Goal: Communication & Community: Answer question/provide support

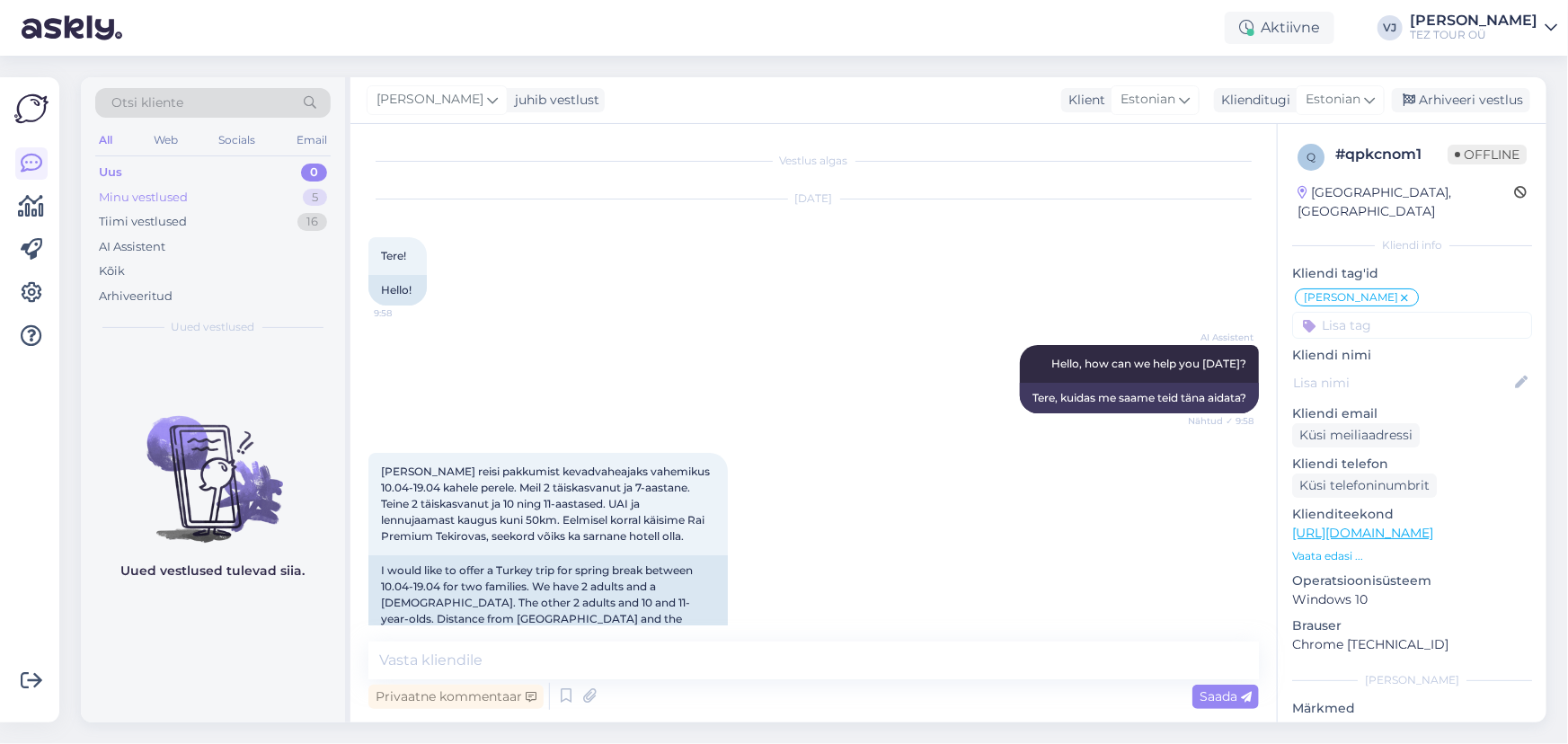
scroll to position [518, 0]
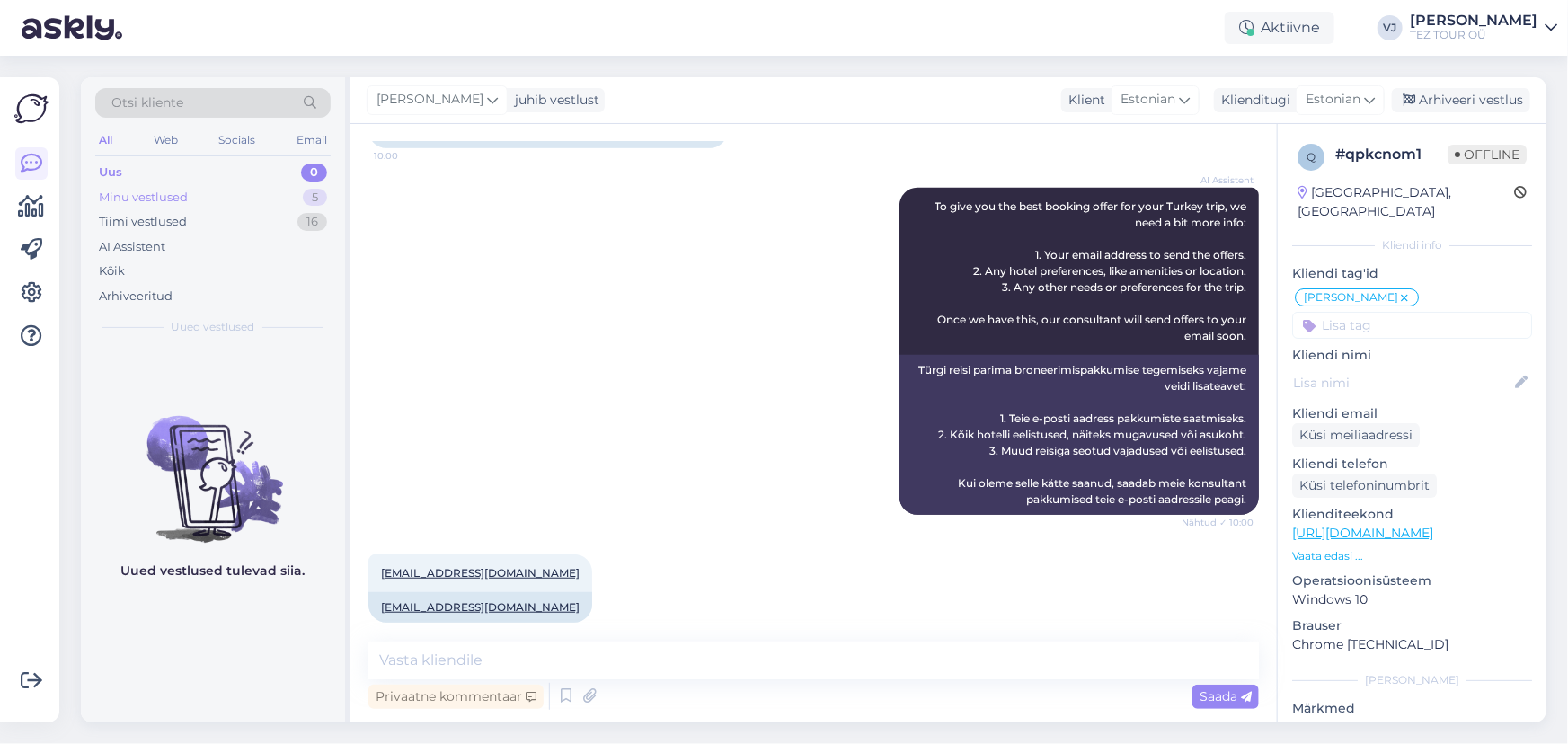
click at [224, 185] on div "Minu vestlused 5" at bounding box center [213, 197] width 236 height 25
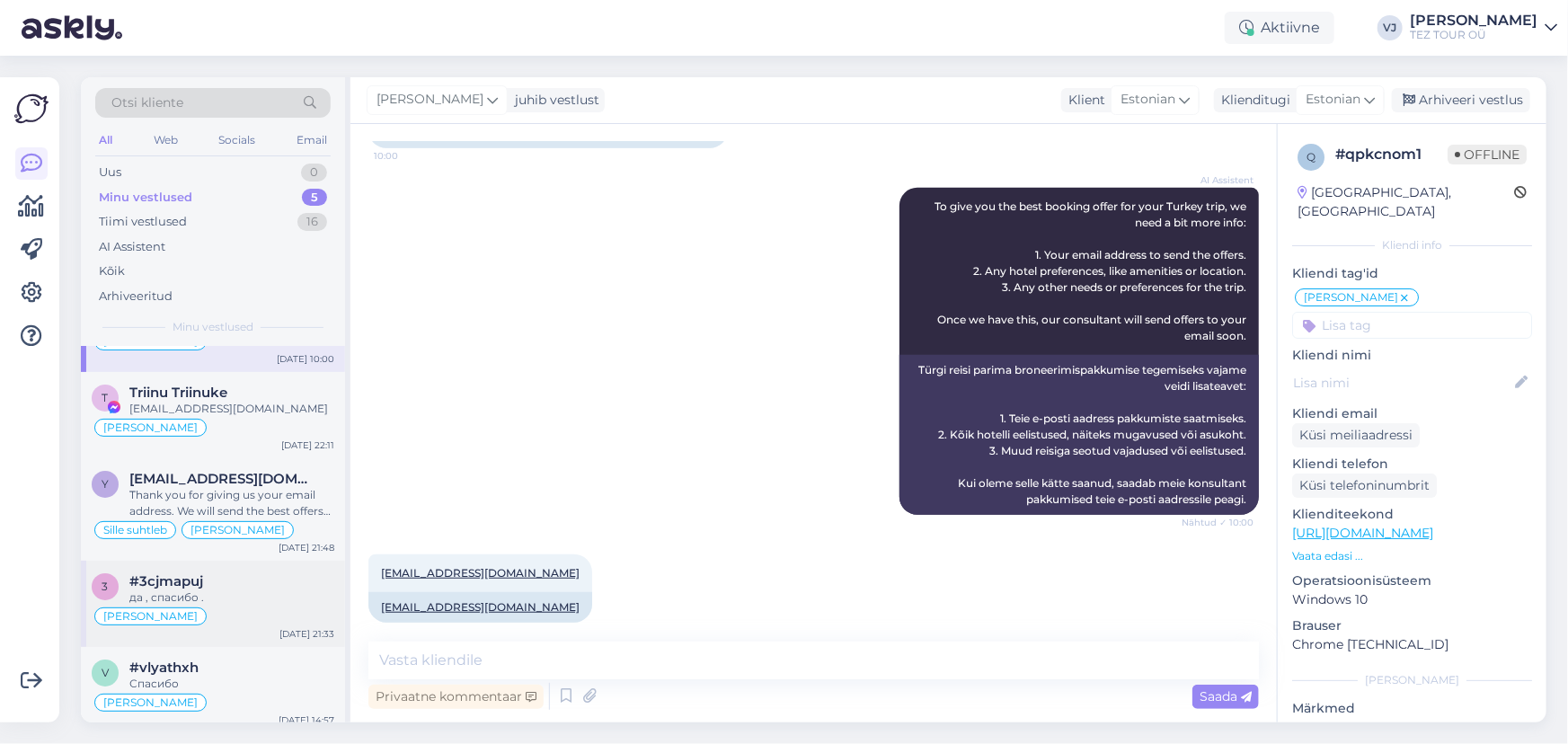
scroll to position [68, 0]
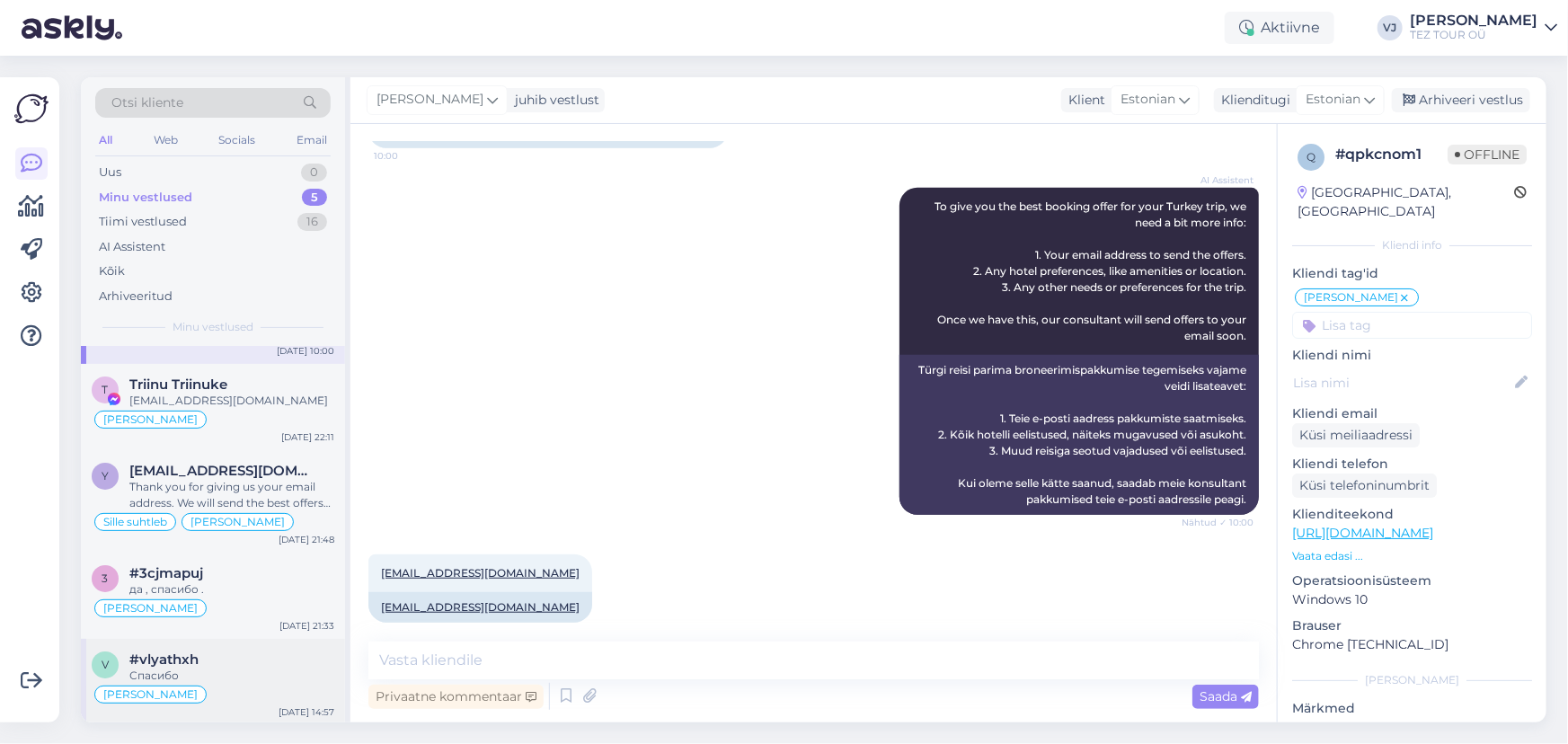
click at [215, 669] on div "Спасибо" at bounding box center [232, 675] width 205 height 16
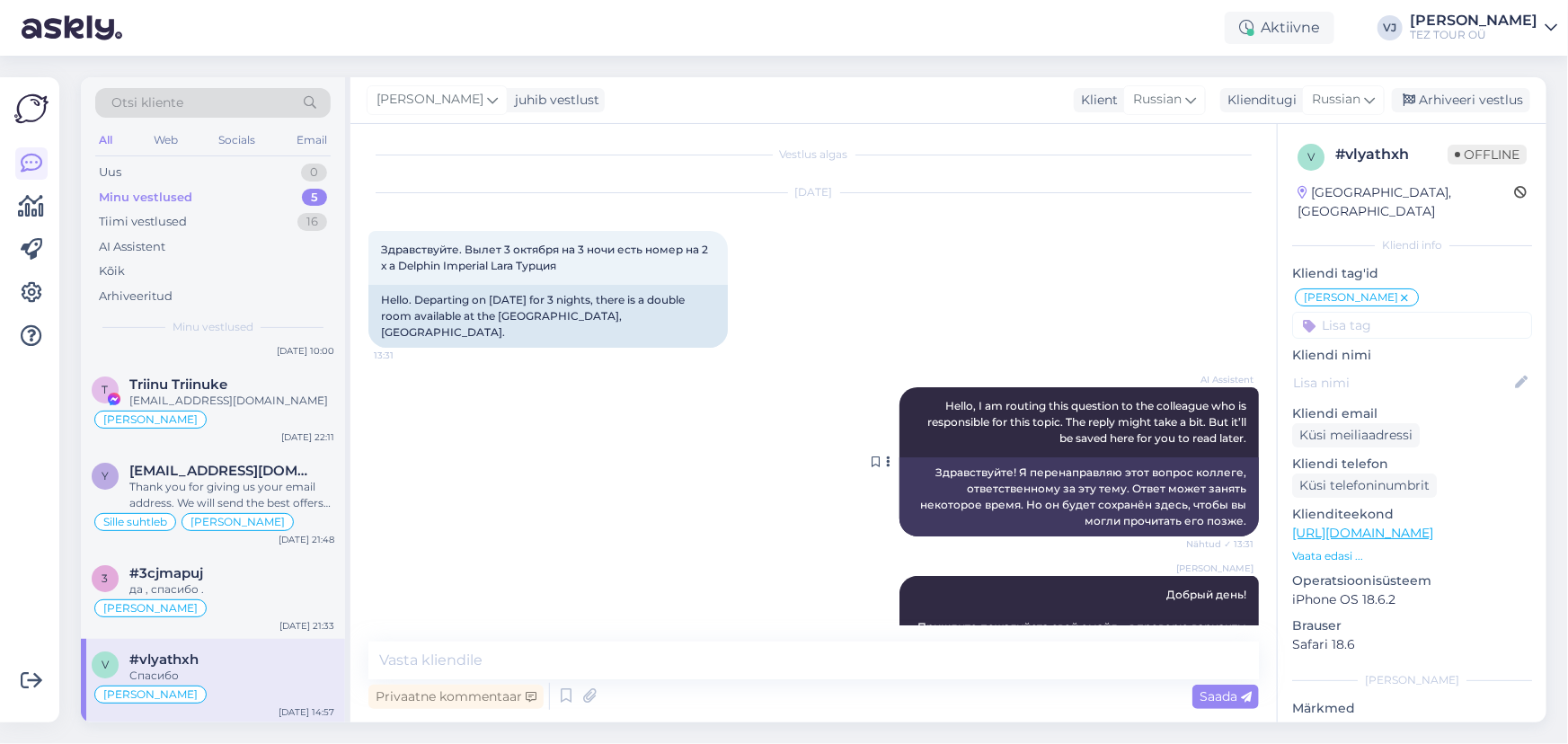
scroll to position [0, 0]
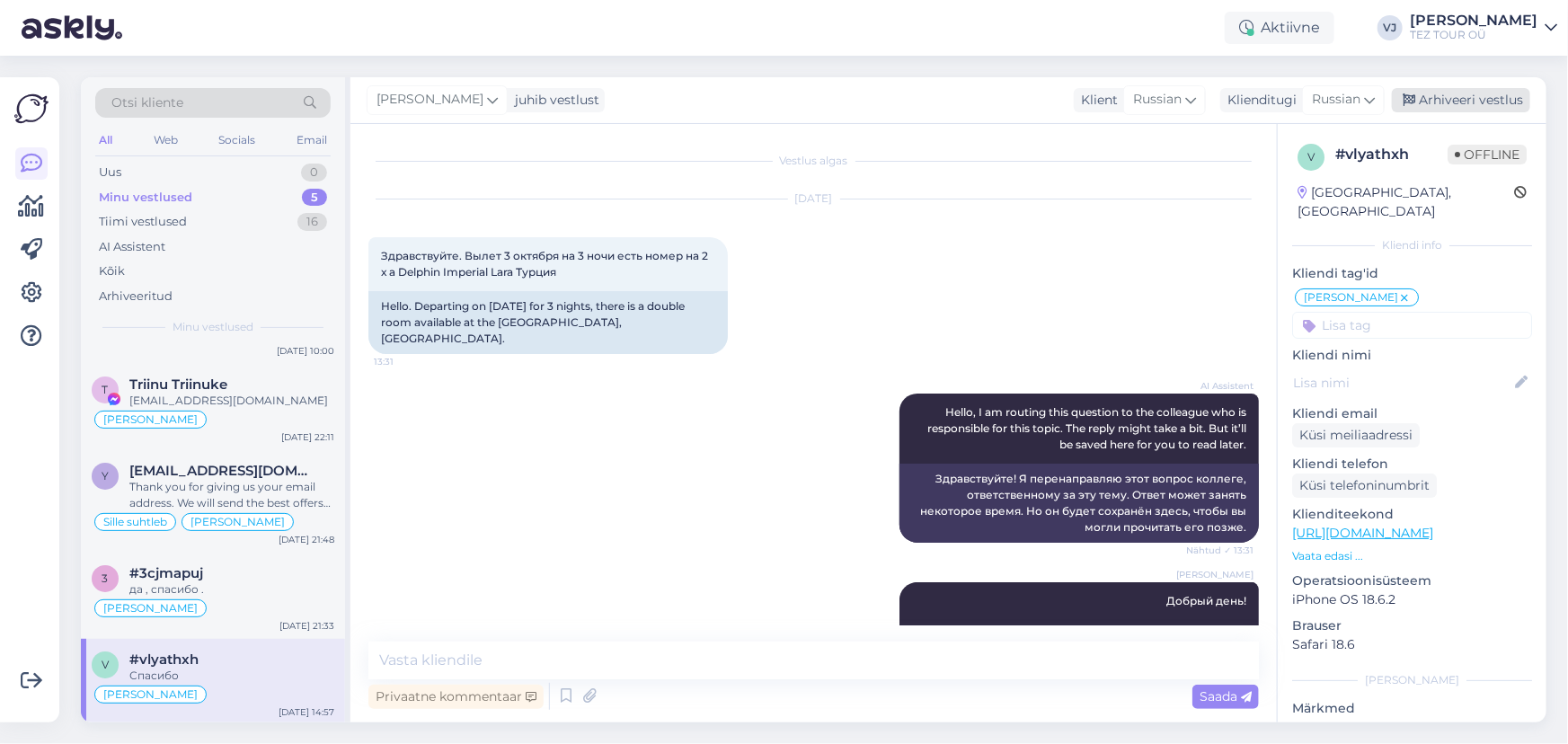
click at [1518, 103] on div "Arhiveeri vestlus" at bounding box center [1460, 100] width 139 height 24
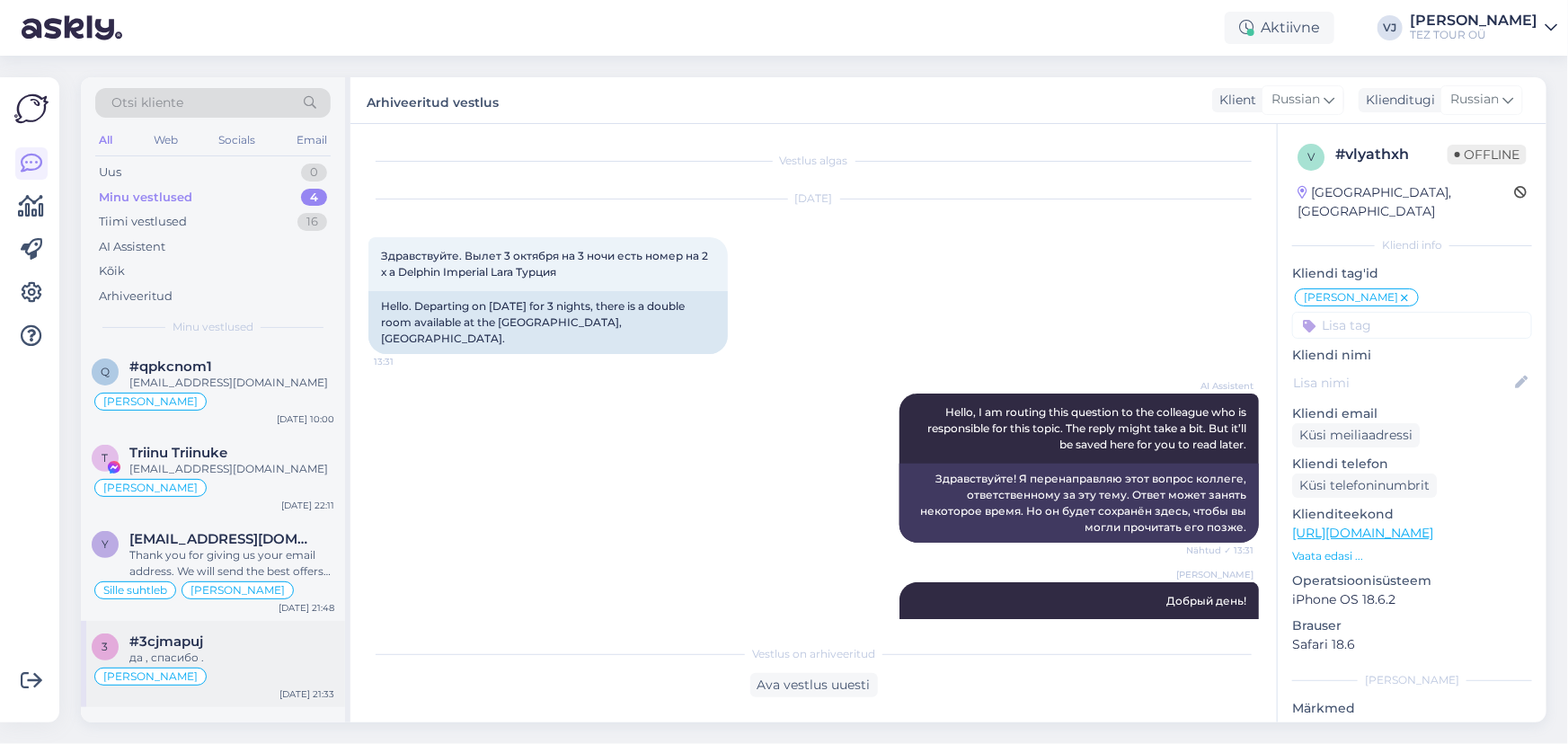
click at [230, 647] on div "#3cjmapuj" at bounding box center [232, 641] width 205 height 16
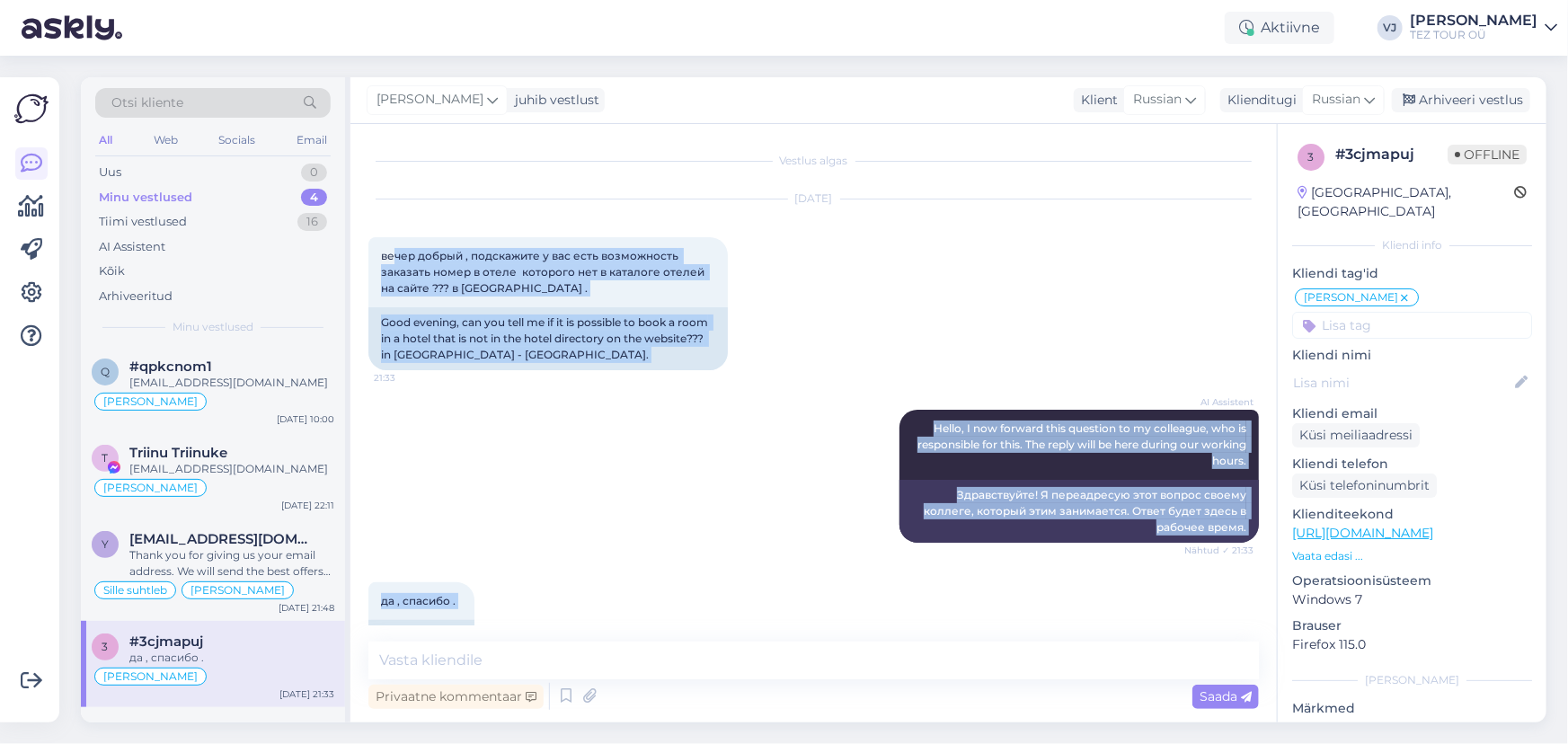
drag, startPoint x: 470, startPoint y: 593, endPoint x: 394, endPoint y: 233, distance: 367.9
click at [394, 233] on div "Vestlus algas Sep 26 2025 вечер добрый , подскажите у вас есть возможность зака…" at bounding box center [822, 383] width 907 height 483
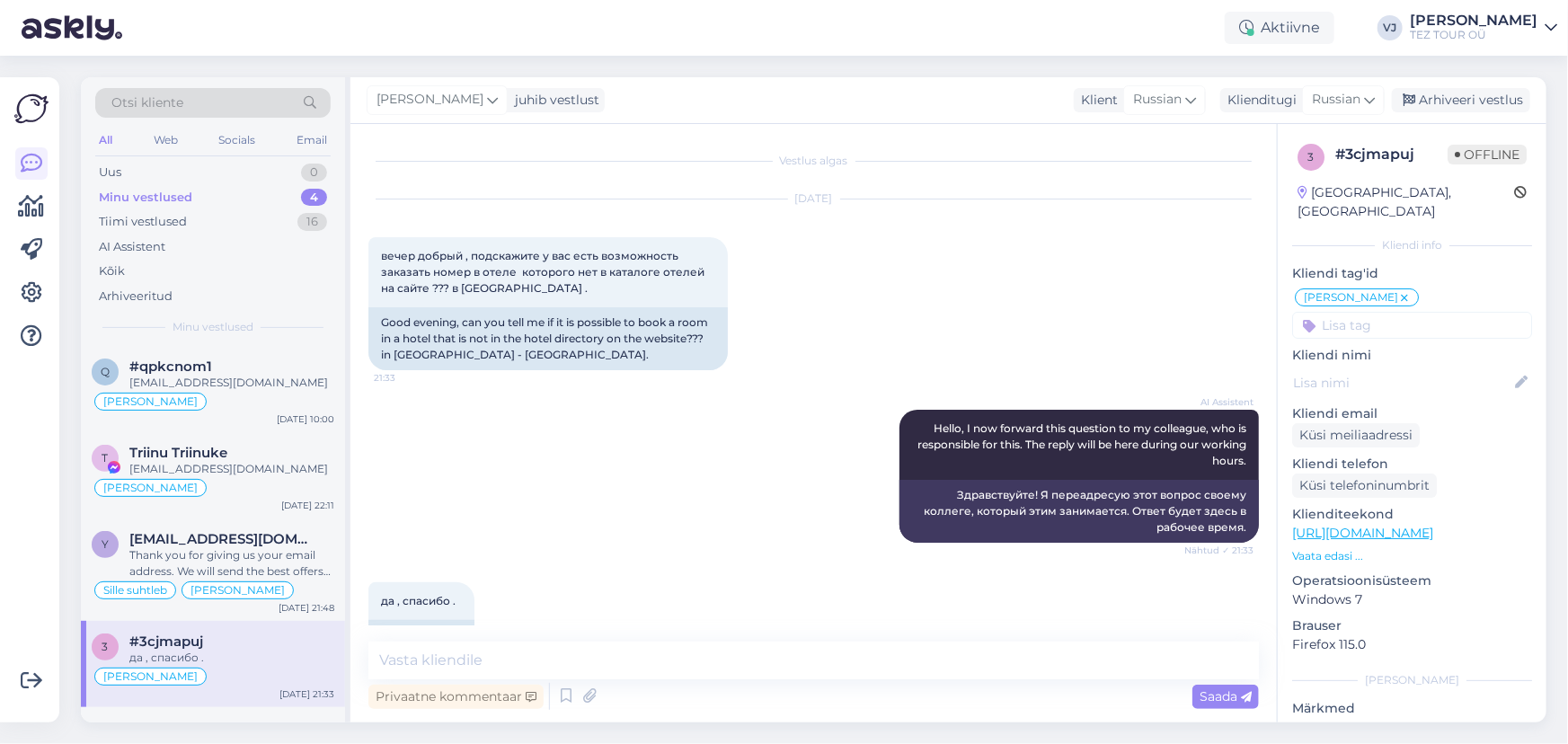
click at [1021, 336] on div "Sep 26 2025 вечер добрый , подскажите у вас есть возможность заказать номер в о…" at bounding box center [813, 285] width 890 height 210
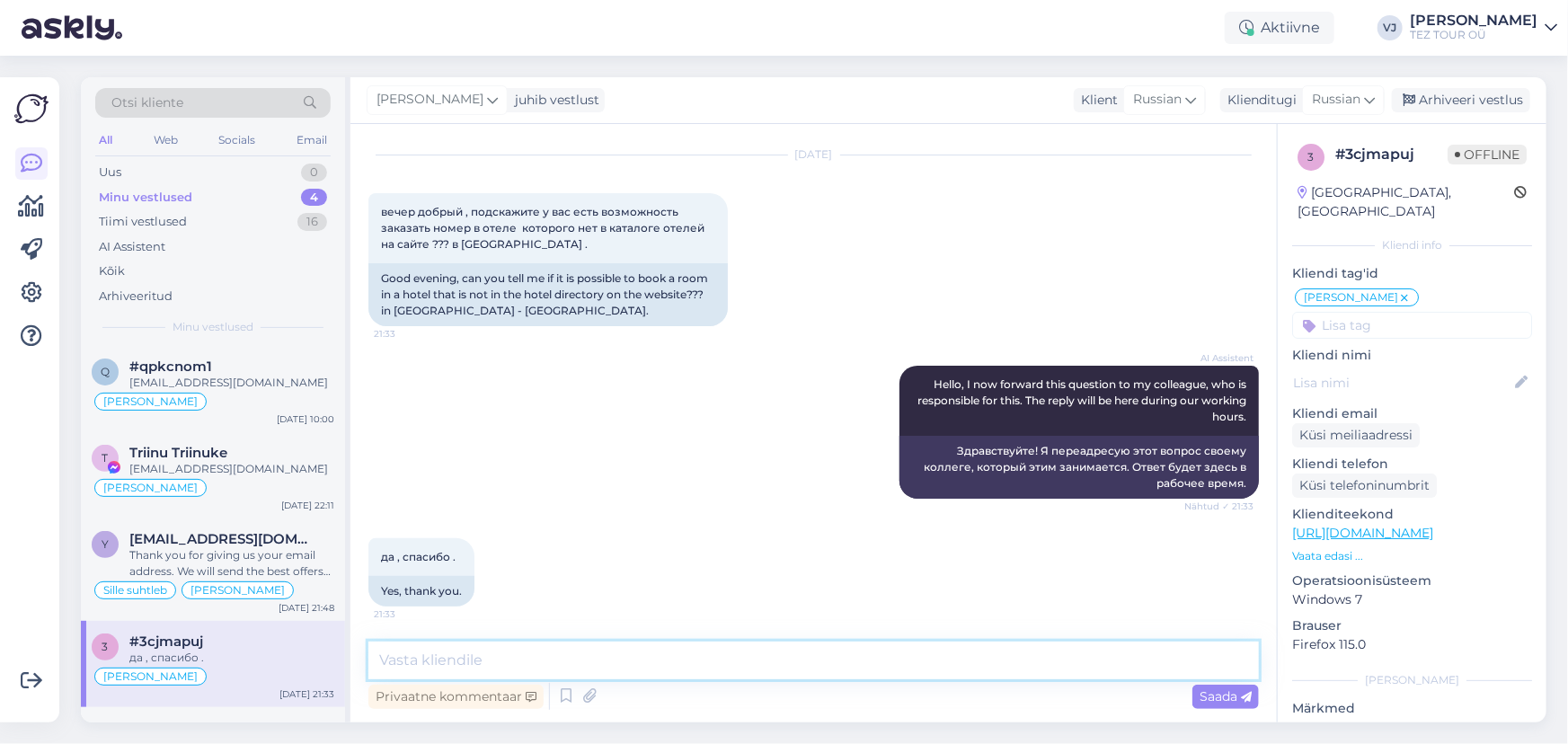
click at [543, 656] on textarea at bounding box center [813, 660] width 890 height 38
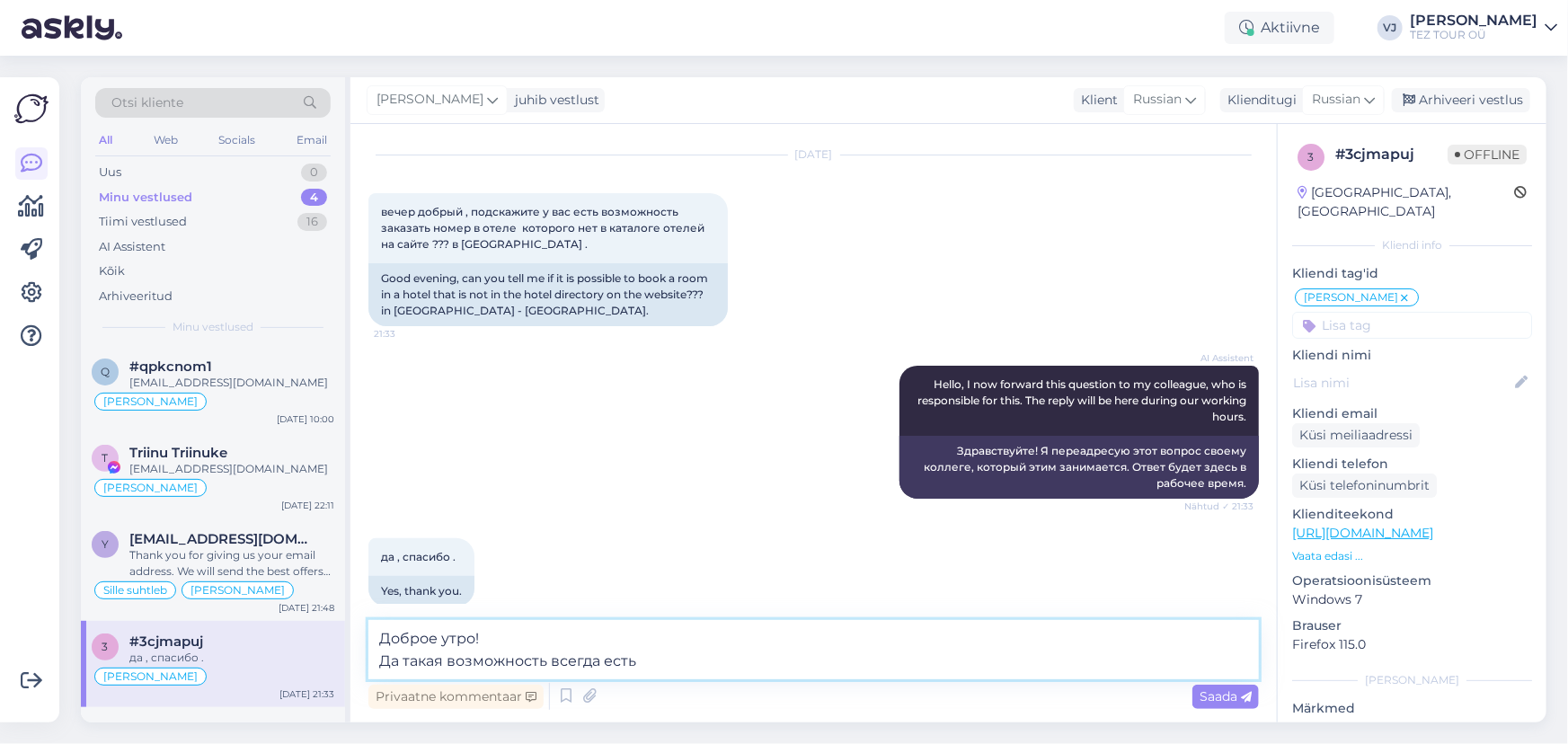
type textarea "Доброе утро! Да такая возможность всегда есть!"
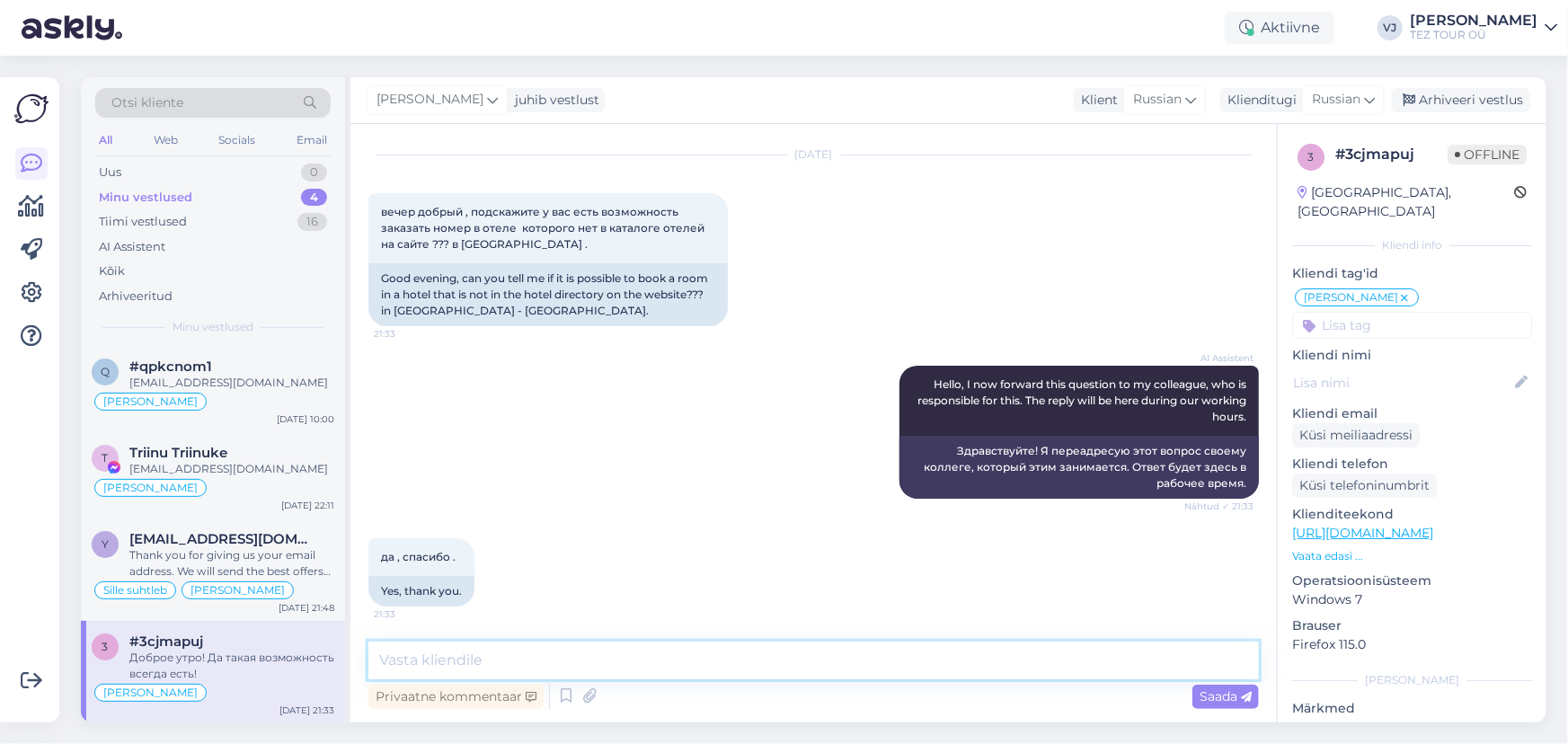
scroll to position [175, 0]
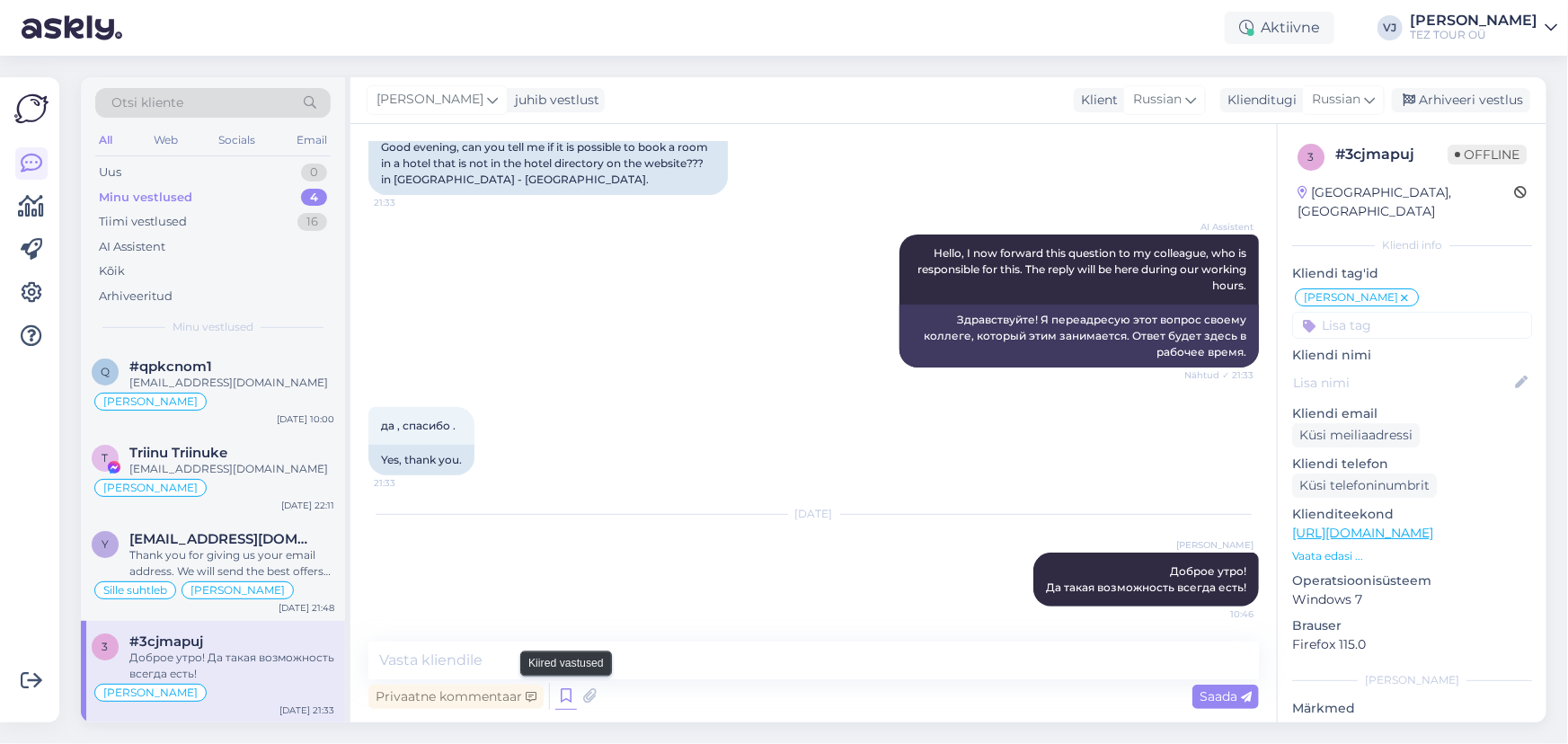
click at [569, 691] on icon at bounding box center [566, 696] width 22 height 27
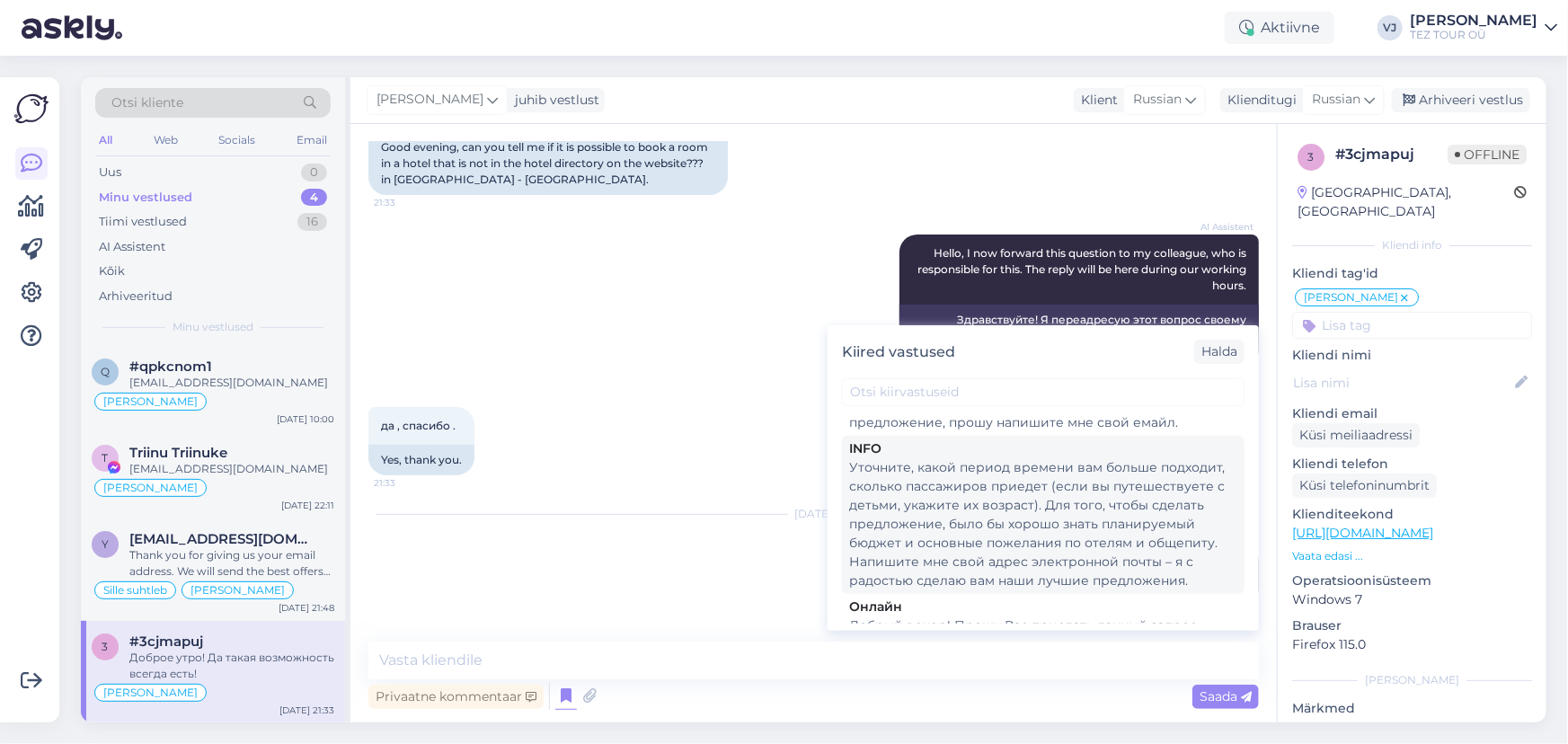
scroll to position [854, 0]
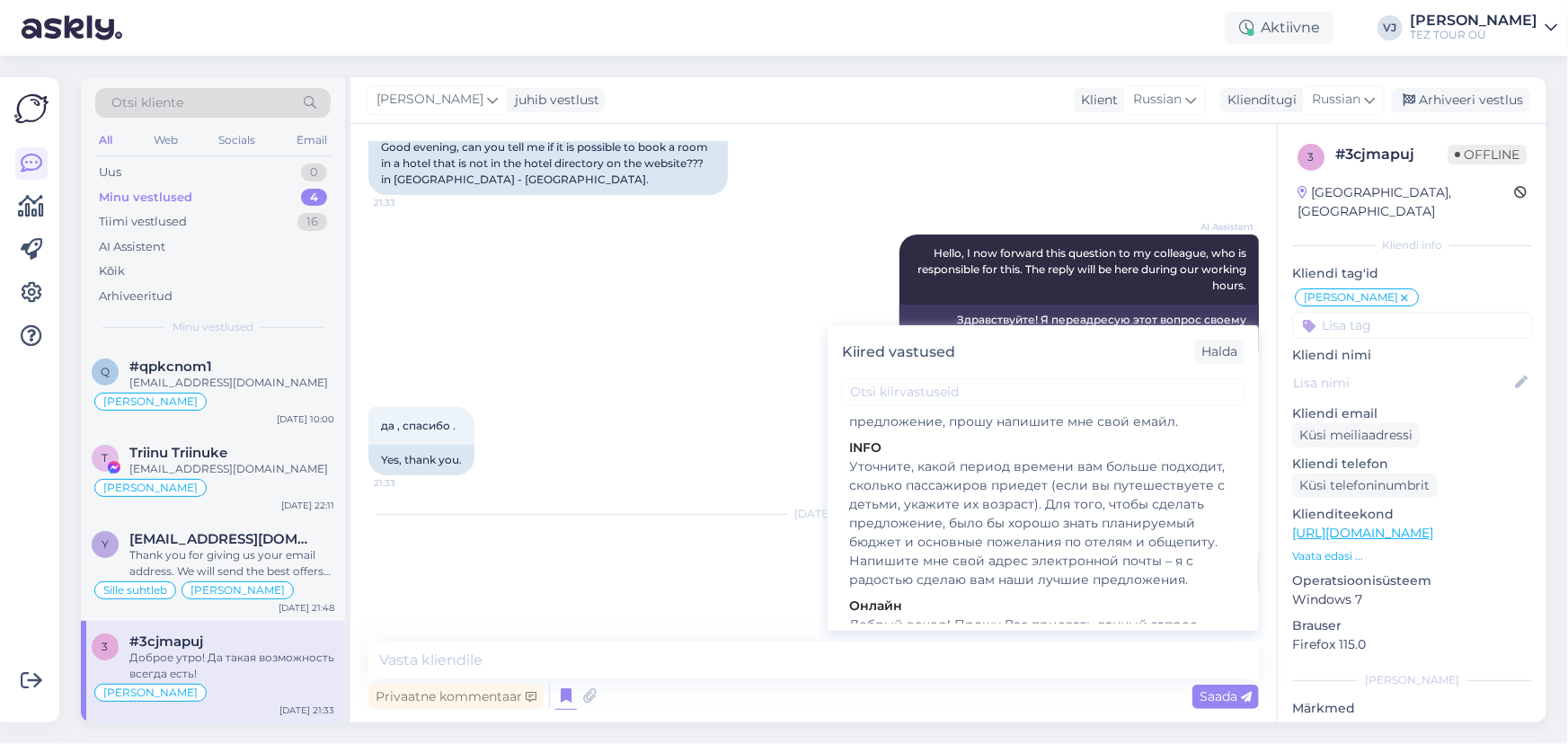
click at [1096, 505] on div "Уточните, какой период времени вам больше подходит, сколько пассажиров приедет …" at bounding box center [1043, 523] width 389 height 132
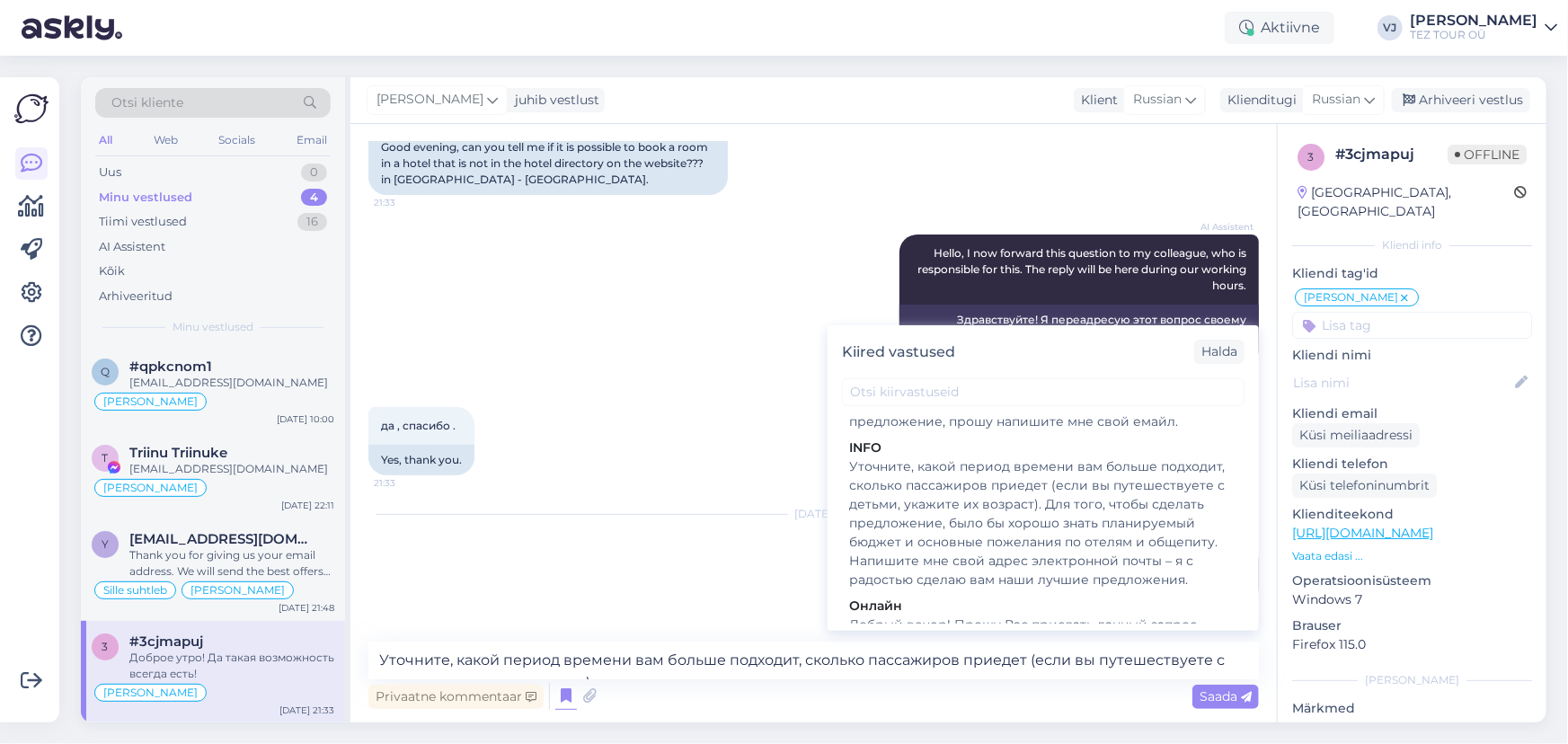
scroll to position [197, 0]
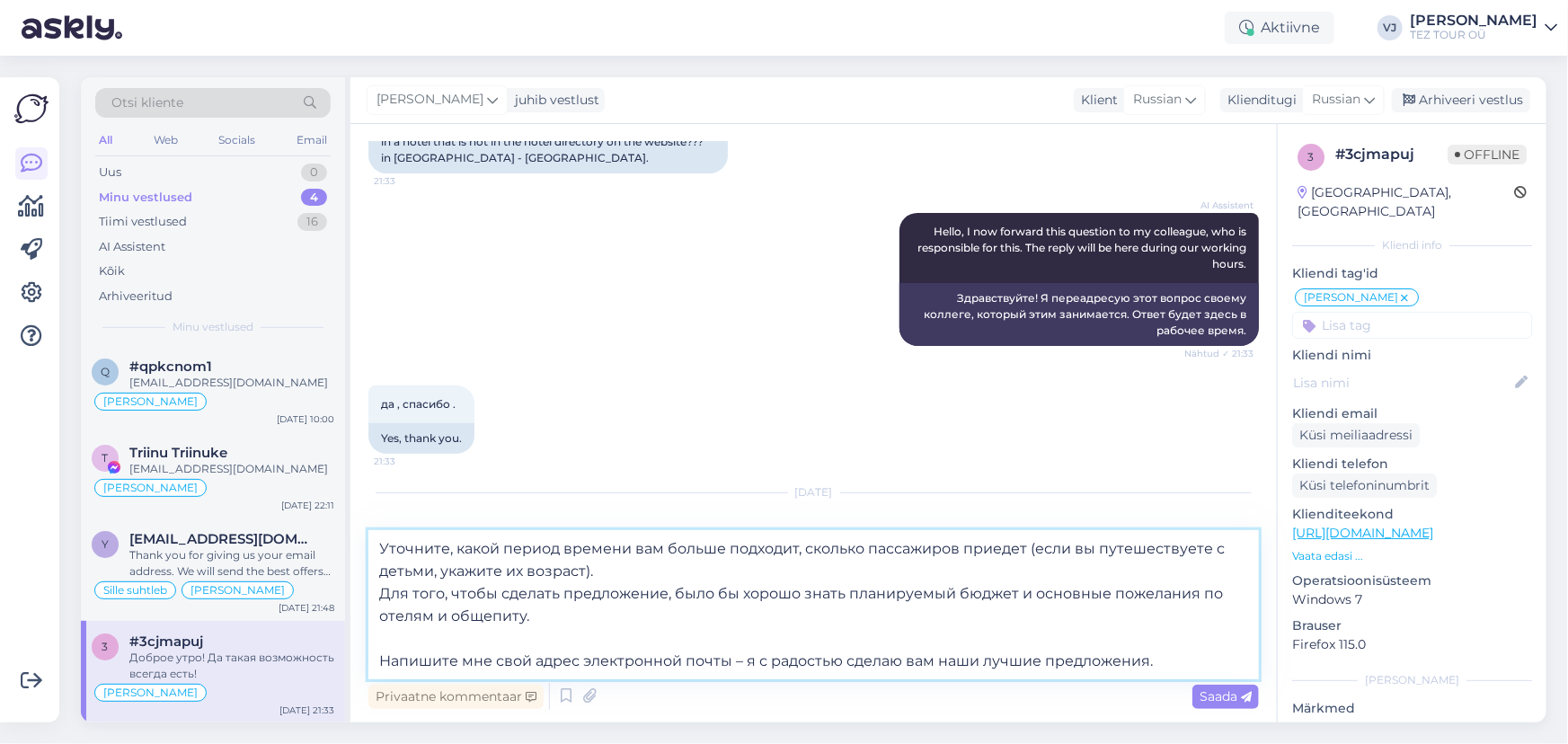
drag, startPoint x: 622, startPoint y: 622, endPoint x: 372, endPoint y: 602, distance: 250.8
click at [372, 602] on textarea "Уточните, какой период времени вам больше подходит, сколько пассажиров приедет …" at bounding box center [813, 604] width 890 height 149
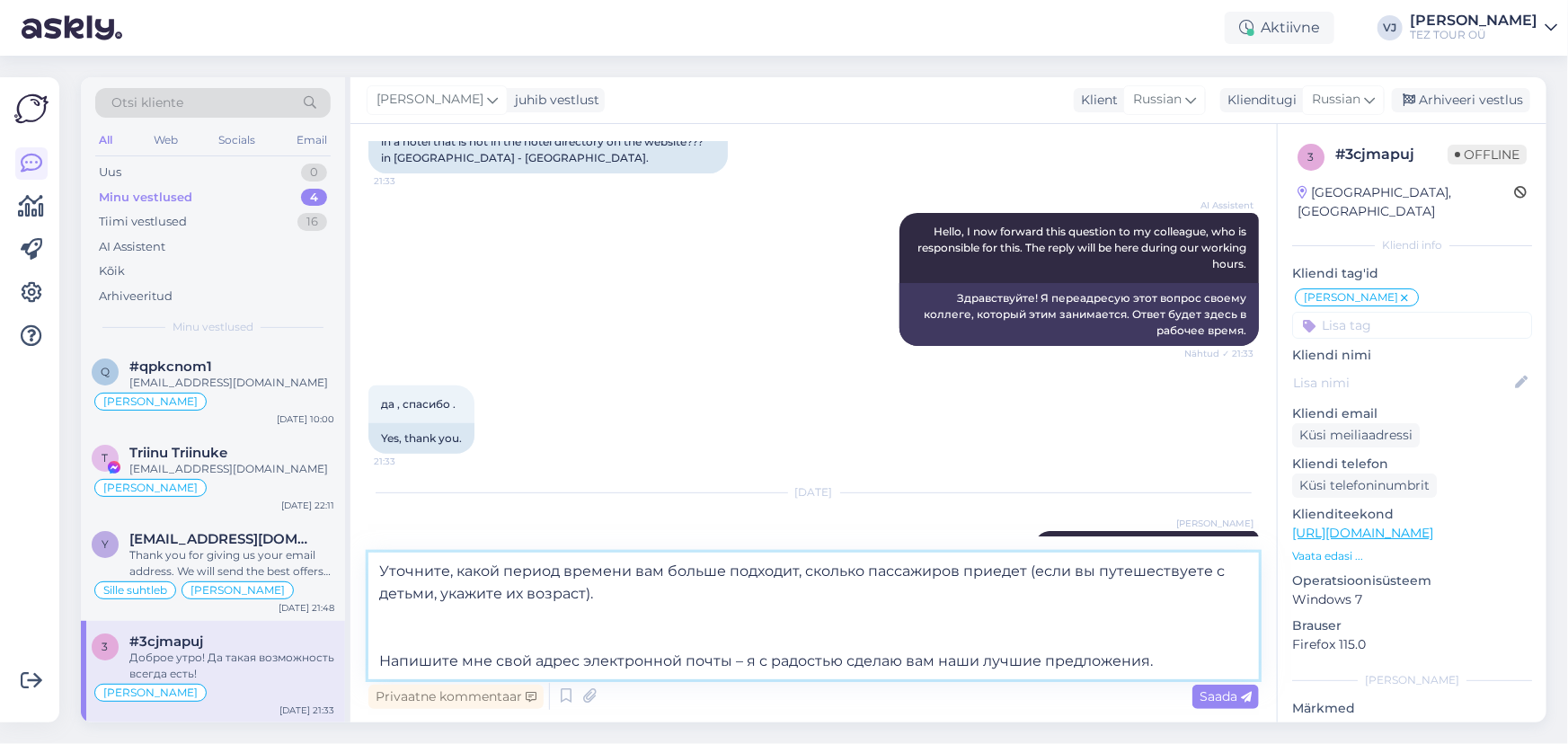
type textarea "Уточните, какой период времени вам больше подходит, сколько пассажиров приедет …"
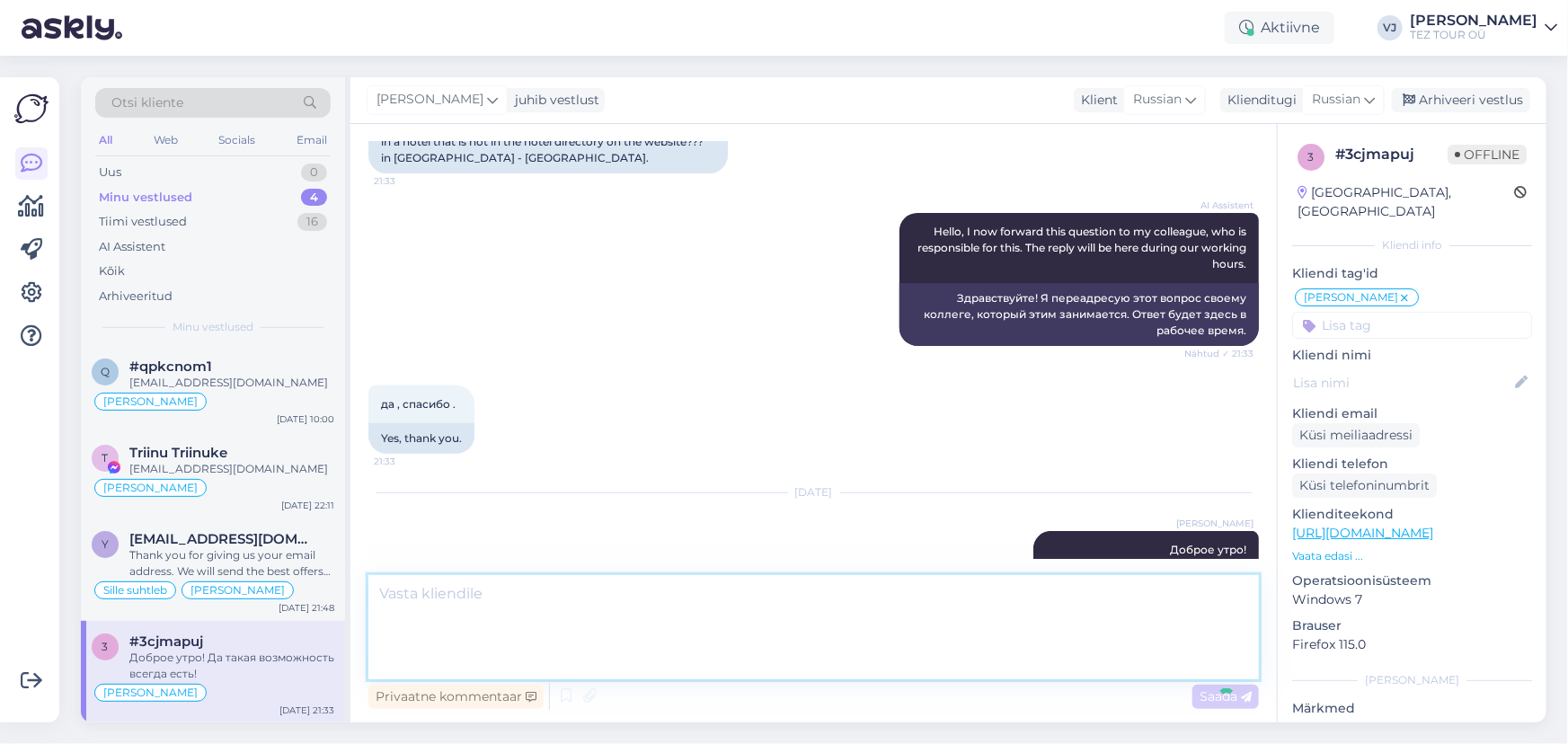
scroll to position [334, 0]
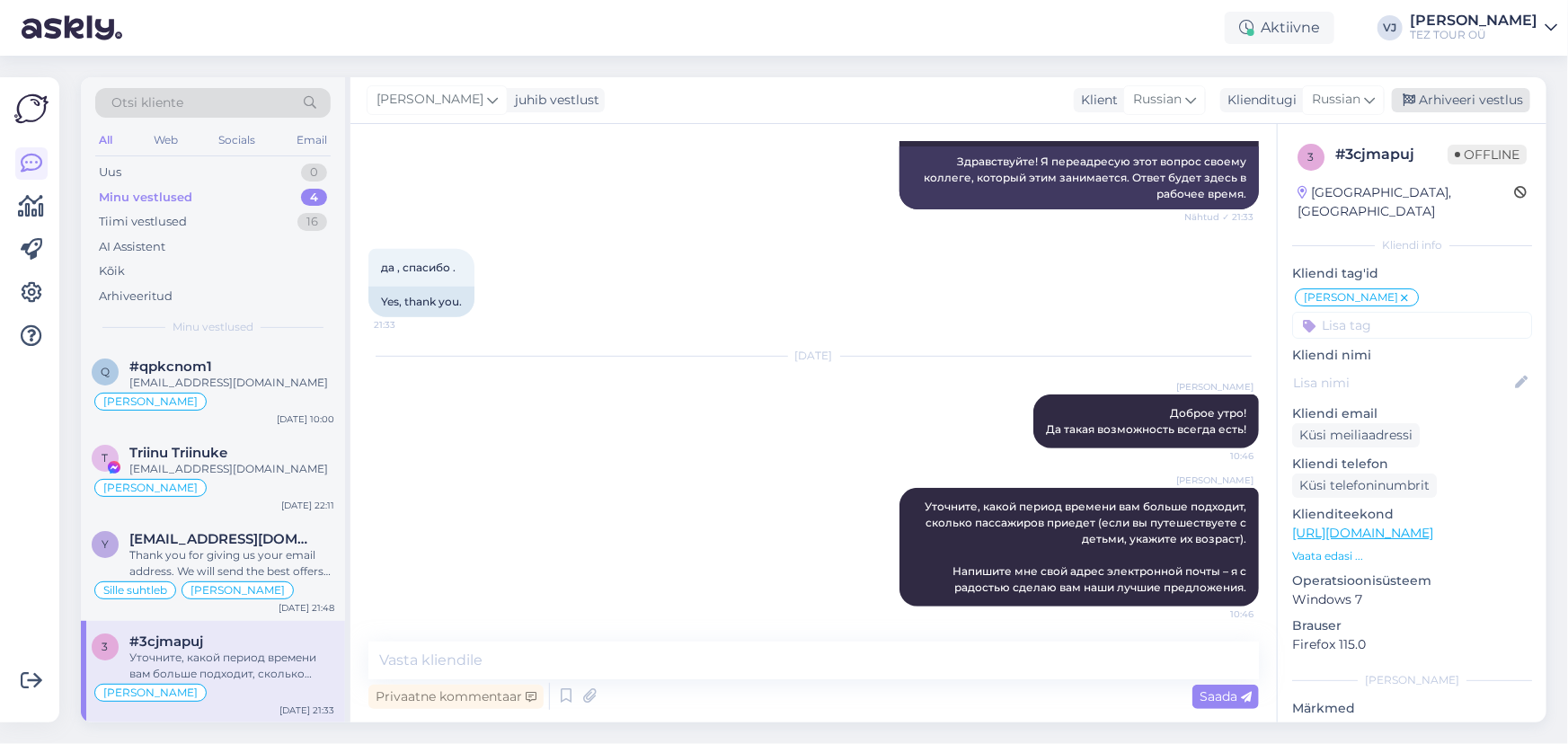
click at [1473, 98] on div "Arhiveeri vestlus" at bounding box center [1460, 100] width 139 height 24
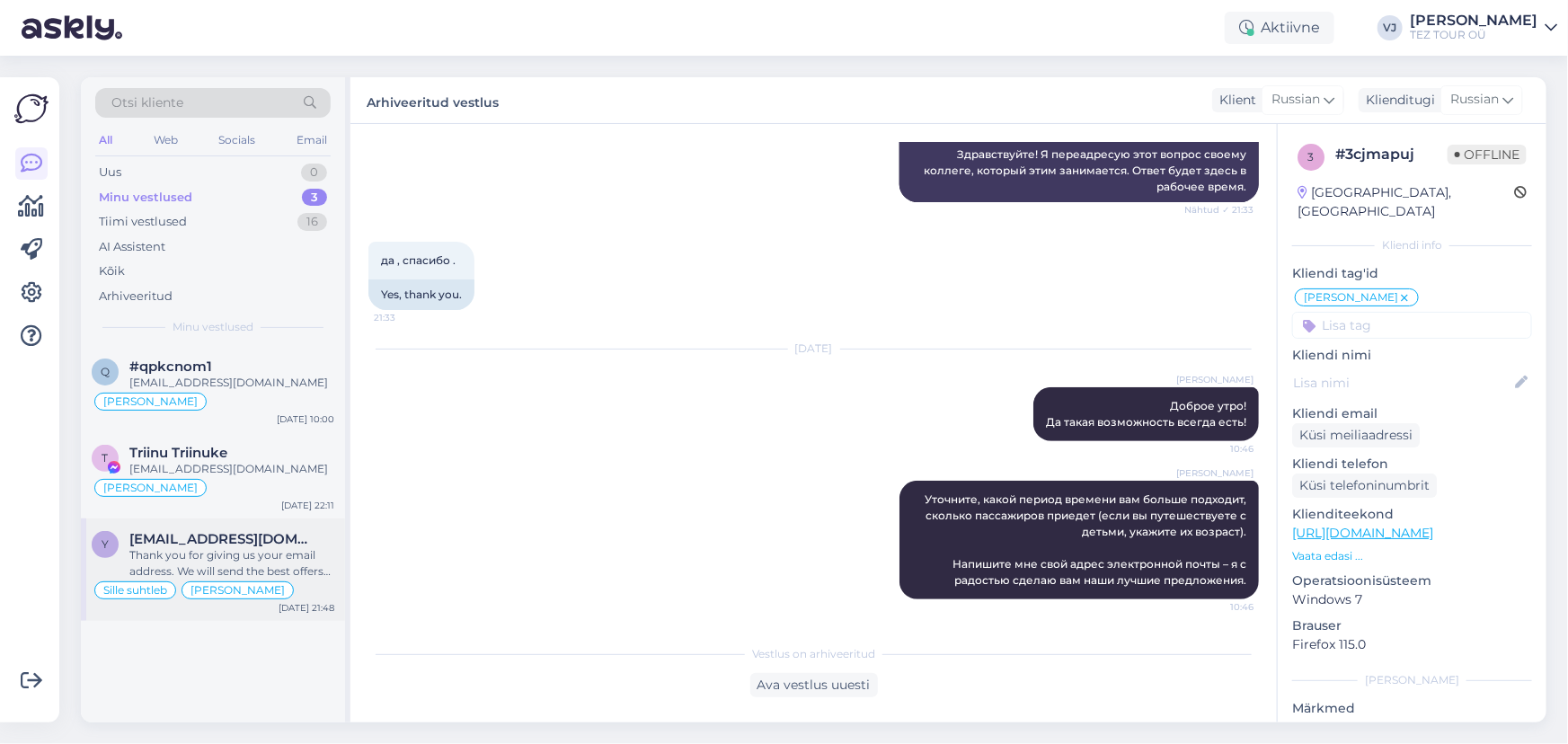
click at [230, 562] on div "Thank you for giving us your email address. We will send the best offers for yo…" at bounding box center [232, 563] width 205 height 32
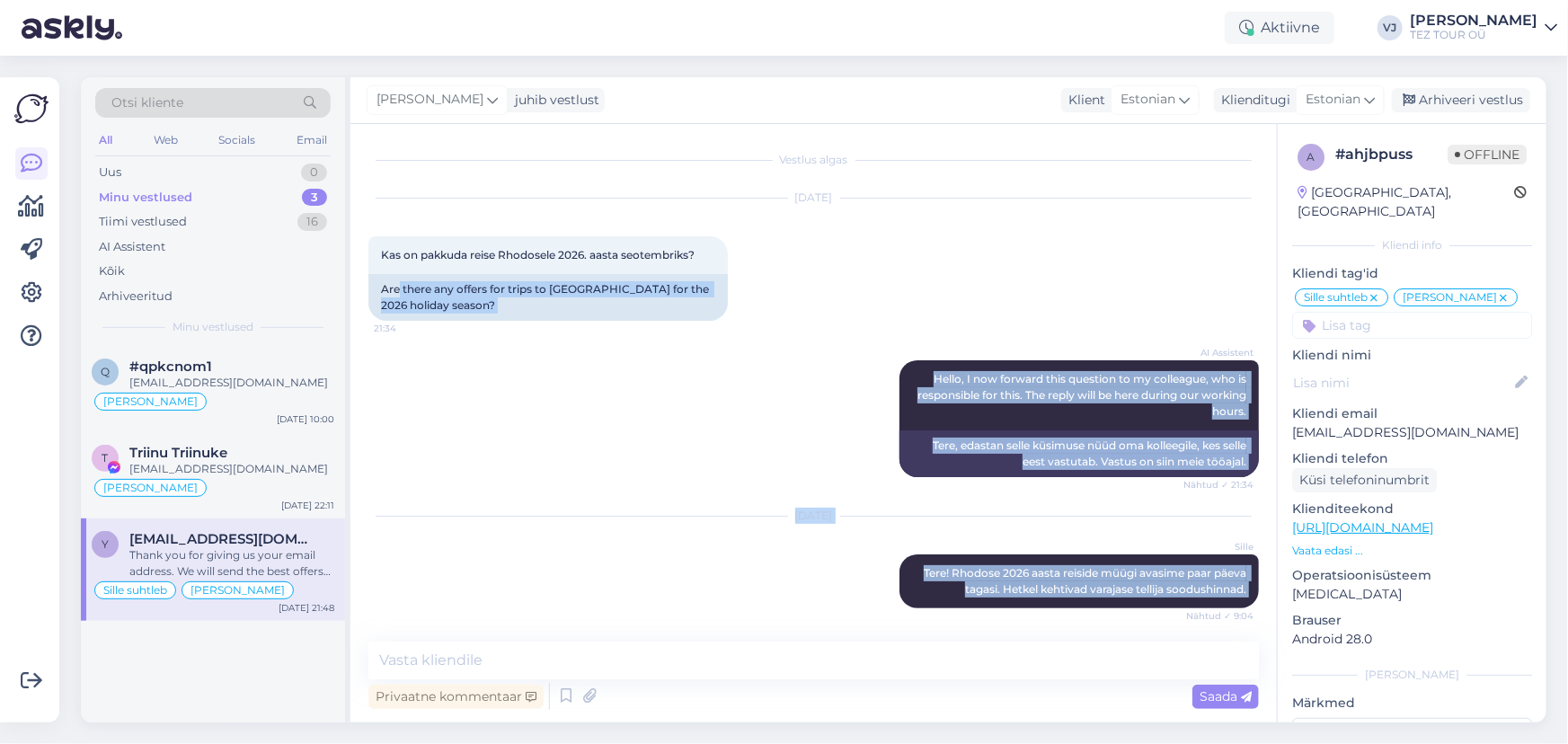
scroll to position [0, 0]
drag, startPoint x: 1231, startPoint y: 591, endPoint x: 396, endPoint y: 214, distance: 916.2
click at [396, 214] on div "Vestlus algas Sep 24 2025 Kas on pakkuda reise Rhodosele 2026. aasta seotembrik…" at bounding box center [822, 383] width 907 height 483
copy div "Kas on pakkuda reise Rhodosele 2026. aasta seotembriks? 21:34 Are there any off…"
click at [233, 161] on div "Uus 1" at bounding box center [213, 172] width 236 height 25
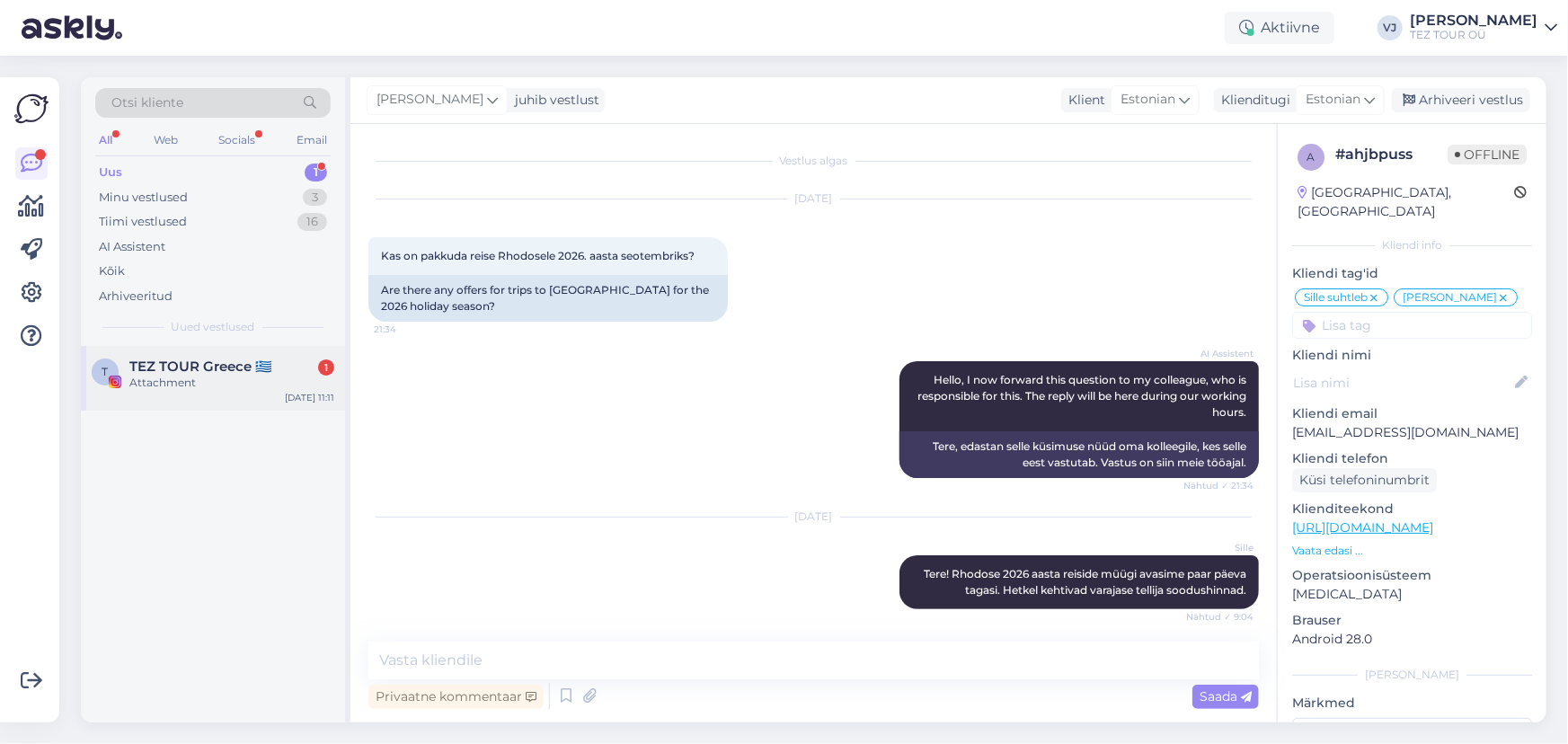
click at [221, 378] on div "Attachment" at bounding box center [232, 382] width 205 height 16
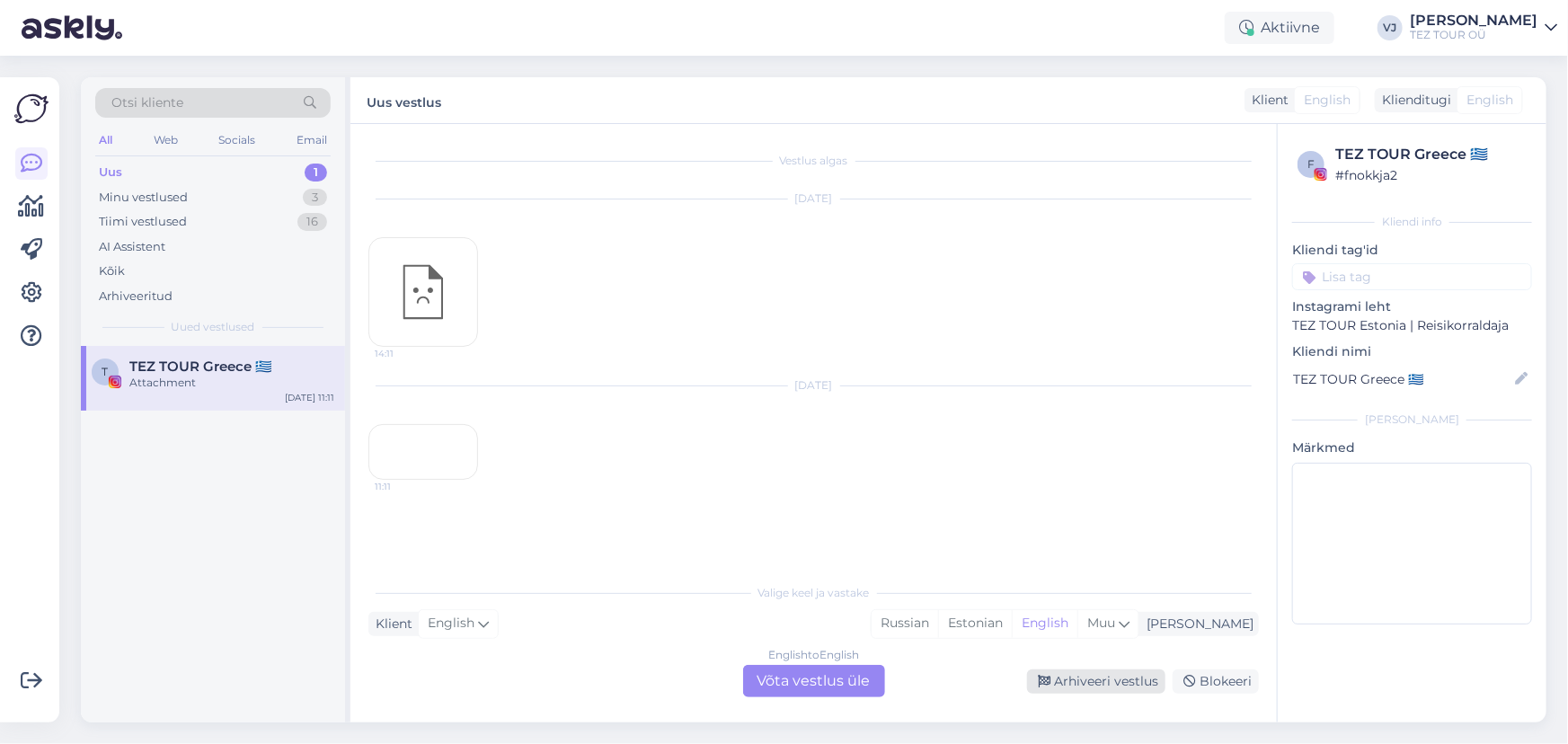
click at [1131, 675] on div "Arhiveeri vestlus" at bounding box center [1096, 681] width 139 height 24
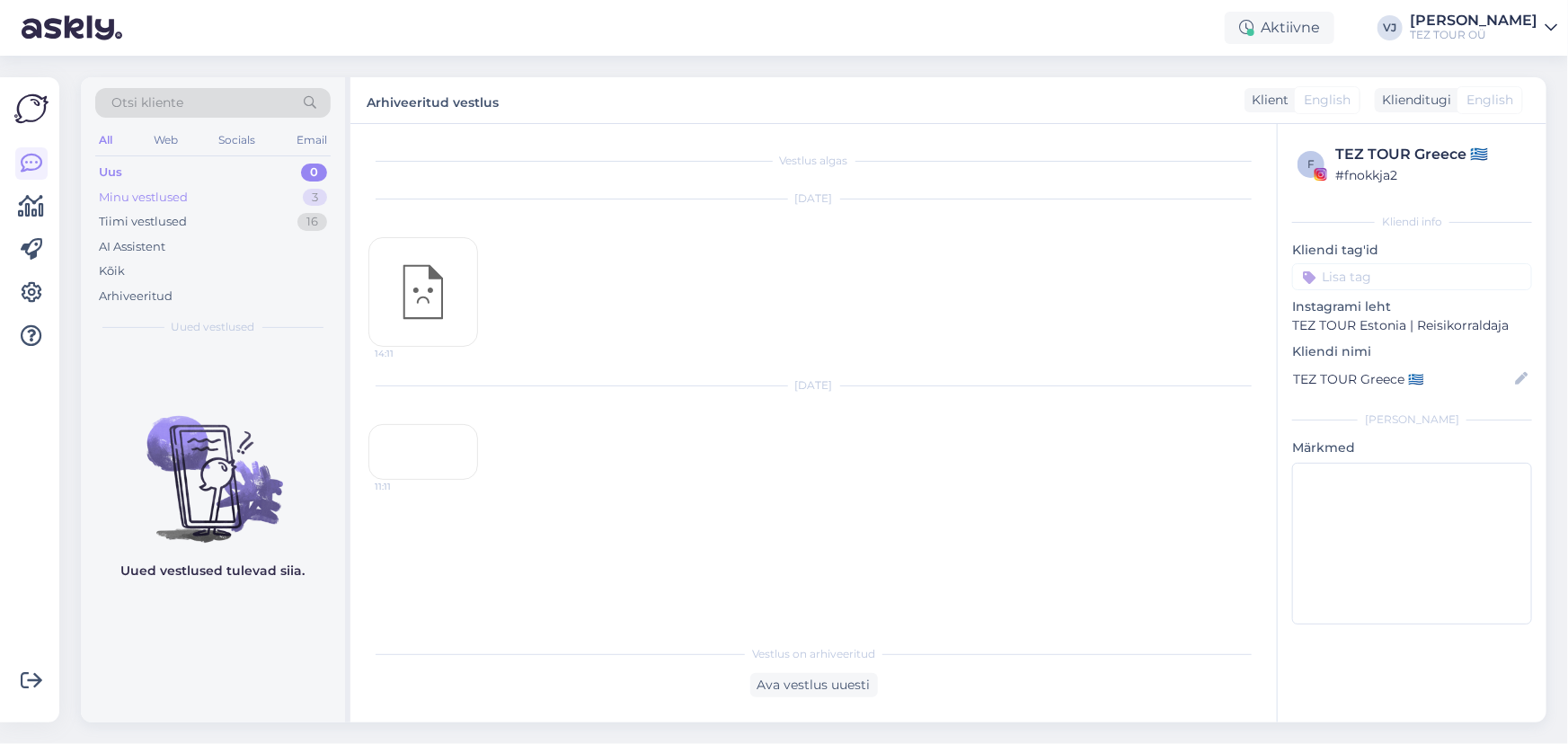
click at [235, 190] on div "Minu vestlused 3" at bounding box center [213, 197] width 236 height 25
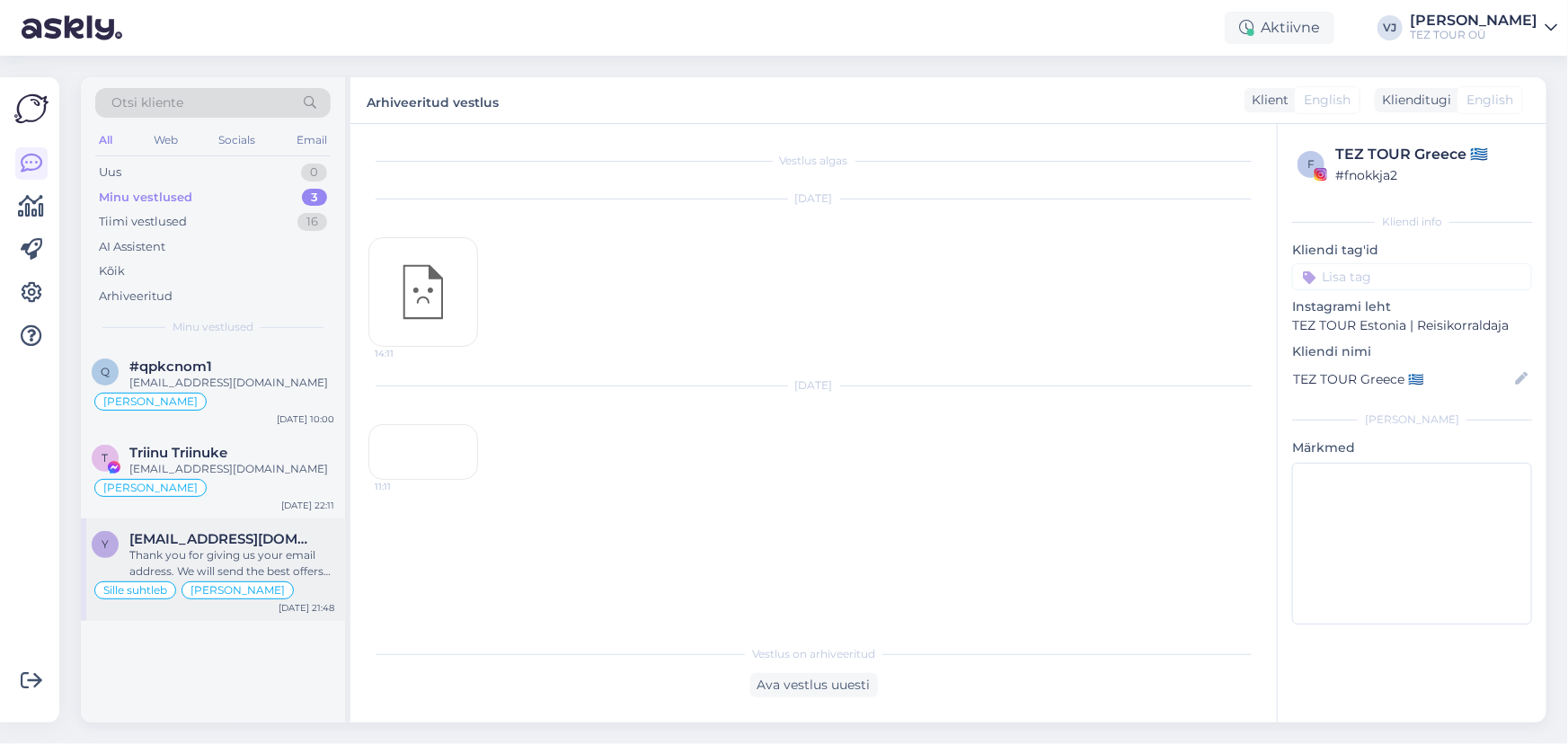
click at [277, 556] on div "Thank you for giving us your email address. We will send the best offers for yo…" at bounding box center [232, 563] width 205 height 32
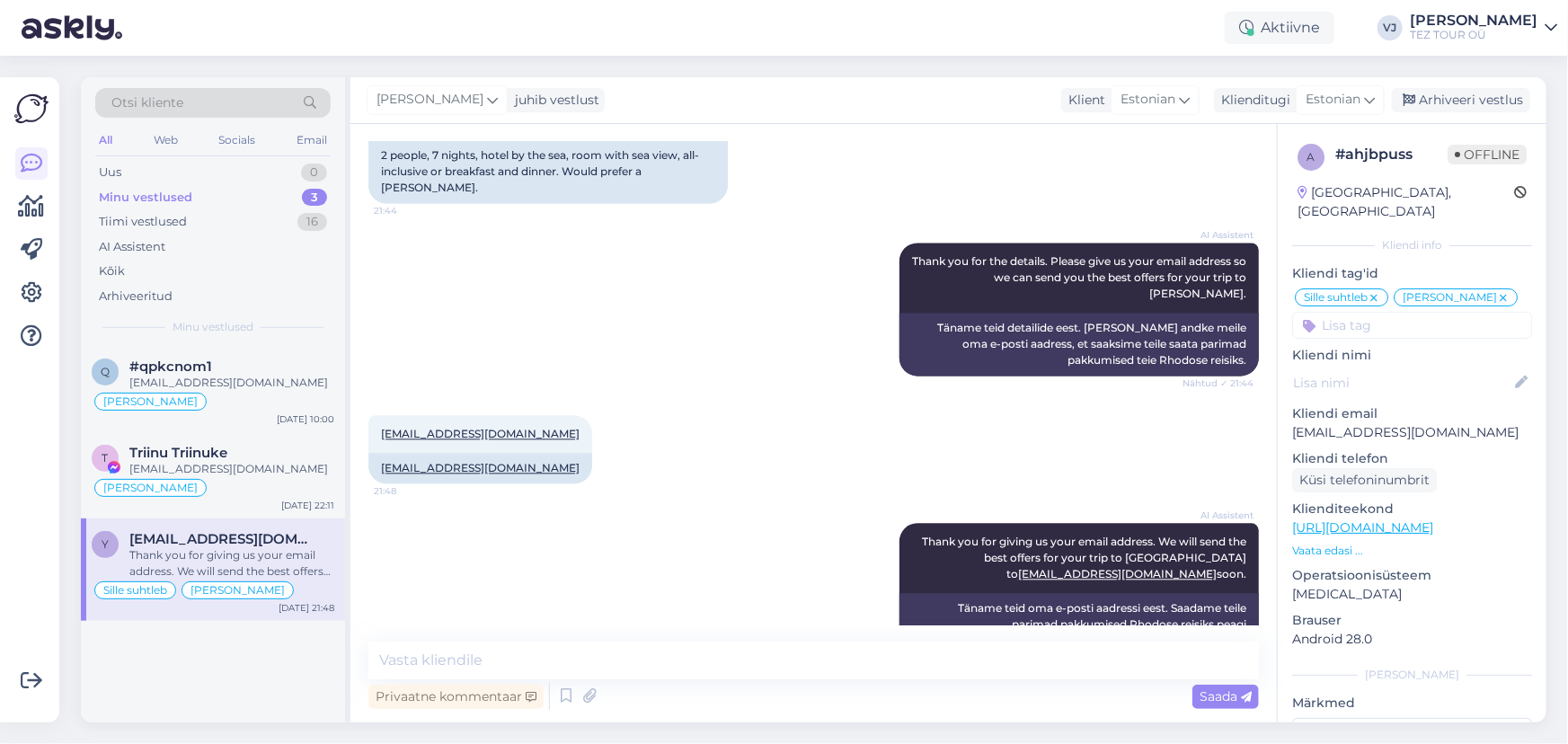
scroll to position [1954, 0]
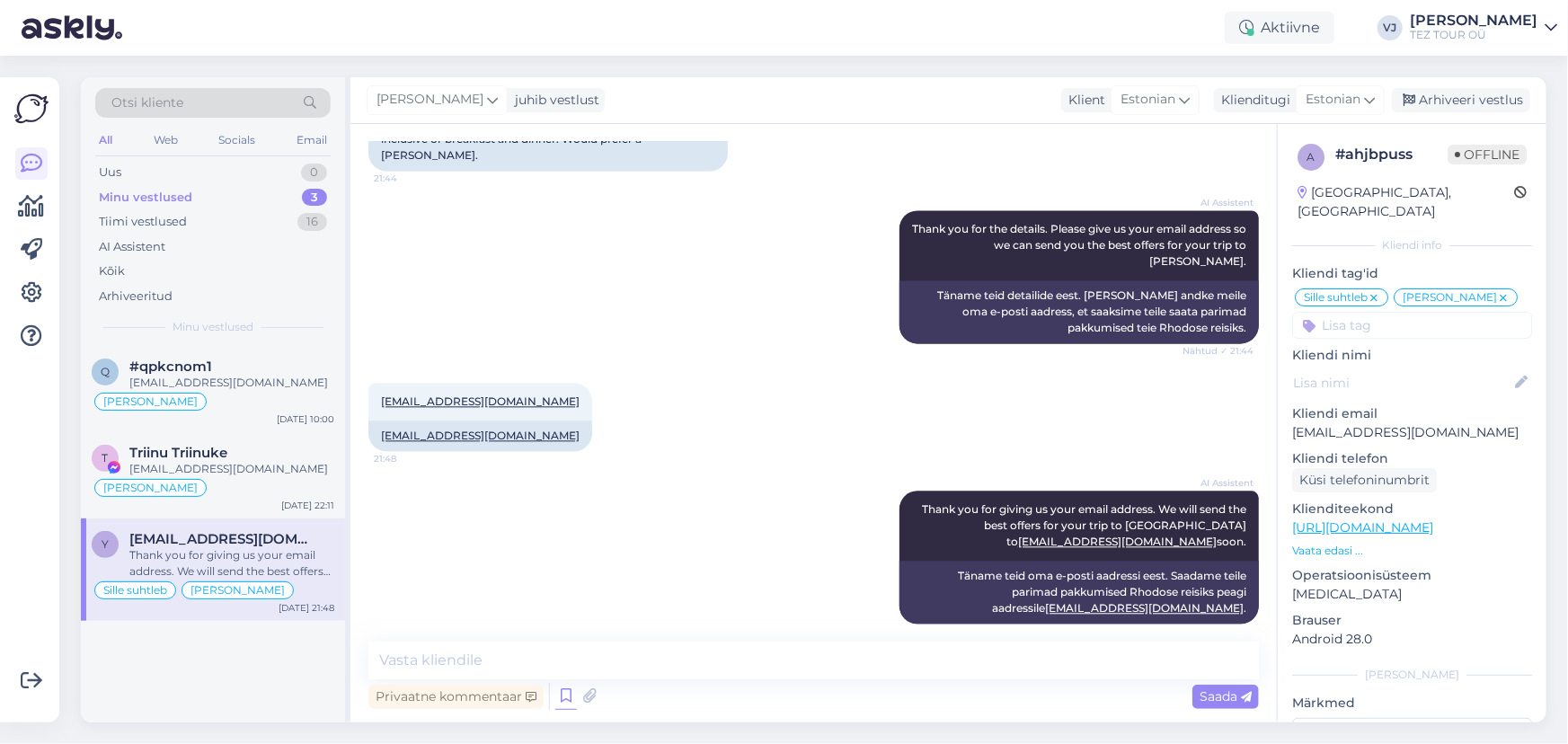
click at [559, 696] on icon at bounding box center [566, 696] width 22 height 27
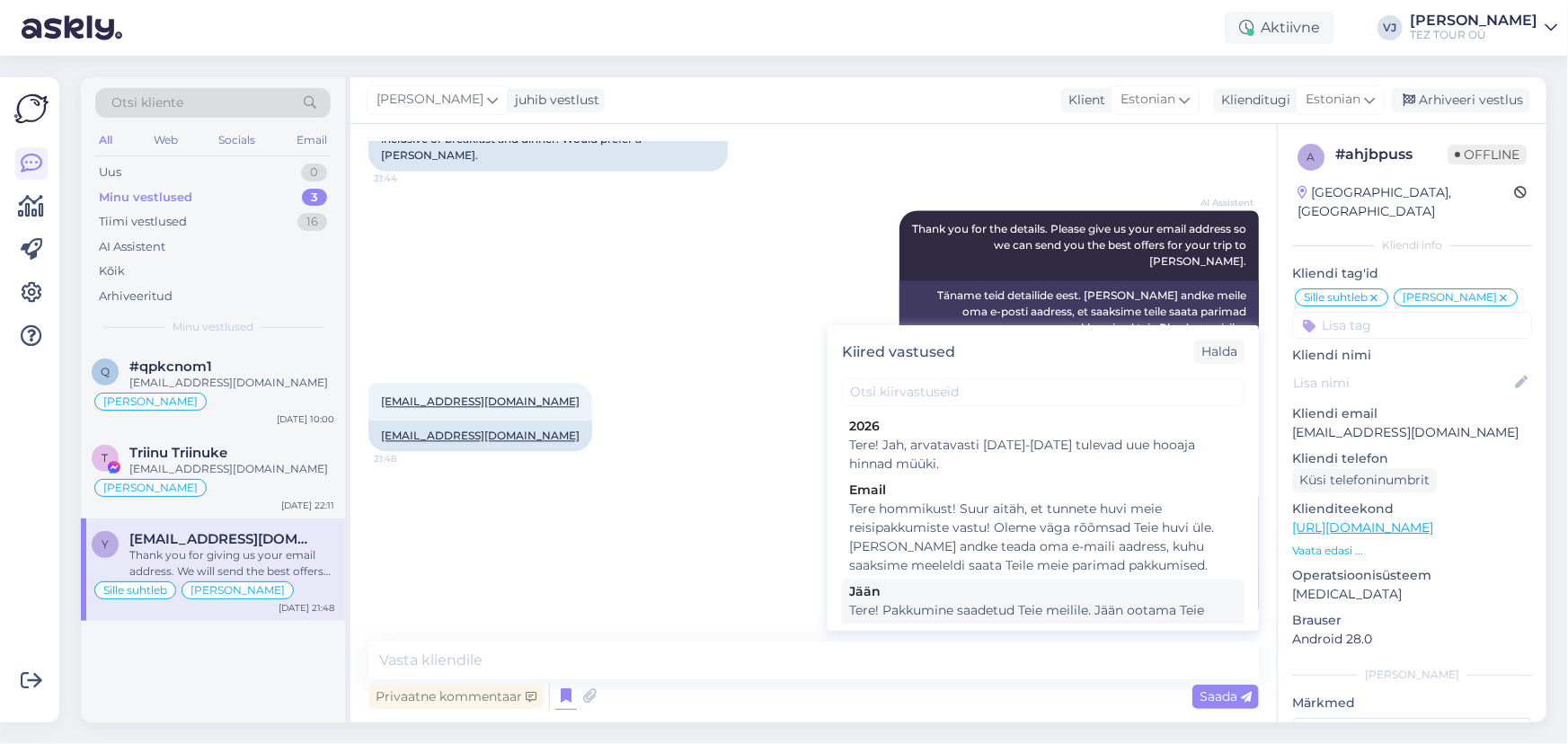
click at [1060, 605] on div "Tere! Pakkumine saadetud Teie meilile. Jään ootama Teie valikut ja broneerimiss…" at bounding box center [1043, 620] width 389 height 38
type textarea "Tere! Pakkumine saadetud Teie meilile. Jään ootama Teie valikut ja broneerimiss…"
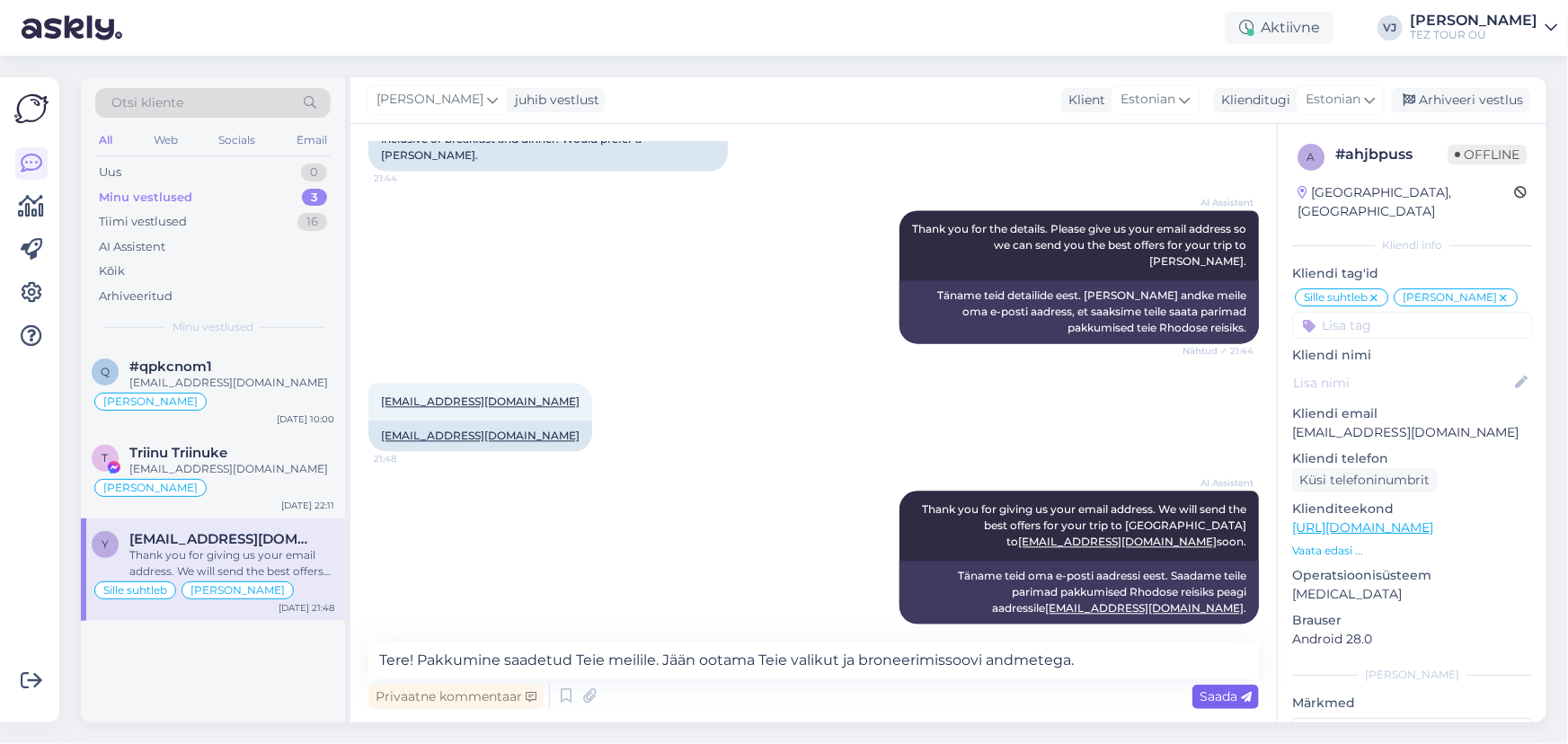
click at [1227, 694] on span "Saada" at bounding box center [1225, 696] width 52 height 16
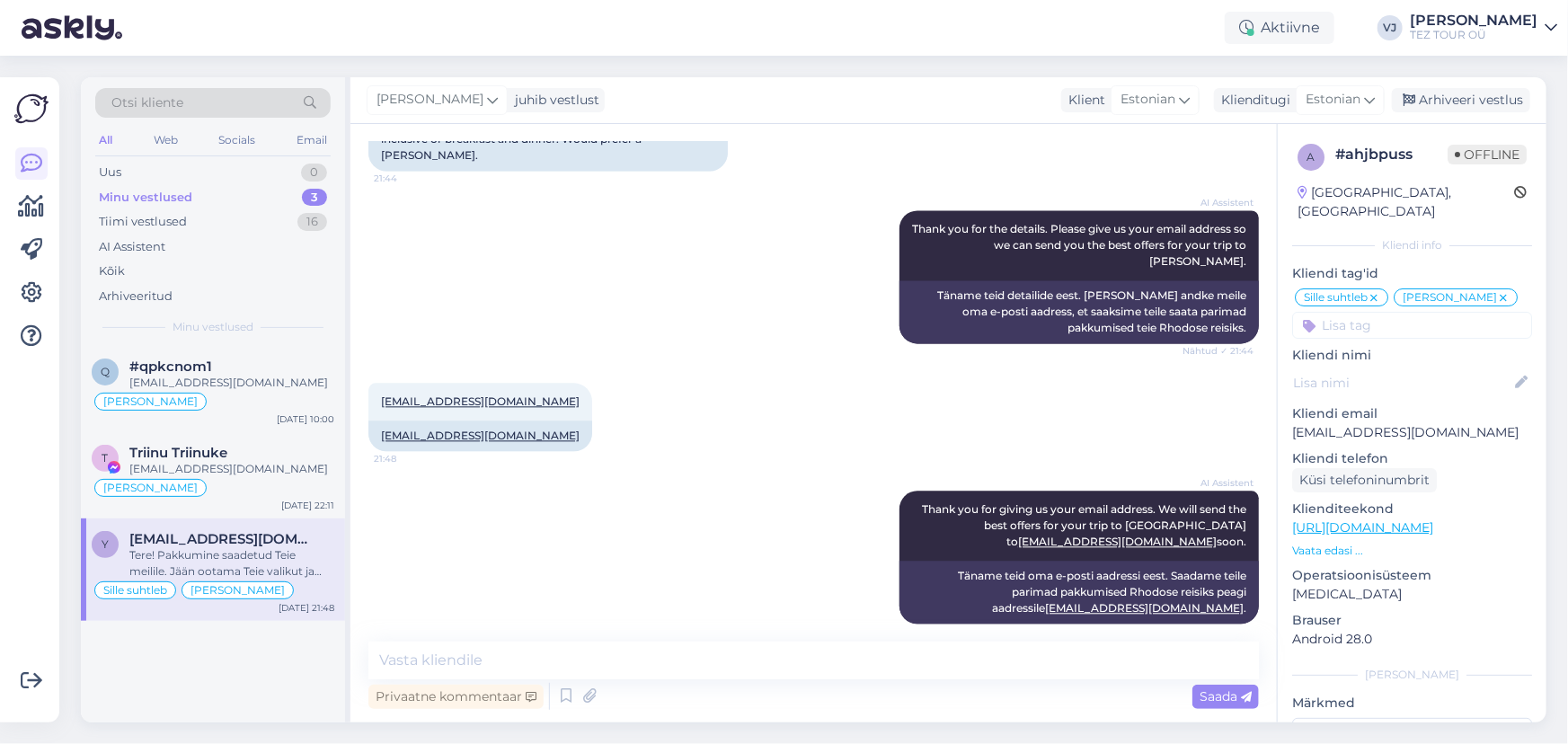
scroll to position [2086, 0]
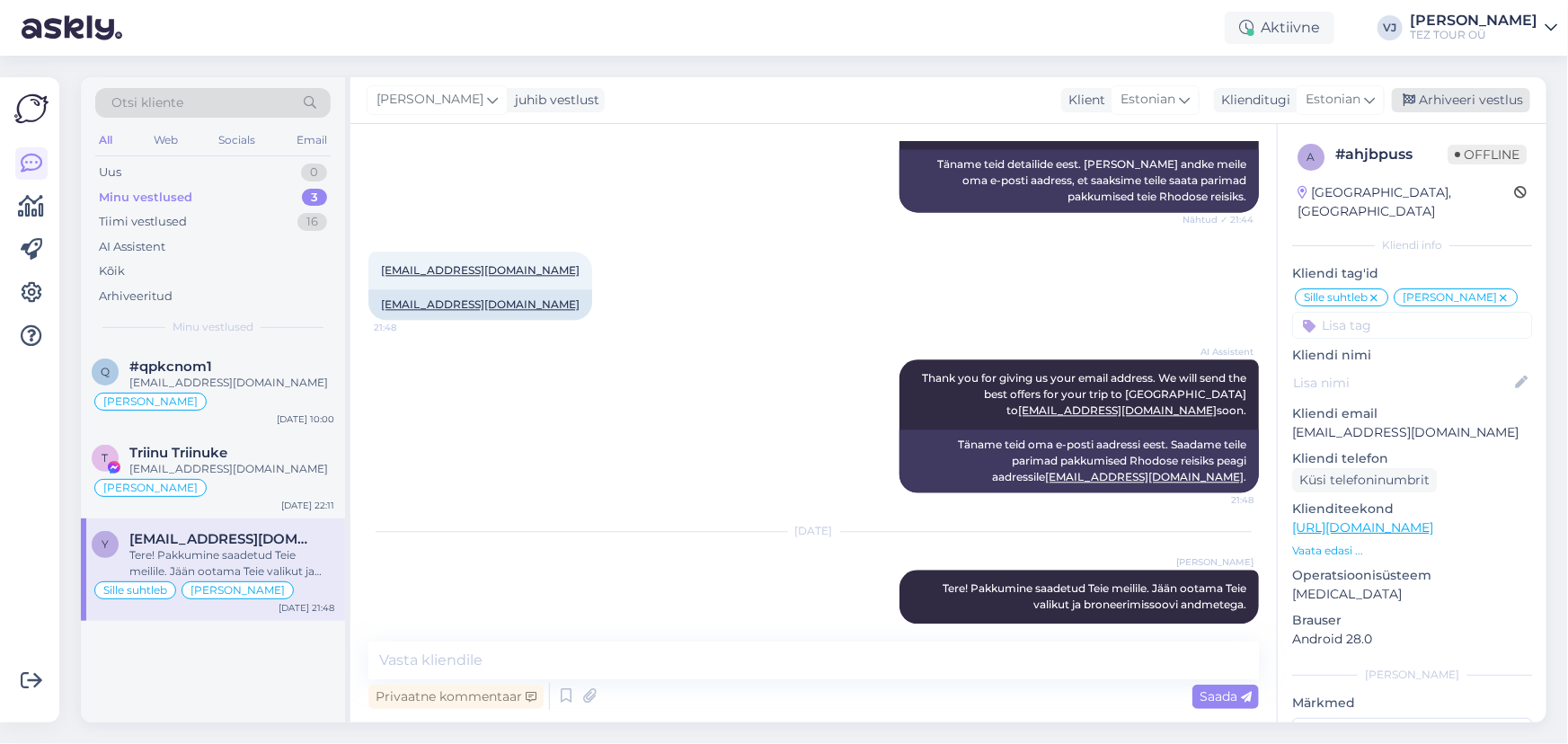
click at [1470, 97] on div "Arhiveeri vestlus" at bounding box center [1460, 100] width 139 height 24
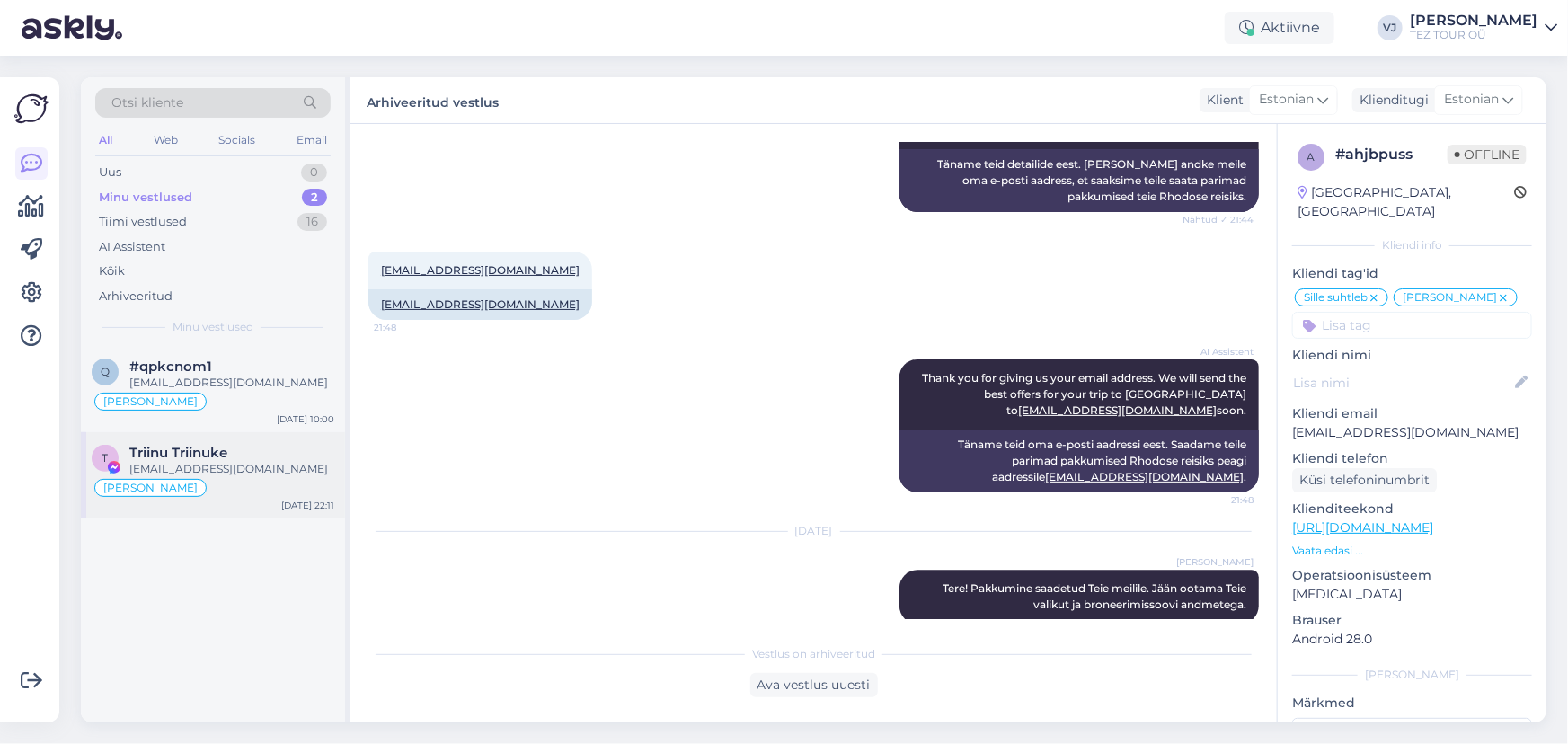
drag, startPoint x: 202, startPoint y: 482, endPoint x: 213, endPoint y: 478, distance: 11.7
click at [204, 481] on div "[PERSON_NAME]" at bounding box center [213, 488] width 243 height 22
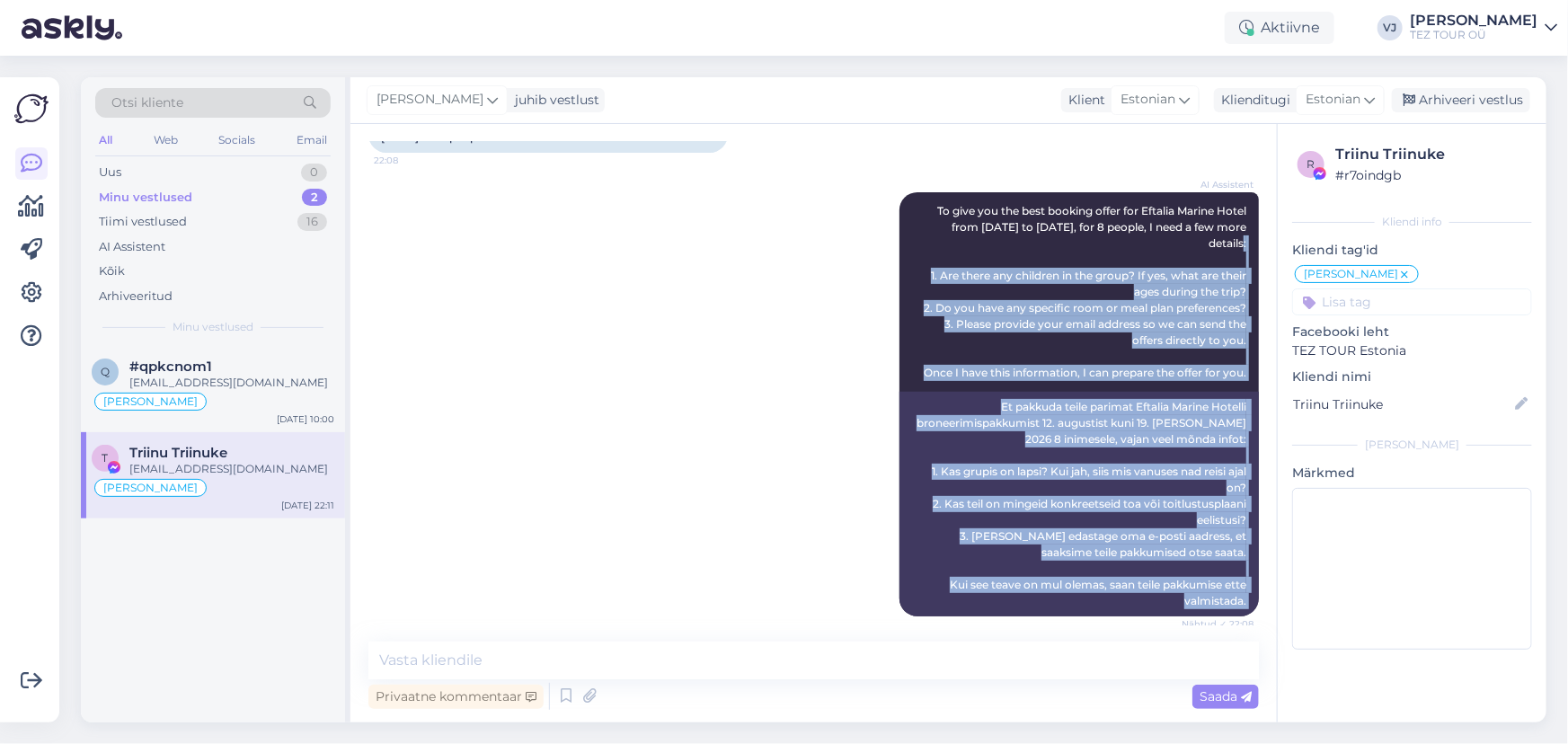
scroll to position [0, 0]
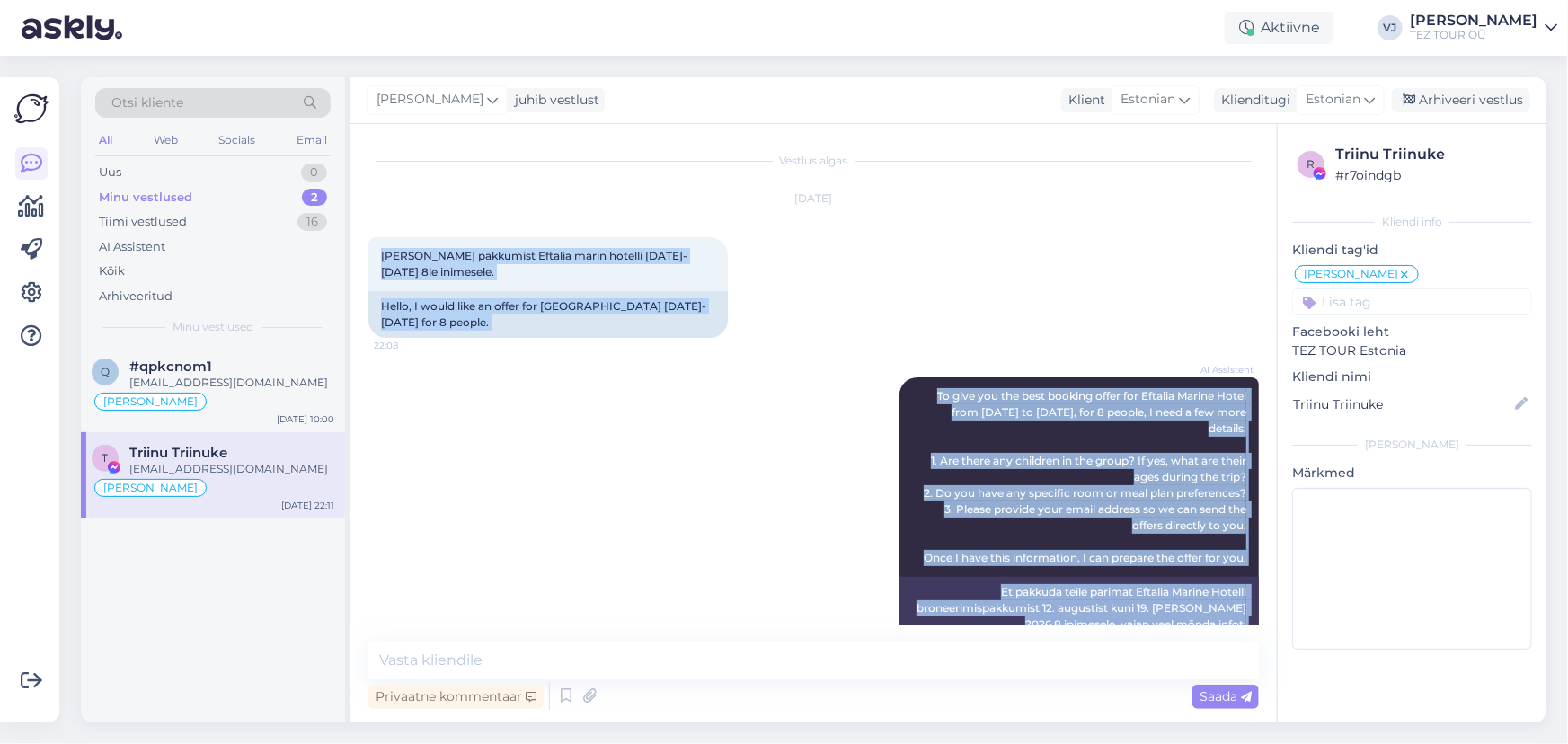
drag, startPoint x: 563, startPoint y: 602, endPoint x: 351, endPoint y: 224, distance: 433.4
click at [351, 224] on div "Vestlus algas Sep 26 2025 Tere sooviks pakkumist Eftalia marin hotelli 12.08-19…" at bounding box center [813, 422] width 926 height 598
copy div "Tere sooviks pakkumist Eftalia marin hotelli 12.08-19.08.2026 8le inimesele. 22…"
click at [185, 197] on div "Minu vestlused" at bounding box center [146, 198] width 94 height 18
click at [193, 170] on div "Uus 1" at bounding box center [213, 172] width 236 height 25
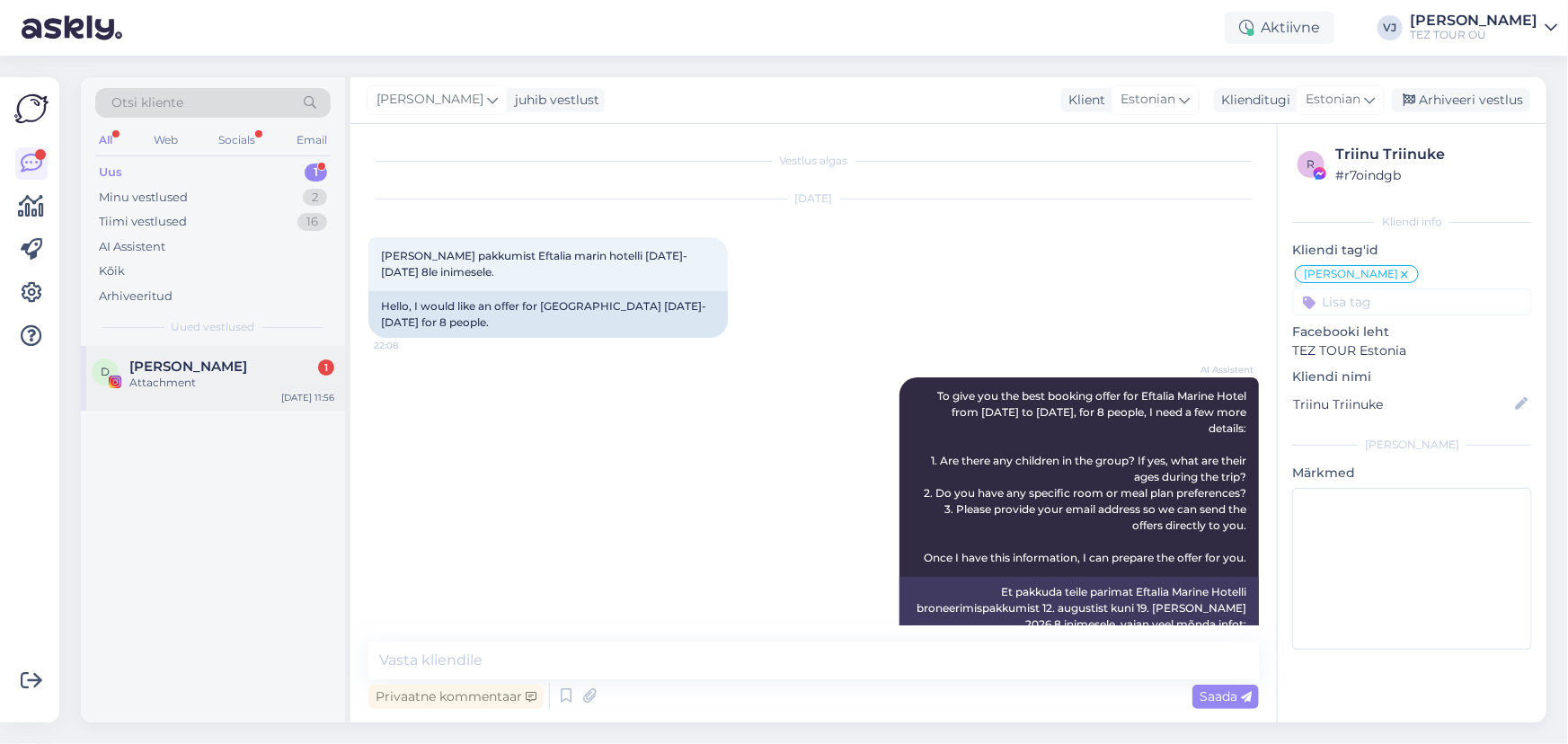
click at [241, 380] on div "Attachment" at bounding box center [232, 382] width 205 height 16
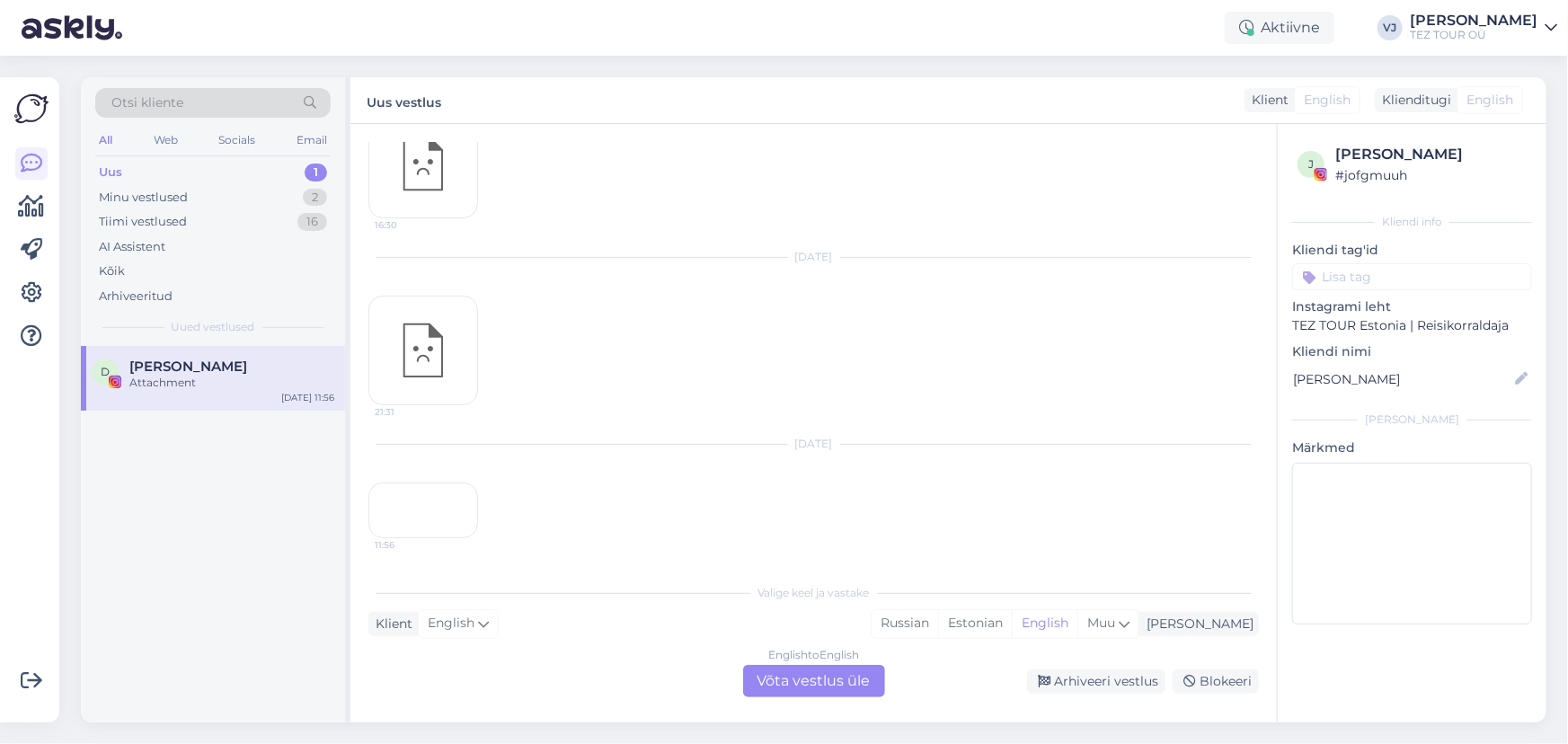
scroll to position [235, 0]
click at [1230, 669] on div "Blokeeri" at bounding box center [1215, 681] width 86 height 24
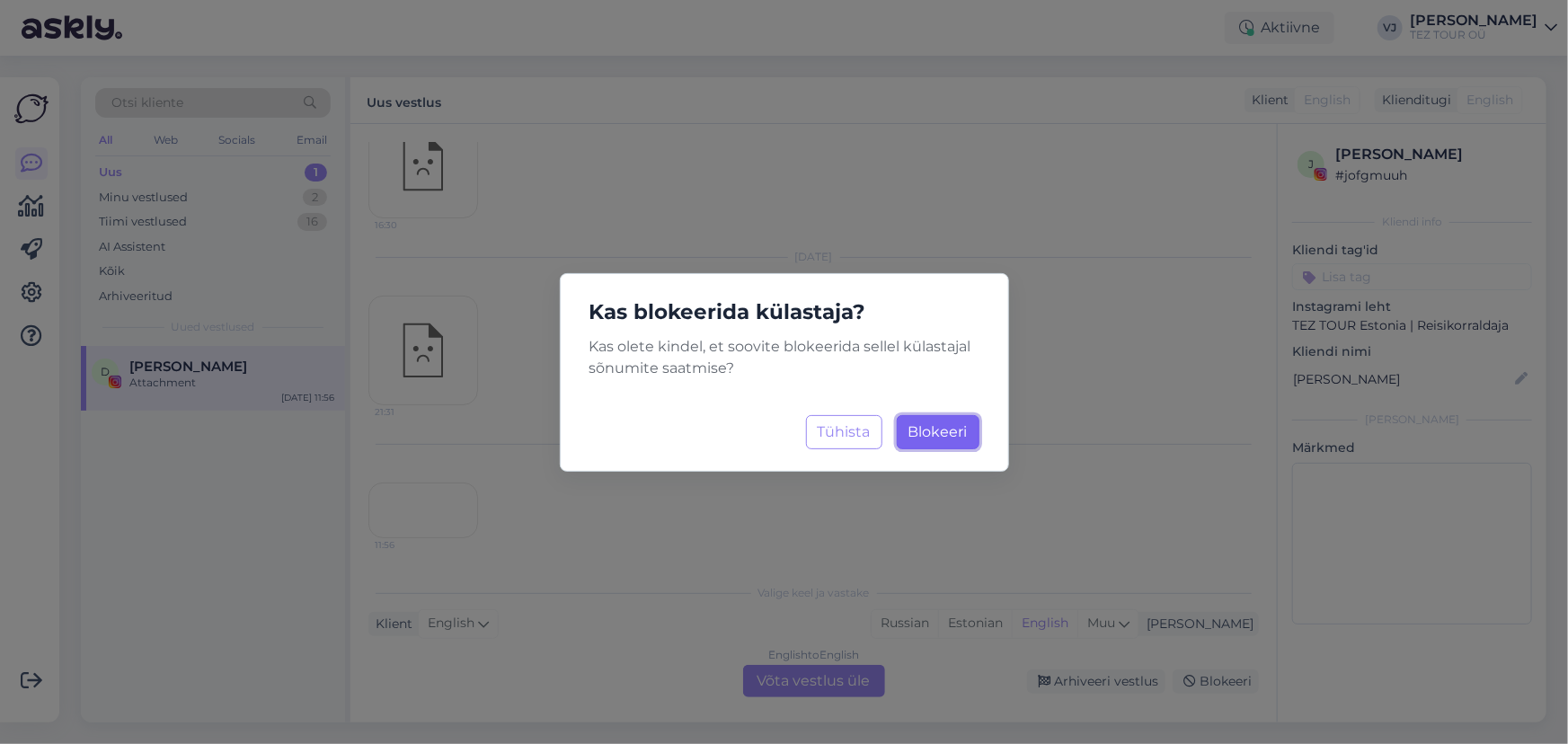
click at [945, 423] on span "Blokeeri" at bounding box center [937, 431] width 59 height 17
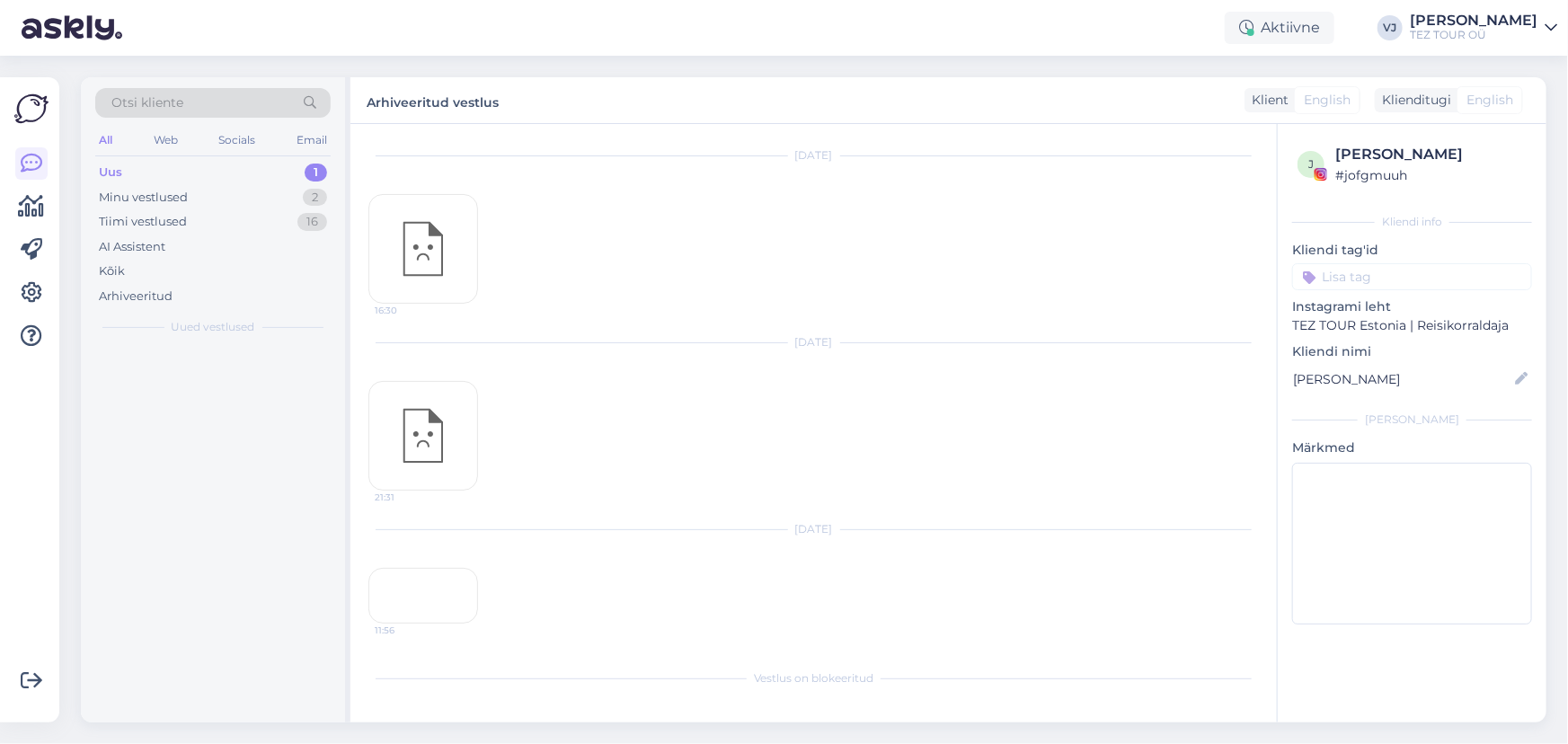
scroll to position [177, 0]
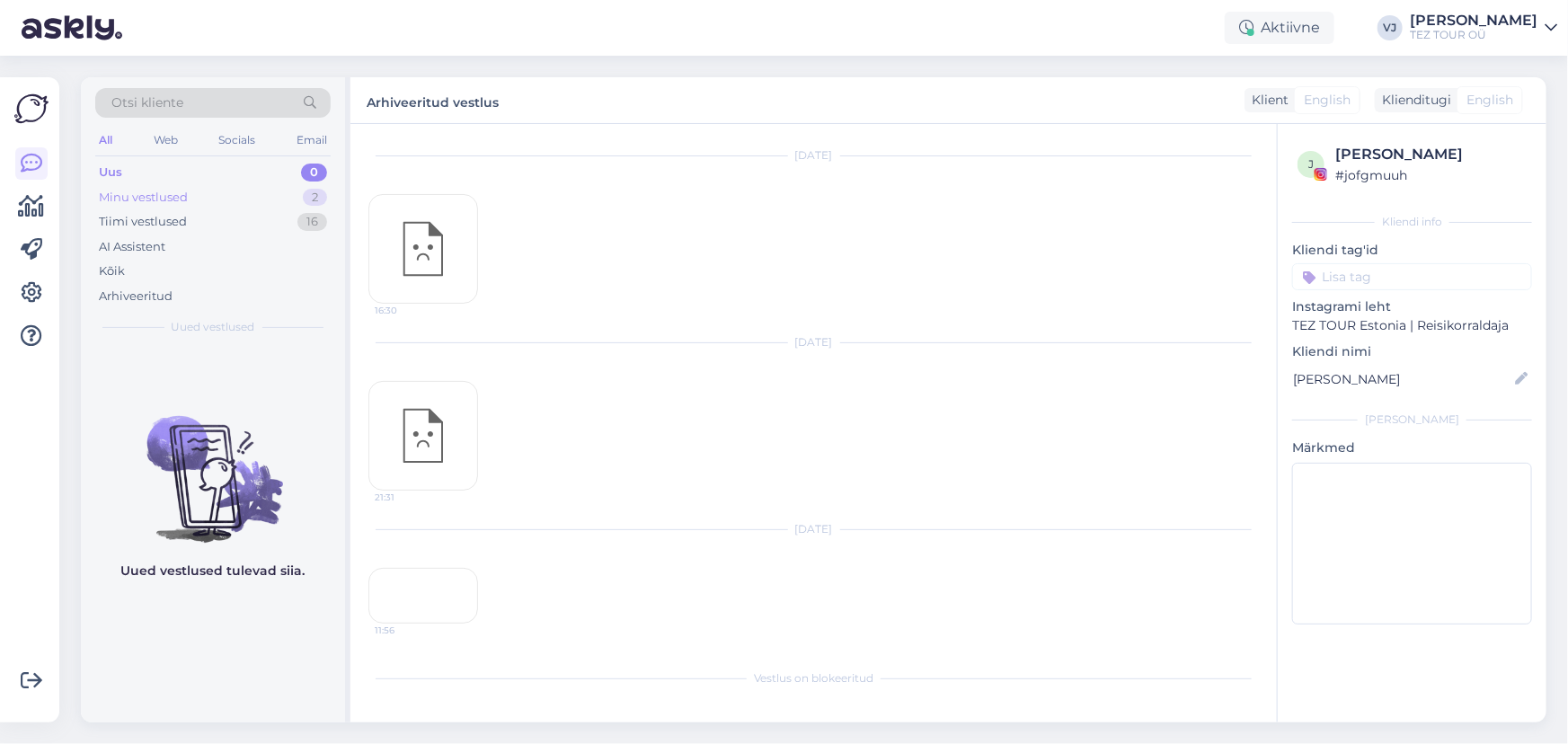
click at [197, 204] on div "Minu vestlused 2" at bounding box center [213, 197] width 236 height 25
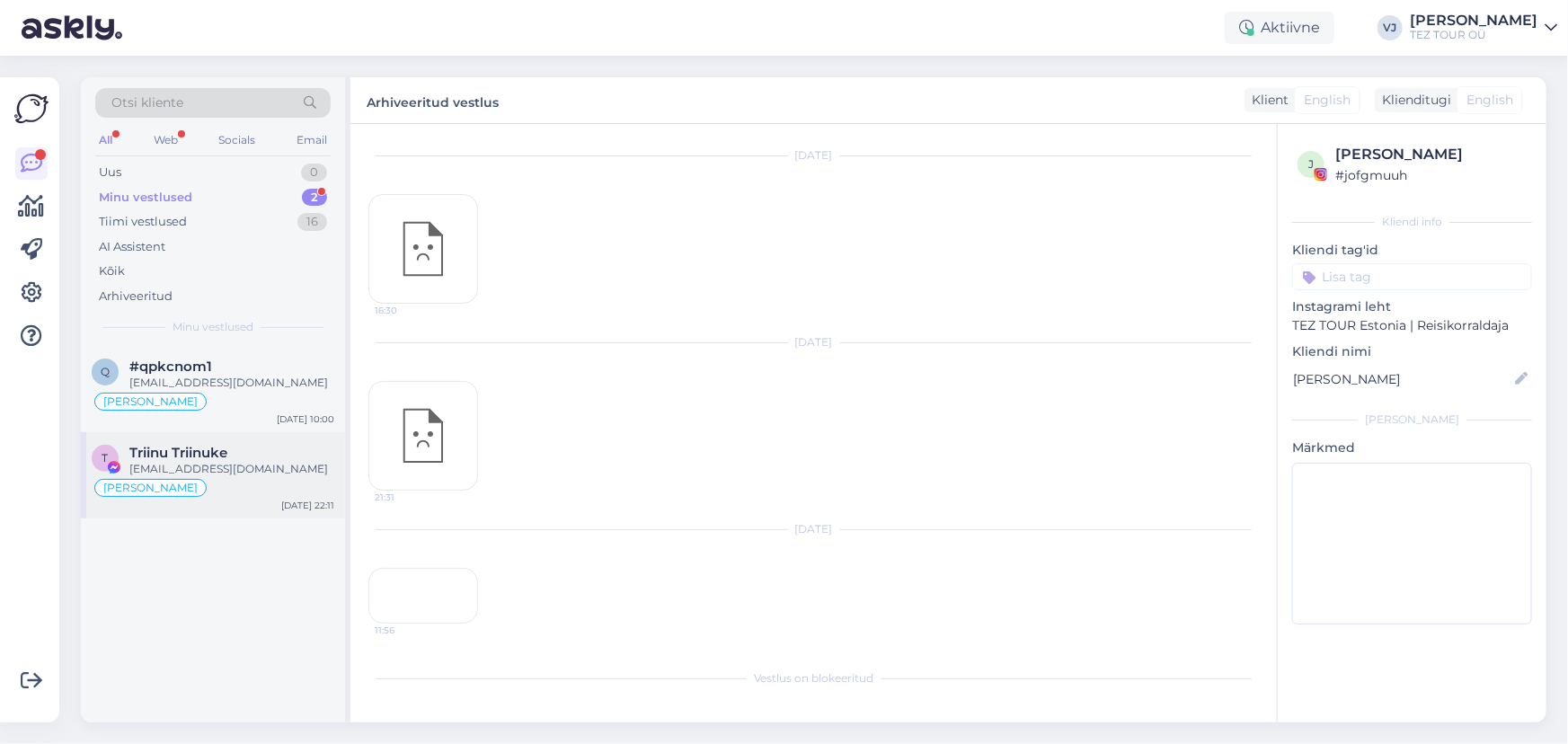
click at [244, 435] on div "T Triinu Triinuke triinu.raud@mail.ee Vladimir Suhtleb Sep 26 22:11" at bounding box center [213, 475] width 264 height 86
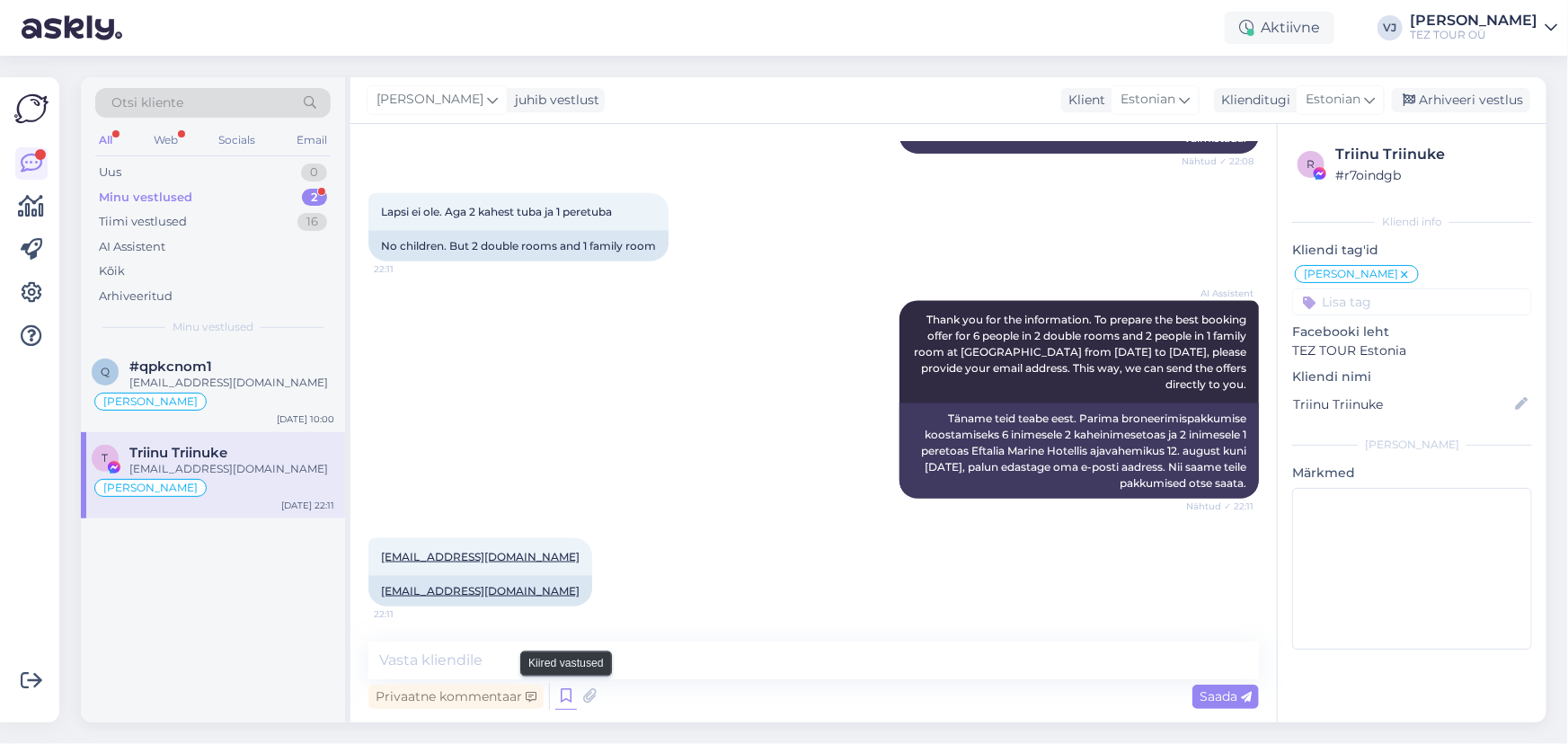
click at [570, 704] on icon at bounding box center [566, 696] width 22 height 27
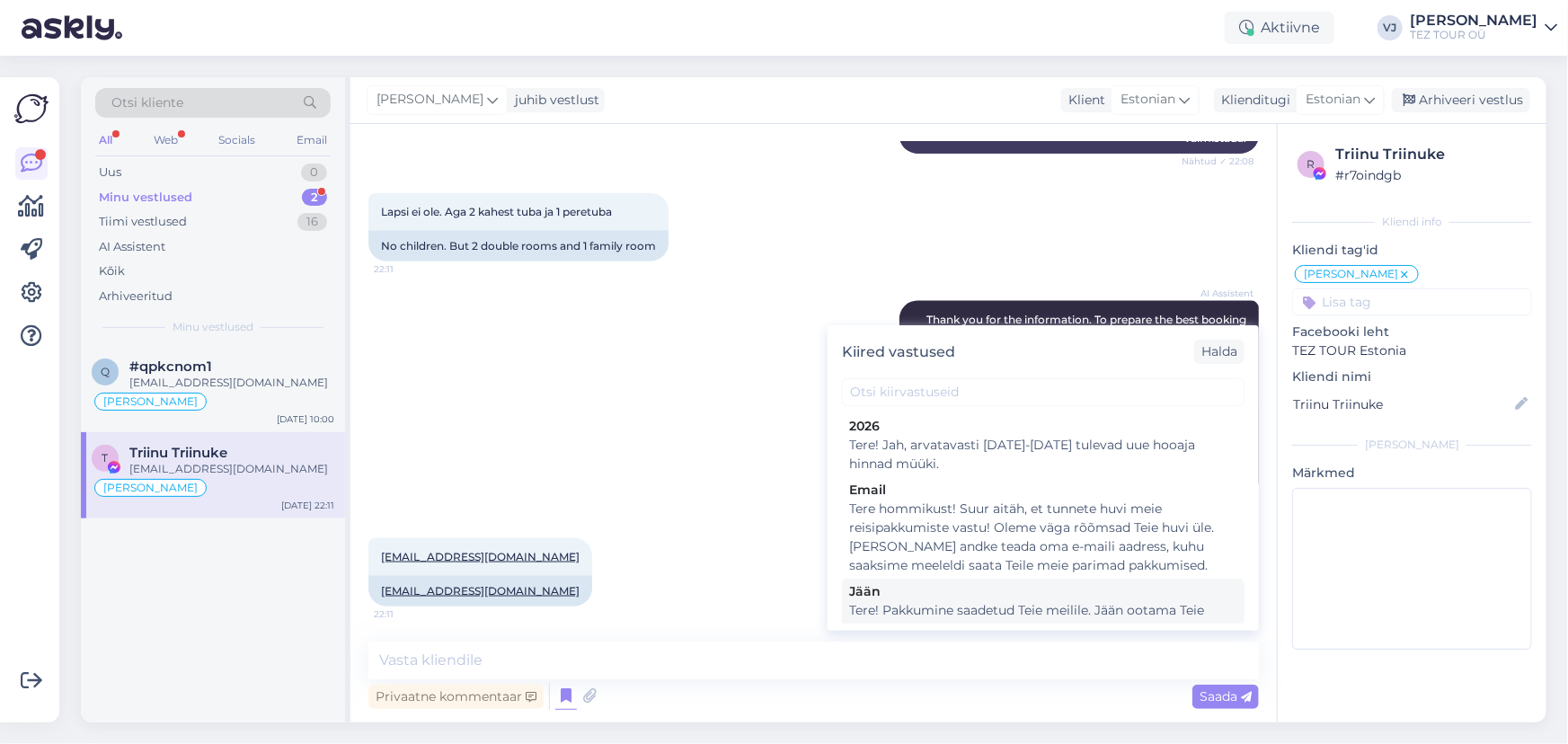
click at [1052, 617] on div "Tere! Pakkumine saadetud Teie meilile. Jään ootama Teie valikut ja broneerimiss…" at bounding box center [1043, 620] width 389 height 38
type textarea "Tere! Pakkumine saadetud Teie meilile. Jään ootama Teie valikut ja broneerimiss…"
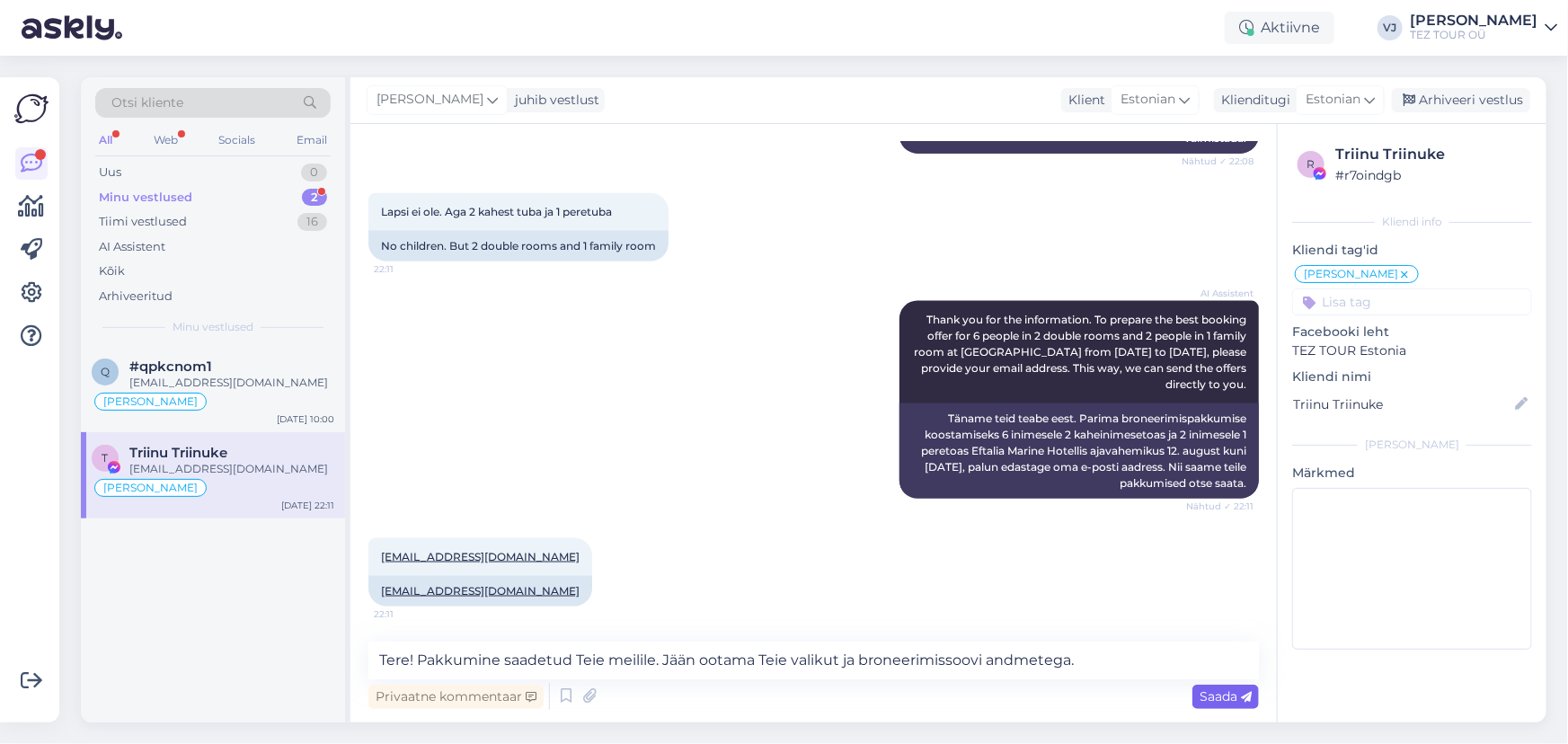
click at [1207, 688] on span "Saada" at bounding box center [1225, 696] width 52 height 16
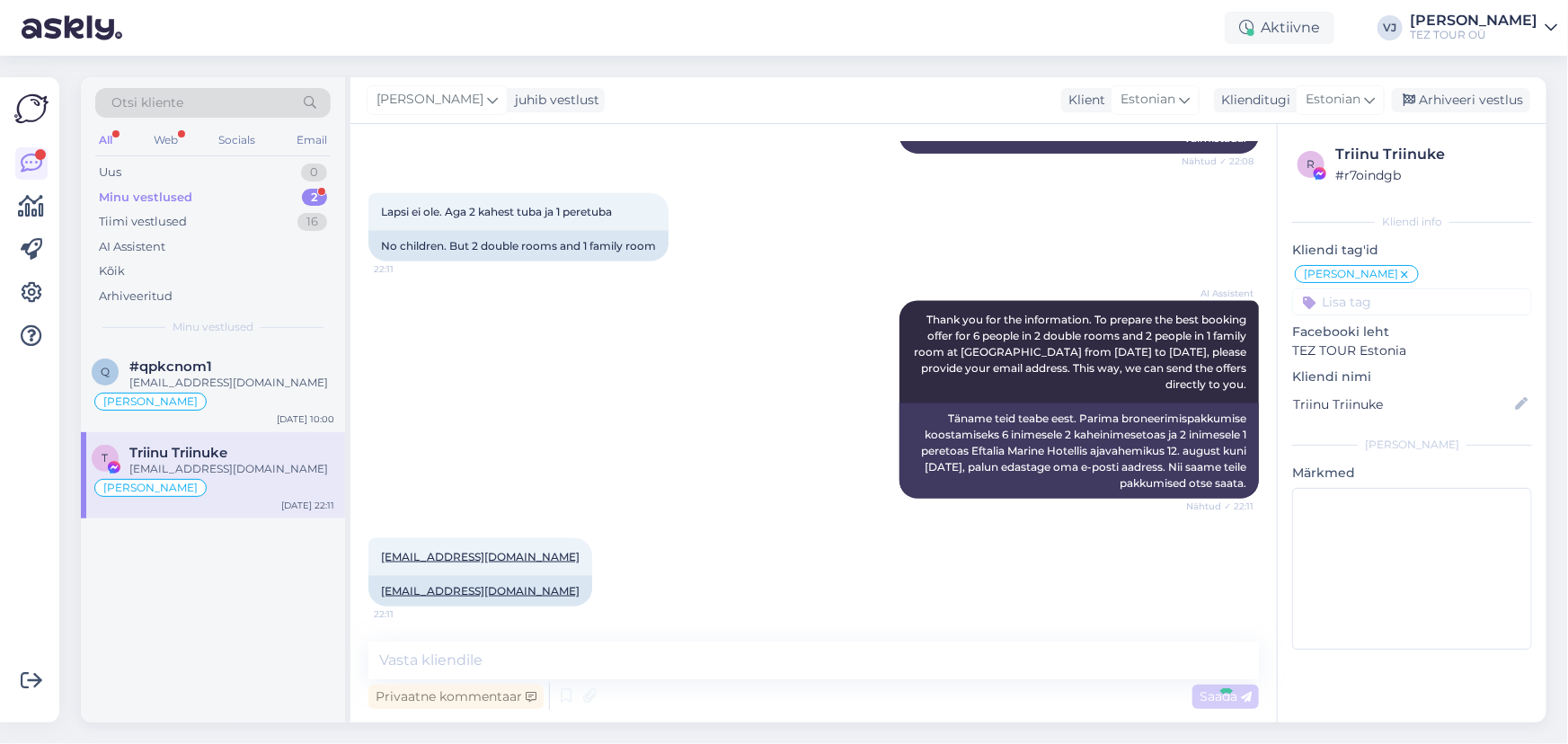
scroll to position [1365, 0]
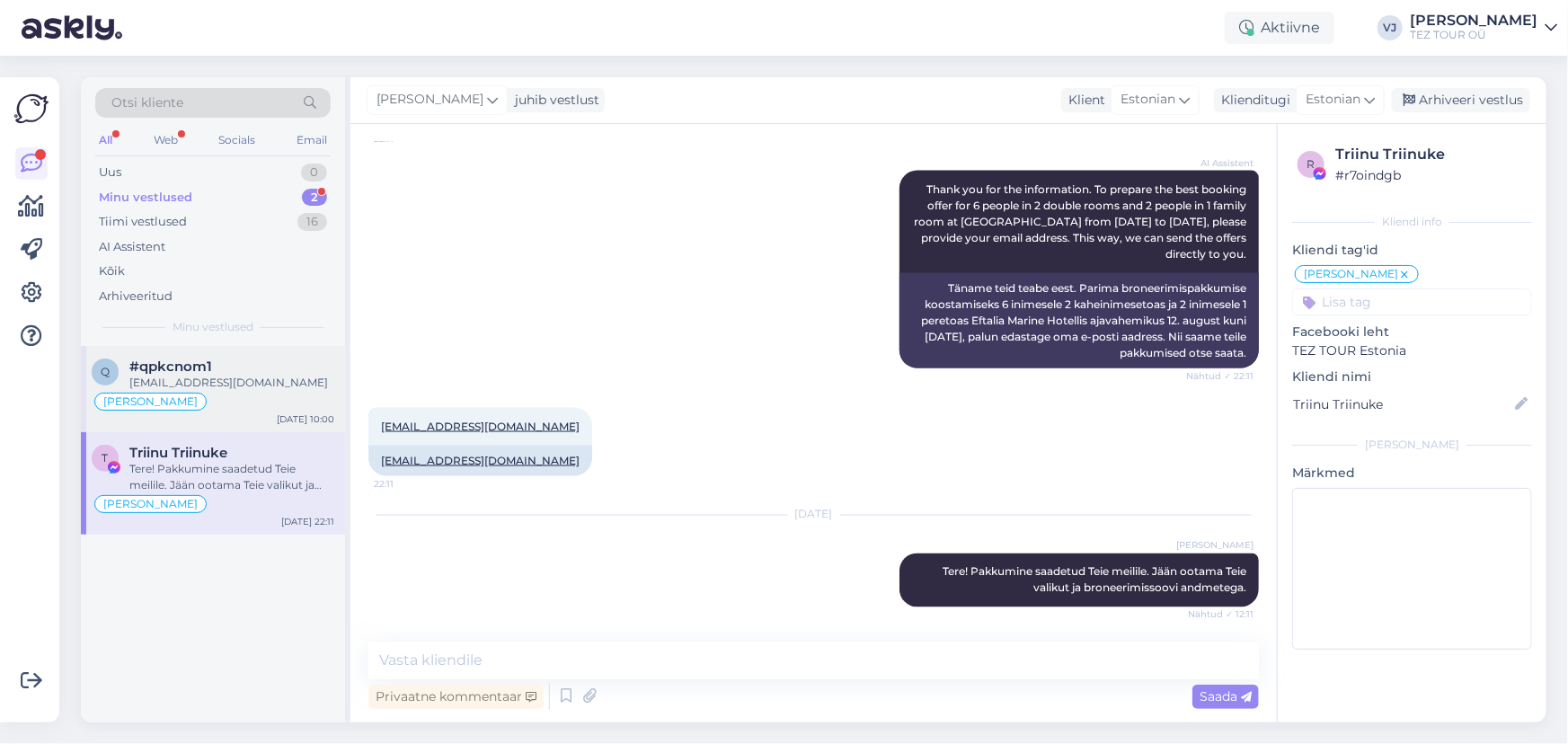
click at [254, 372] on div "#qpkcnom1" at bounding box center [232, 367] width 205 height 16
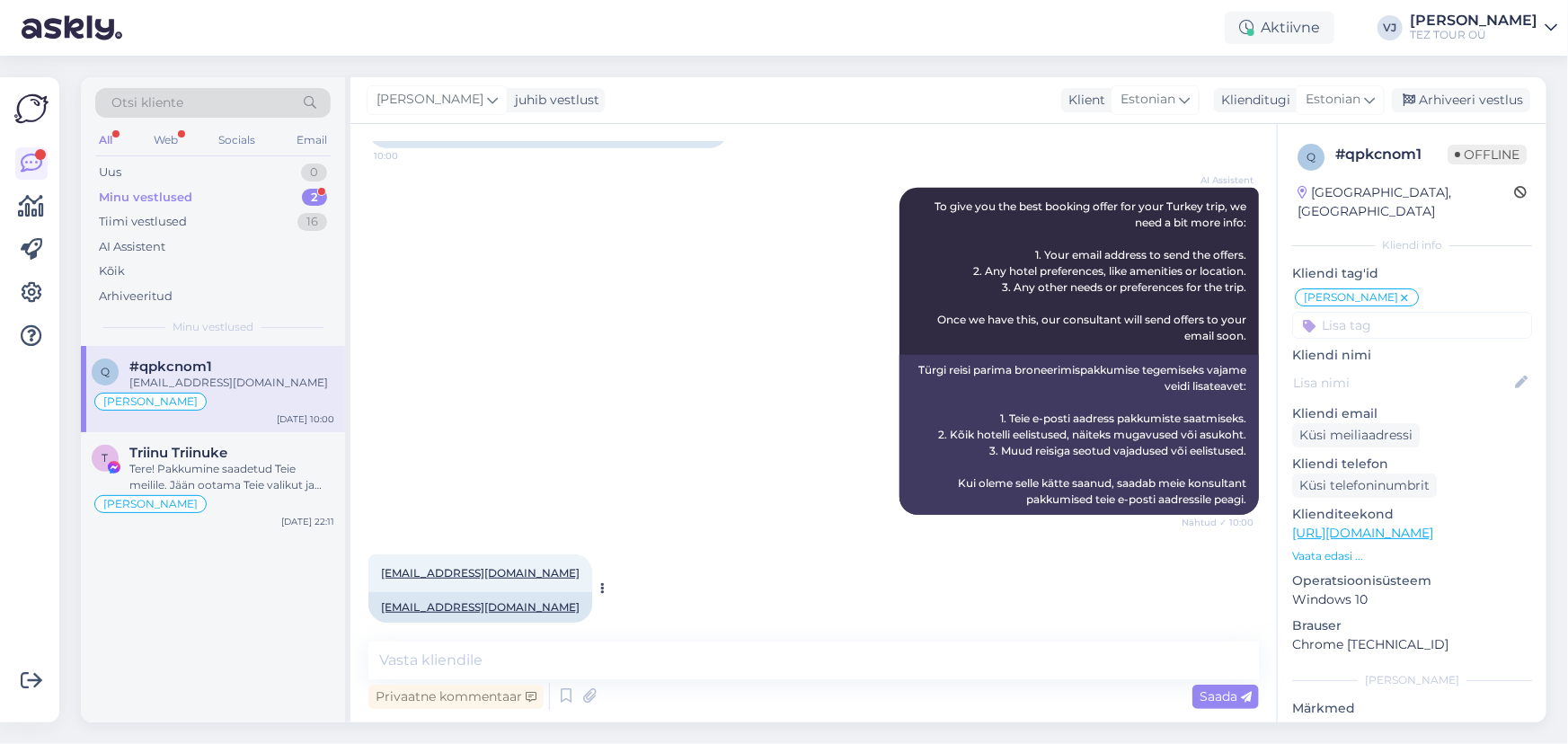
click at [561, 592] on div "liiserin.langeproon@gmail.com" at bounding box center [480, 607] width 224 height 31
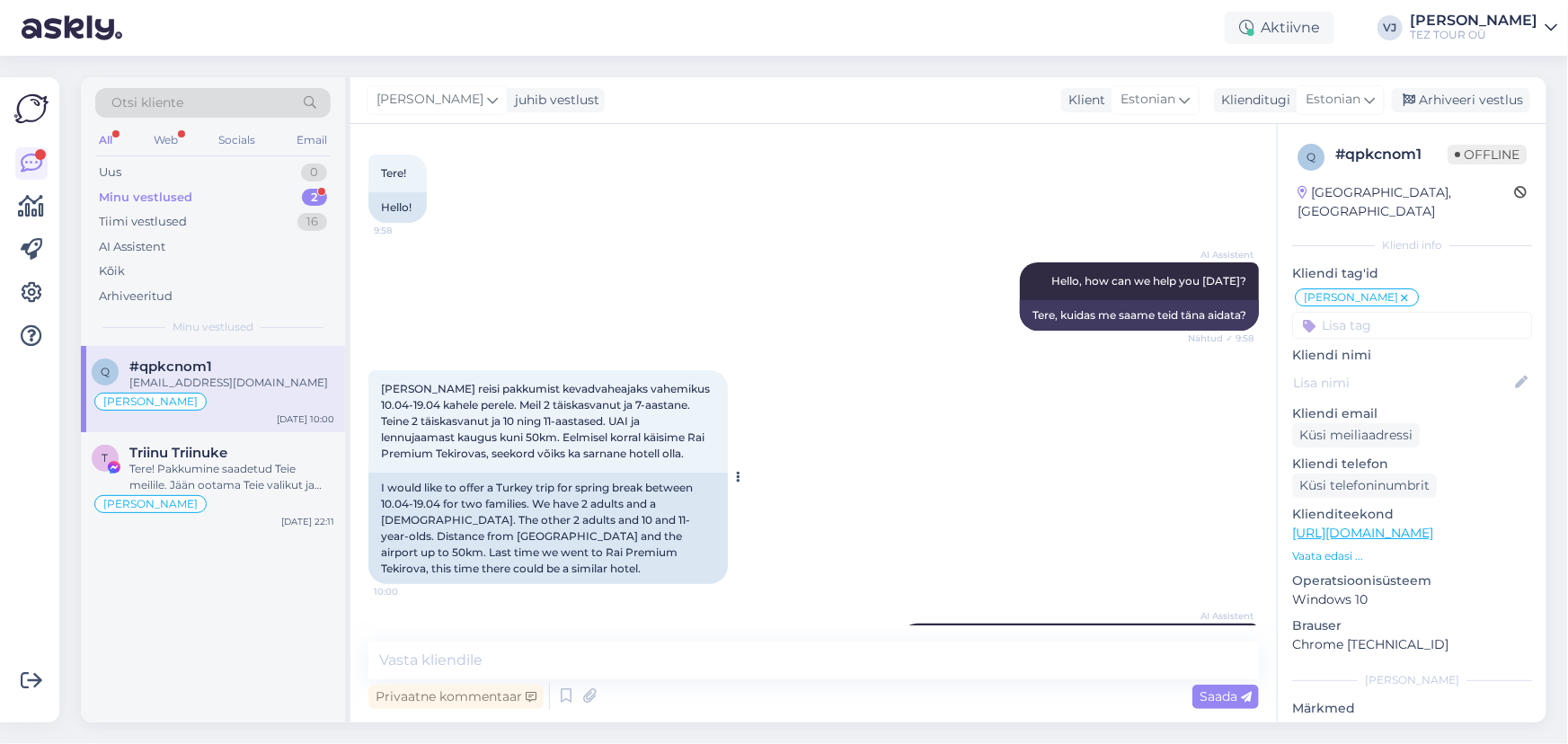
scroll to position [0, 0]
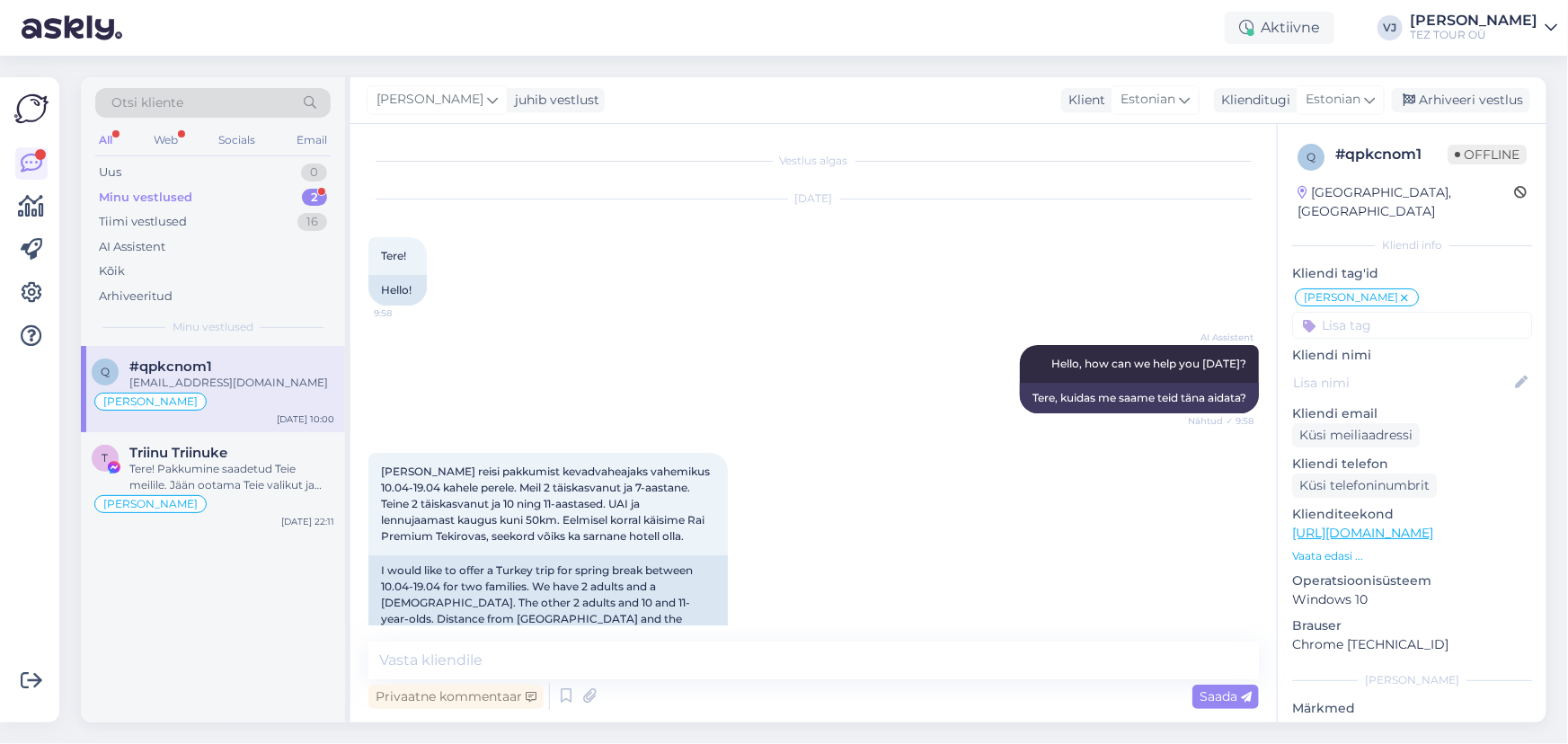
drag, startPoint x: 582, startPoint y: 594, endPoint x: 360, endPoint y: 210, distance: 443.6
click at [360, 210] on div "Vestlus algas Sep 27 2025 Tere! 9:58 Hello! AI Assistent Hello, how can we help…" at bounding box center [813, 422] width 926 height 598
copy div "Tere! 9:58 Hello! AI Assistent Hello, how can we help you today? Nähtud ✓ 9:58 …"
click at [239, 189] on div "Minu vestlused 2" at bounding box center [213, 197] width 236 height 25
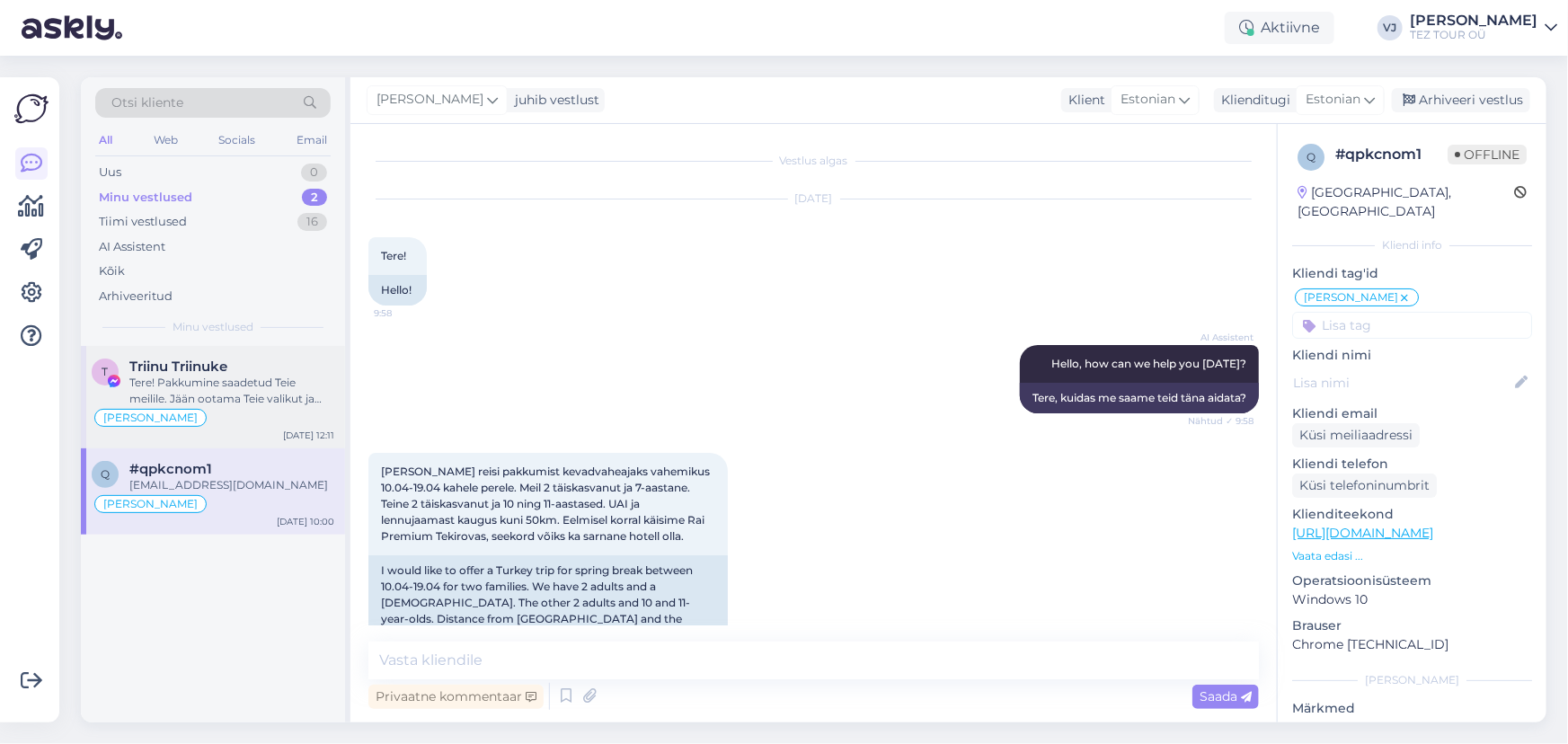
click at [216, 396] on div "Tere! Pakkumine saadetud Teie meilile. Jään ootama Teie valikut ja broneerimiss…" at bounding box center [232, 390] width 205 height 32
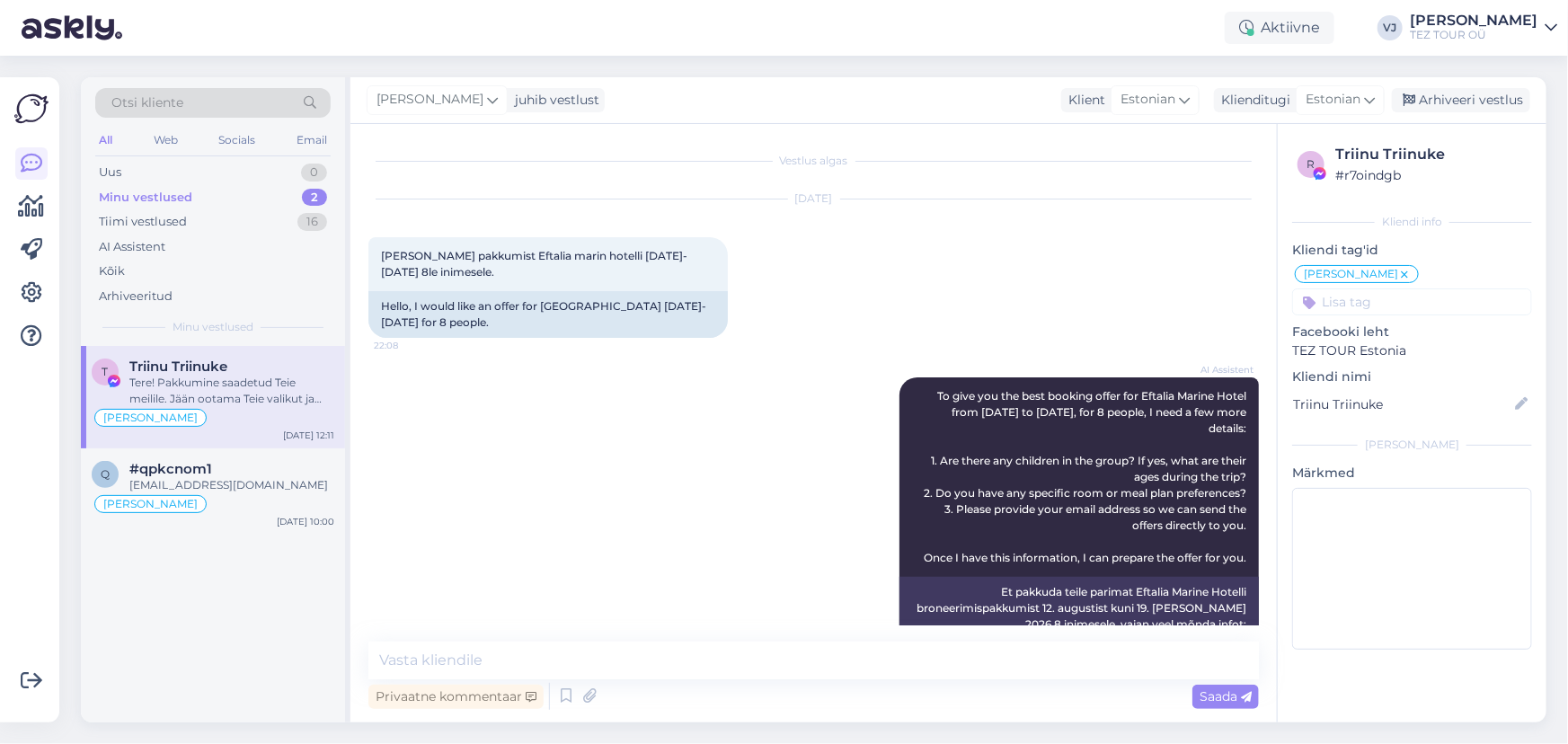
scroll to position [1365, 0]
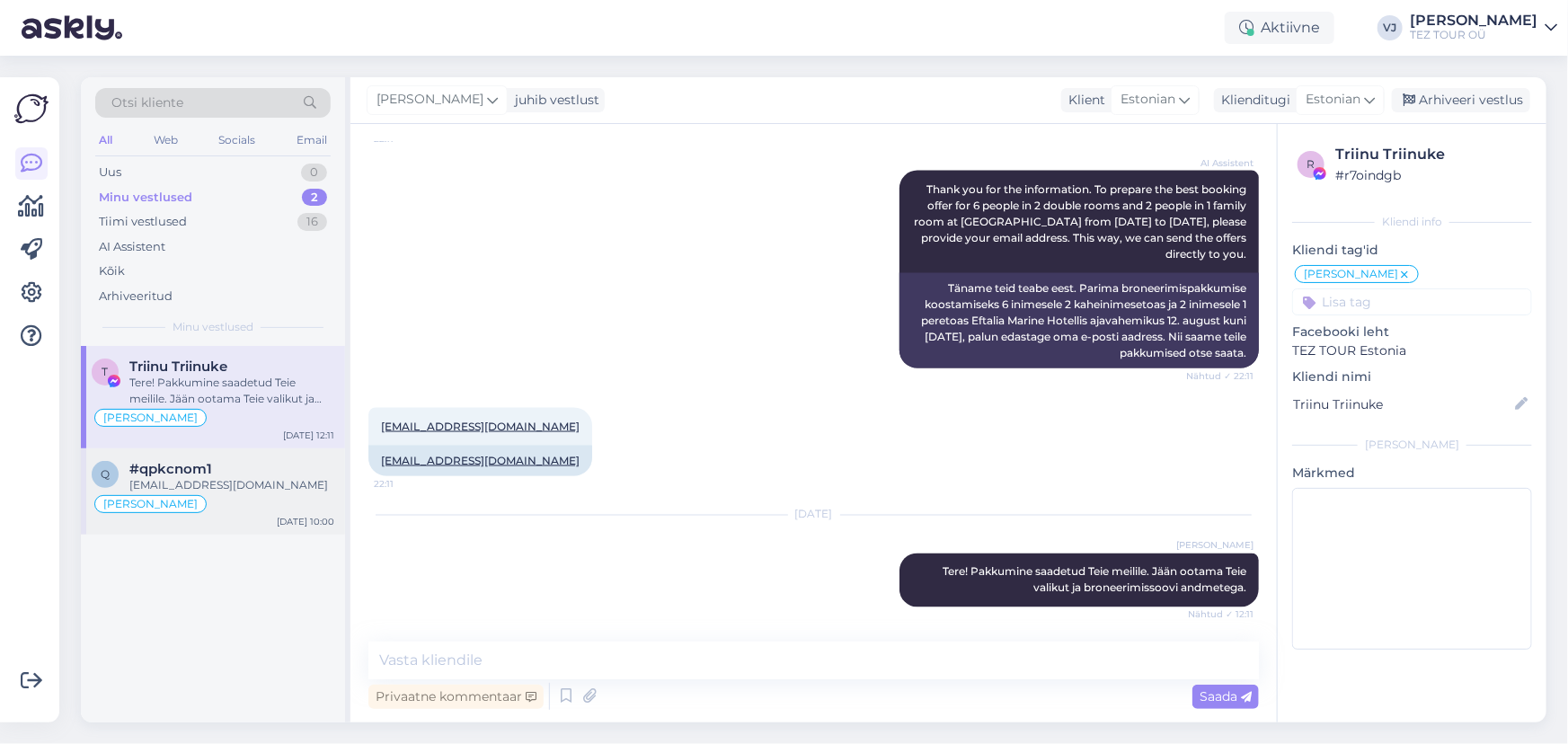
click at [210, 484] on div "liiserin.langeproon@gmail.com" at bounding box center [232, 485] width 205 height 16
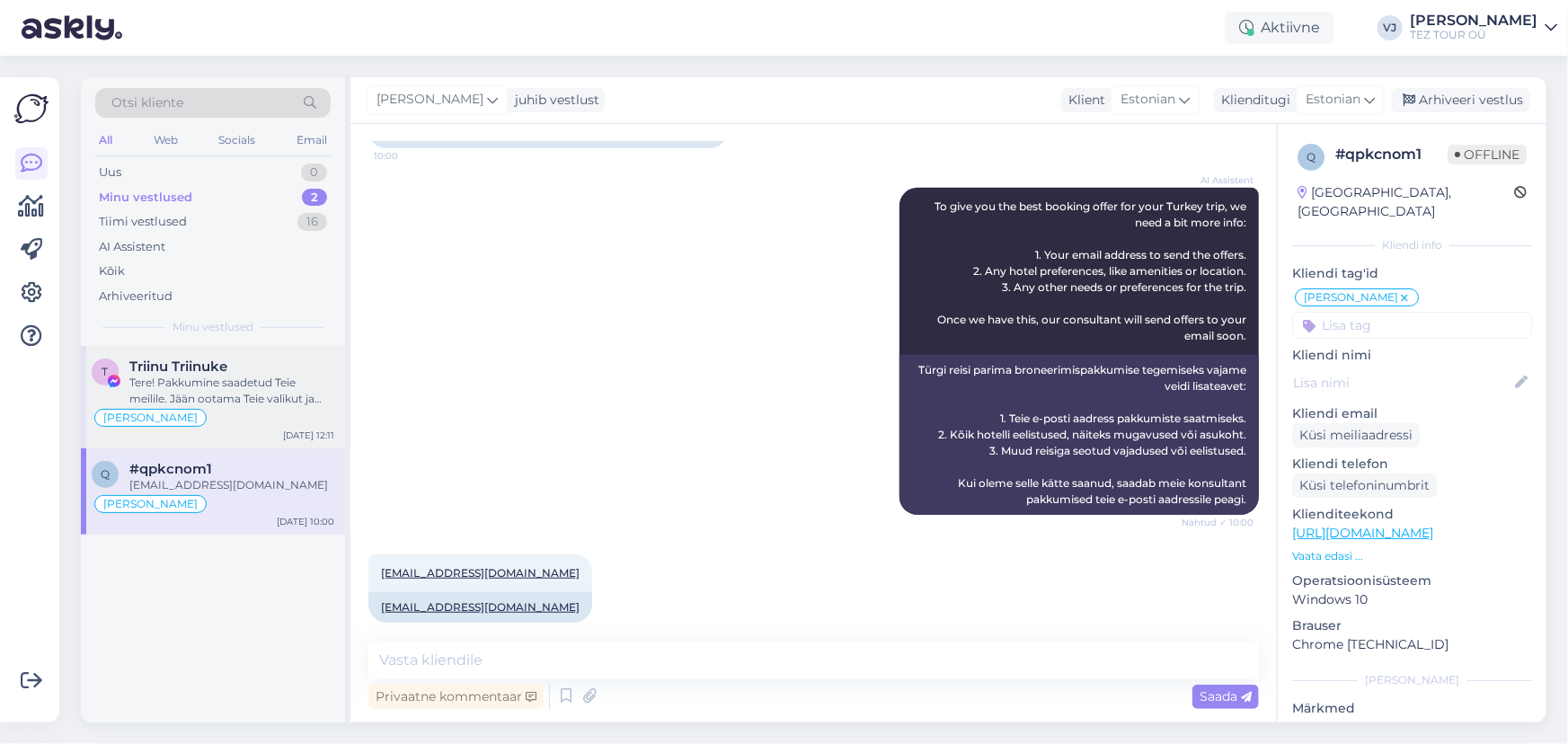
click at [244, 407] on div "[PERSON_NAME]" at bounding box center [213, 418] width 243 height 22
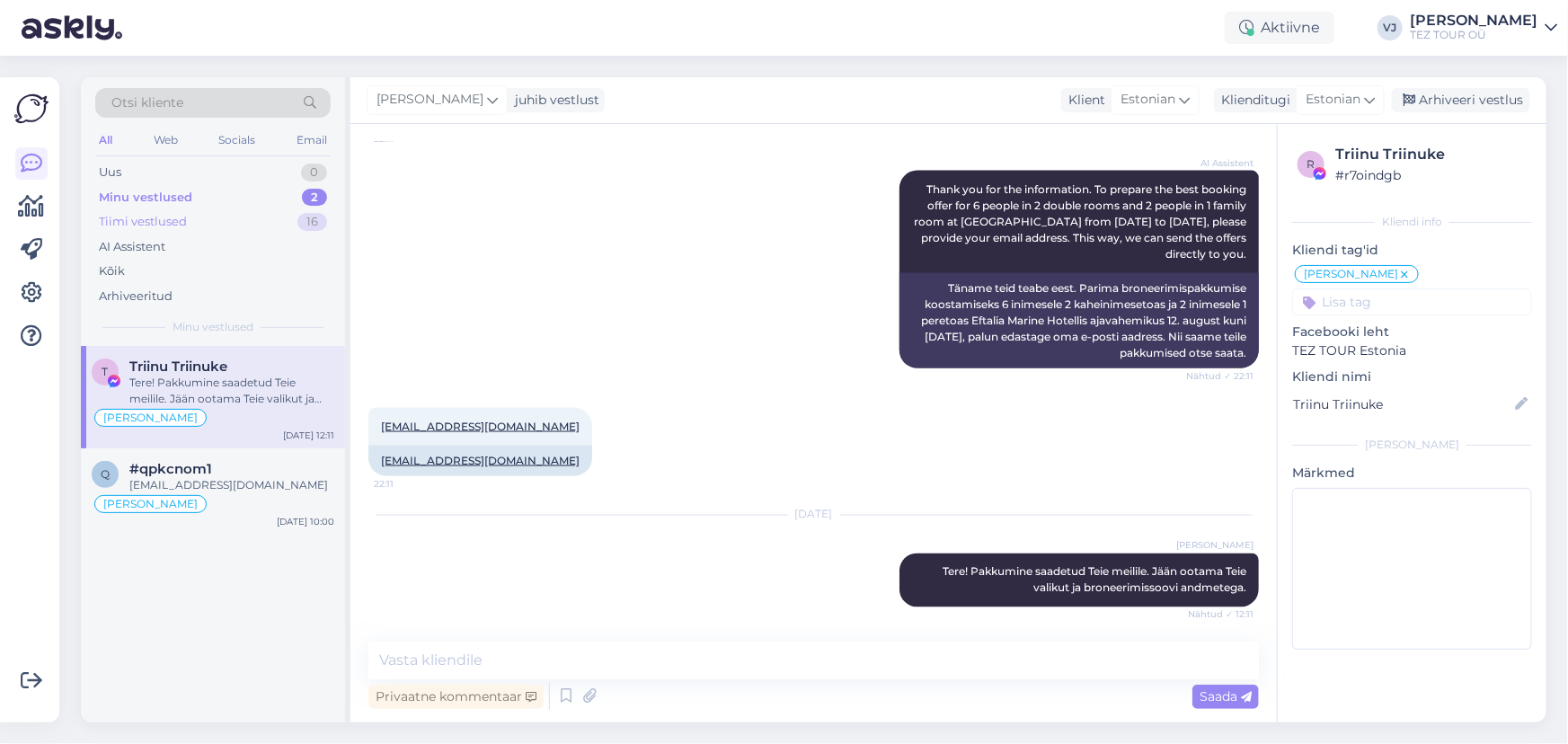
click at [216, 226] on div "Tiimi vestlused 16" at bounding box center [213, 222] width 236 height 25
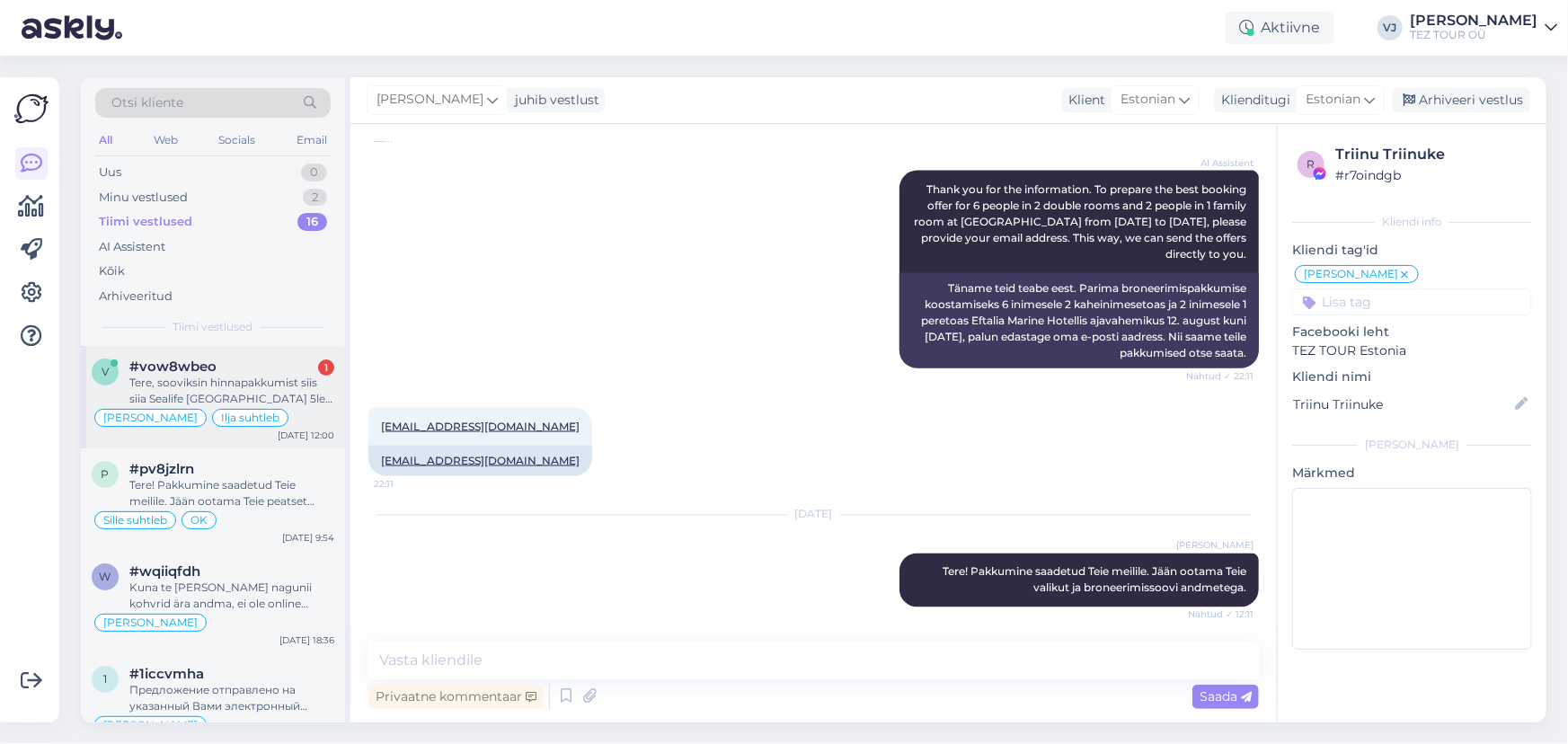
click at [252, 369] on div "#vow8wbeo 1" at bounding box center [232, 367] width 205 height 16
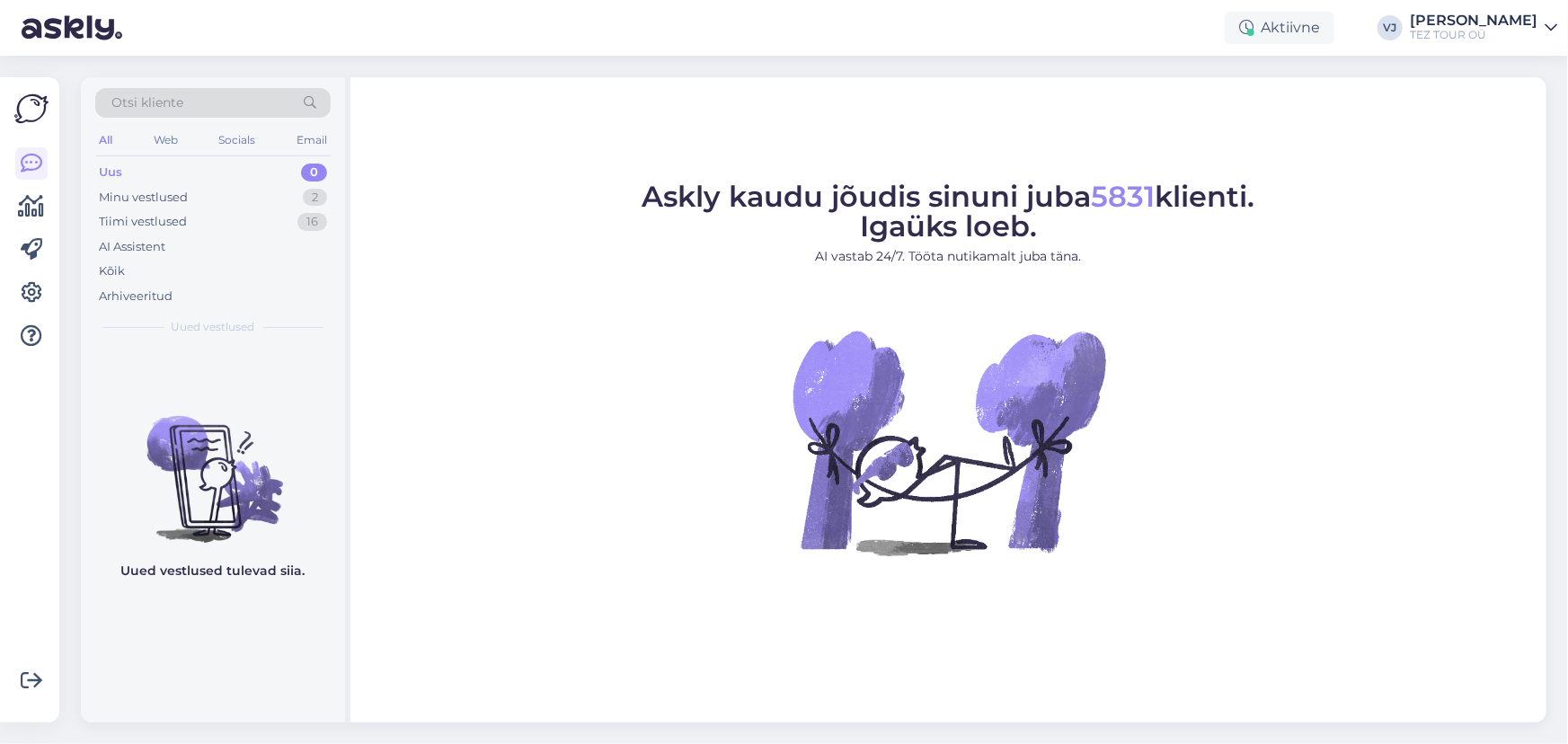
click at [234, 196] on div "Minu vestlused 2" at bounding box center [213, 197] width 236 height 25
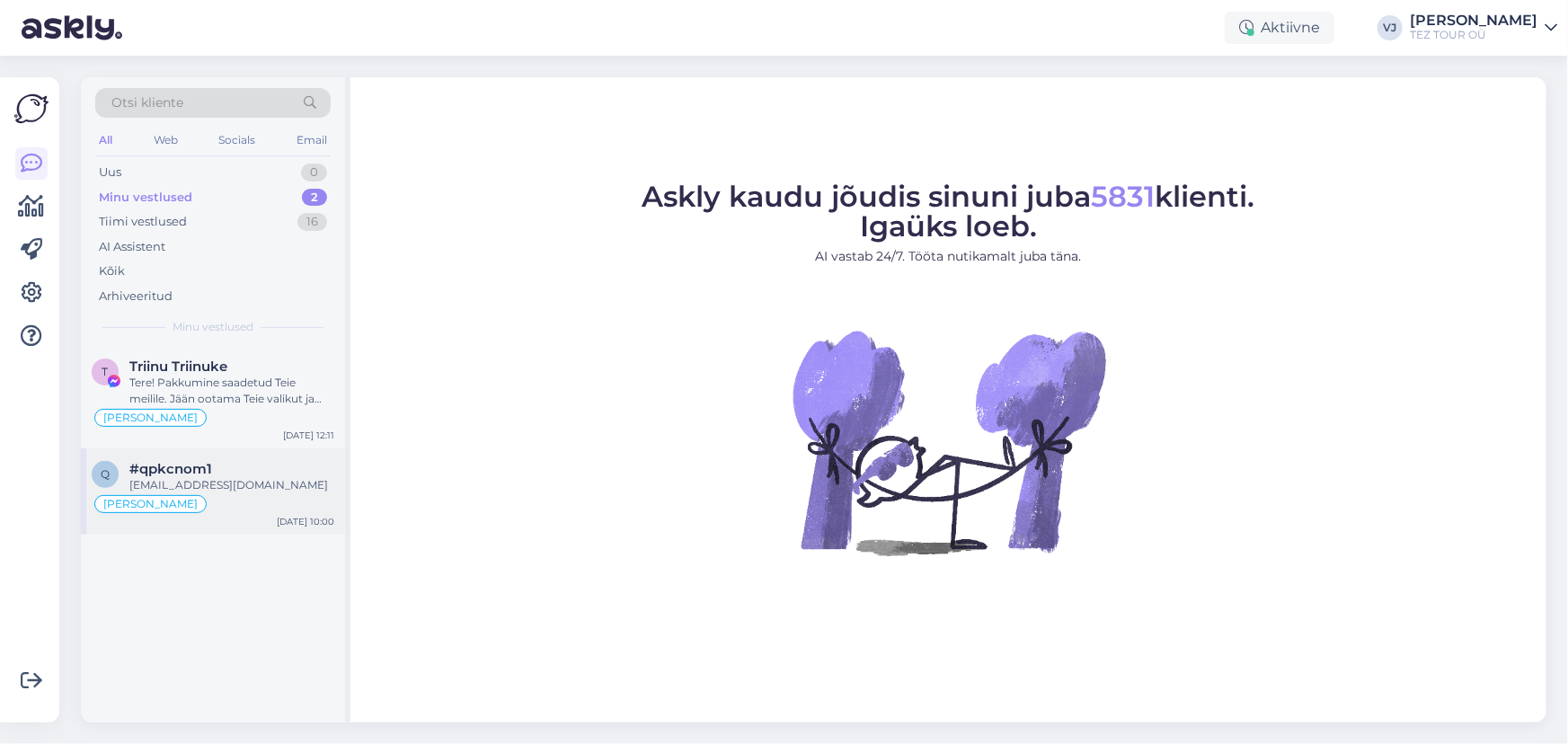
click at [222, 486] on div "liiserin.langeproon@gmail.com" at bounding box center [232, 485] width 205 height 16
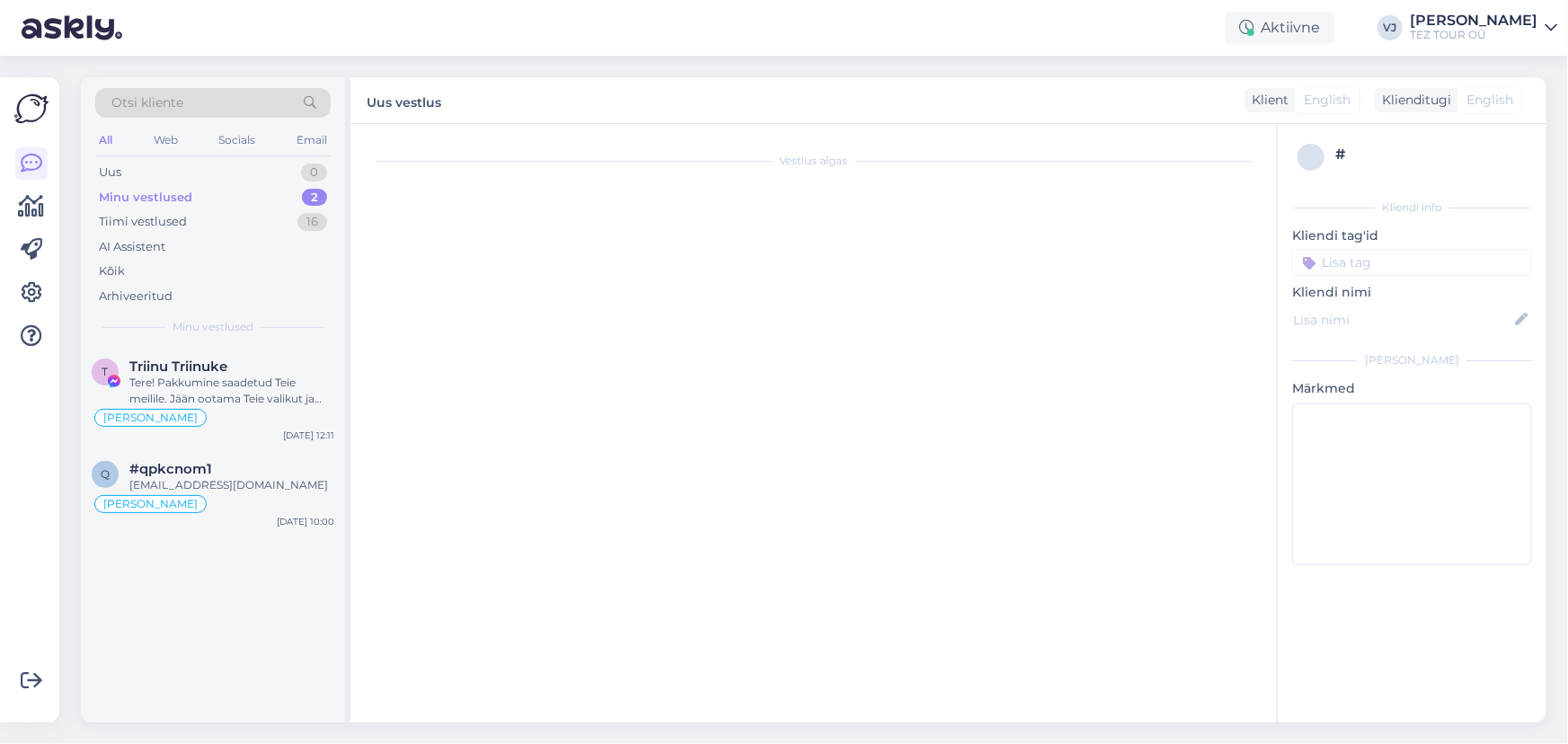
scroll to position [518, 0]
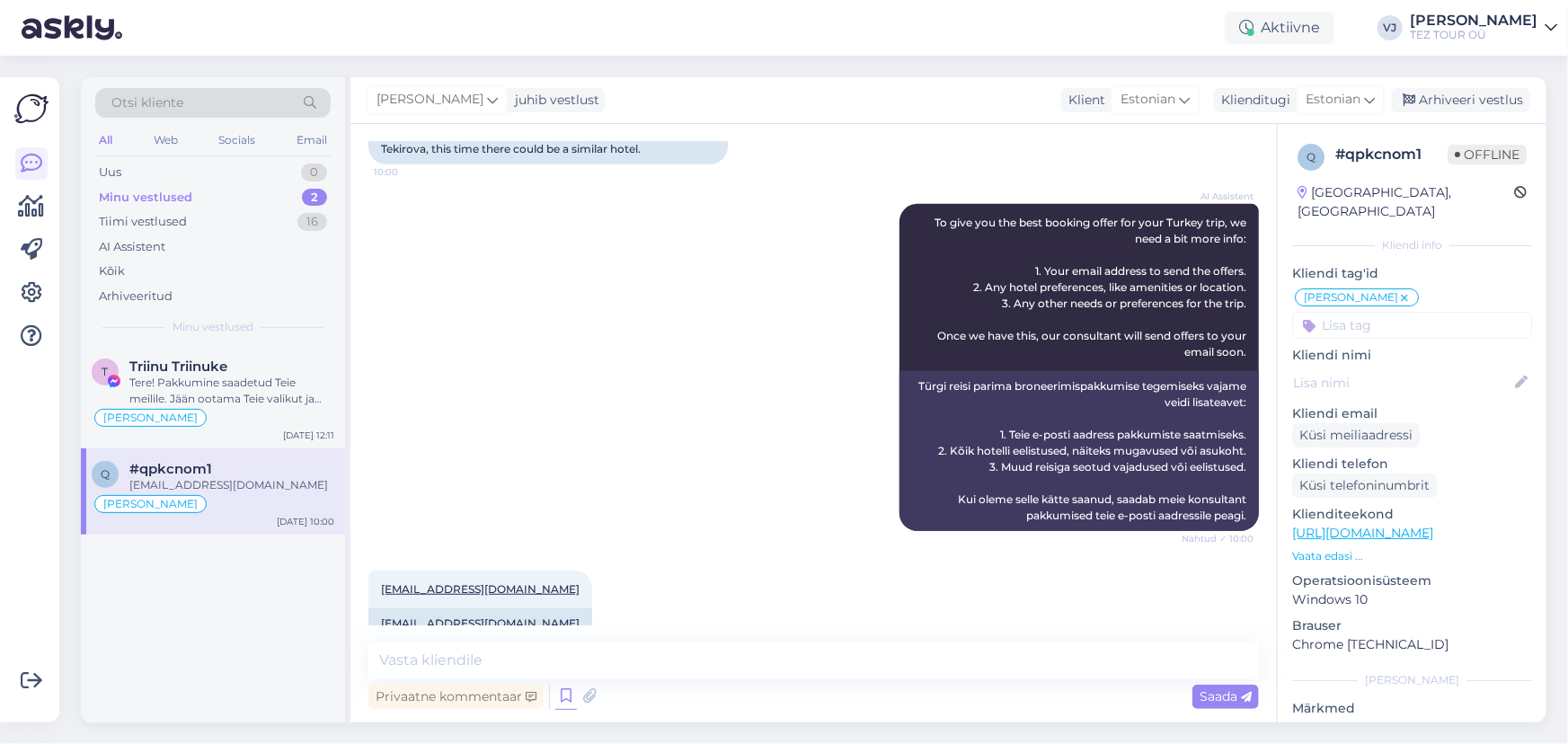
click at [557, 700] on icon at bounding box center [566, 696] width 22 height 27
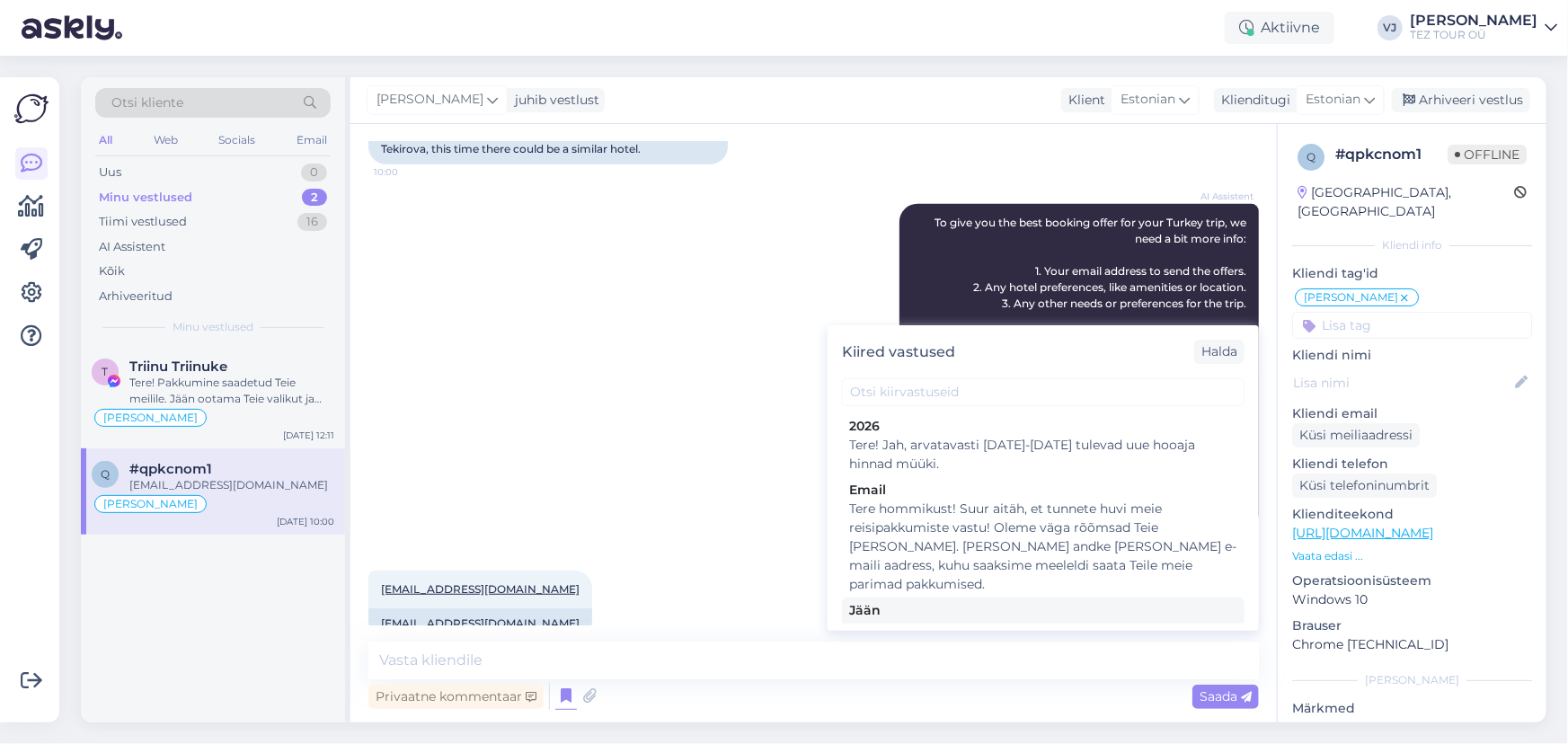
click at [985, 601] on div "Jään" at bounding box center [1043, 610] width 389 height 19
type textarea "Tere! Pakkumine saadetud Teie meilile. Jään ootama Teie valikut ja broneerimiss…"
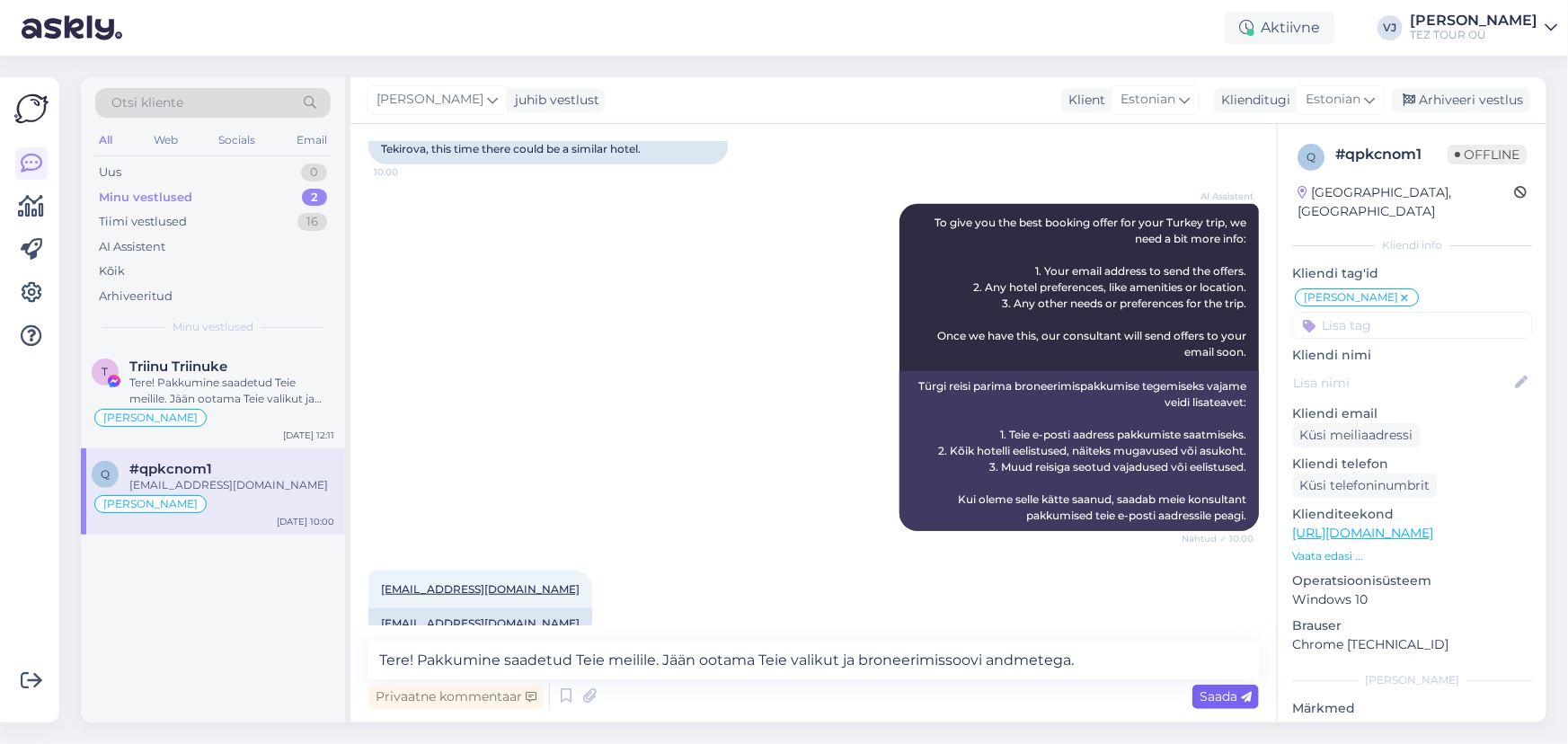
click at [1230, 692] on span "Saada" at bounding box center [1225, 696] width 52 height 16
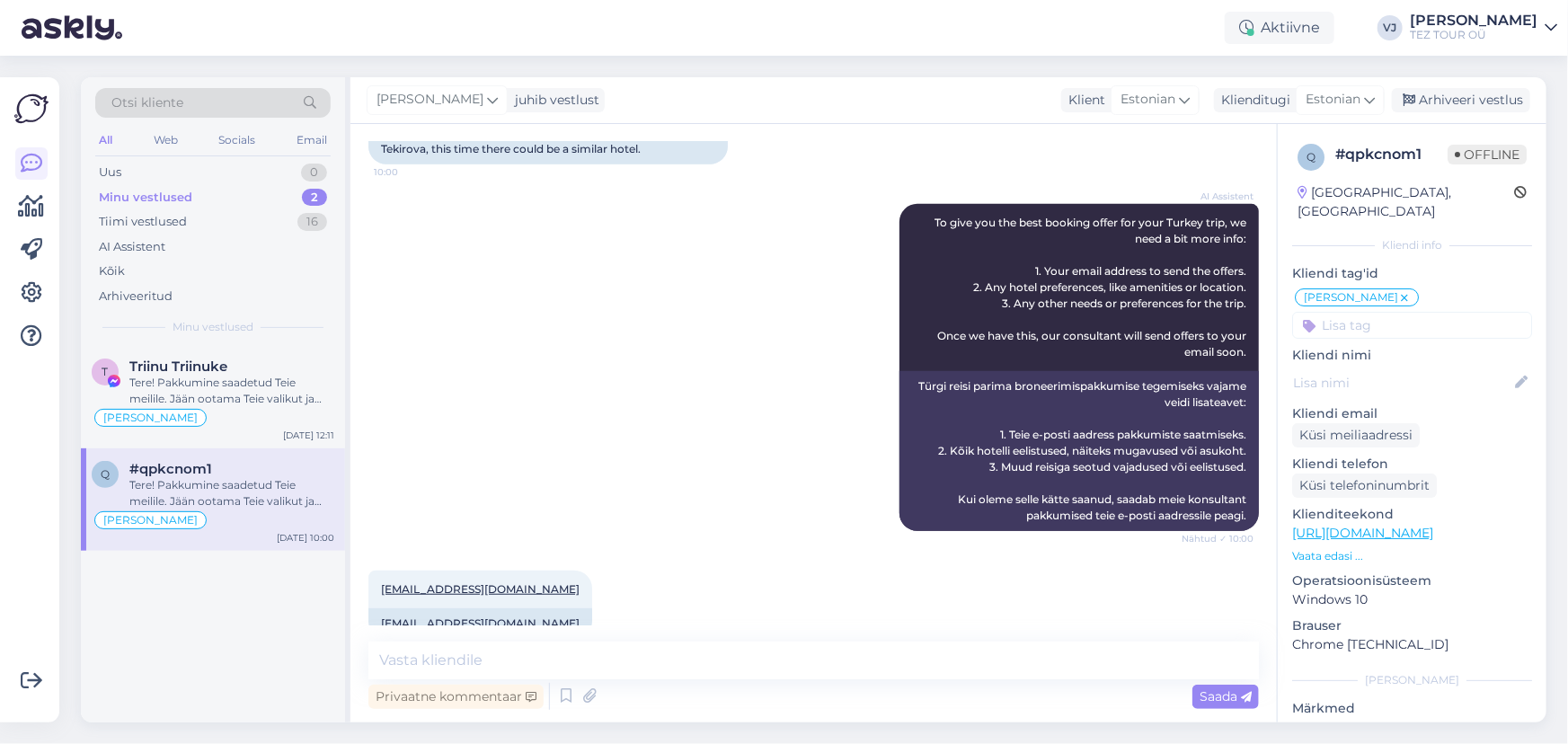
scroll to position [612, 0]
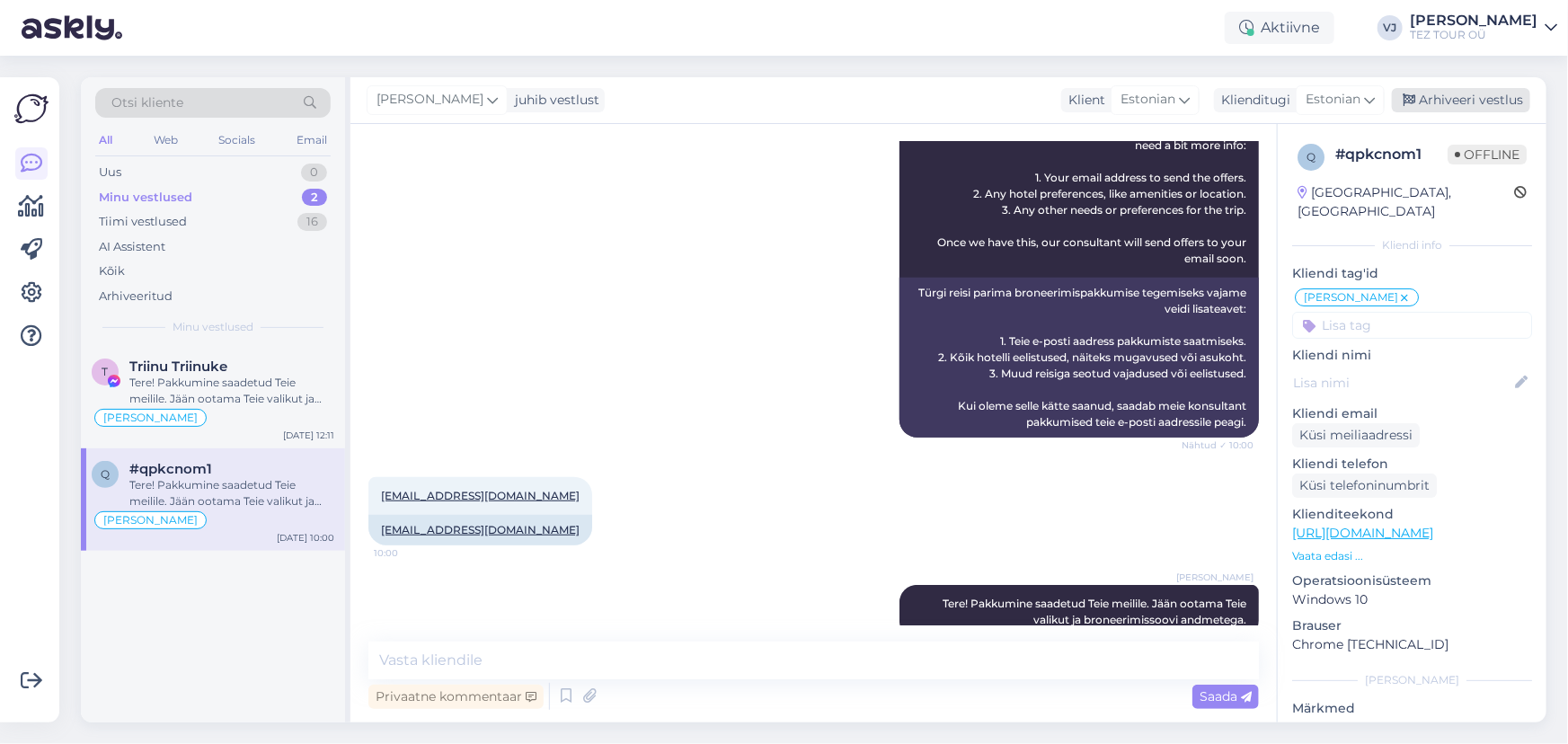
click at [1472, 101] on div "Arhiveeri vestlus" at bounding box center [1460, 100] width 139 height 24
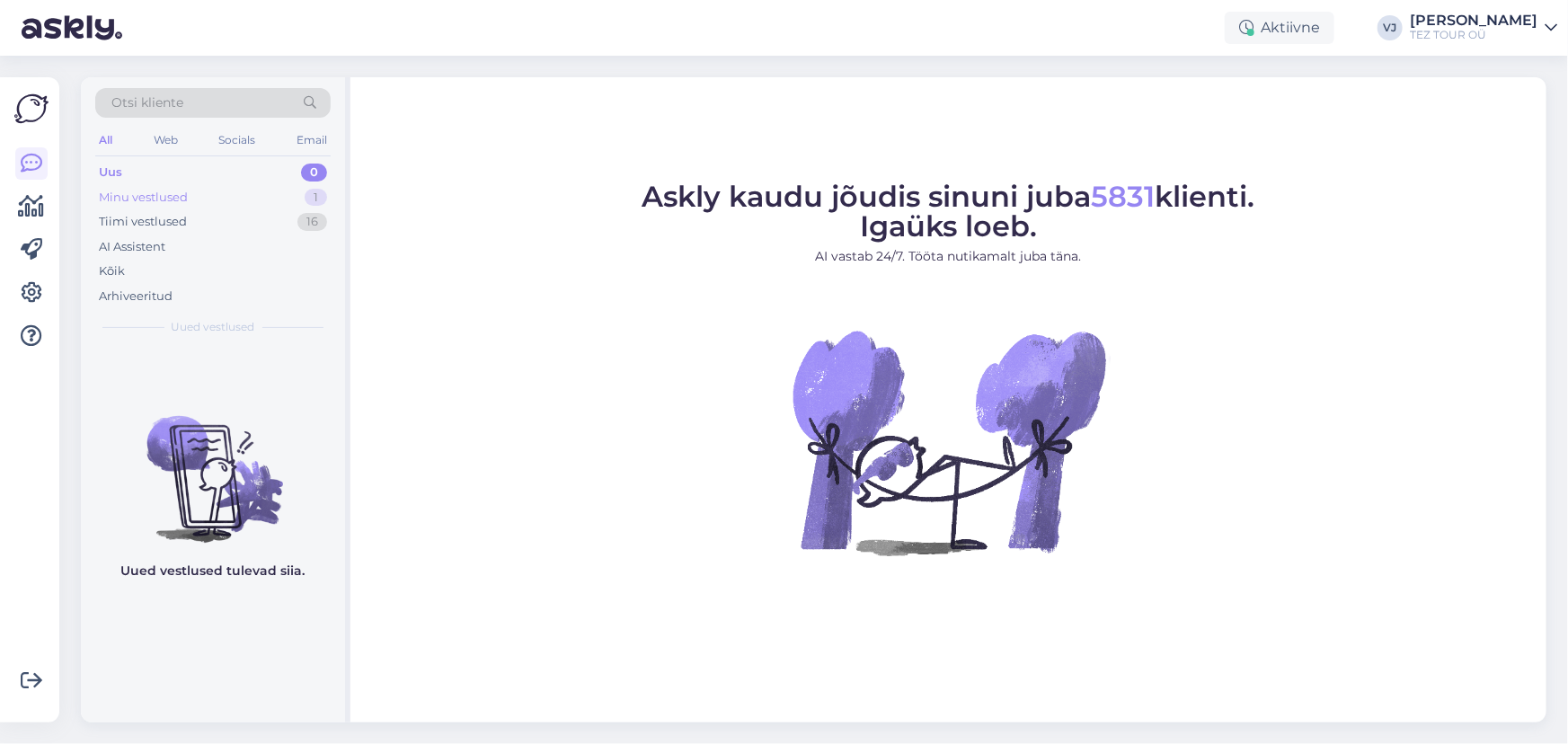
click at [206, 204] on div "Minu vestlused 1" at bounding box center [213, 197] width 236 height 25
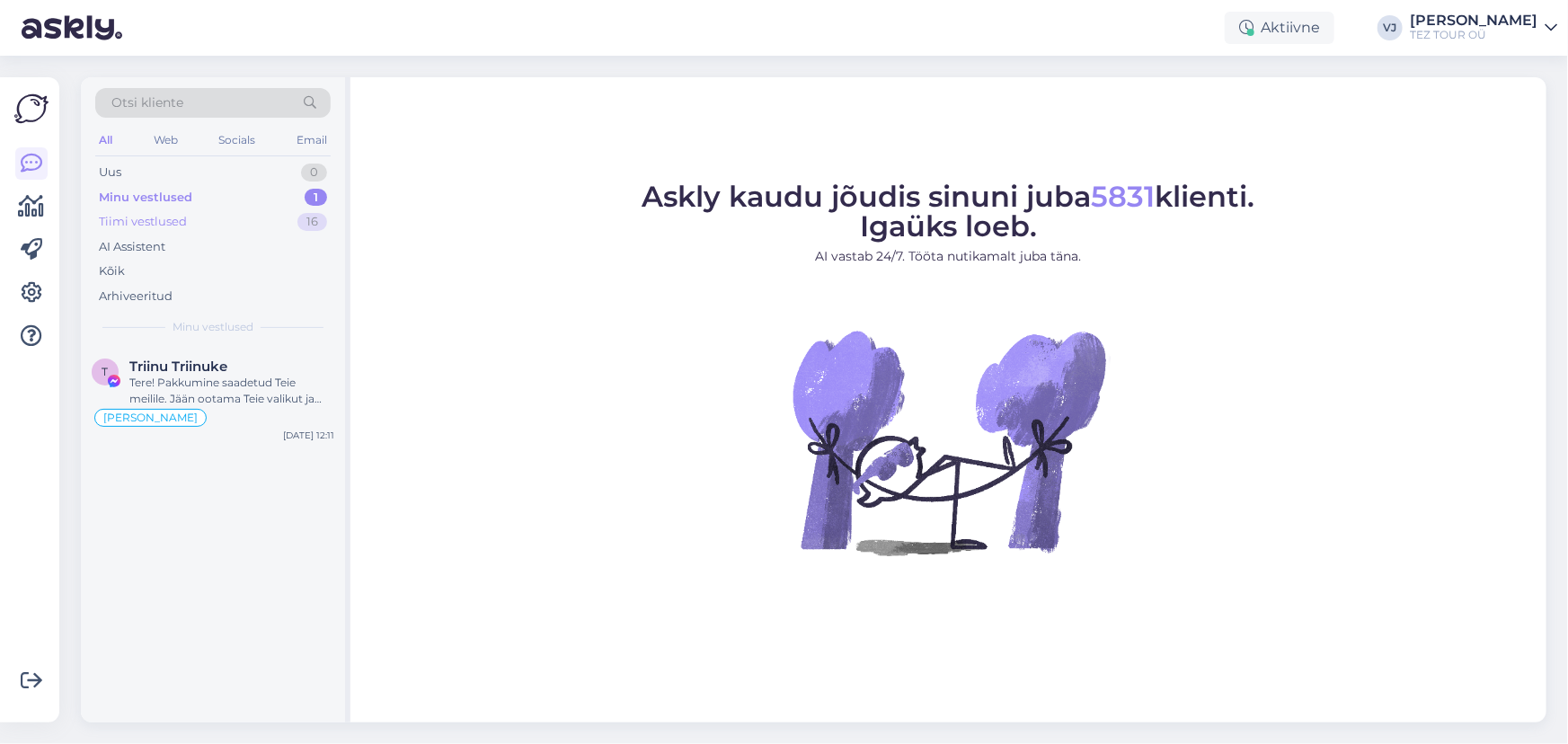
click at [210, 225] on div "Tiimi vestlused 16" at bounding box center [213, 222] width 236 height 25
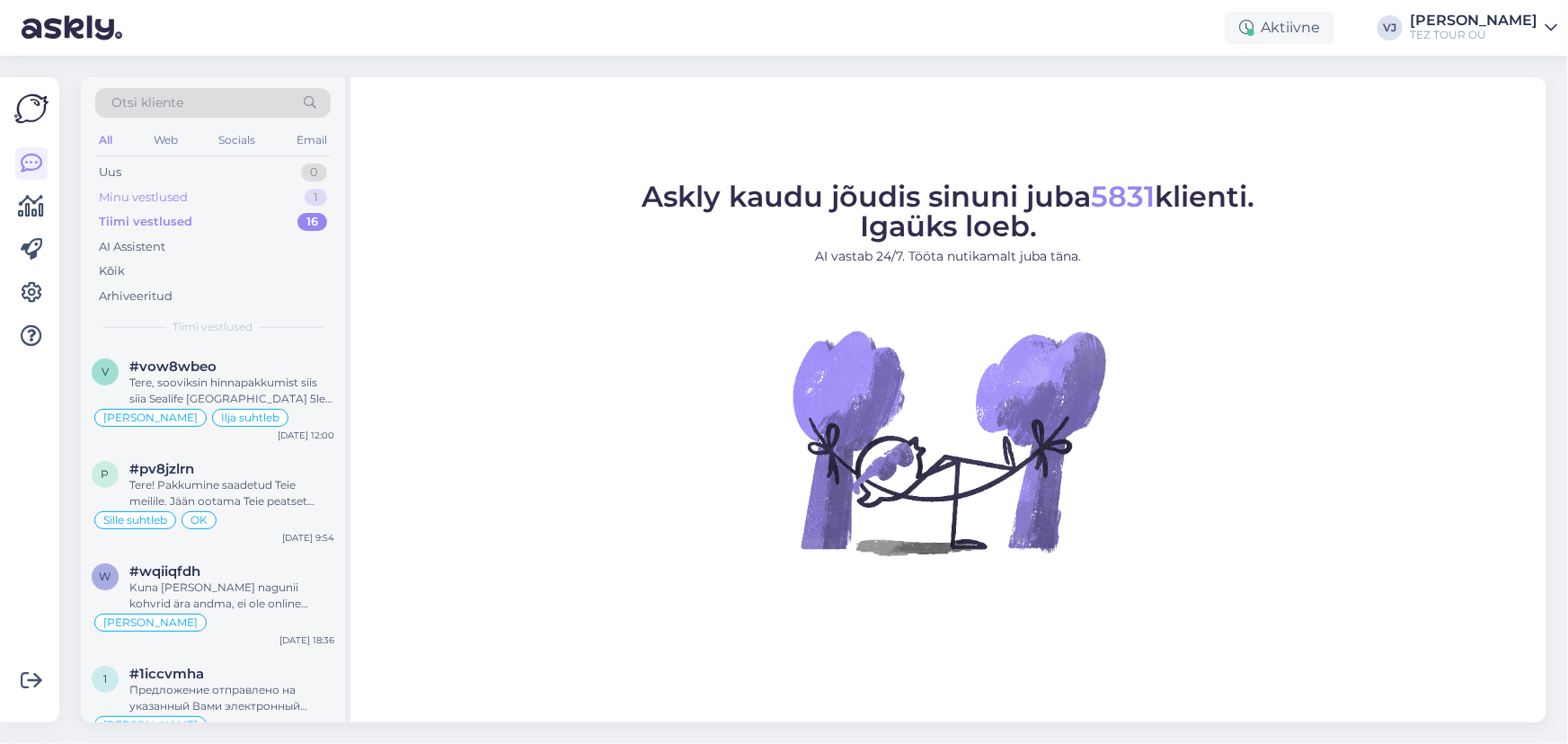
click at [217, 205] on div "Minu vestlused 1" at bounding box center [213, 197] width 236 height 25
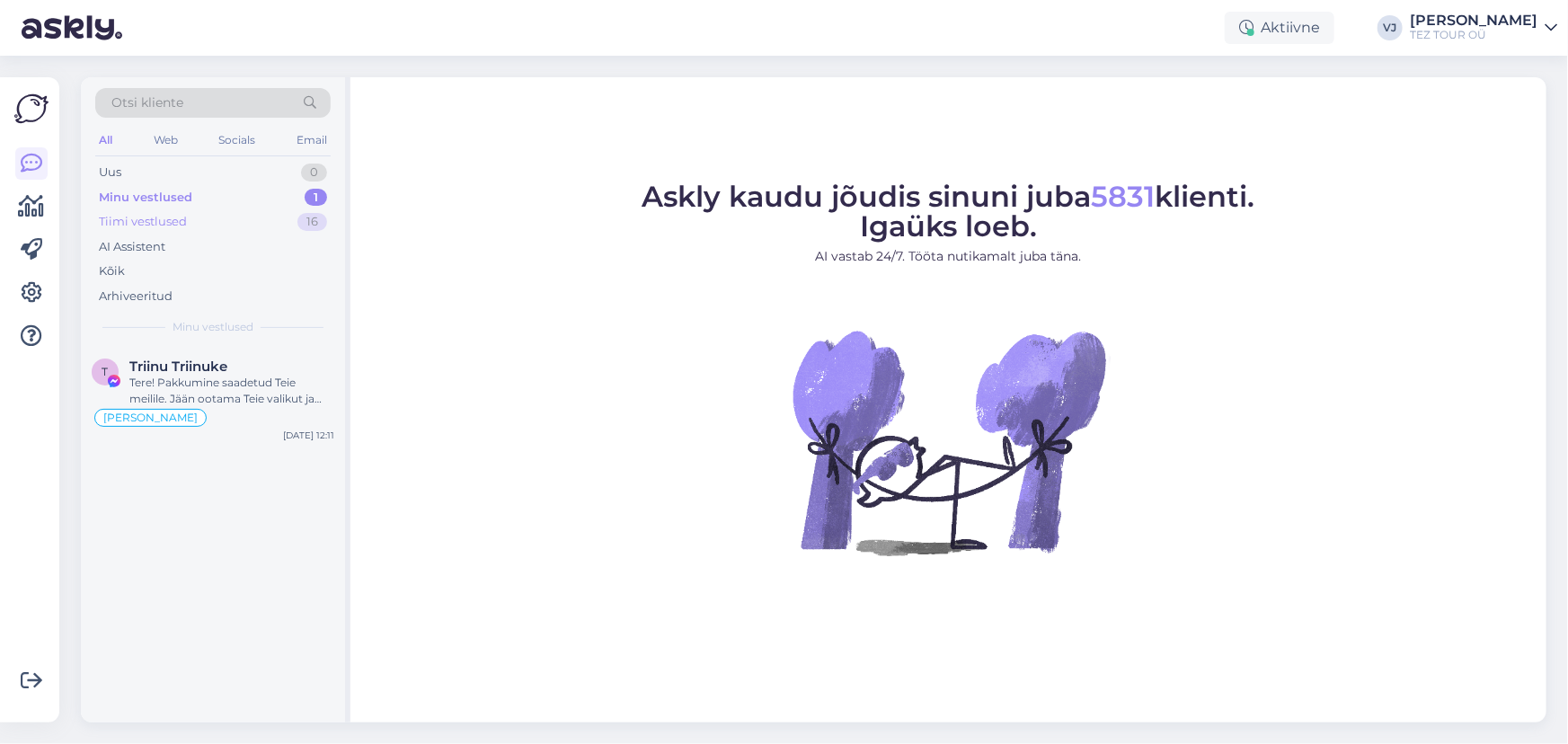
click at [215, 224] on div "Tiimi vestlused 16" at bounding box center [213, 222] width 236 height 25
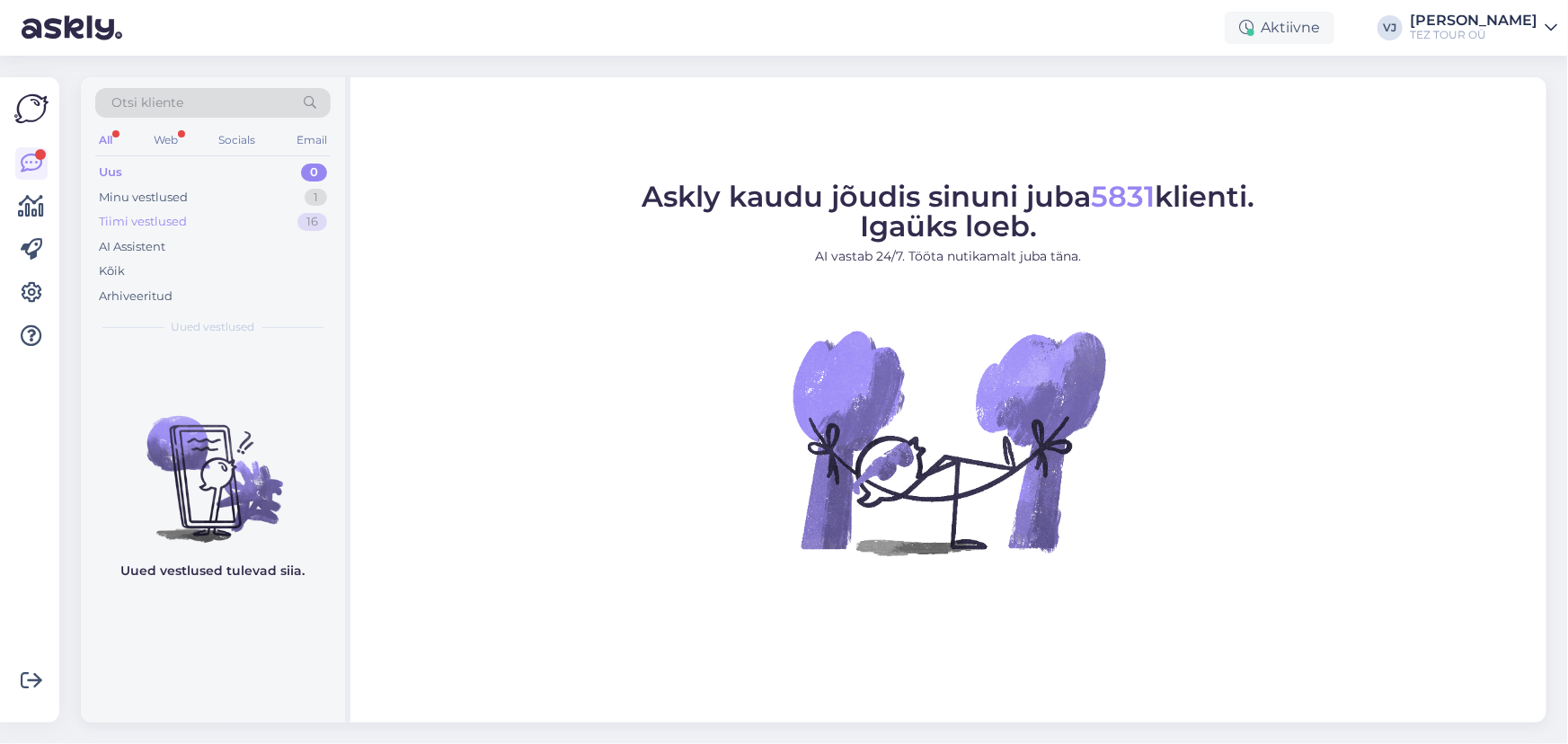
click at [164, 218] on div "Tiimi vestlused" at bounding box center [143, 222] width 88 height 18
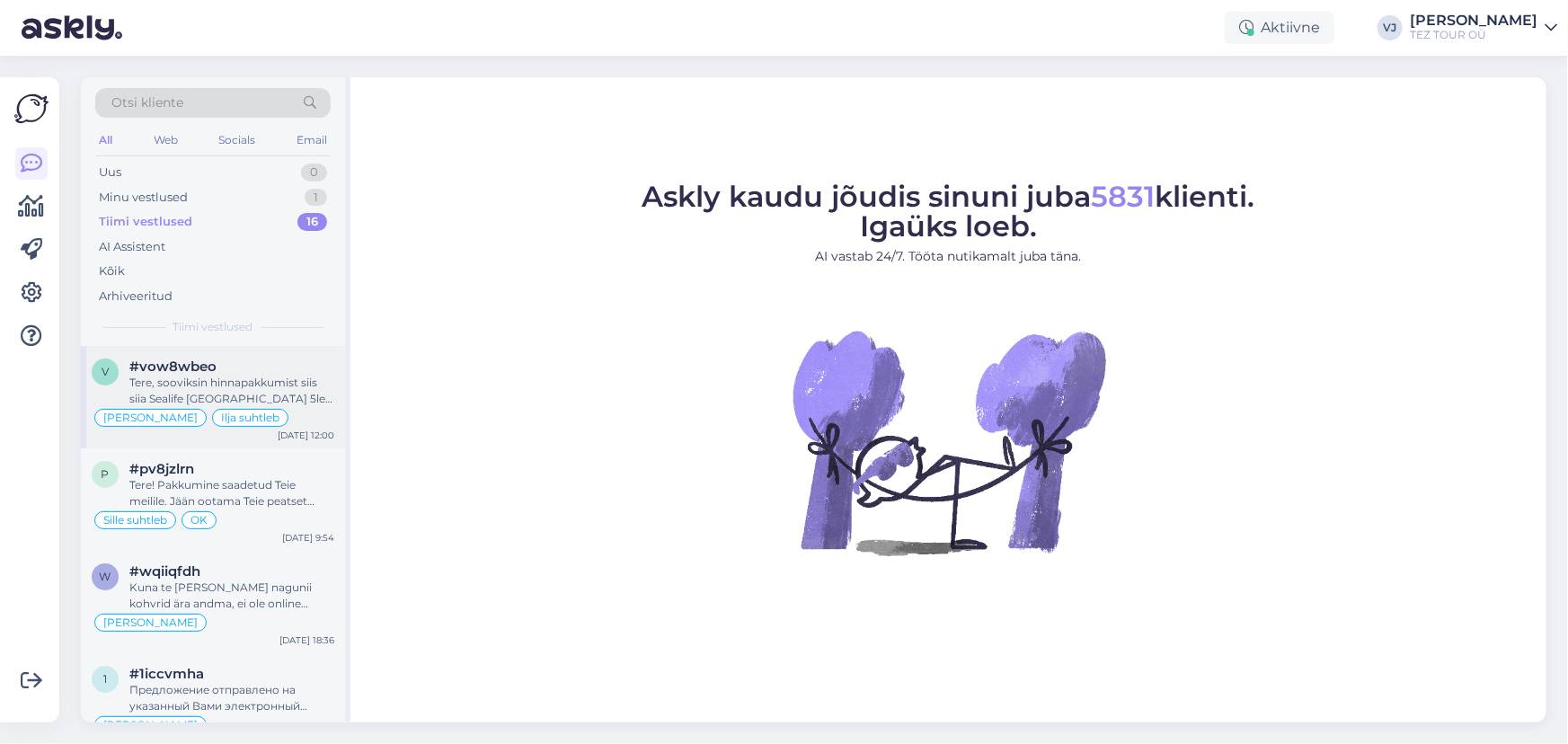
click at [220, 383] on div "Tere, sooviksin hinnapakkumist siis siia Sealife Kemer Resort. 5le täiskasvanul…" at bounding box center [232, 390] width 205 height 32
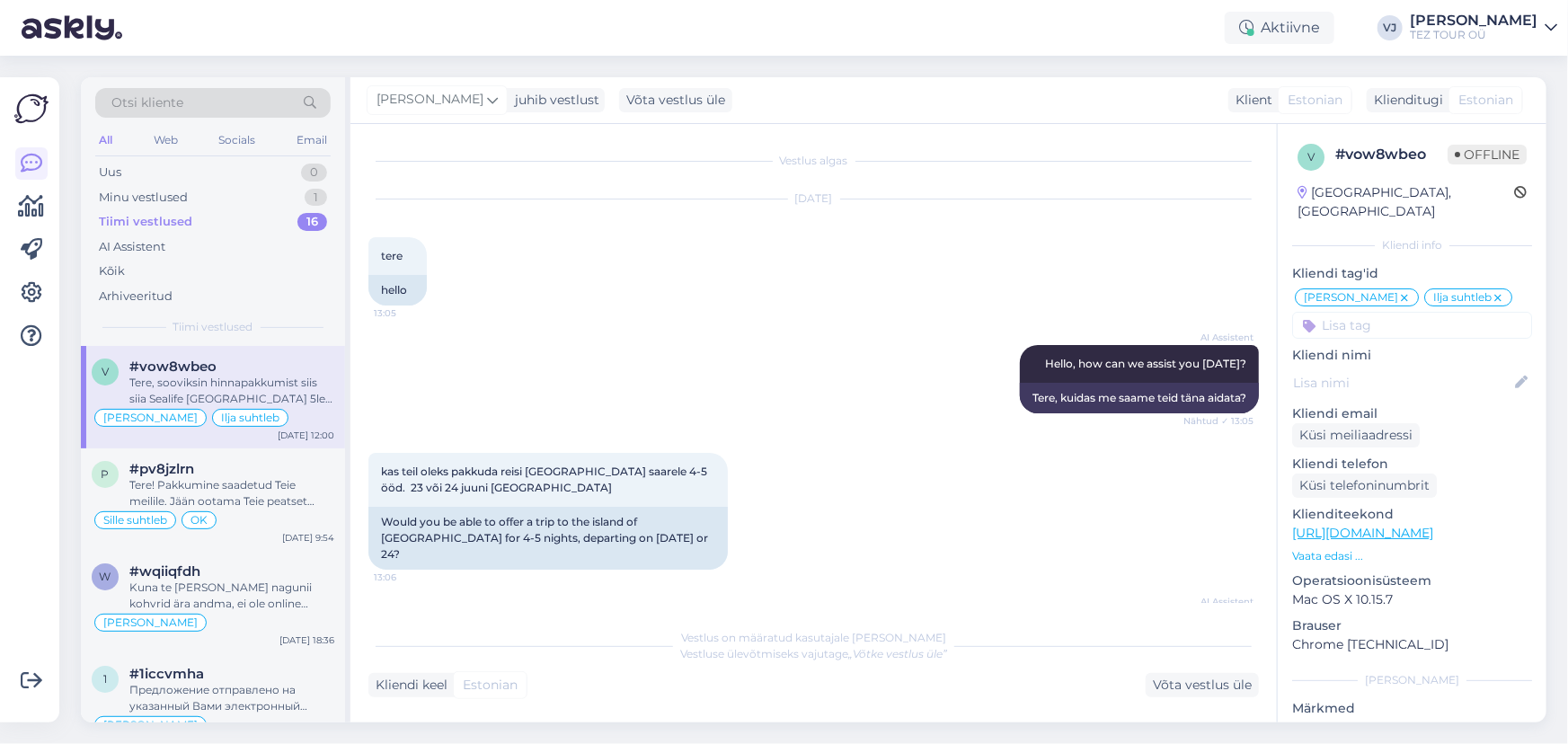
scroll to position [2505, 0]
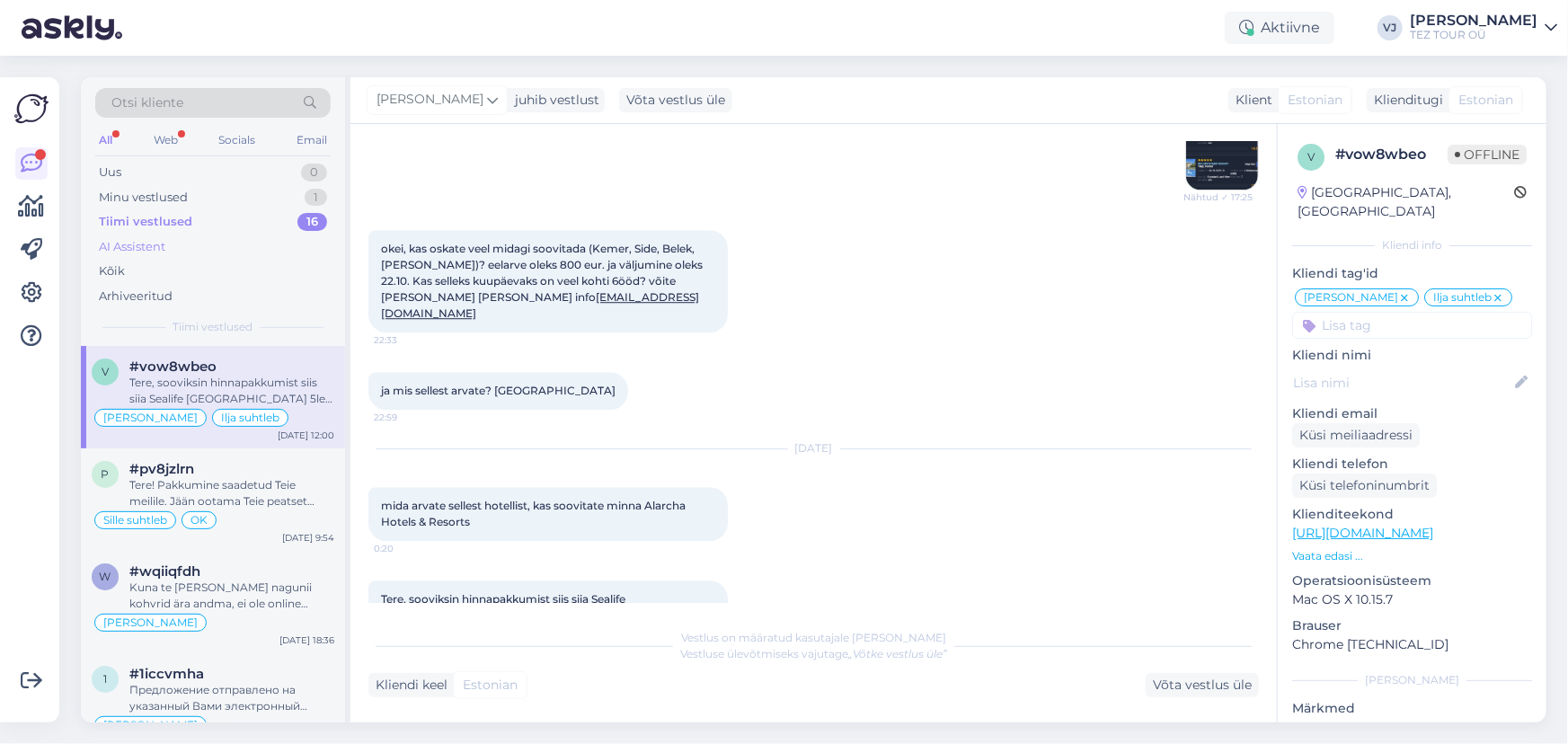
click at [209, 250] on div "AI Assistent" at bounding box center [213, 247] width 236 height 25
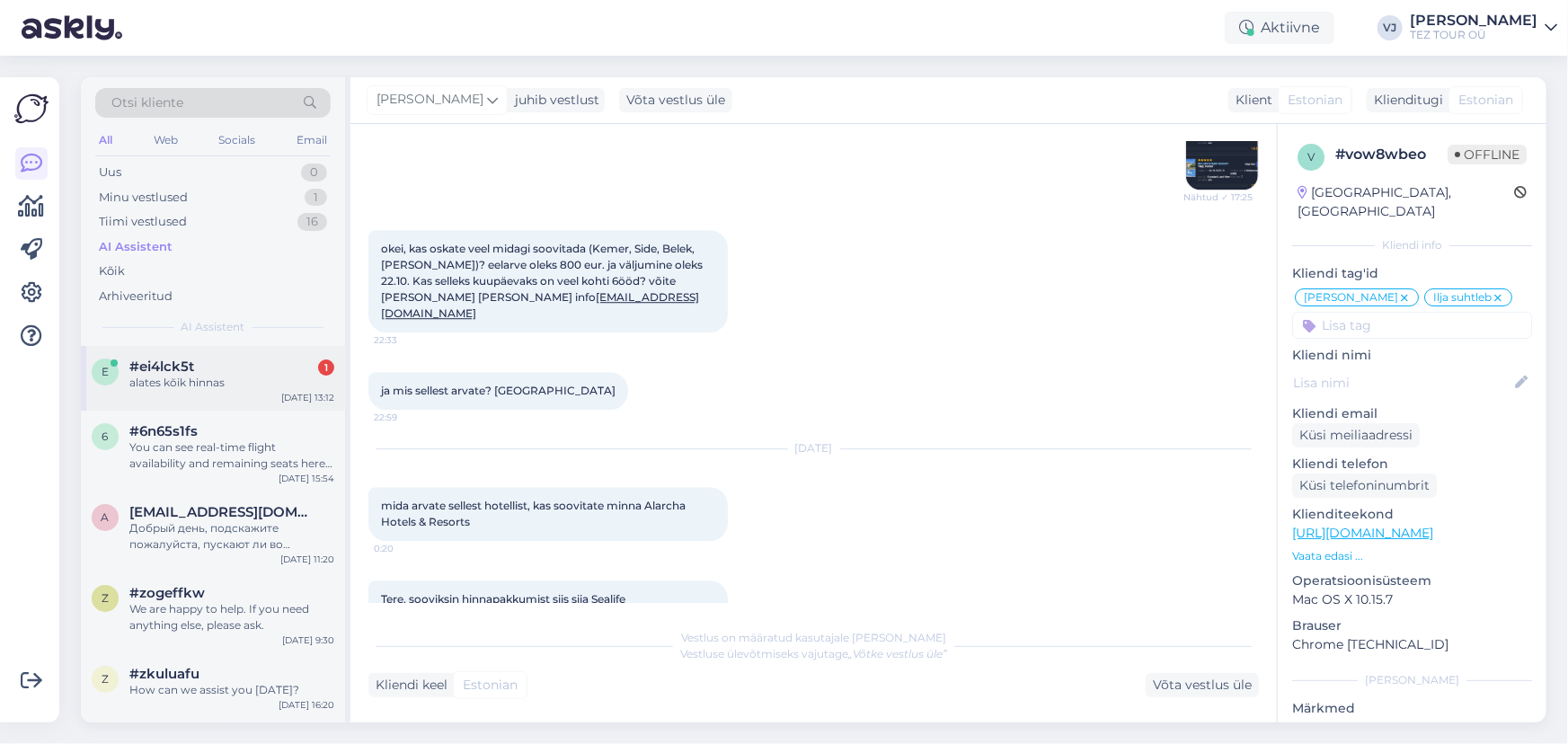
click at [201, 390] on div "e #ei4lck5t 1 alates kõik hinnas Sep 27 13:12" at bounding box center [213, 377] width 264 height 65
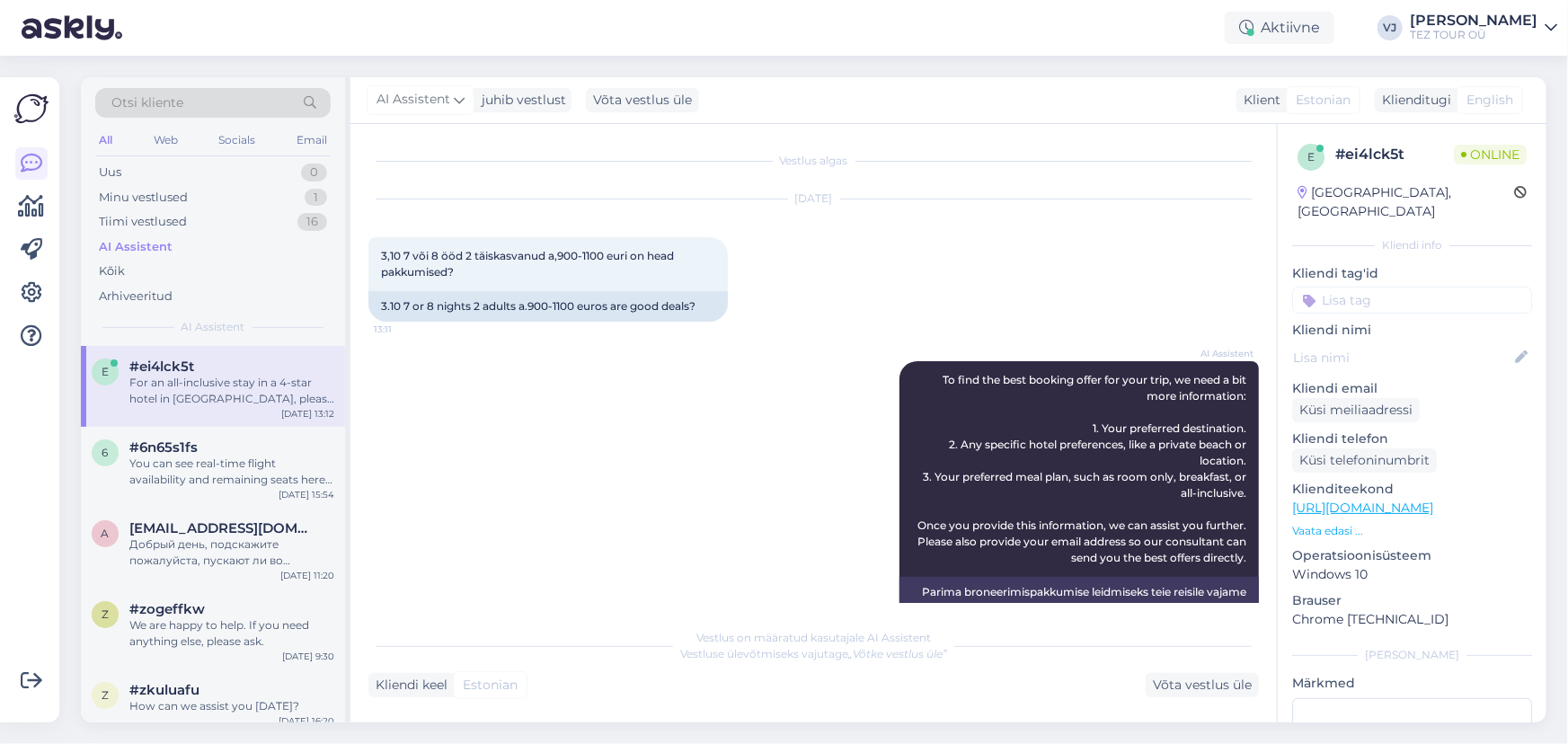
scroll to position [1672, 0]
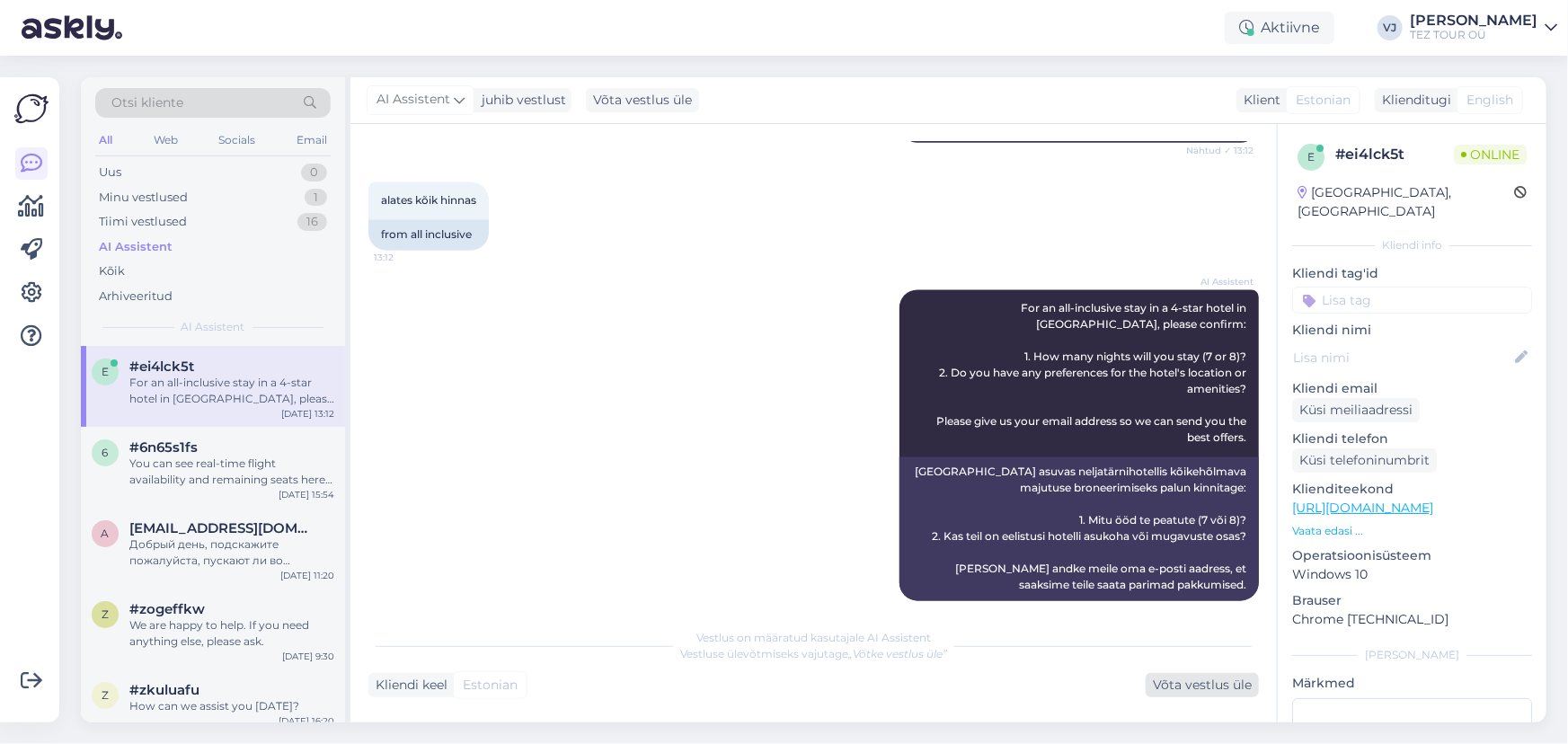
click at [1211, 681] on div "Võta vestlus üle" at bounding box center [1201, 685] width 113 height 24
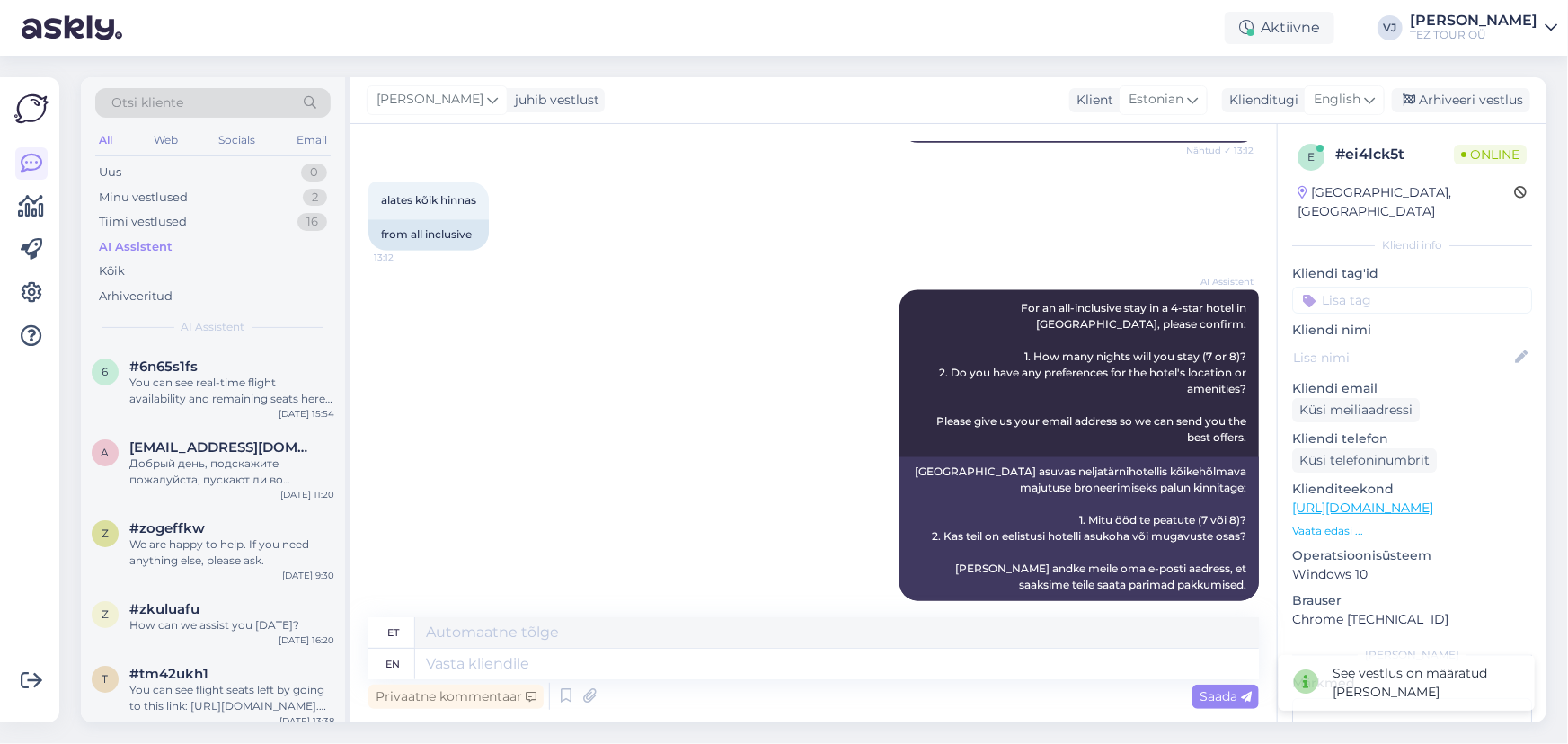
click at [1346, 288] on input at bounding box center [1412, 300] width 240 height 27
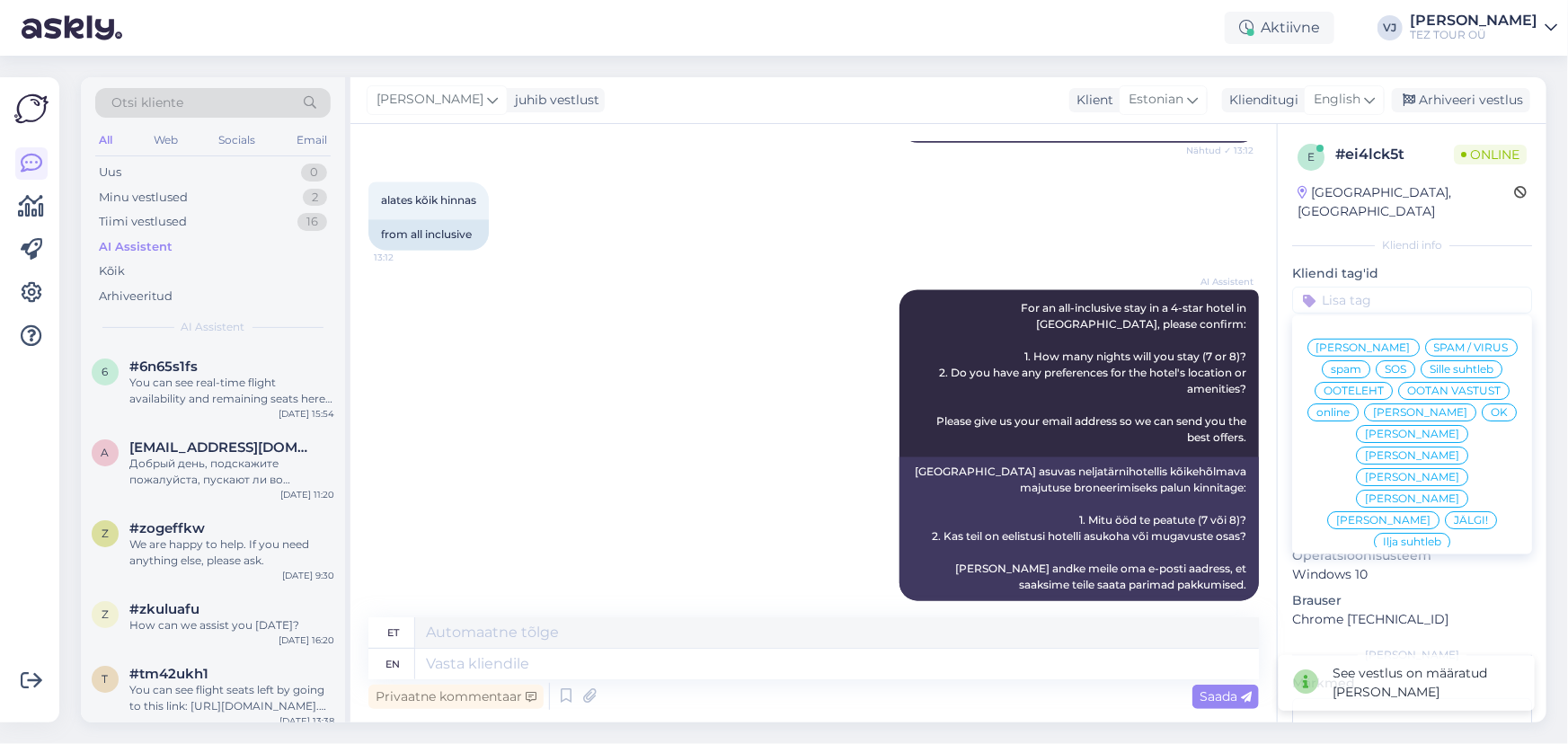
click at [1410, 343] on span "[PERSON_NAME]" at bounding box center [1363, 348] width 94 height 11
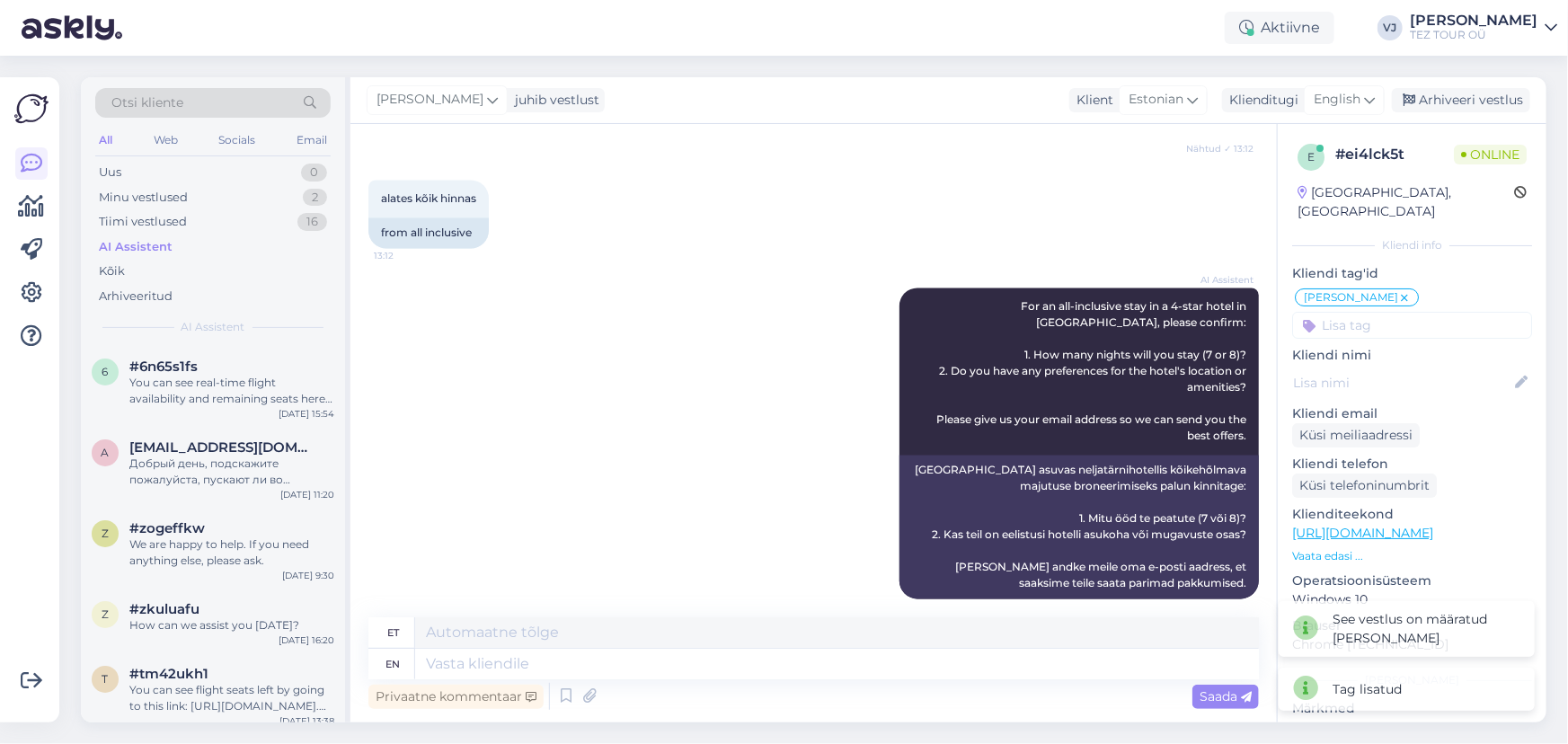
scroll to position [1675, 0]
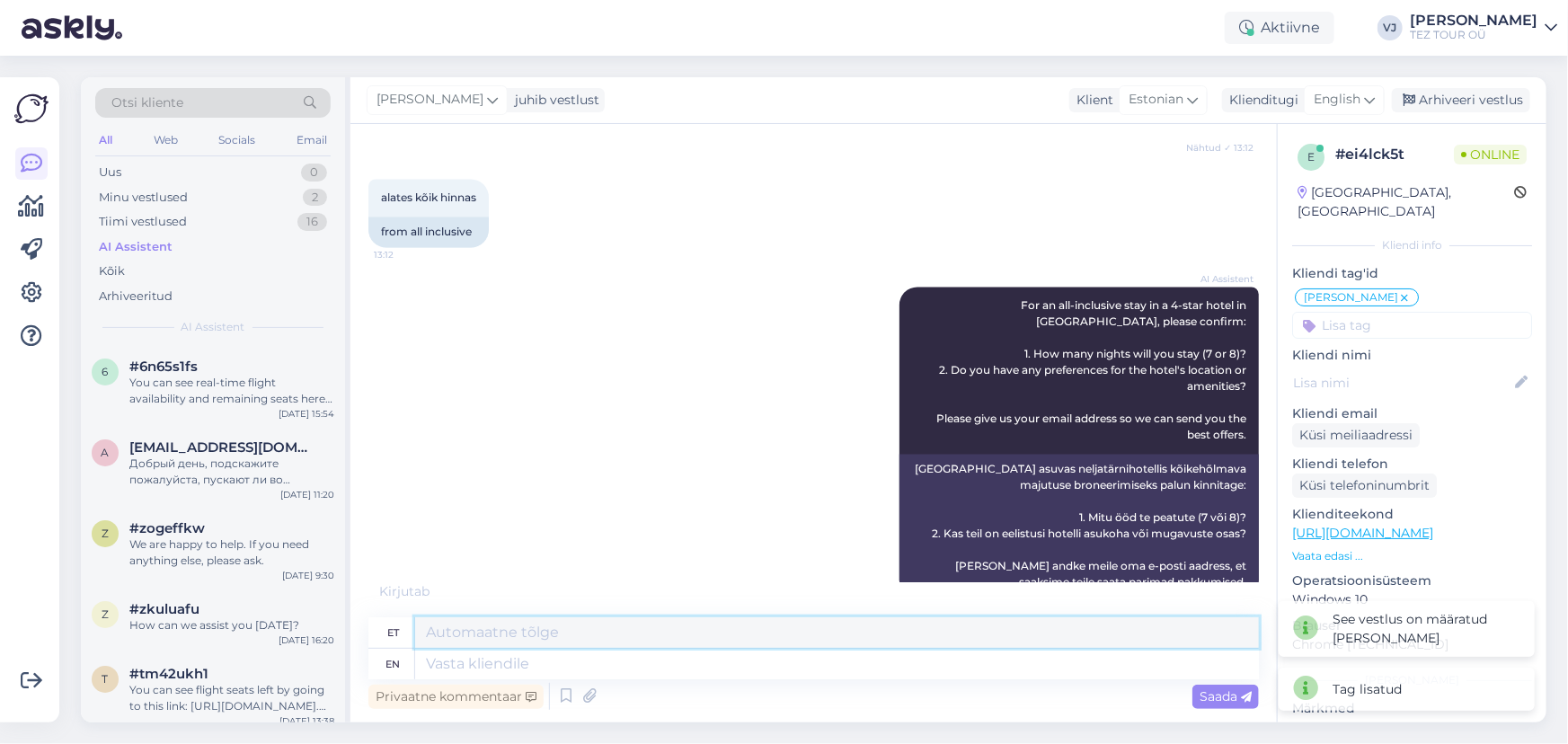
click at [548, 623] on textarea at bounding box center [837, 632] width 844 height 31
type textarea "Tere!"
click at [1365, 103] on icon at bounding box center [1369, 100] width 11 height 20
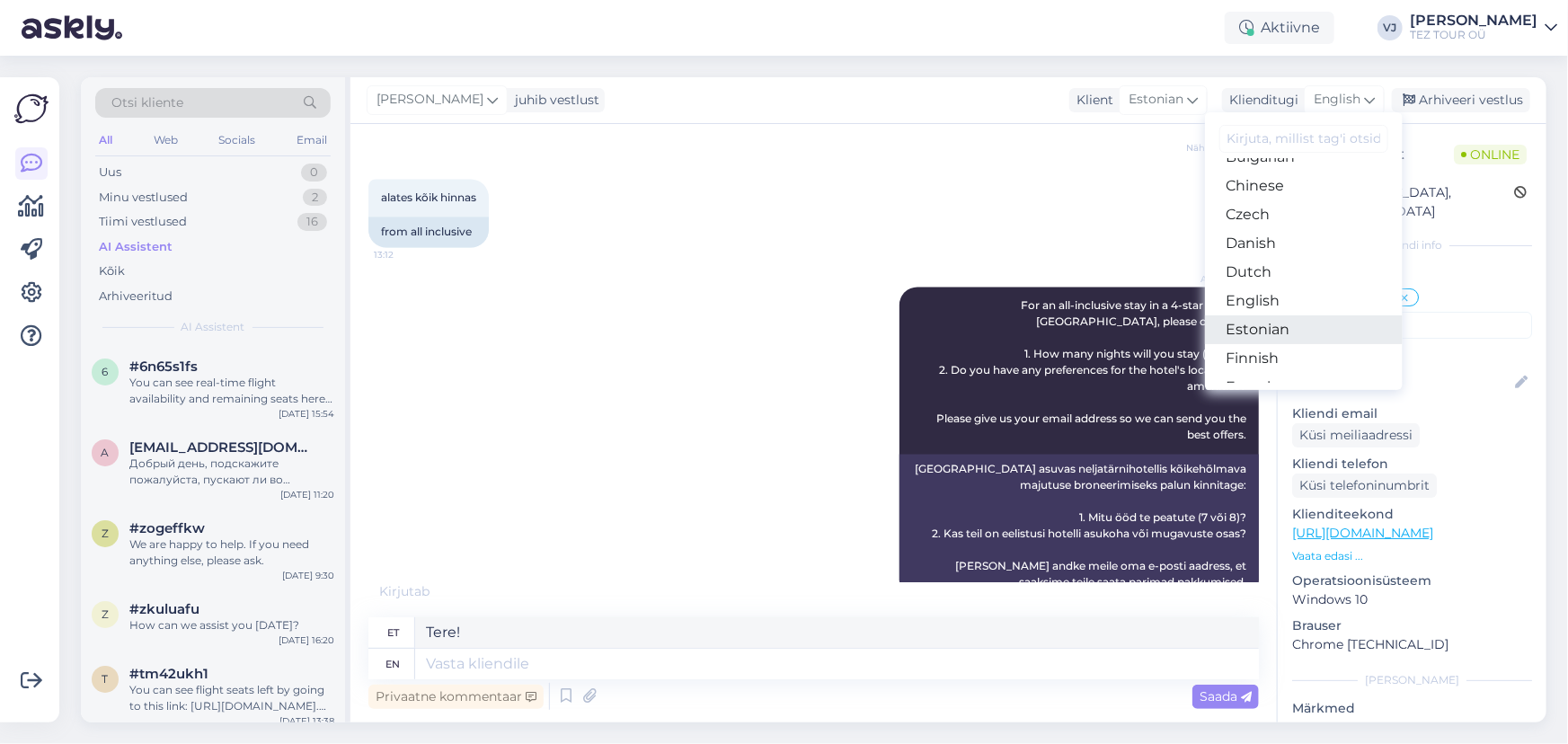
scroll to position [81, 0]
click at [1335, 328] on link "Estonian" at bounding box center [1303, 329] width 198 height 29
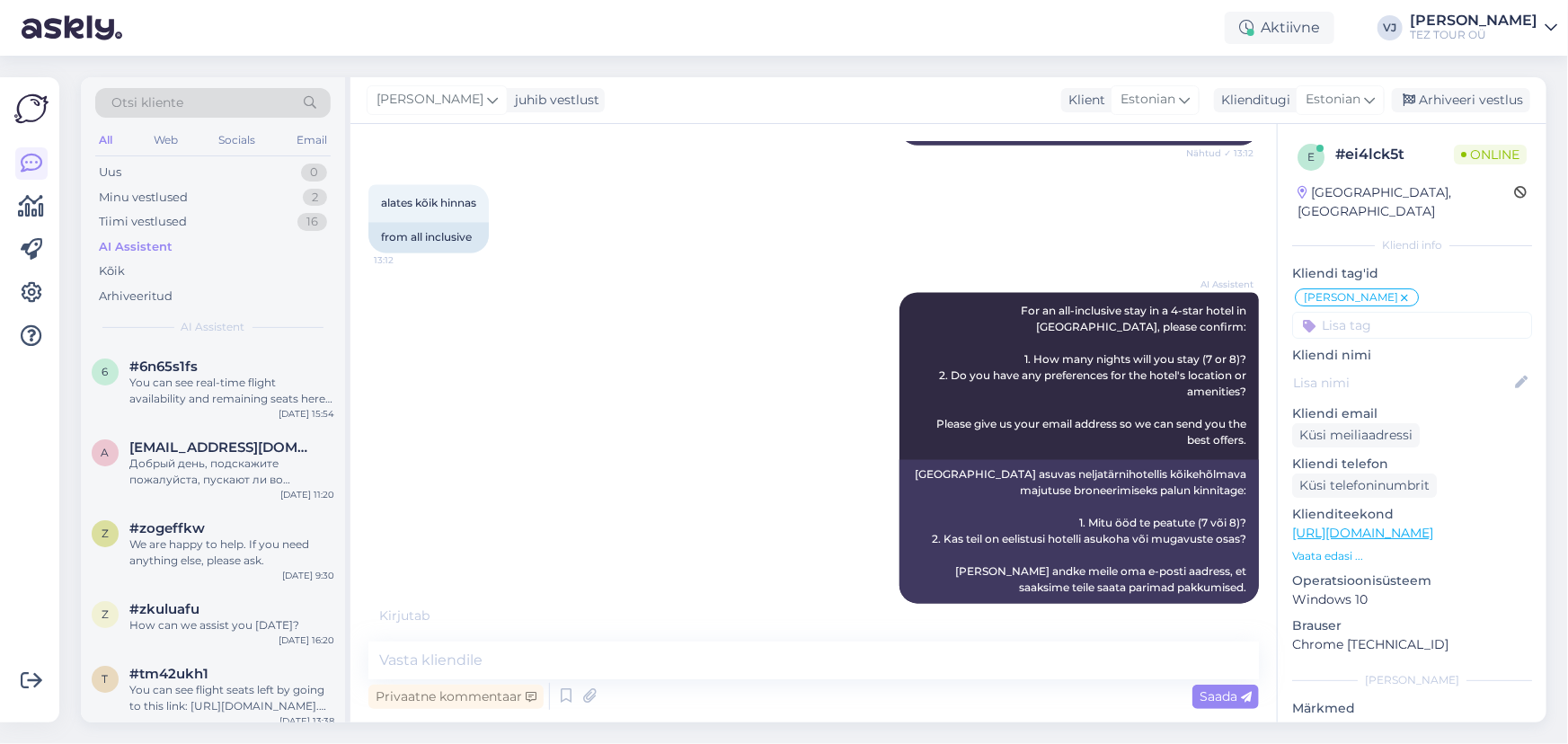
click at [1219, 711] on div "Privaatne kommentaar Saada" at bounding box center [813, 696] width 890 height 34
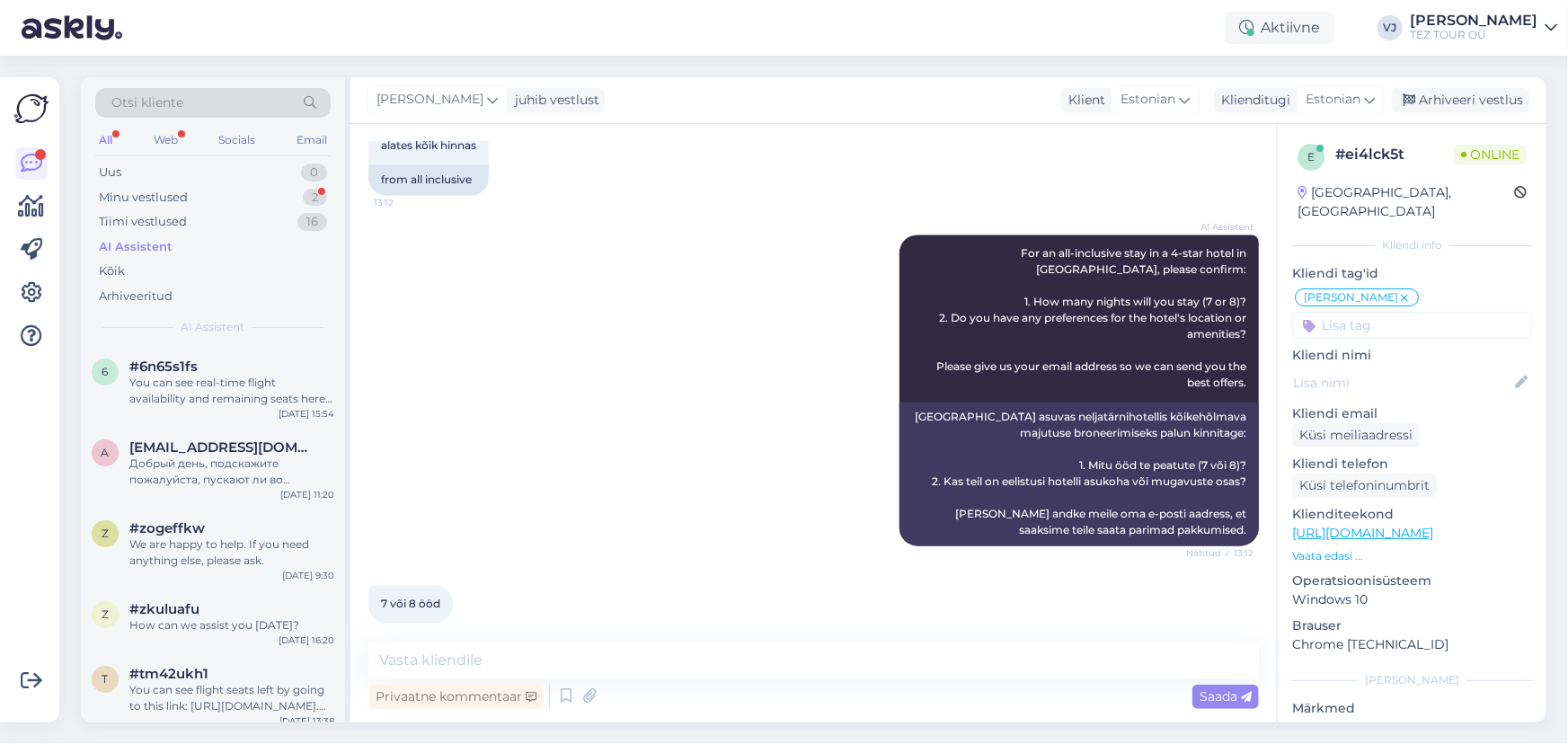
scroll to position [0, 0]
click at [471, 666] on textarea at bounding box center [813, 660] width 890 height 38
type textarea "Tere päevast!"
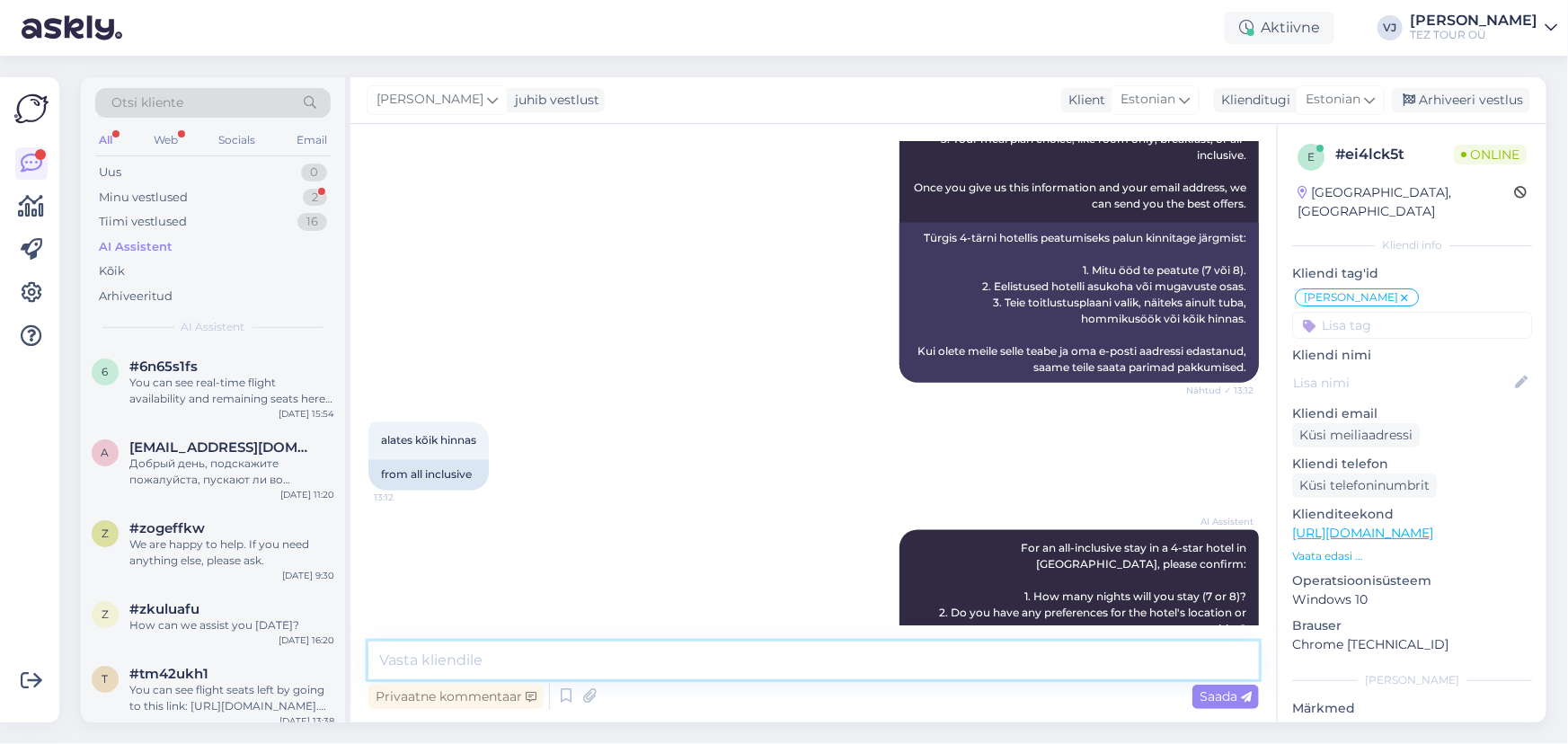
scroll to position [1881, 0]
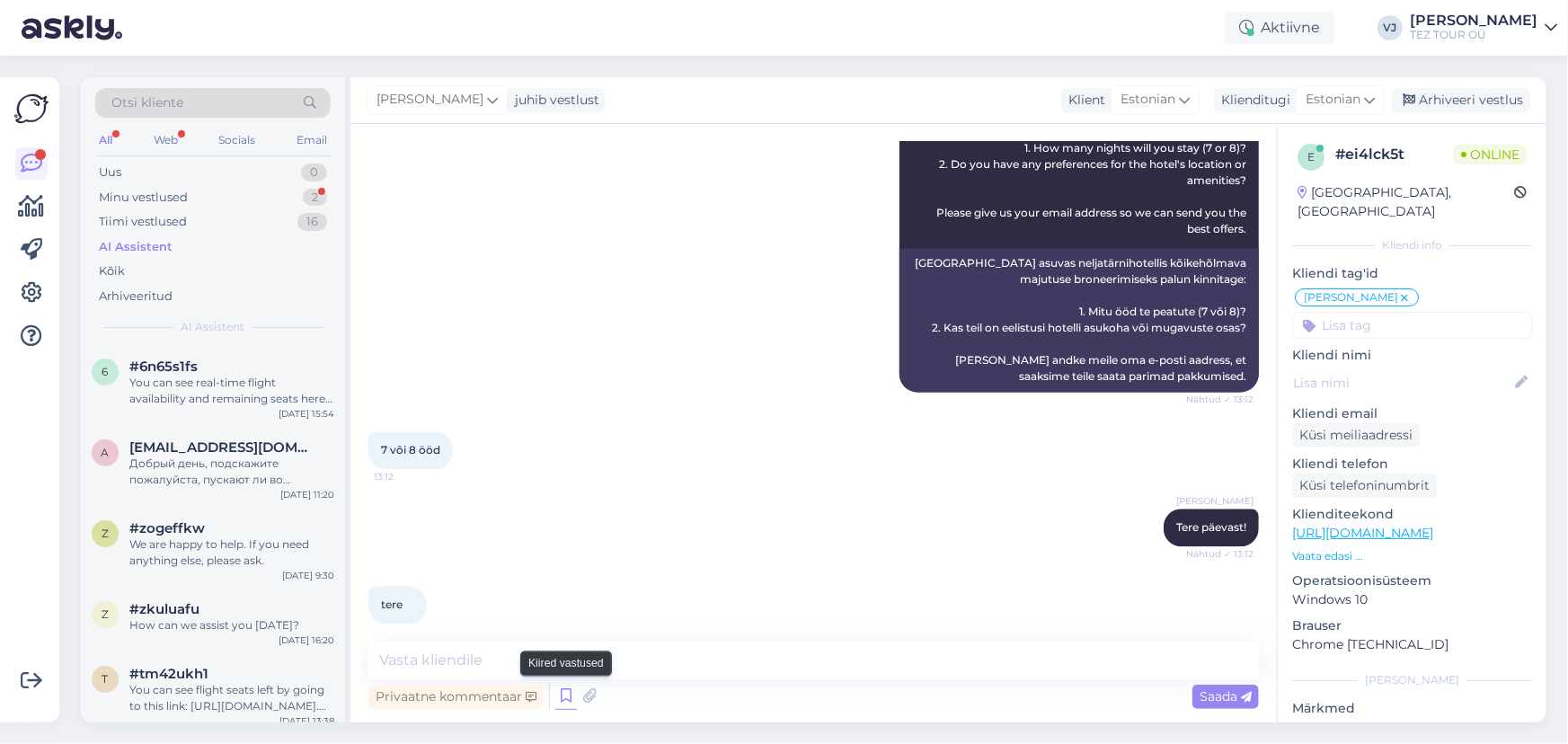
click at [570, 691] on icon at bounding box center [566, 696] width 22 height 27
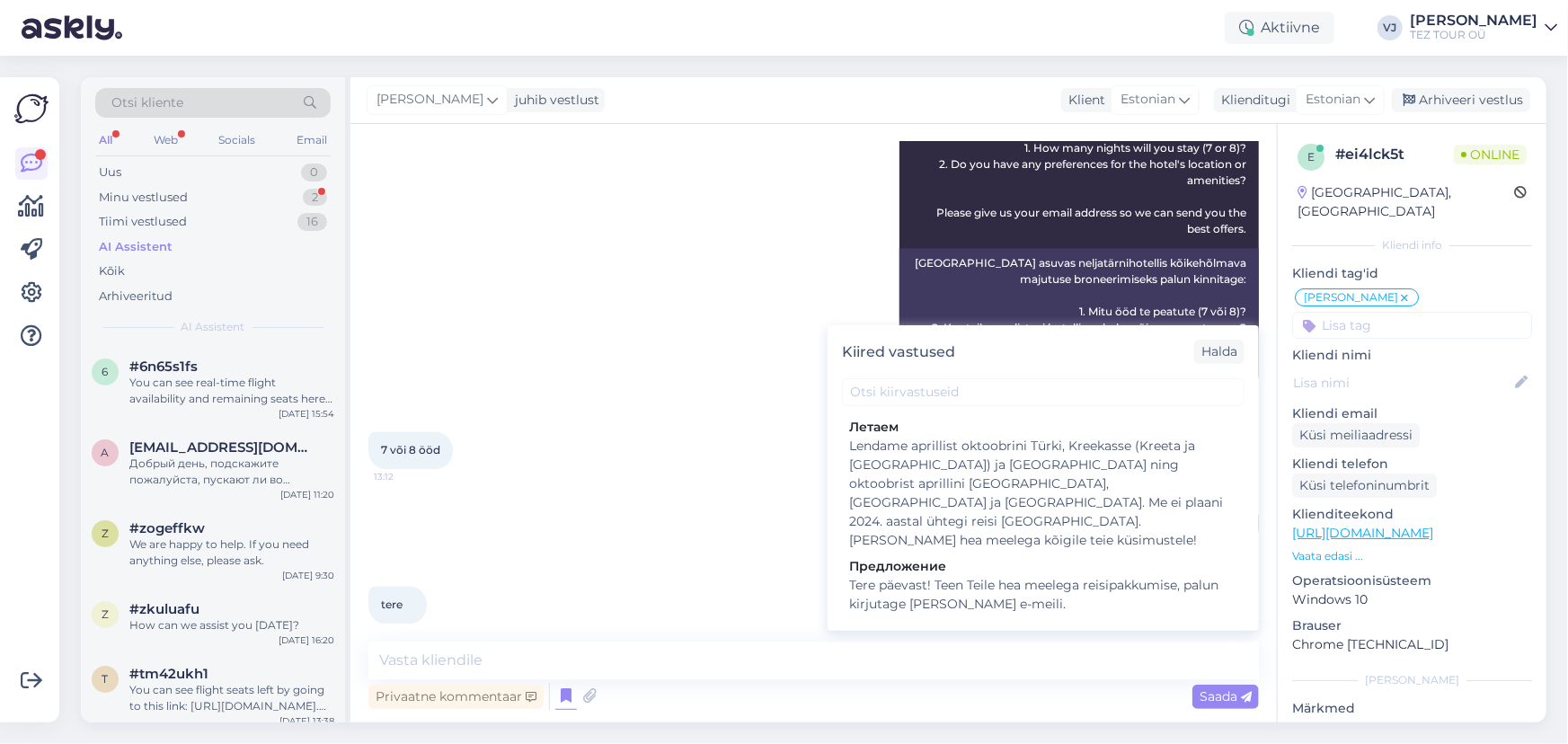
scroll to position [635, 0]
click at [1006, 575] on div "Tere päevast! Teen Teile hea meelega reisipakkumise, palun kirjutage mulle oma …" at bounding box center [1043, 594] width 389 height 38
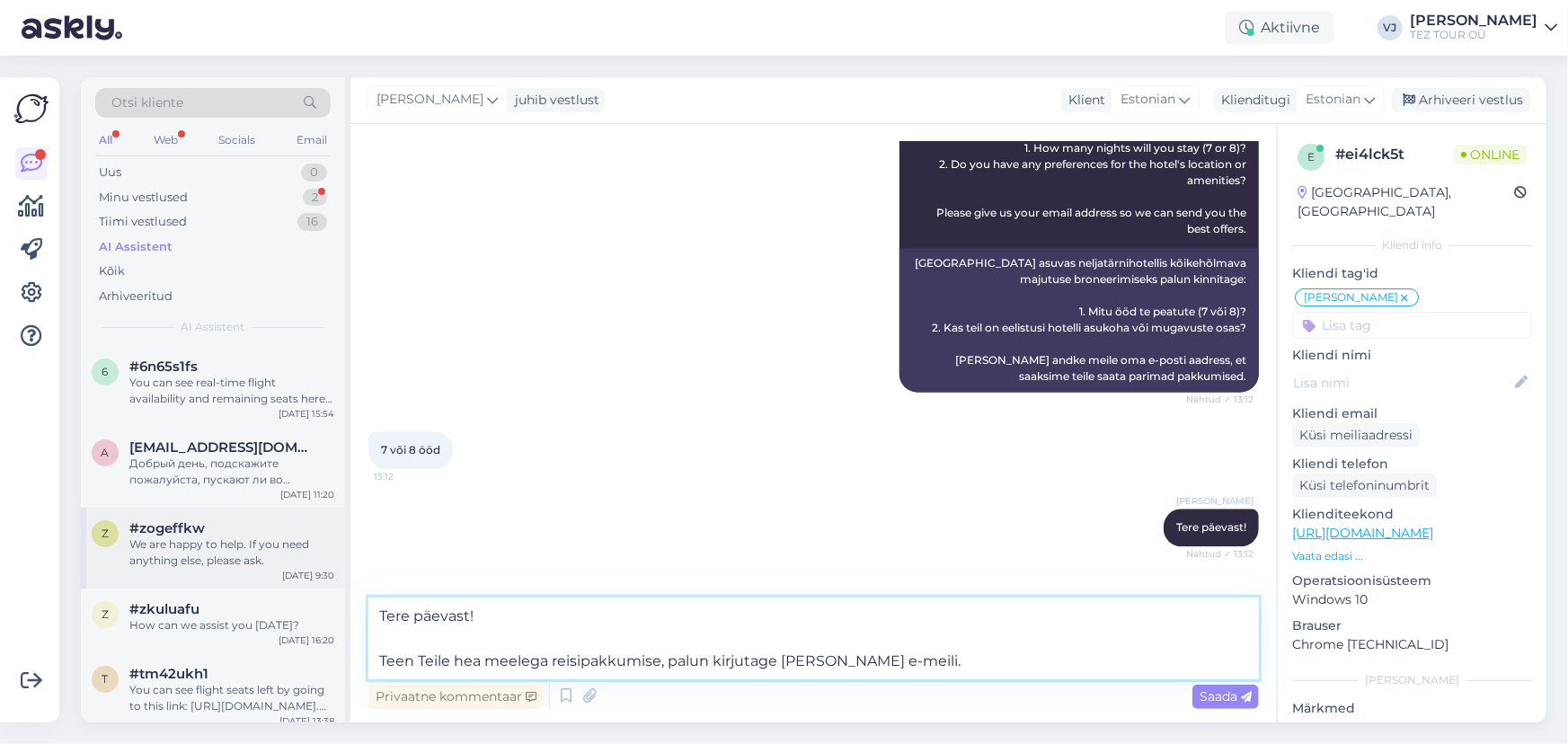
drag, startPoint x: 521, startPoint y: 622, endPoint x: 219, endPoint y: 555, distance: 309.3
click at [219, 555] on div "Otsi kliente All Web Socials Email Uus 0 Minu vestlused 2 Tiimi vestlused 16 AI…" at bounding box center [813, 399] width 1465 height 645
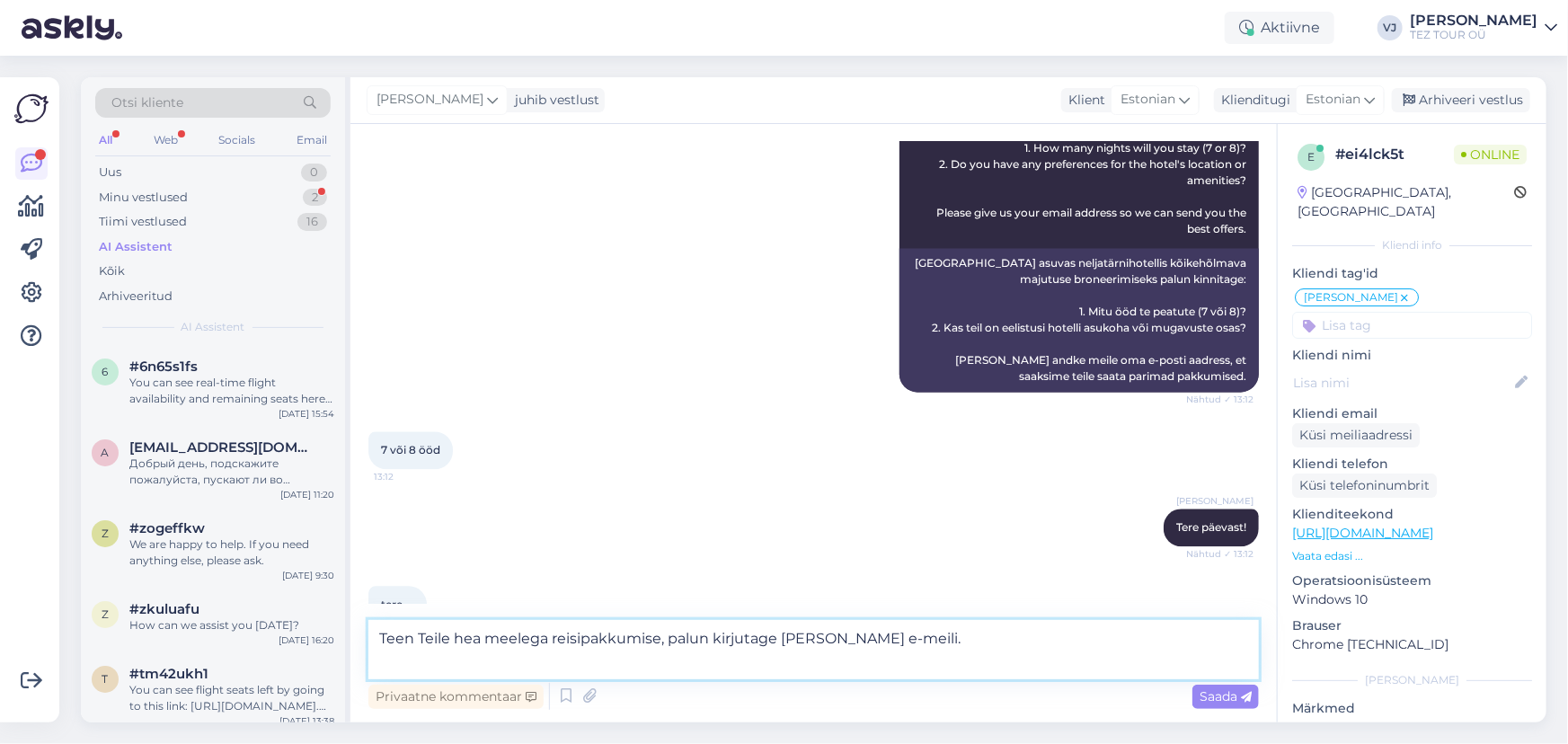
type textarea "Teen Teile hea meelega reisipakkumise, palun kirjutage mulle oma e-meili."
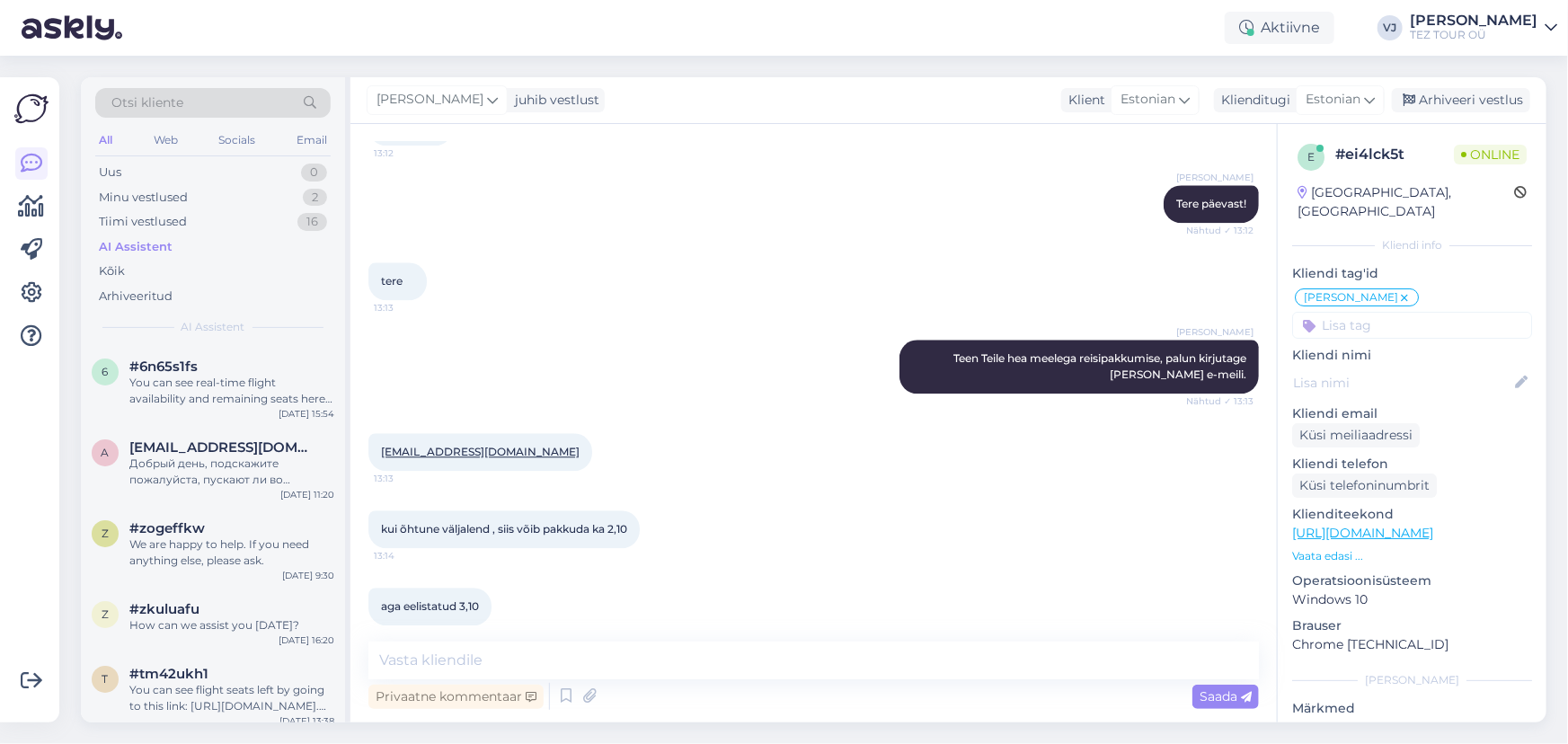
scroll to position [2206, 0]
click at [478, 668] on textarea at bounding box center [813, 660] width 890 height 38
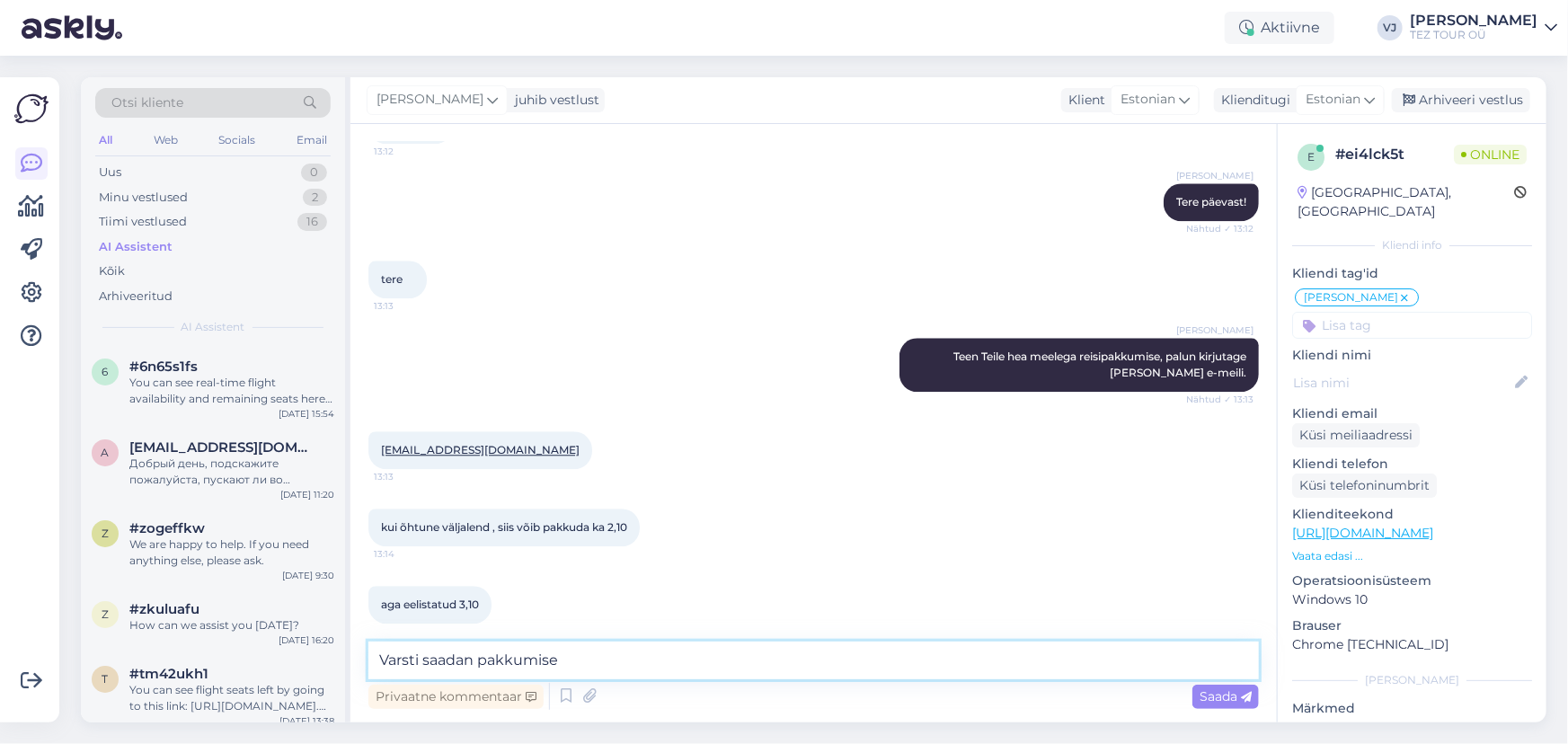
type textarea "Varsti saadan pakkumised"
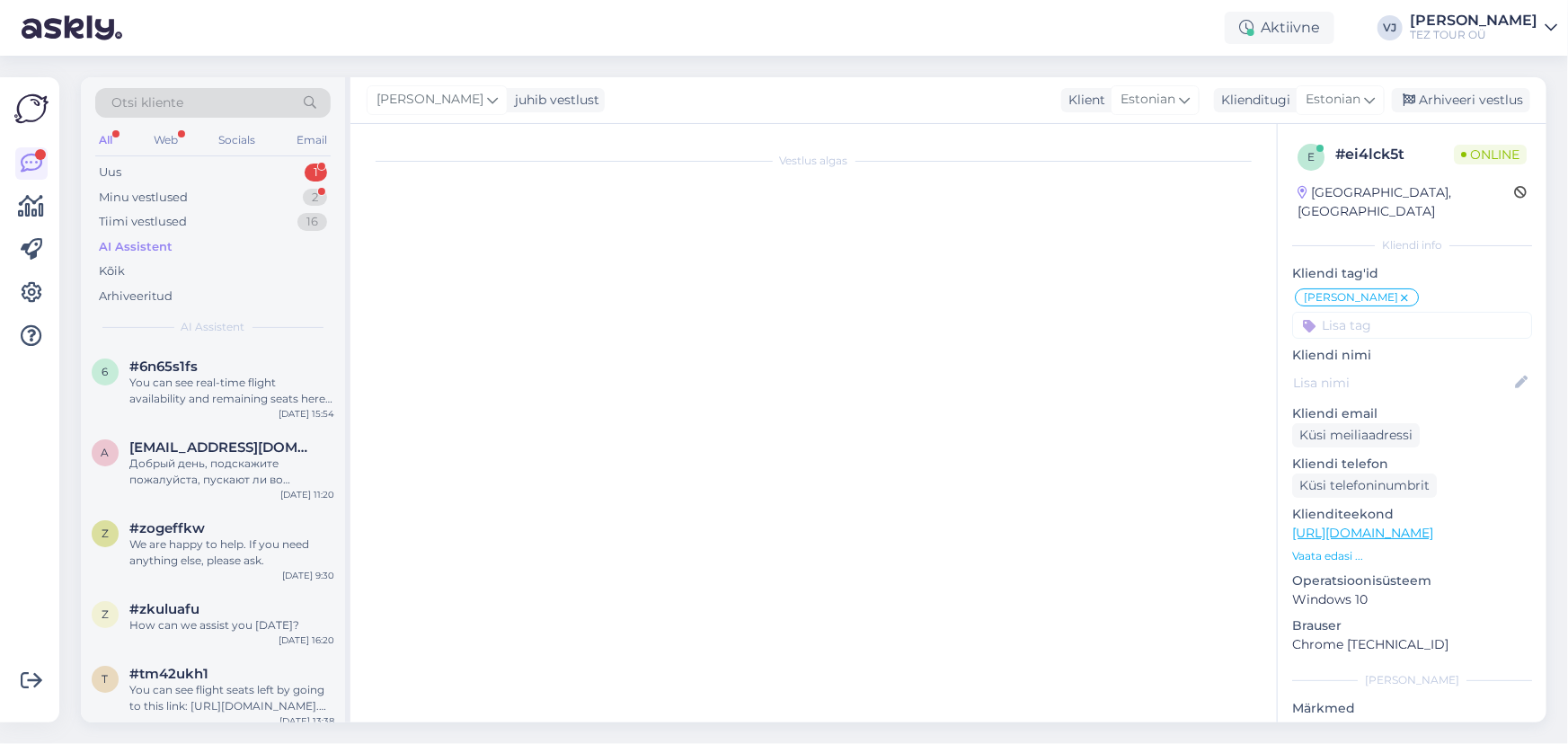
scroll to position [0, 0]
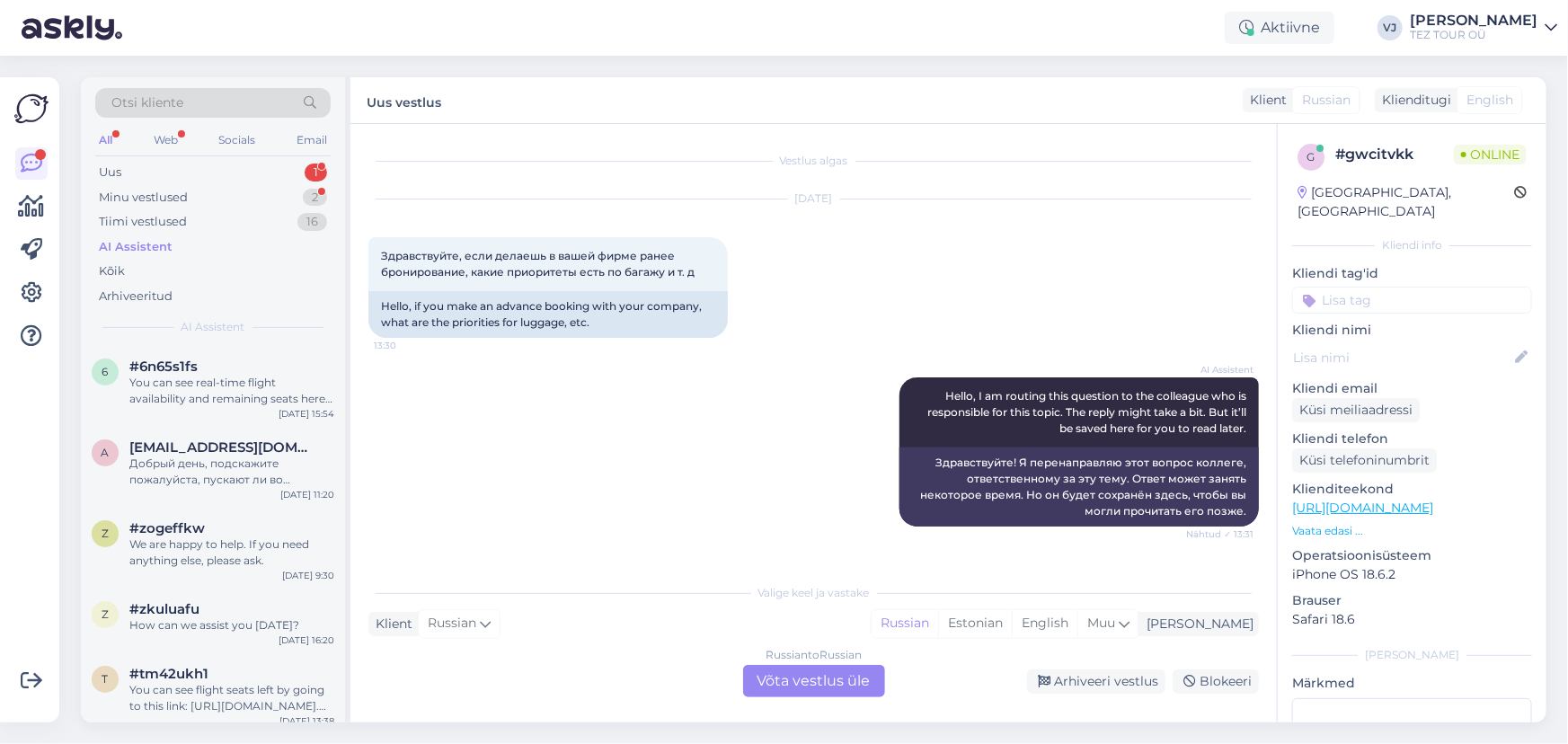
click at [841, 675] on div "Russian to Russian Võta vestlus üle" at bounding box center [814, 681] width 142 height 32
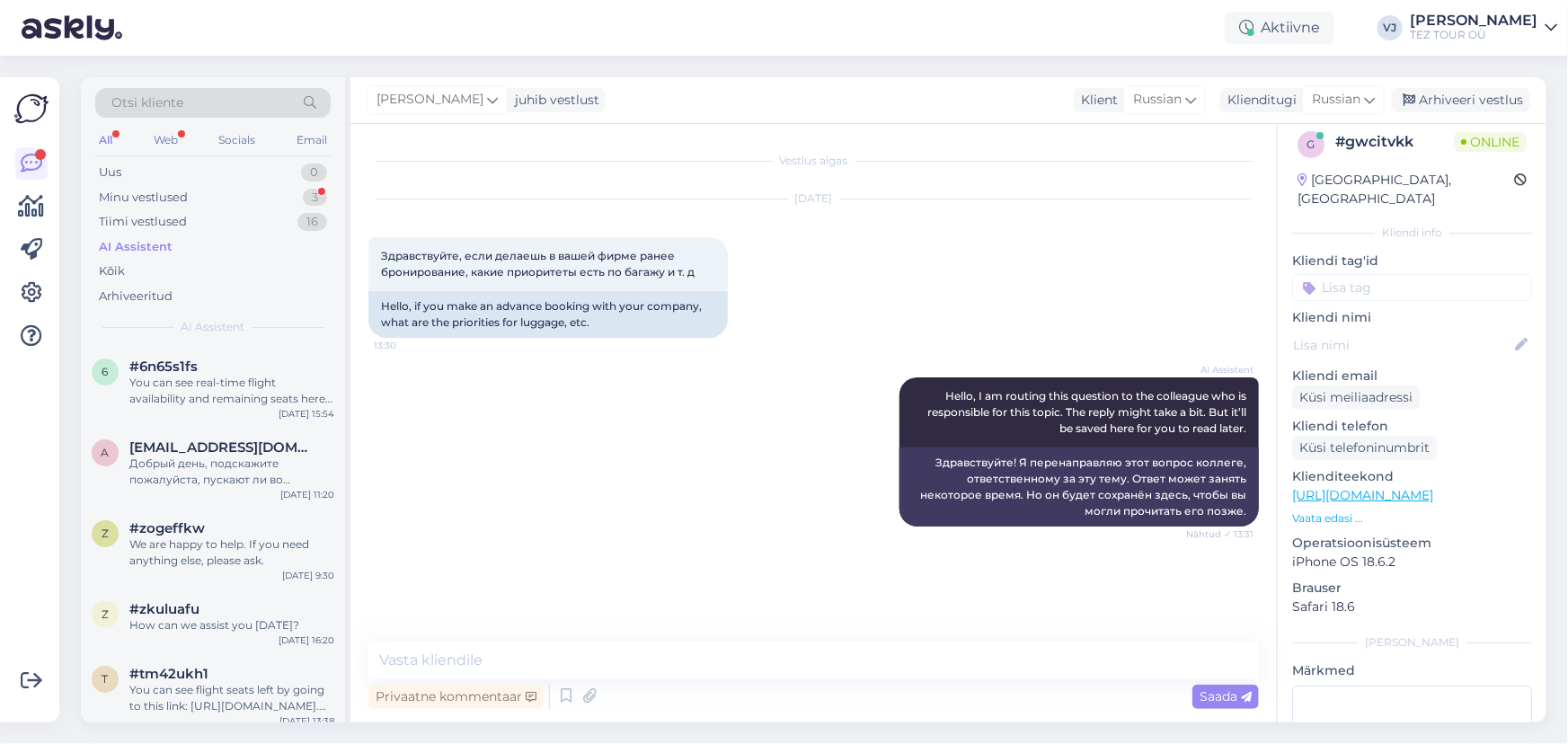
click at [1447, 274] on input at bounding box center [1412, 287] width 240 height 27
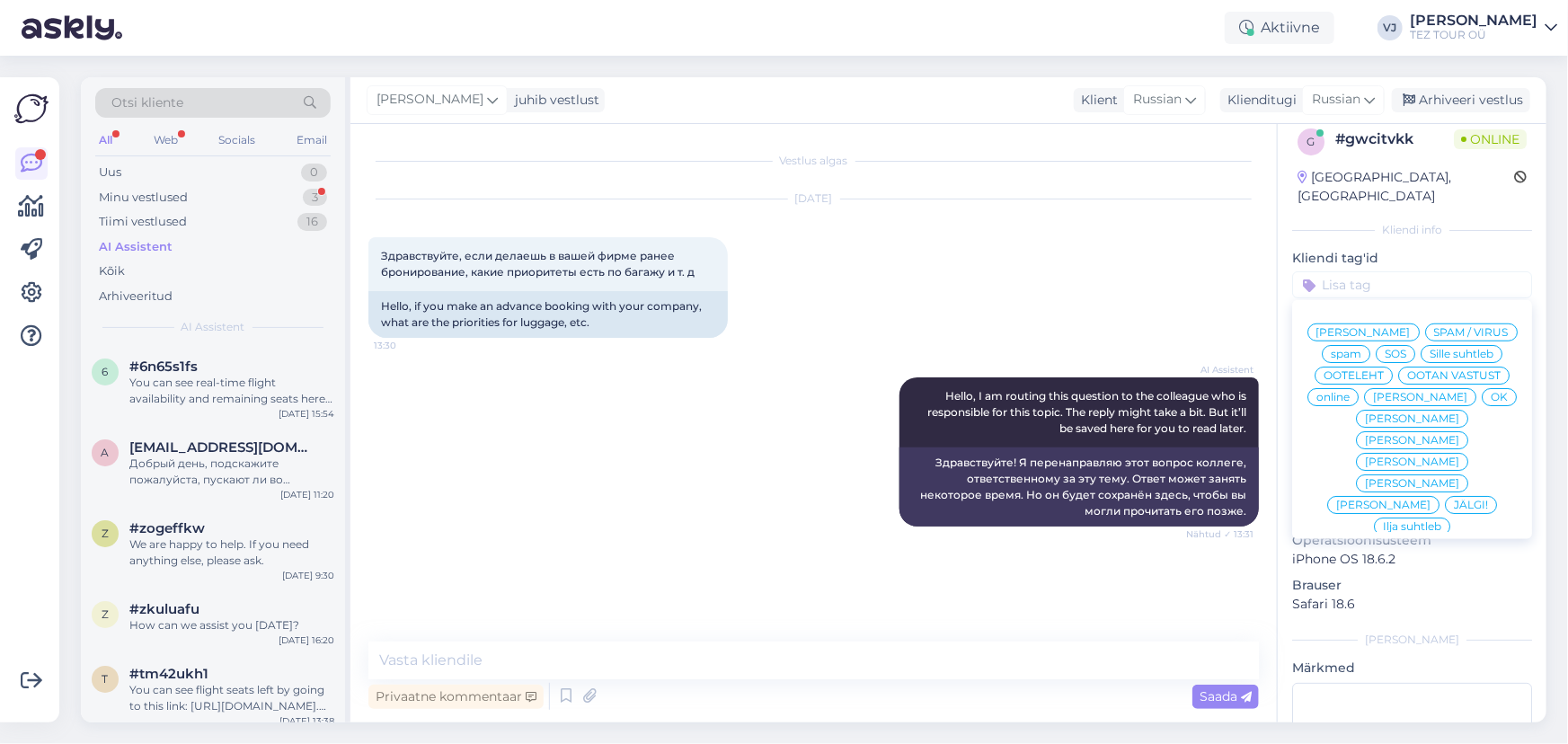
scroll to position [1, 0]
click at [1407, 323] on div "[PERSON_NAME]" at bounding box center [1363, 332] width 112 height 18
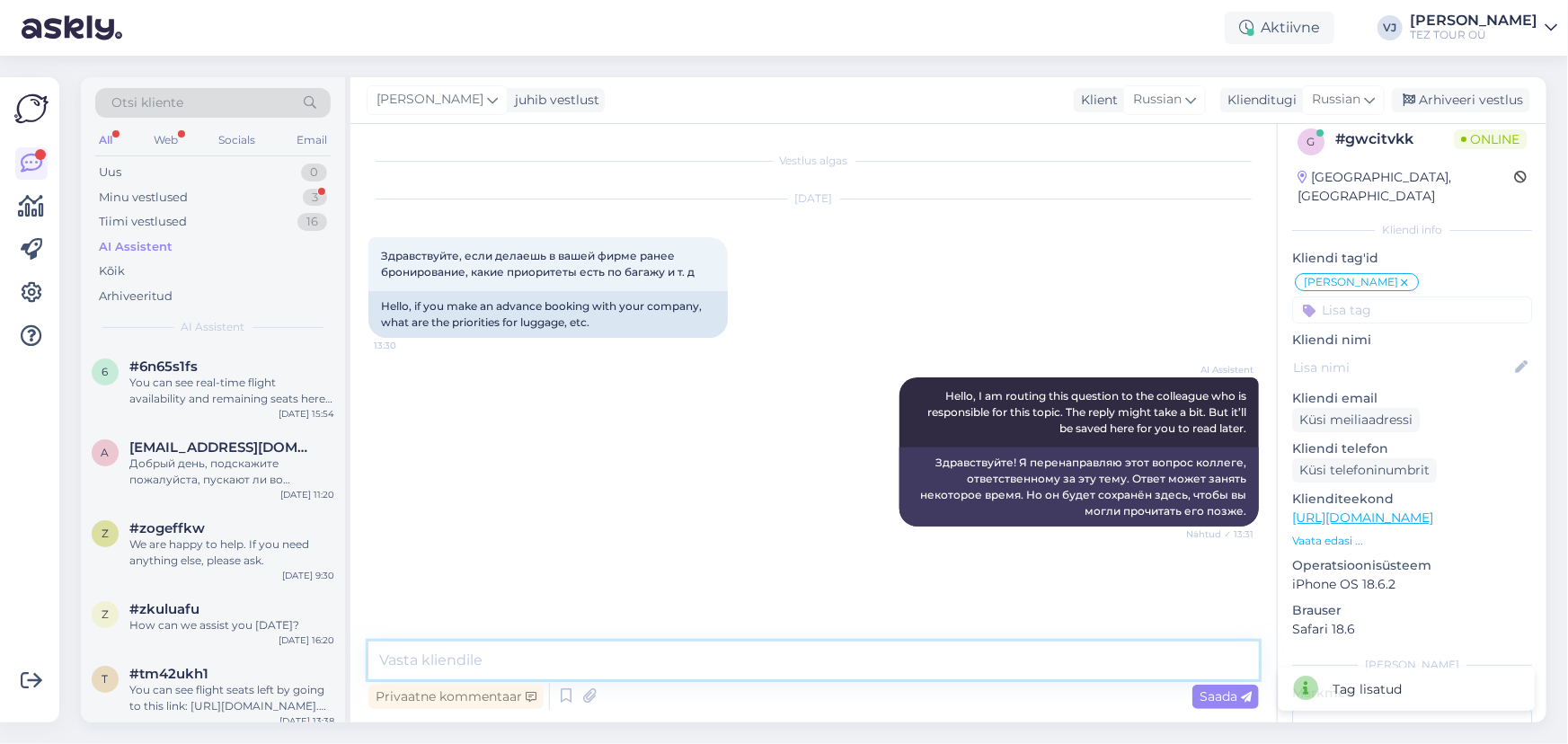
click at [493, 666] on textarea at bounding box center [813, 660] width 890 height 38
type textarea "L"
type textarea "Добрый день!"
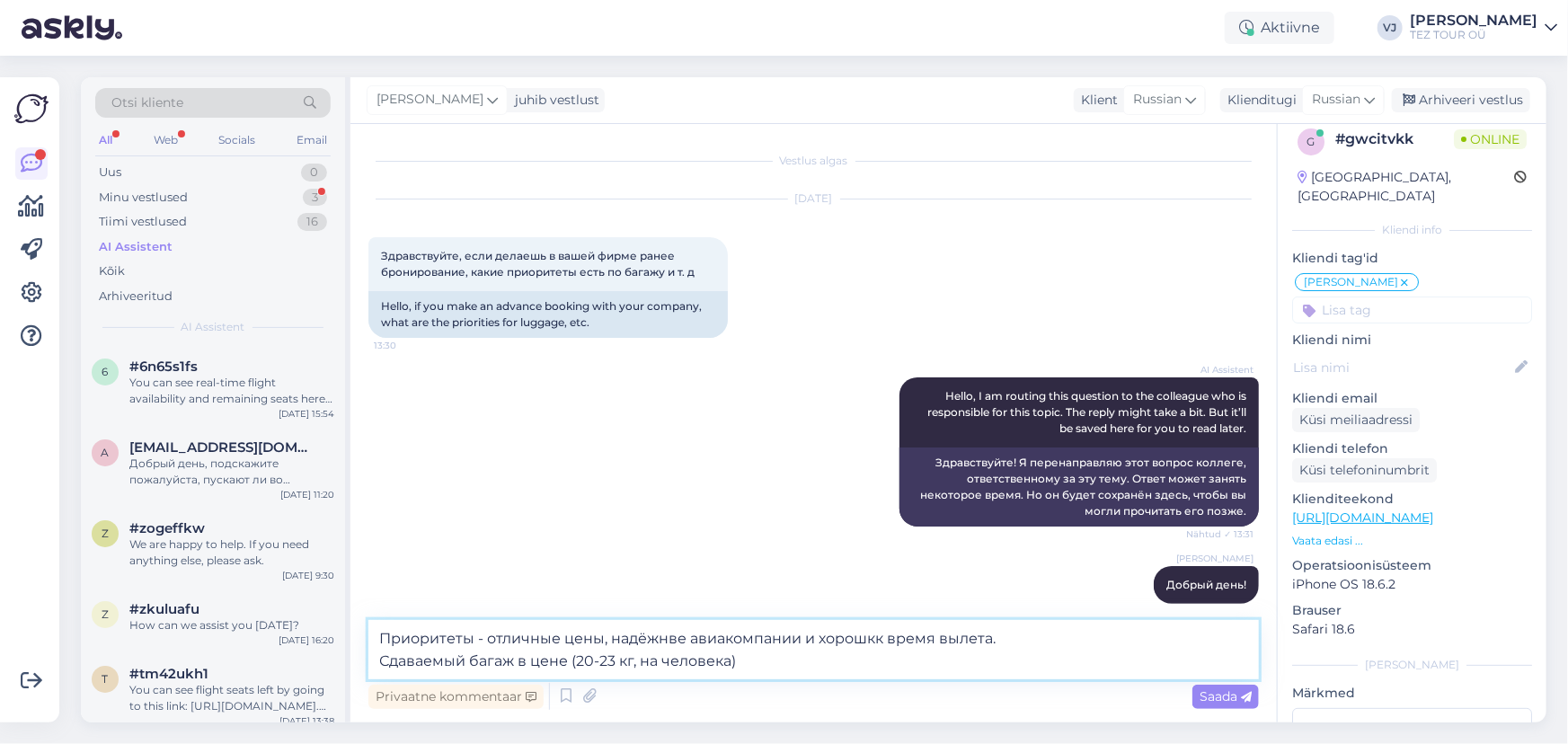
type textarea "Приоритеты - отличные цены, надёжнве авиакомпании и хорошкк время вылета. Сдава…"
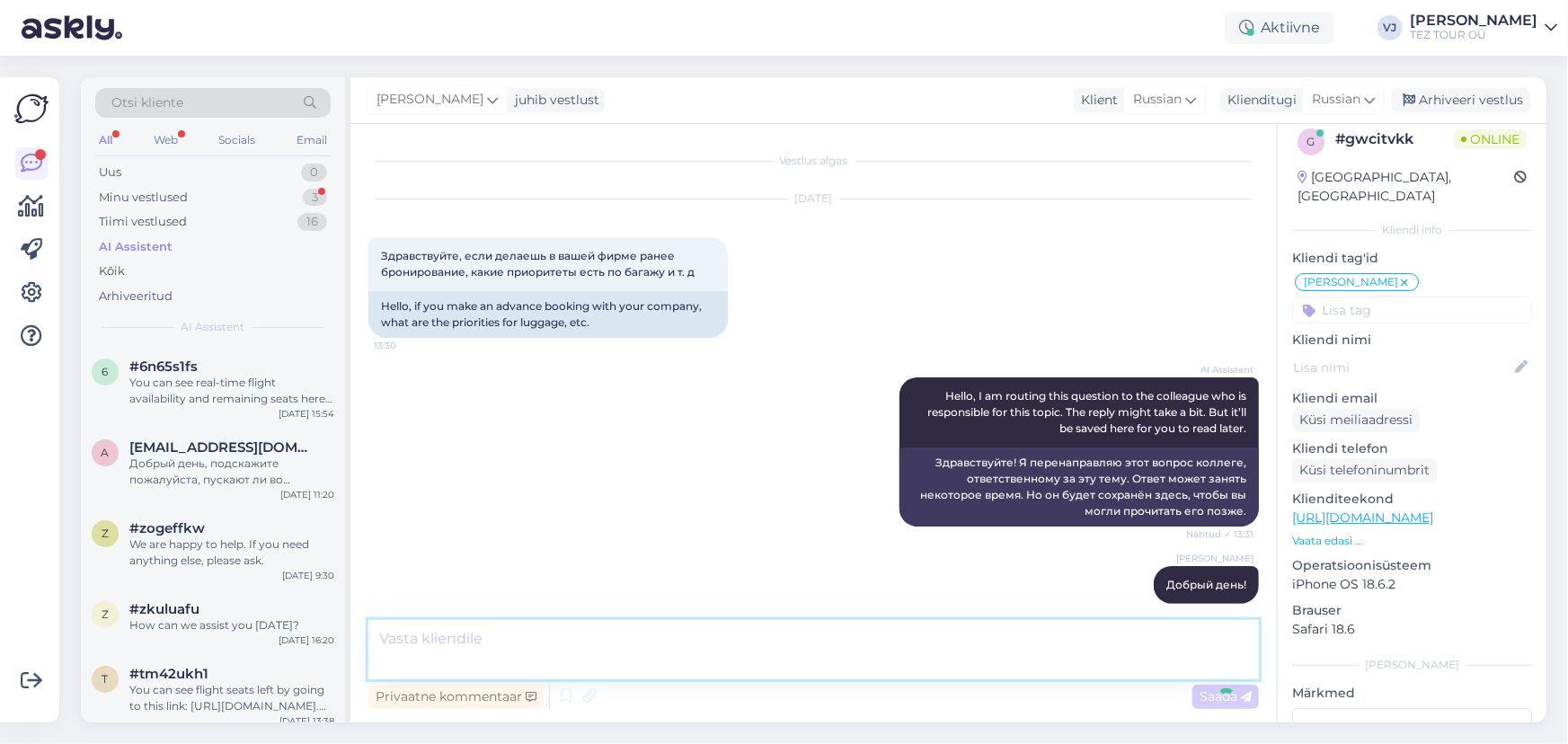
scroll to position [107, 0]
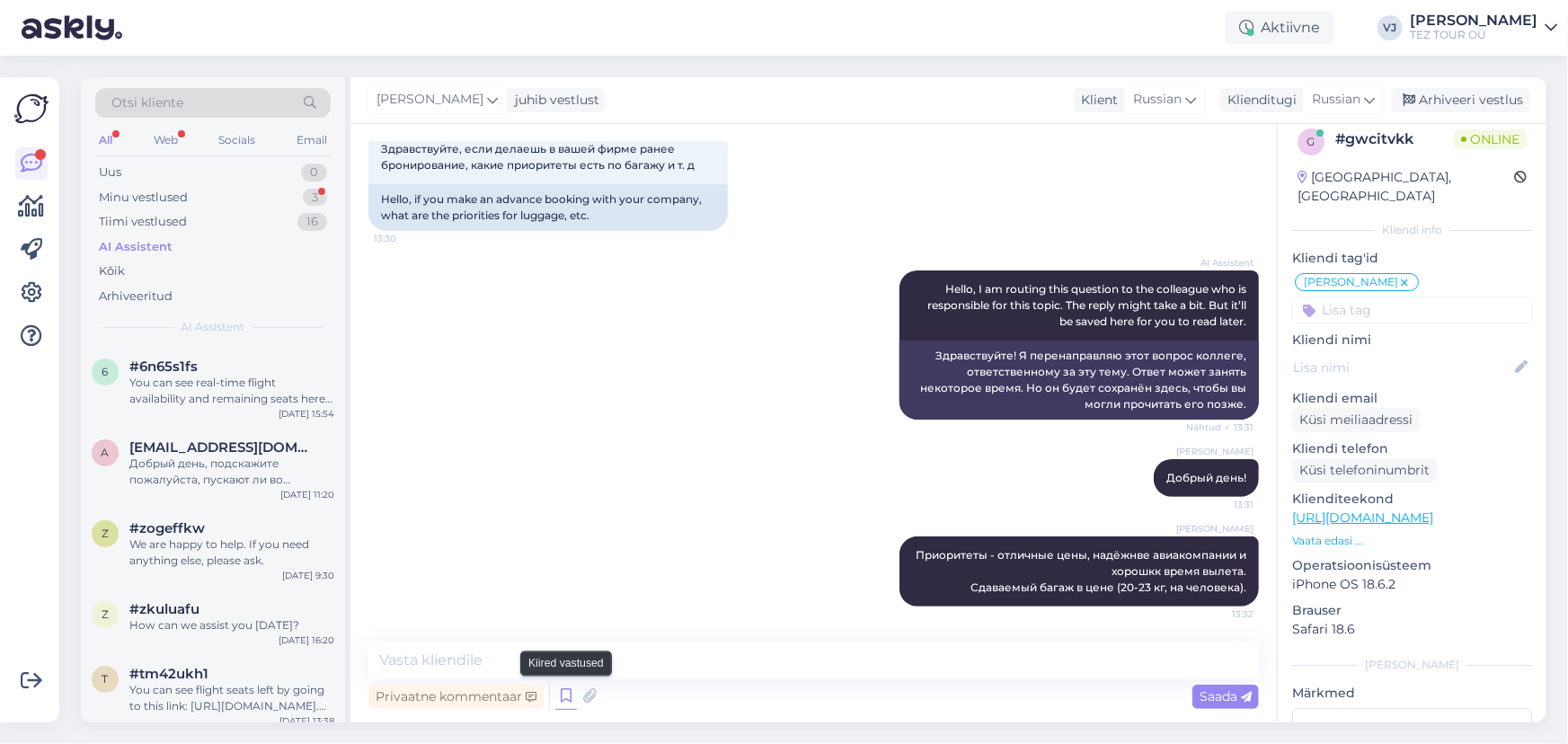
click at [566, 693] on icon at bounding box center [566, 696] width 22 height 27
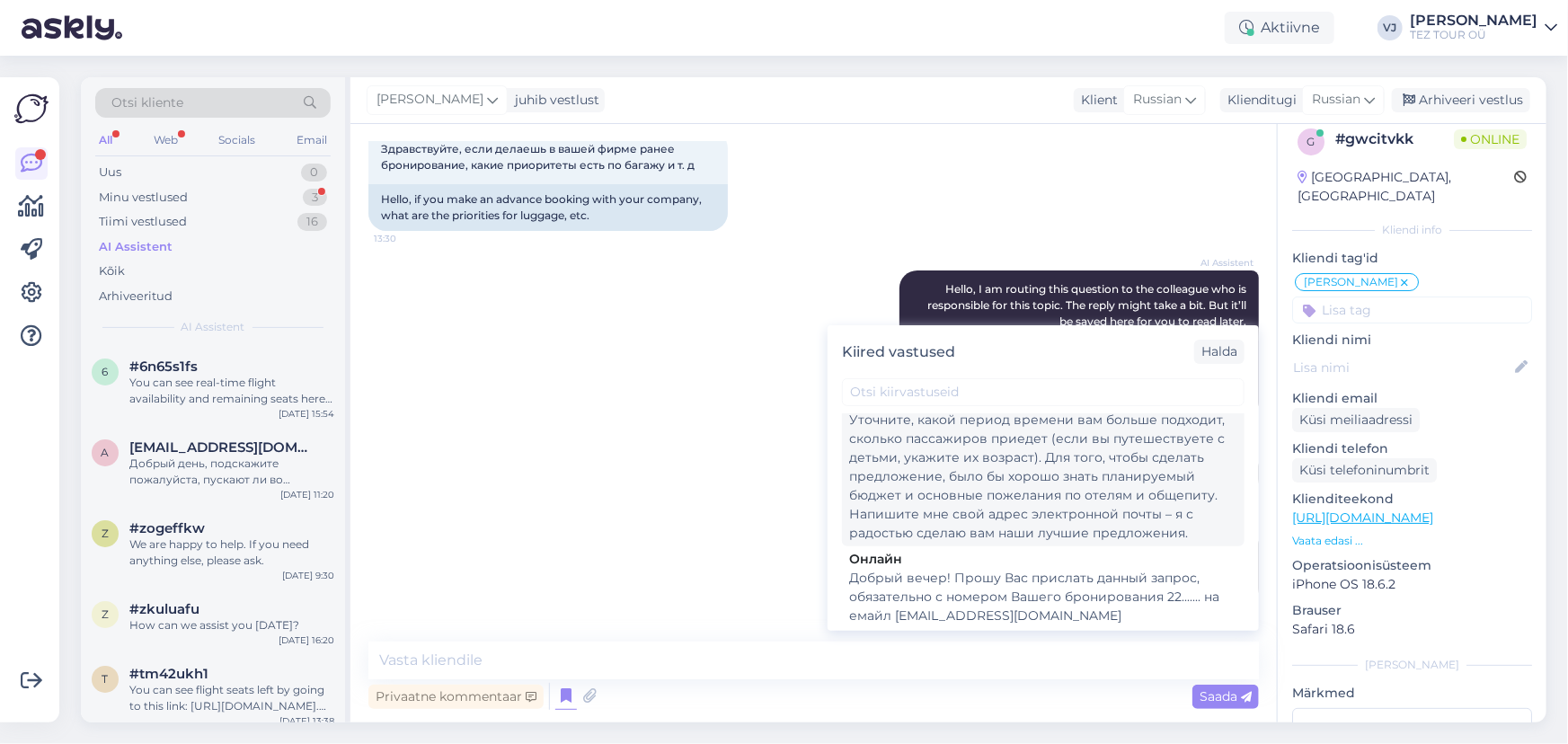
scroll to position [0, 0]
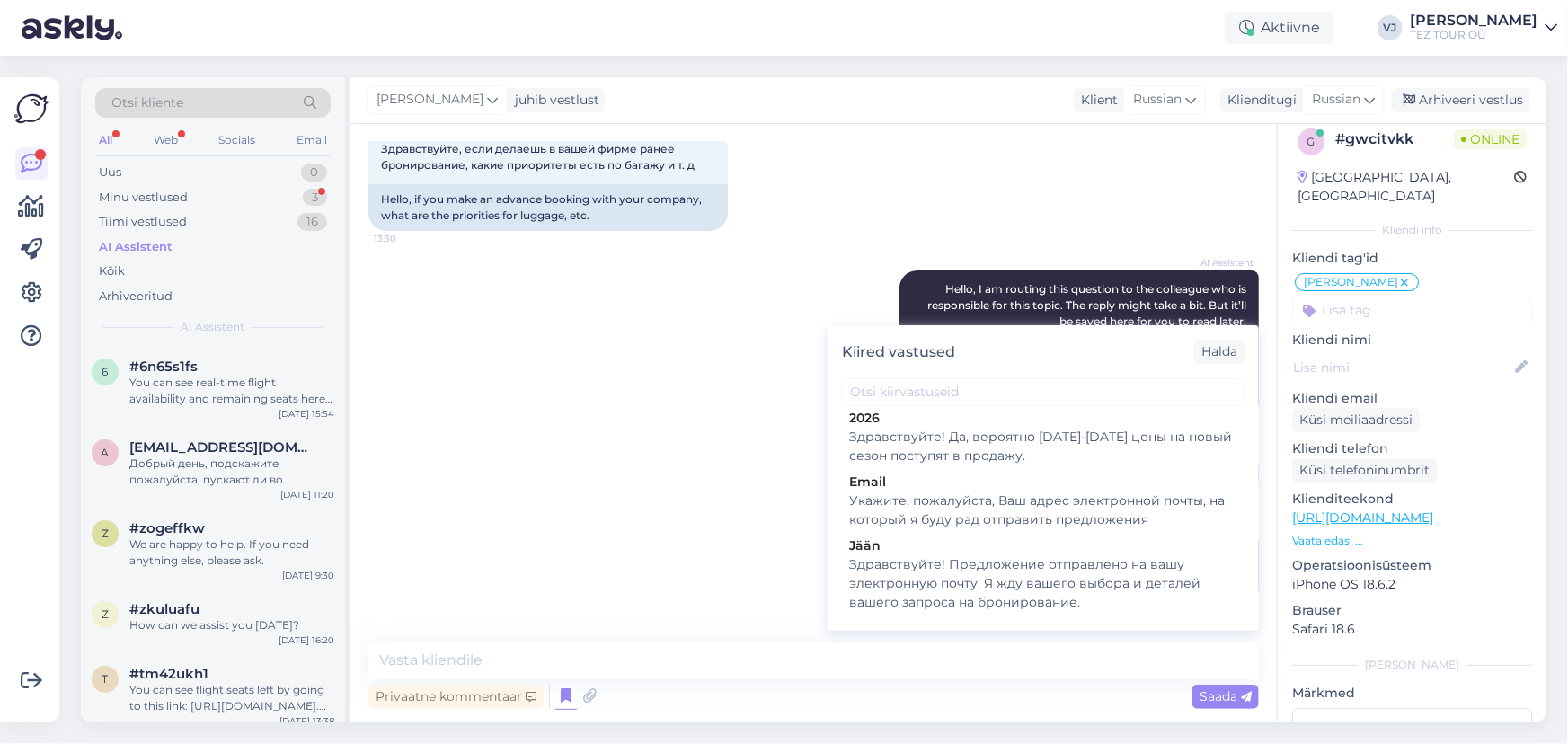
type textarea "Уточните, какой период времени вам больше подходит, сколько пассажиров приедет …"
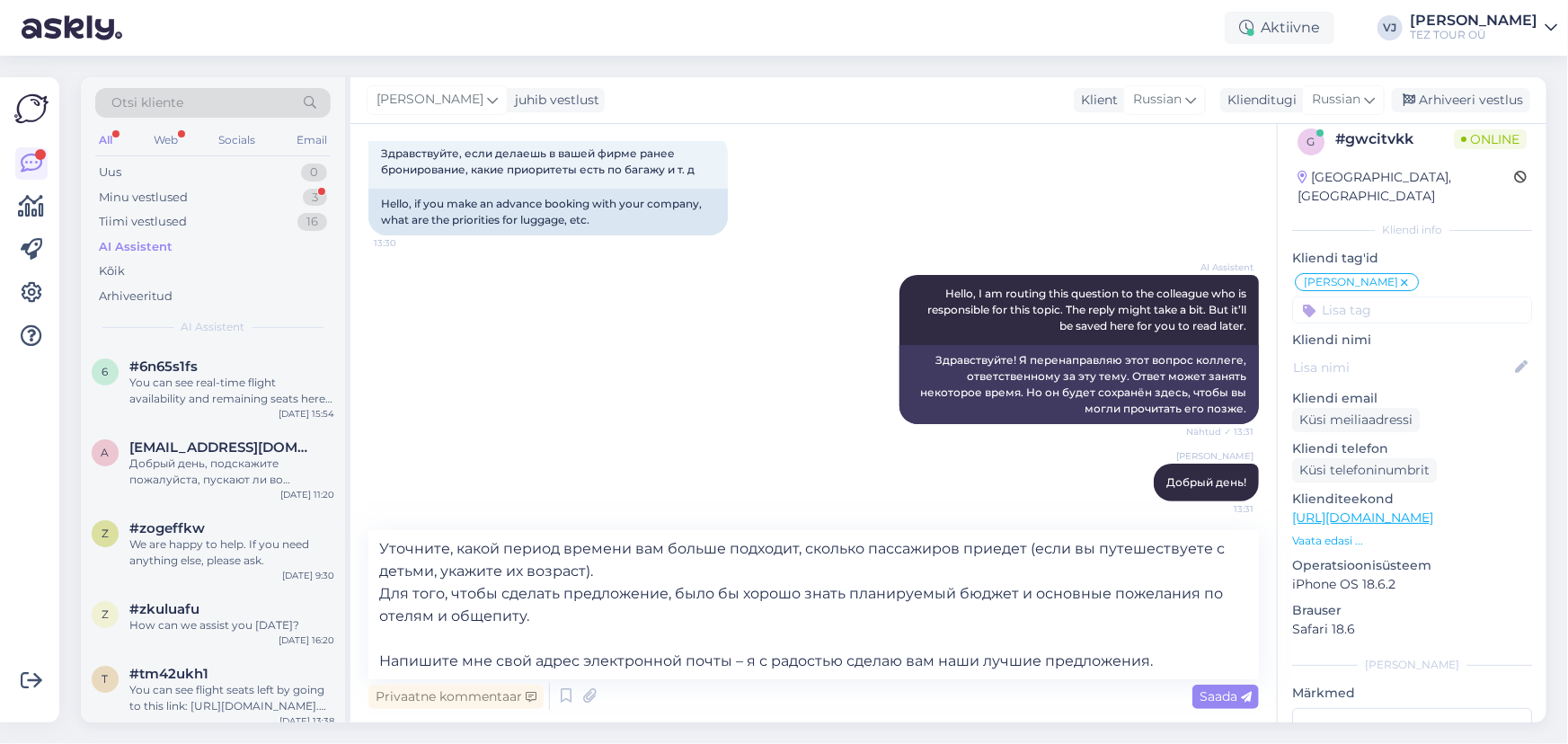
scroll to position [102, 0]
click at [1228, 704] on div "Saada" at bounding box center [1225, 696] width 67 height 24
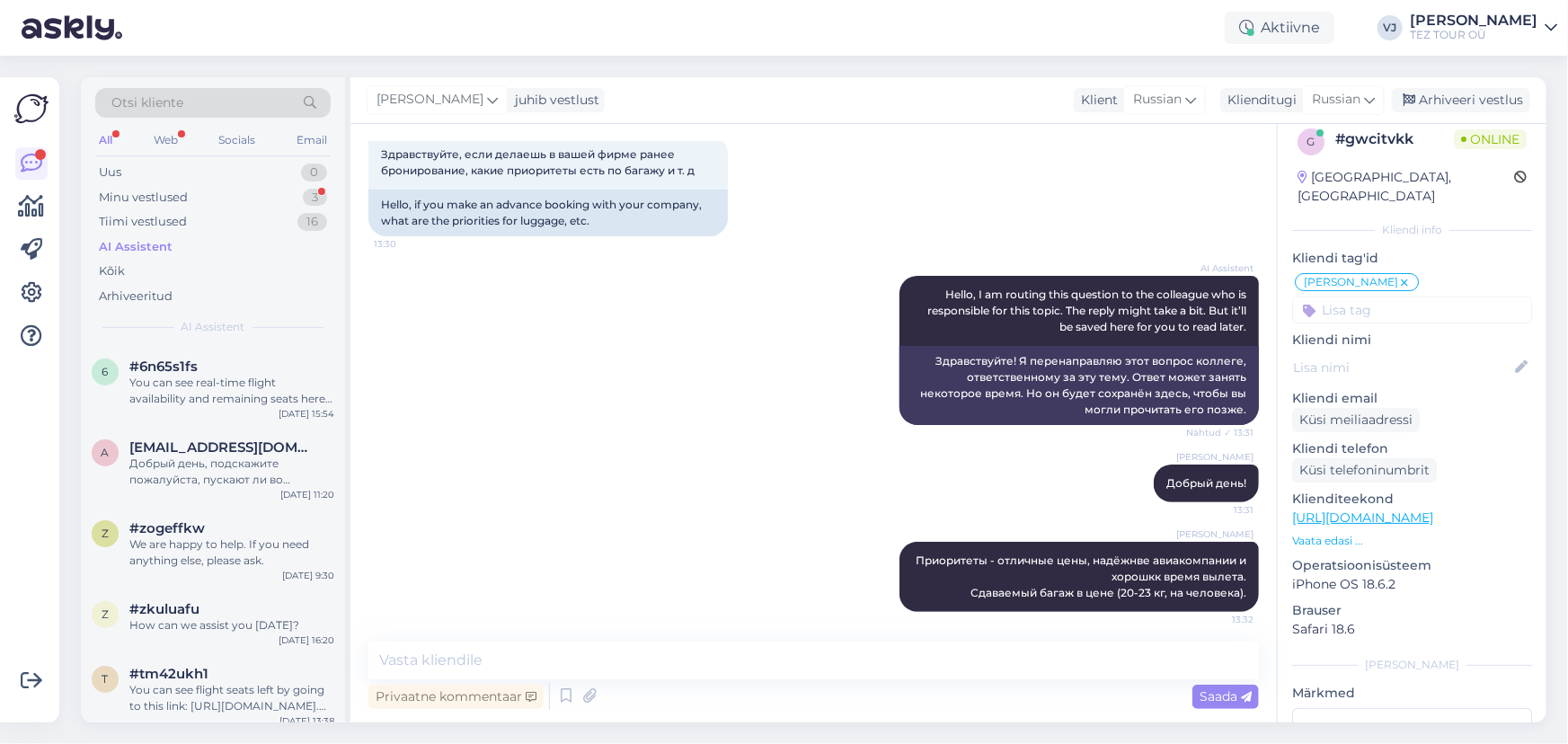
scroll to position [314, 0]
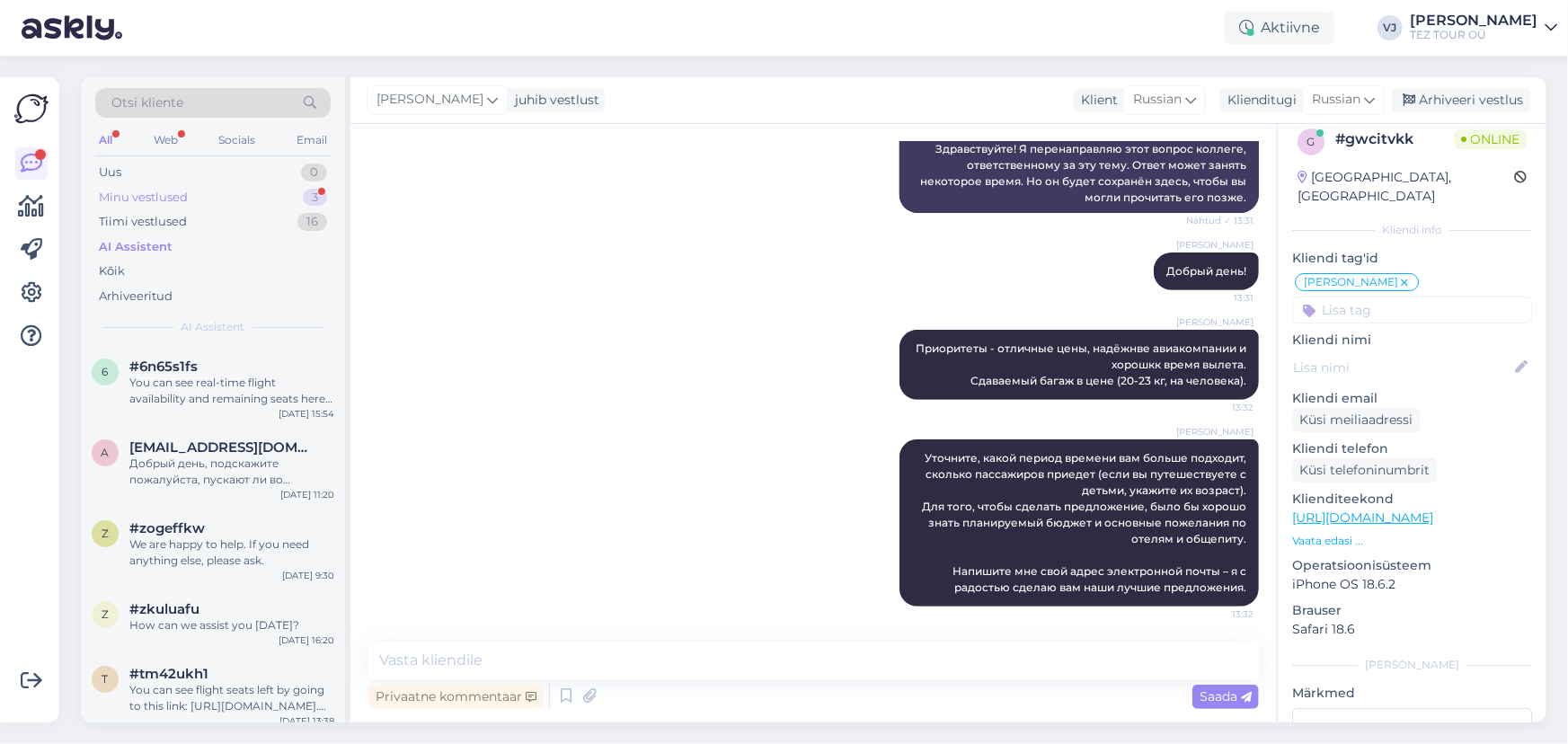
click at [254, 190] on div "Minu vestlused 3" at bounding box center [213, 197] width 236 height 25
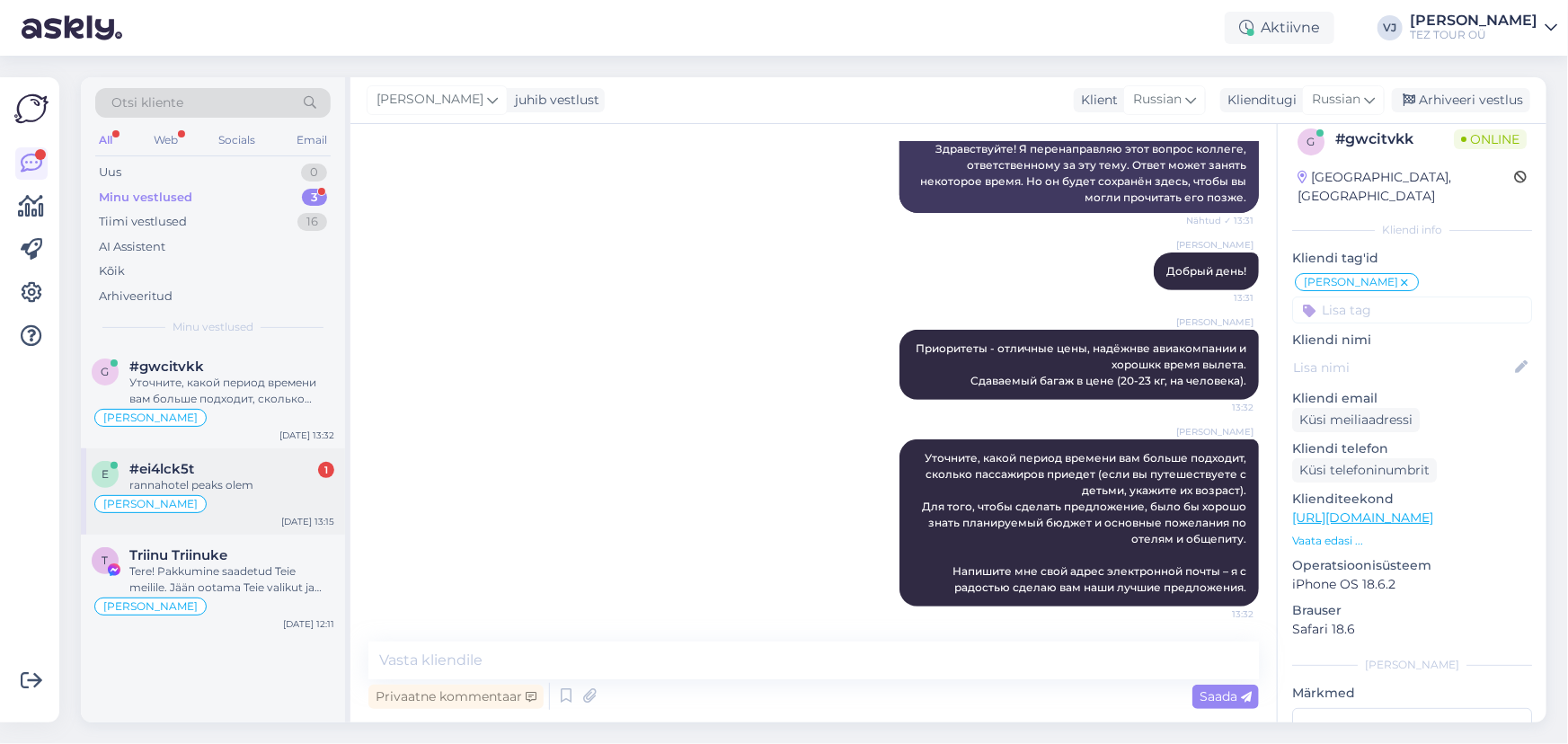
click at [231, 489] on div "rannahotel peaks olem" at bounding box center [232, 485] width 205 height 16
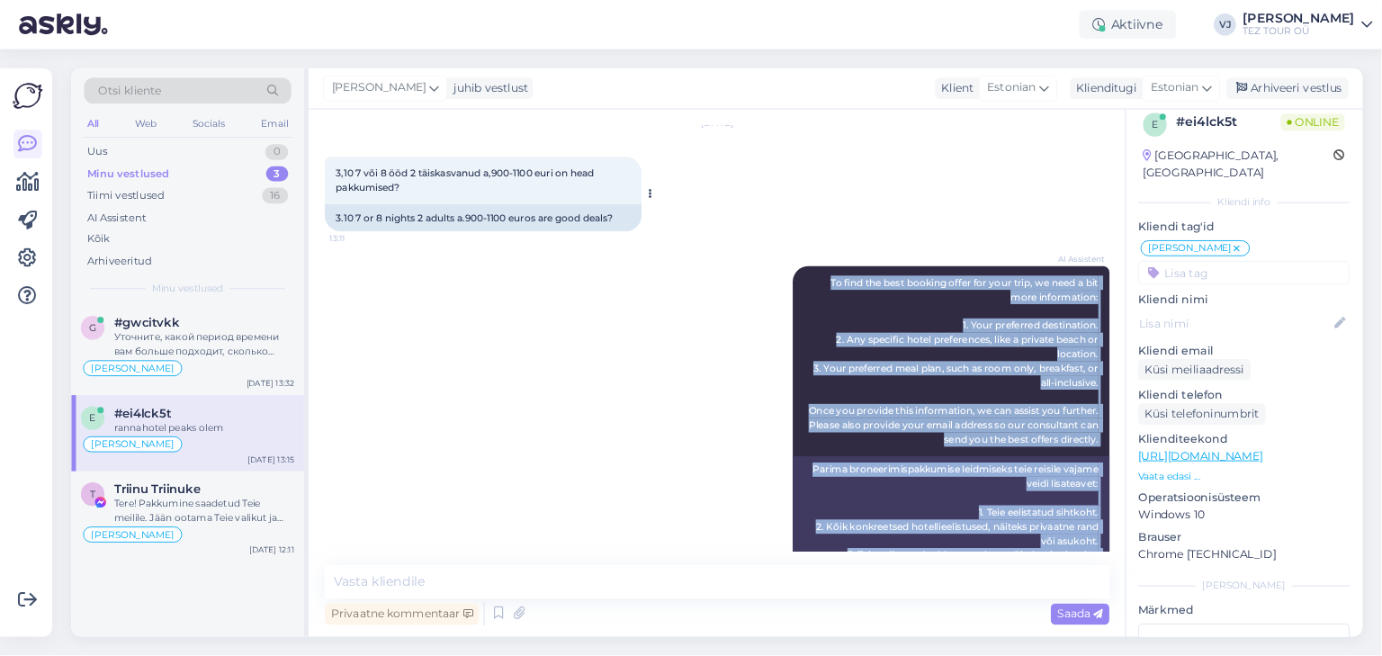
scroll to position [0, 0]
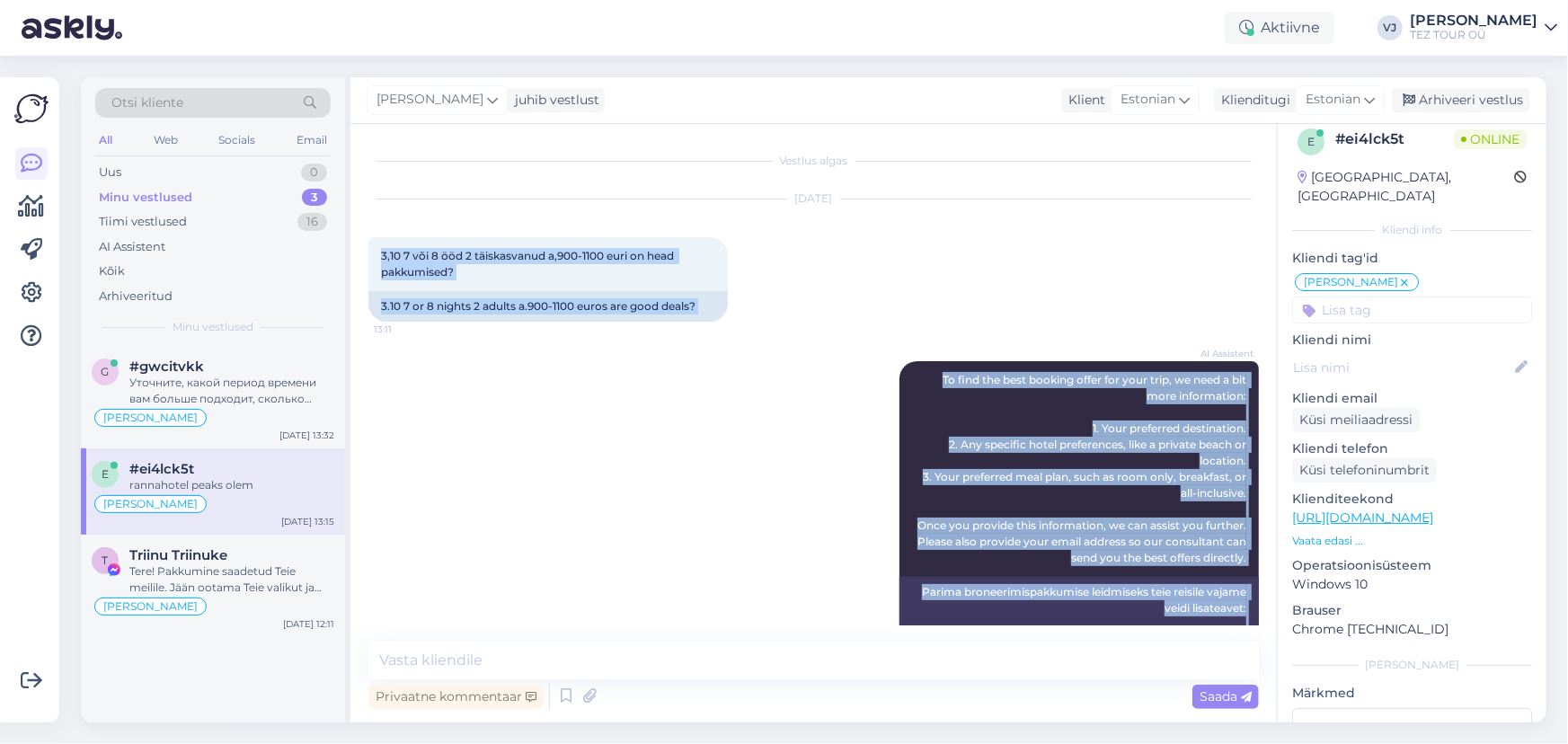
drag, startPoint x: 562, startPoint y: 594, endPoint x: 357, endPoint y: 252, distance: 398.7
click at [357, 252] on div "Vestlus algas Sep 27 2025 3,10 7 või 8 ööd 2 täiskasvanud a,900-1100 euri on he…" at bounding box center [813, 422] width 926 height 598
copy div "3,10 7 või 8 ööd 2 täiskasvanud a,900-1100 euri on head pakkumised? 13:11 3.10 …"
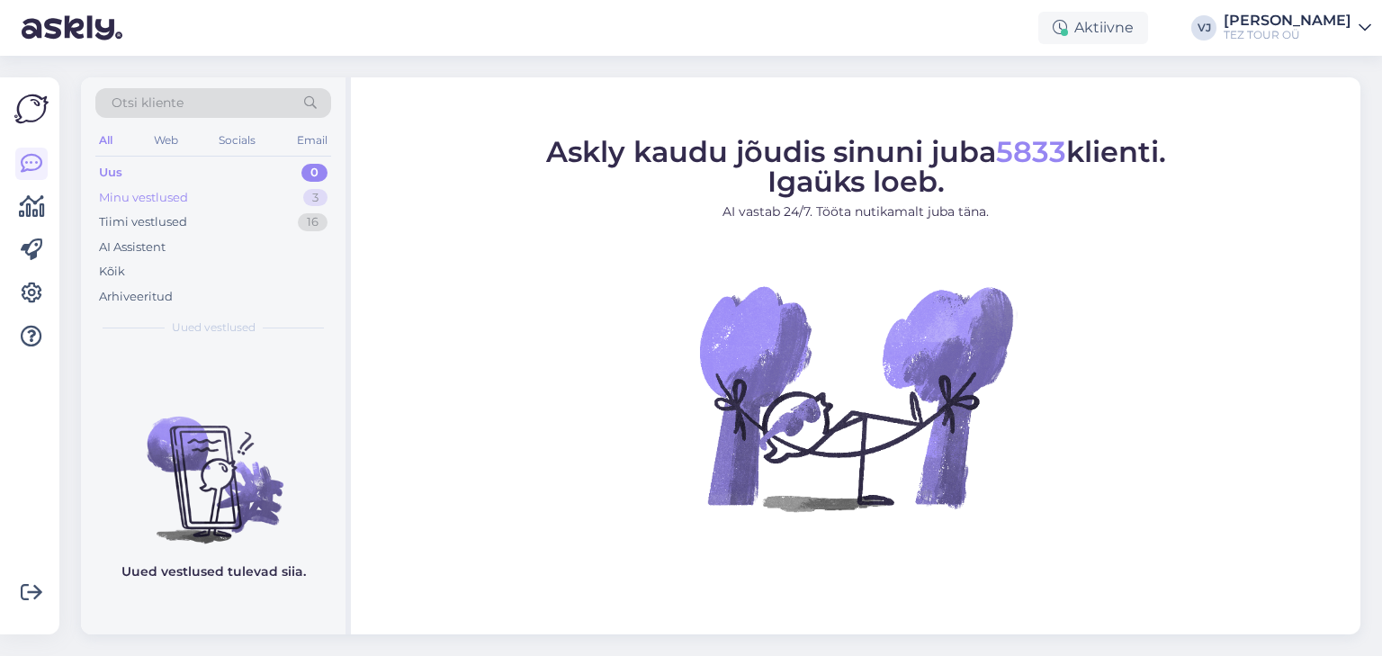
click at [258, 194] on div "Minu vestlused 3" at bounding box center [213, 197] width 236 height 25
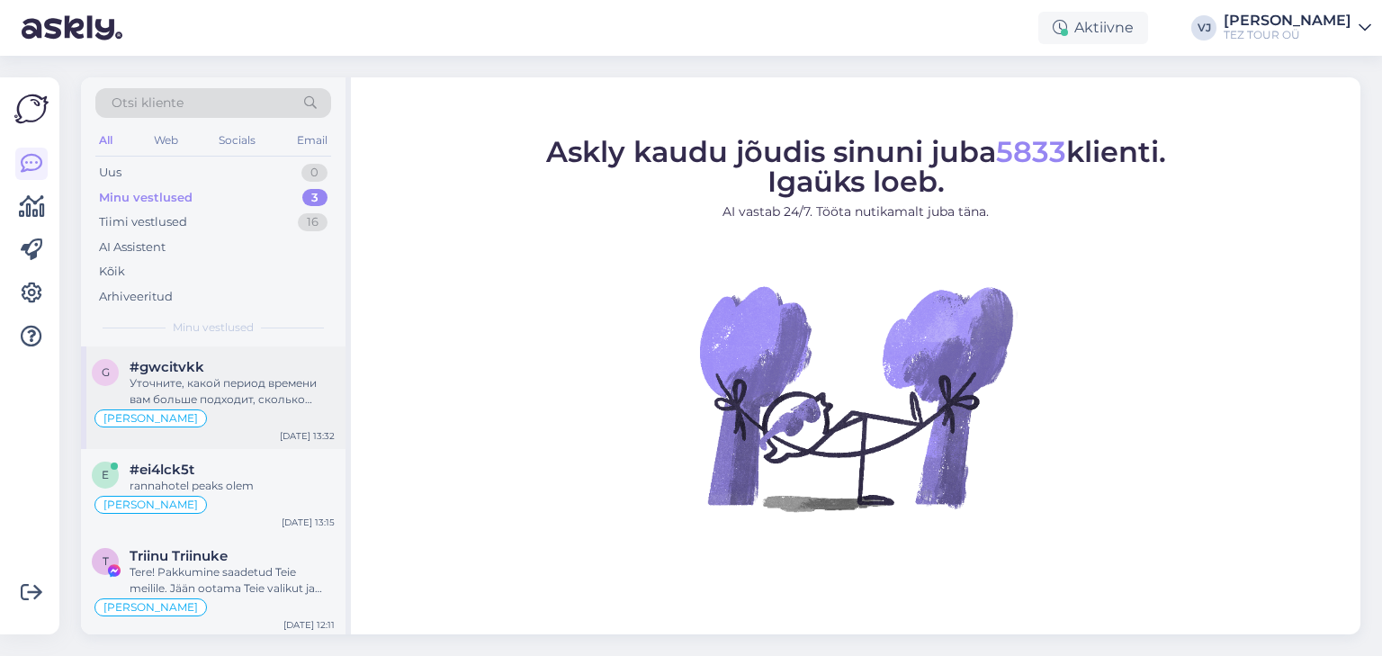
click at [218, 398] on div "Уточните, какой период времени вам больше подходит, сколько пассажиров приедет …" at bounding box center [232, 391] width 205 height 32
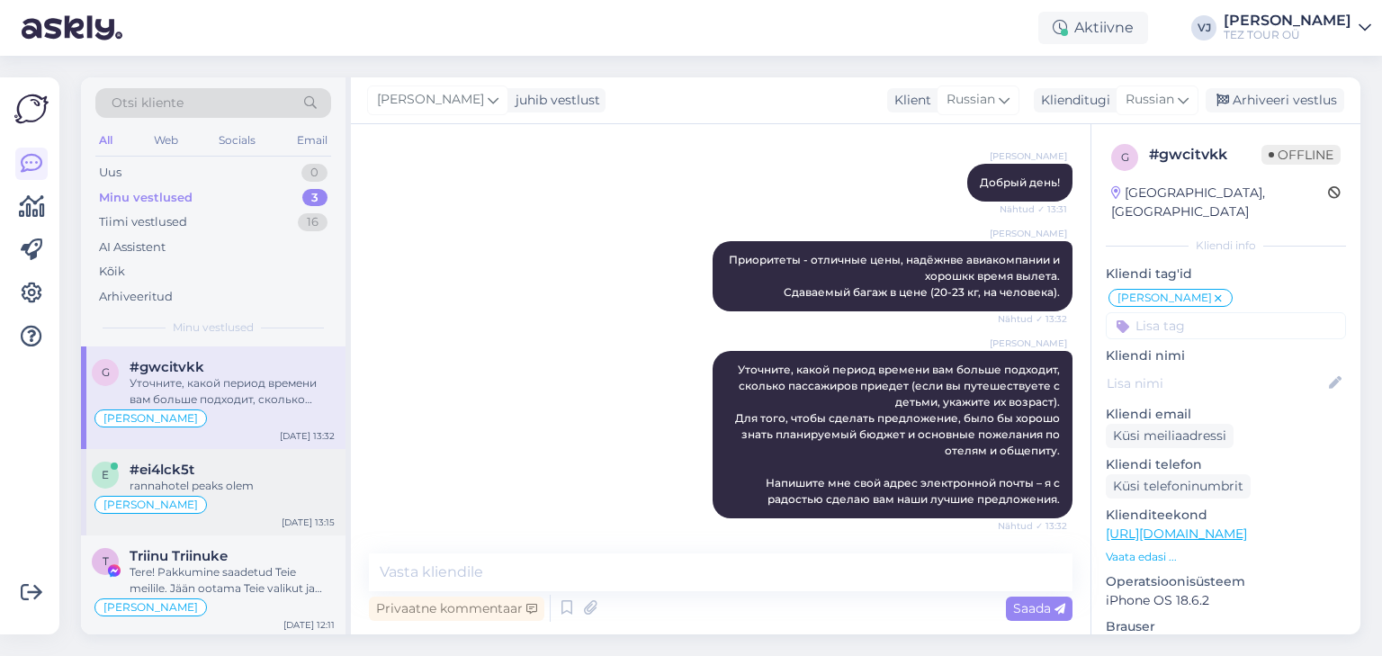
click at [240, 518] on div "e #ei4lck5t rannahotel peaks [PERSON_NAME] [DATE] 13:15" at bounding box center [213, 492] width 264 height 86
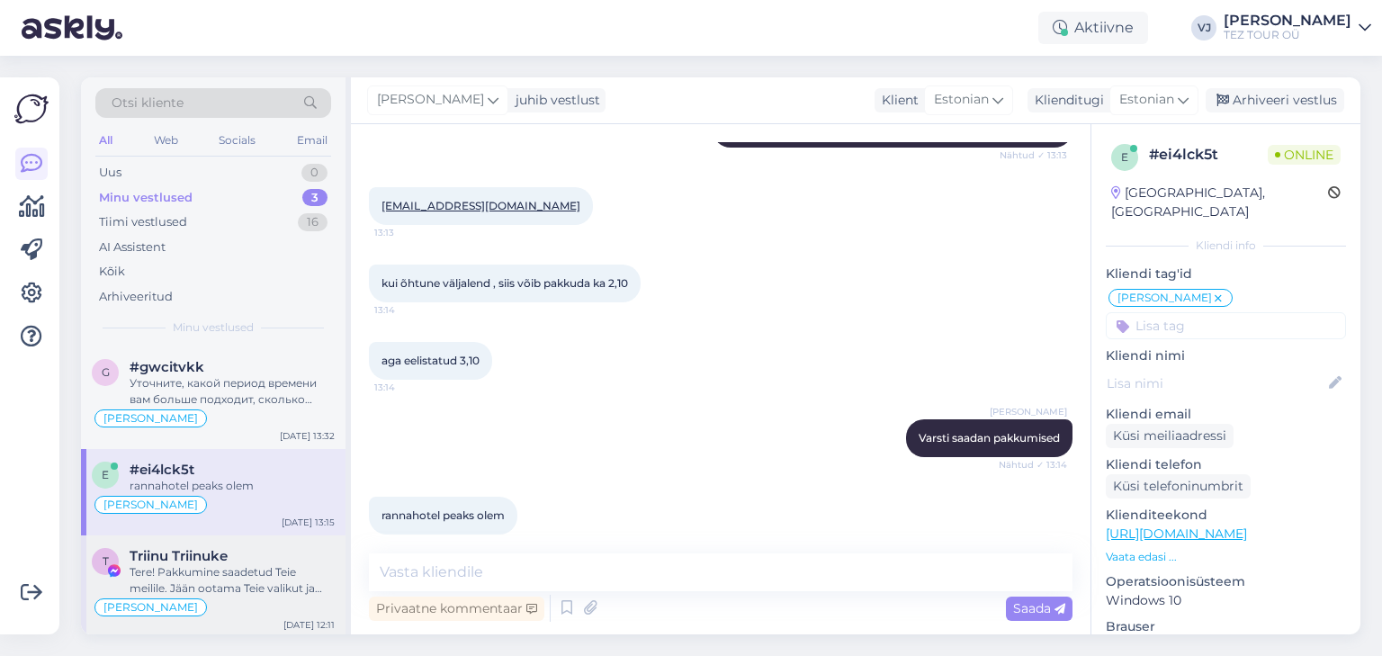
click at [242, 536] on div "T Triinu Triinuke Tere! Pakkumine saadetud Teie meilile. Jään ootama Teie valik…" at bounding box center [213, 586] width 264 height 103
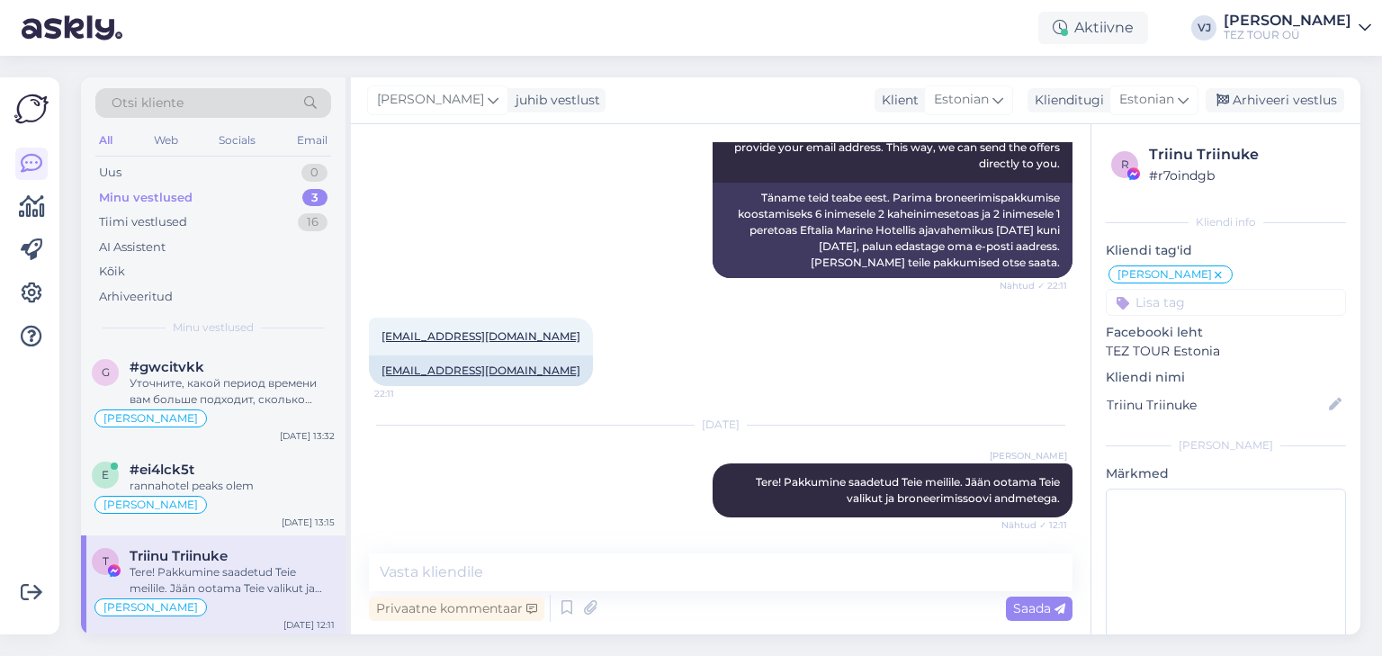
scroll to position [1457, 0]
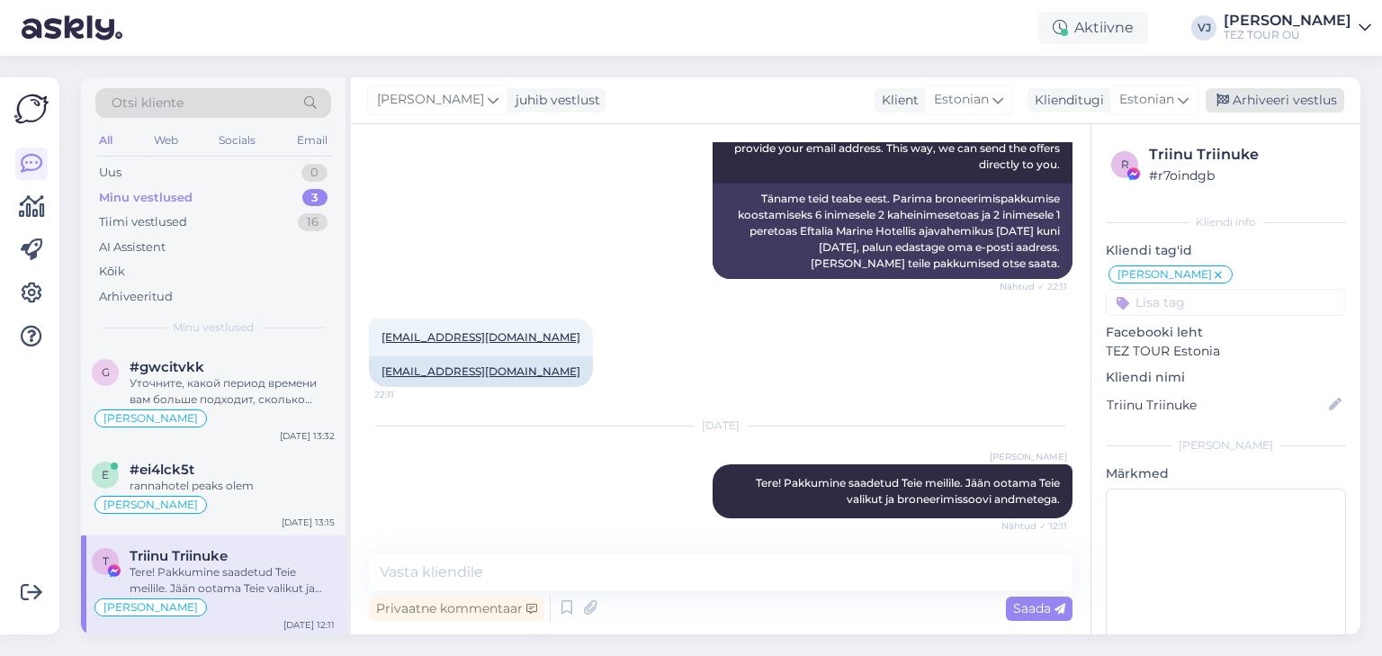
click at [1244, 94] on div "Arhiveeri vestlus" at bounding box center [1274, 100] width 139 height 24
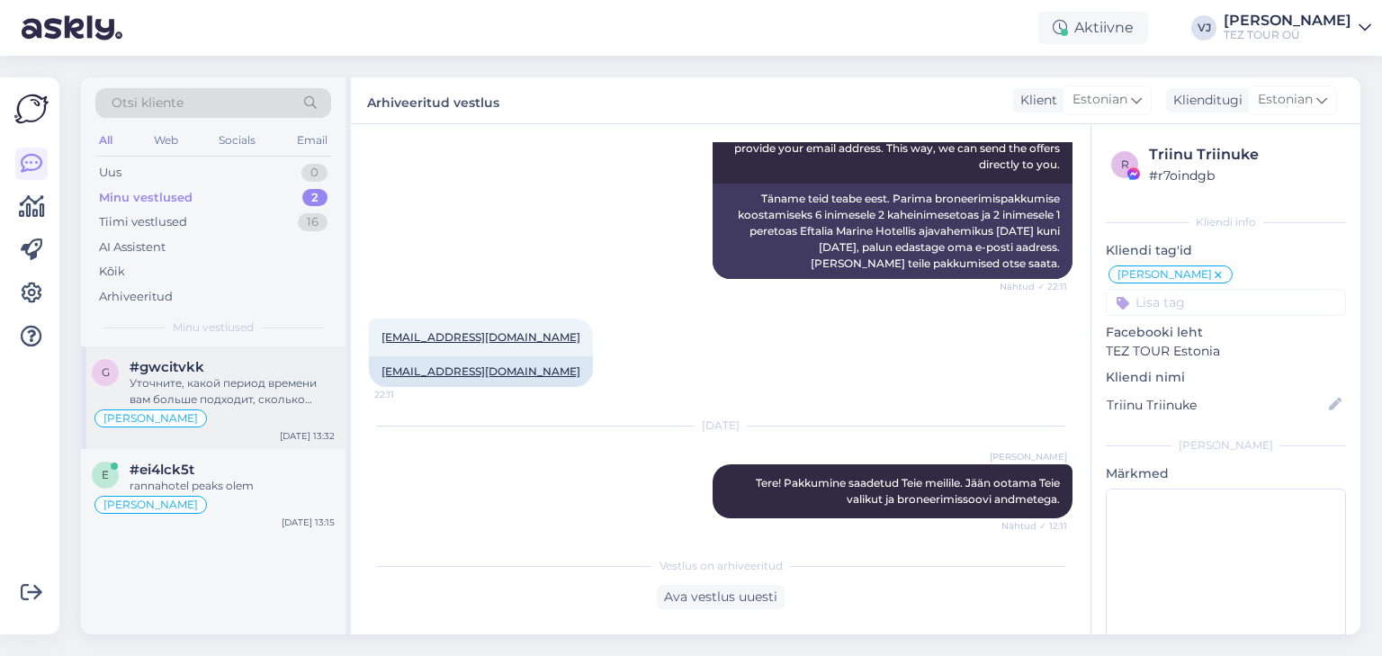
click at [228, 396] on div "Уточните, какой период времени вам больше подходит, сколько пассажиров приедет …" at bounding box center [232, 391] width 205 height 32
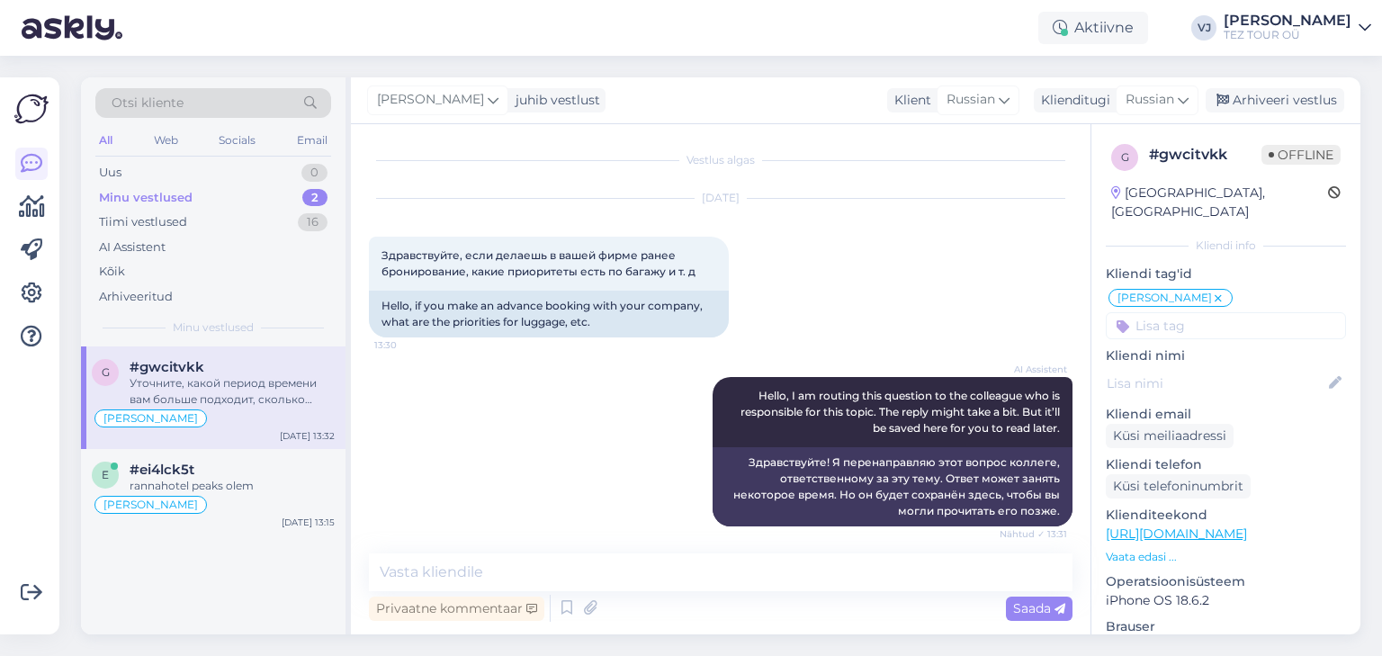
scroll to position [0, 0]
click at [1321, 104] on div "Arhiveeri vestlus" at bounding box center [1274, 100] width 139 height 24
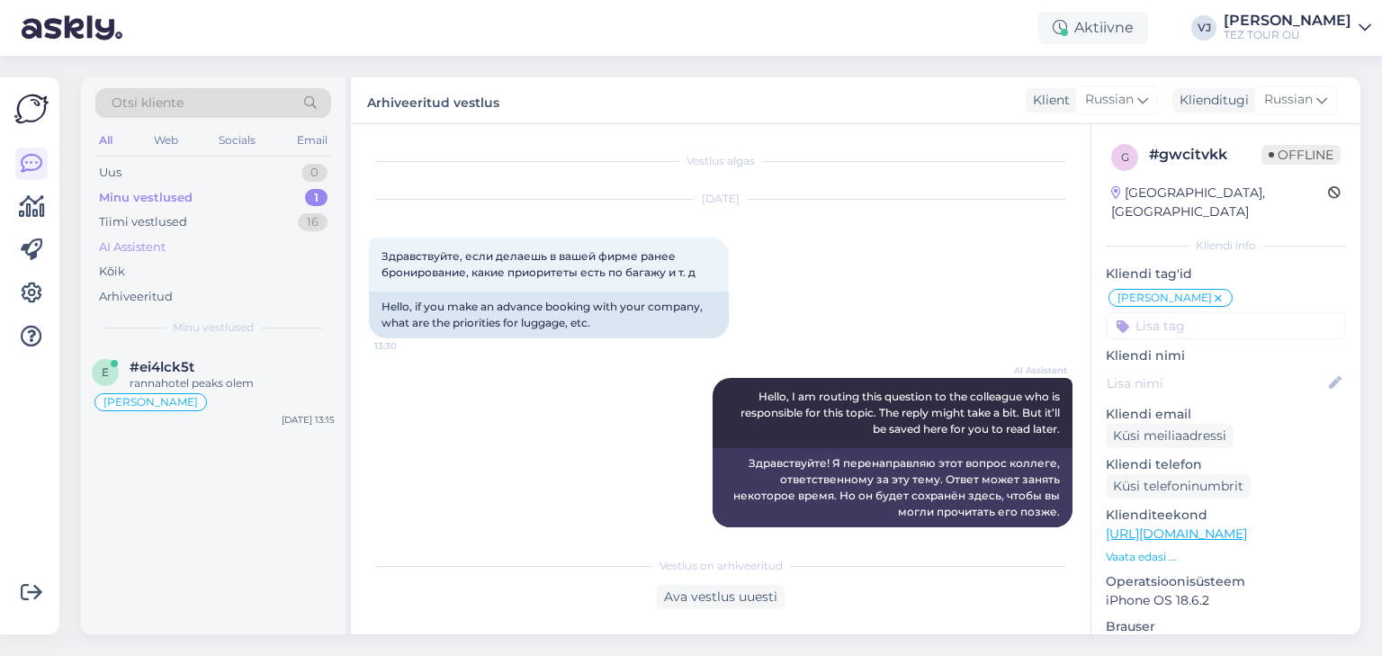
click at [166, 238] on div "AI Assistent" at bounding box center [132, 247] width 67 height 18
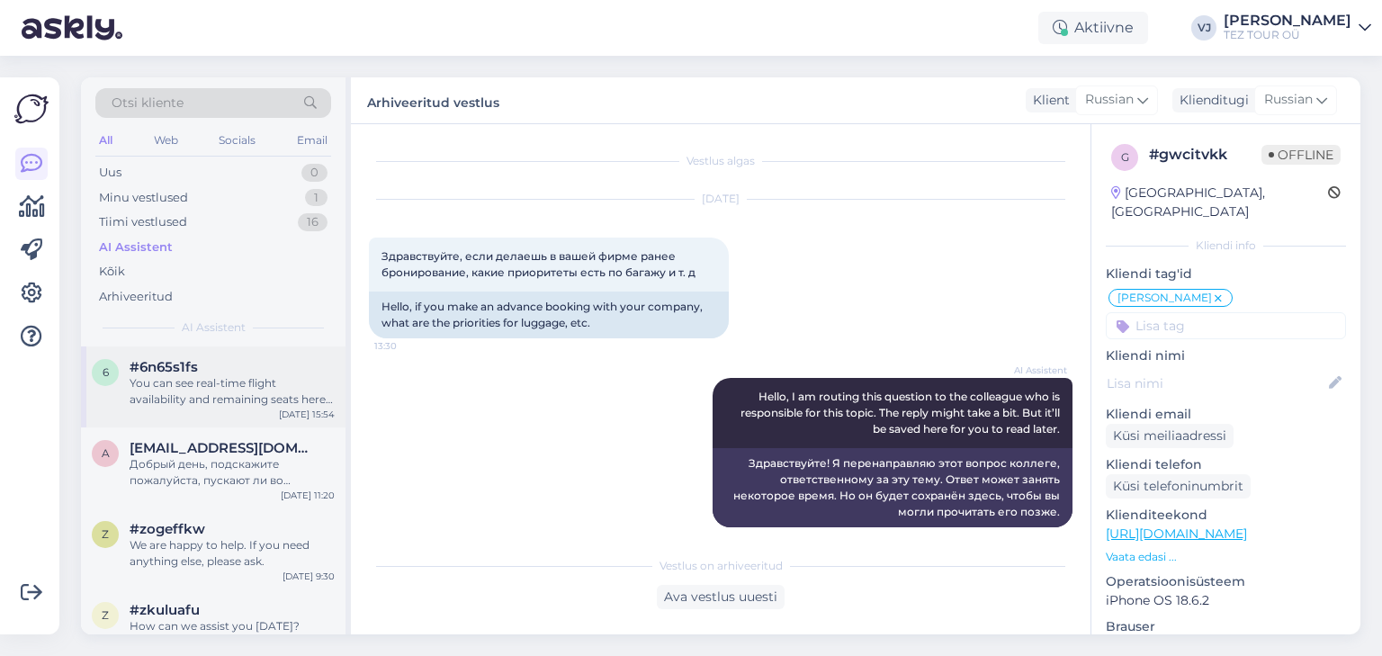
click at [212, 396] on div "You can see real-time flight availability and remaining seats here: [URL][DOMAI…" at bounding box center [232, 391] width 205 height 32
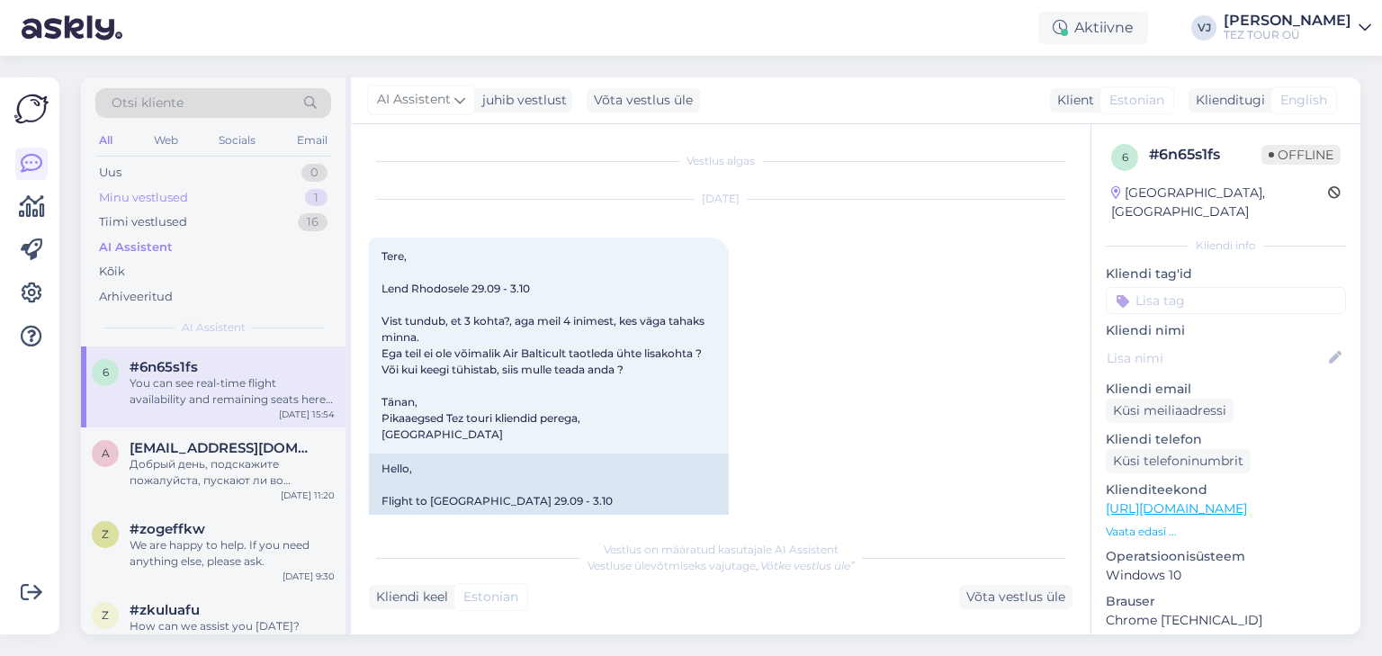
click at [267, 198] on div "Minu vestlused 1" at bounding box center [213, 197] width 236 height 25
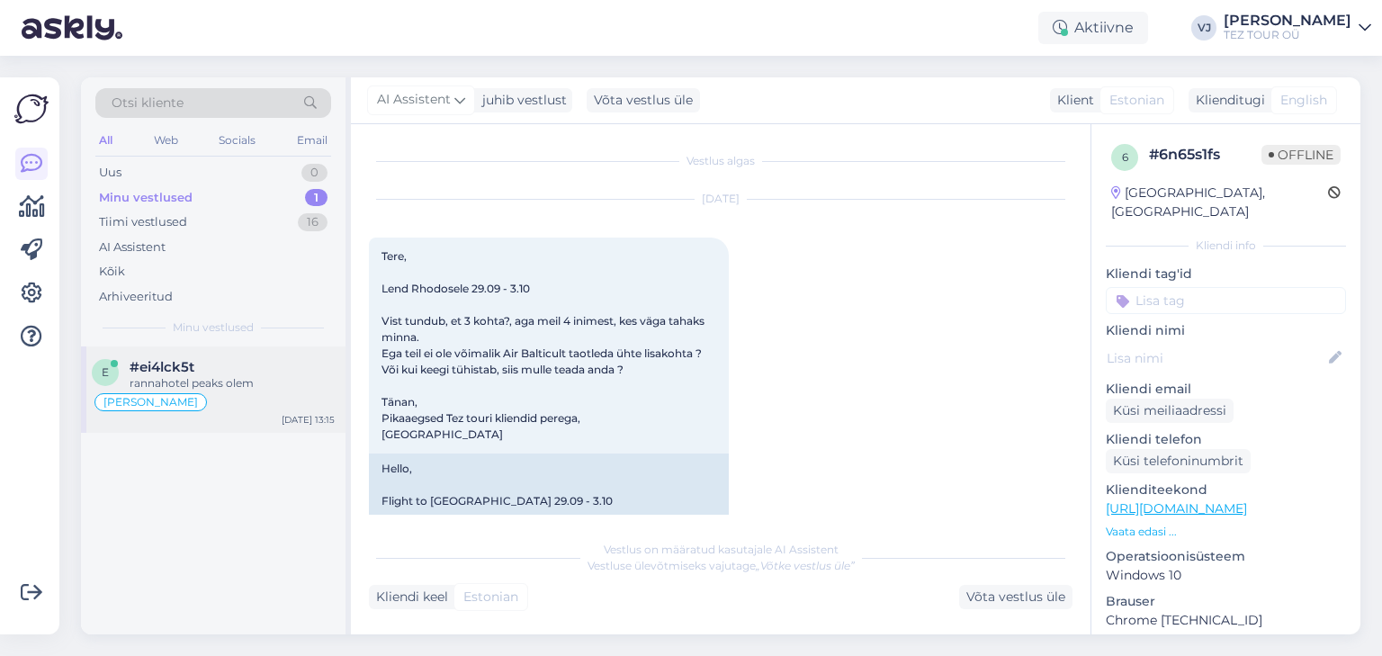
click at [219, 385] on div "rannahotel peaks olem" at bounding box center [232, 383] width 205 height 16
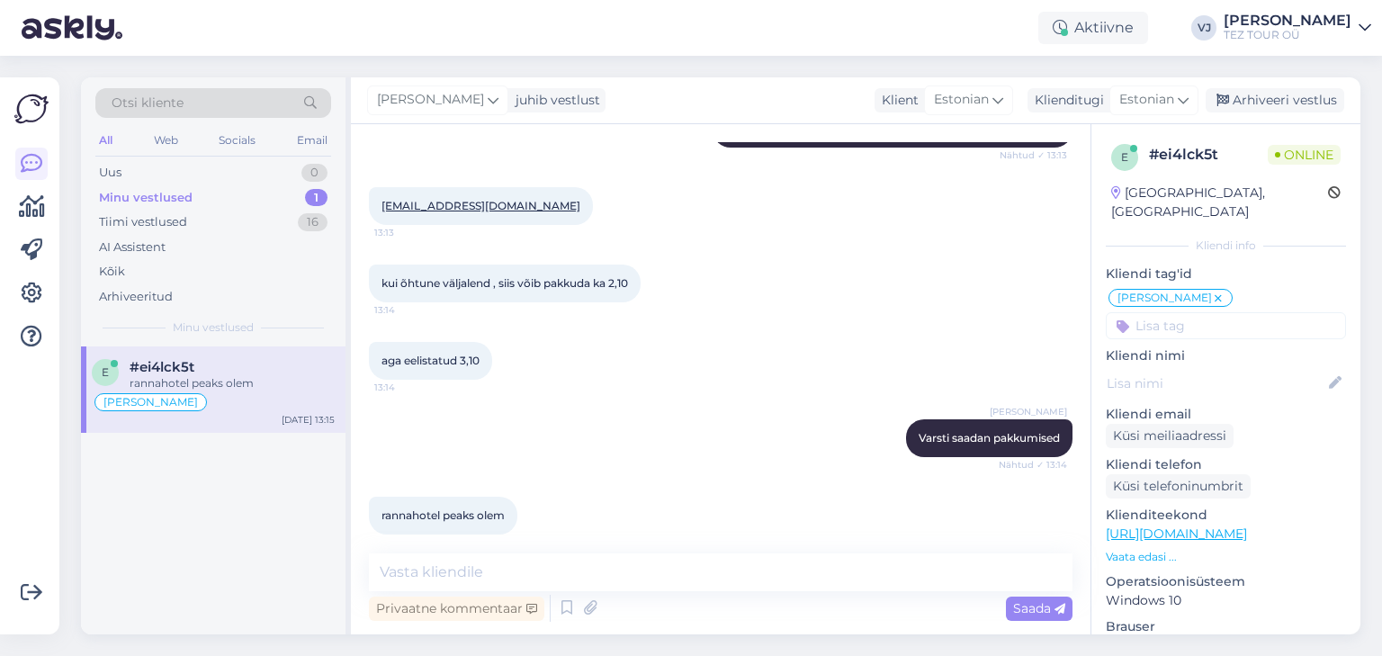
scroll to position [2454, 0]
click at [528, 580] on textarea at bounding box center [720, 572] width 703 height 38
type textarea "[PERSON_NAME]"
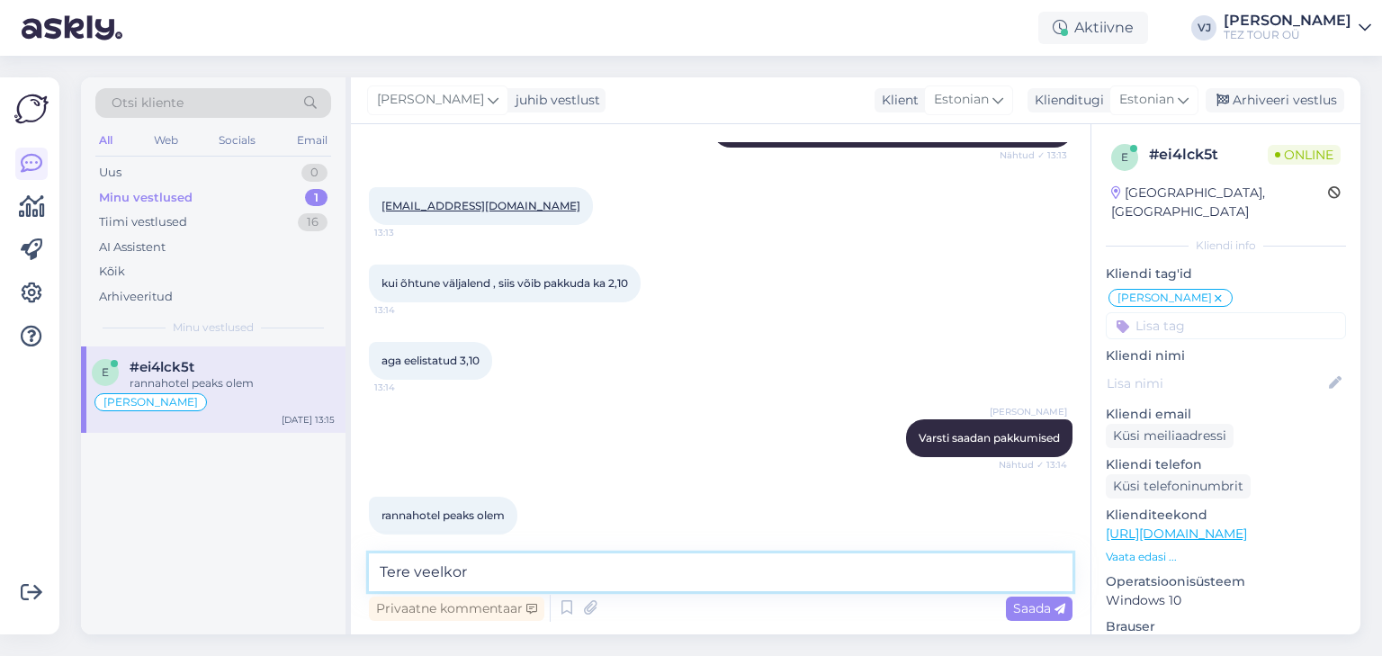
type textarea "Tere veelkord"
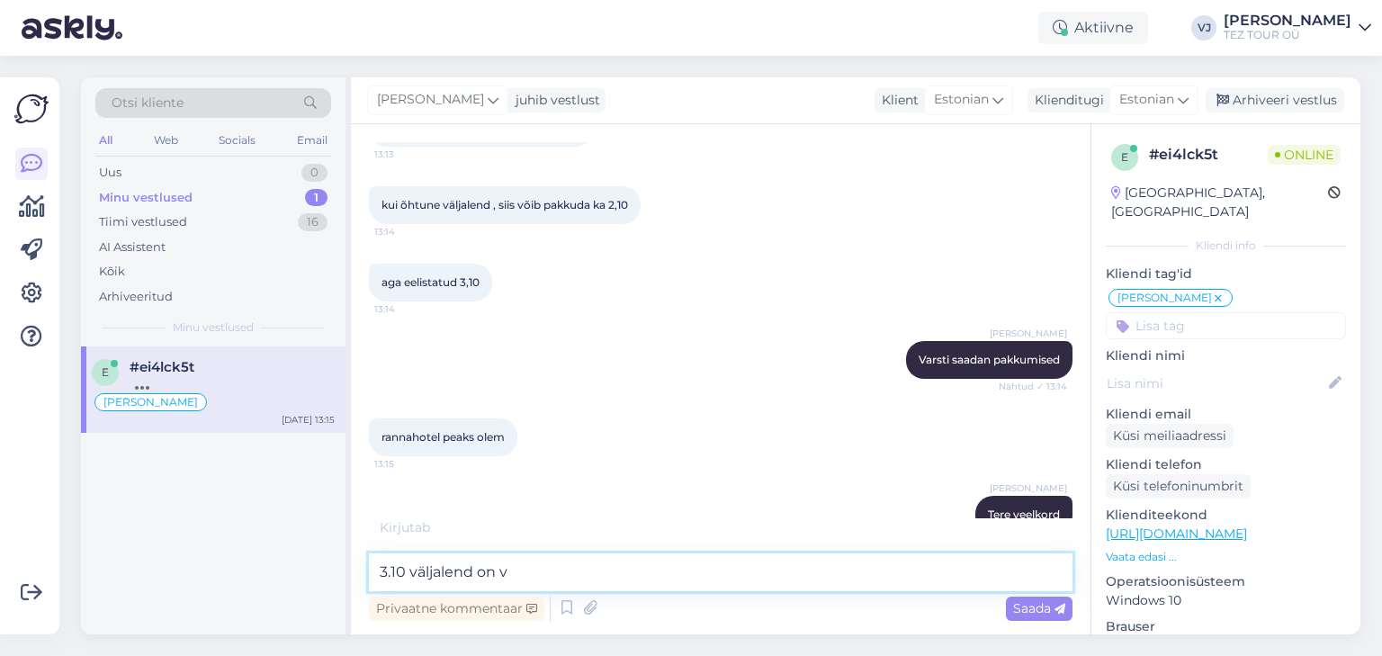
scroll to position [2609, 0]
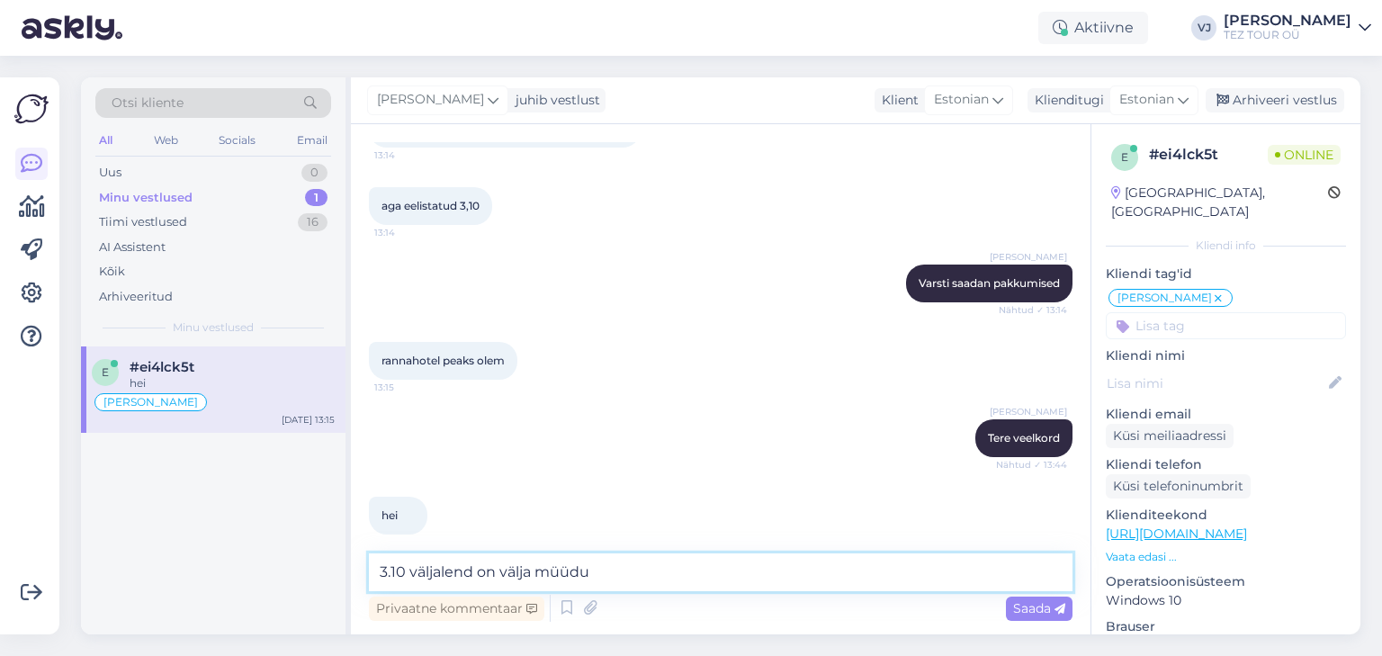
type textarea "3.10 väljalend on välja müüdud"
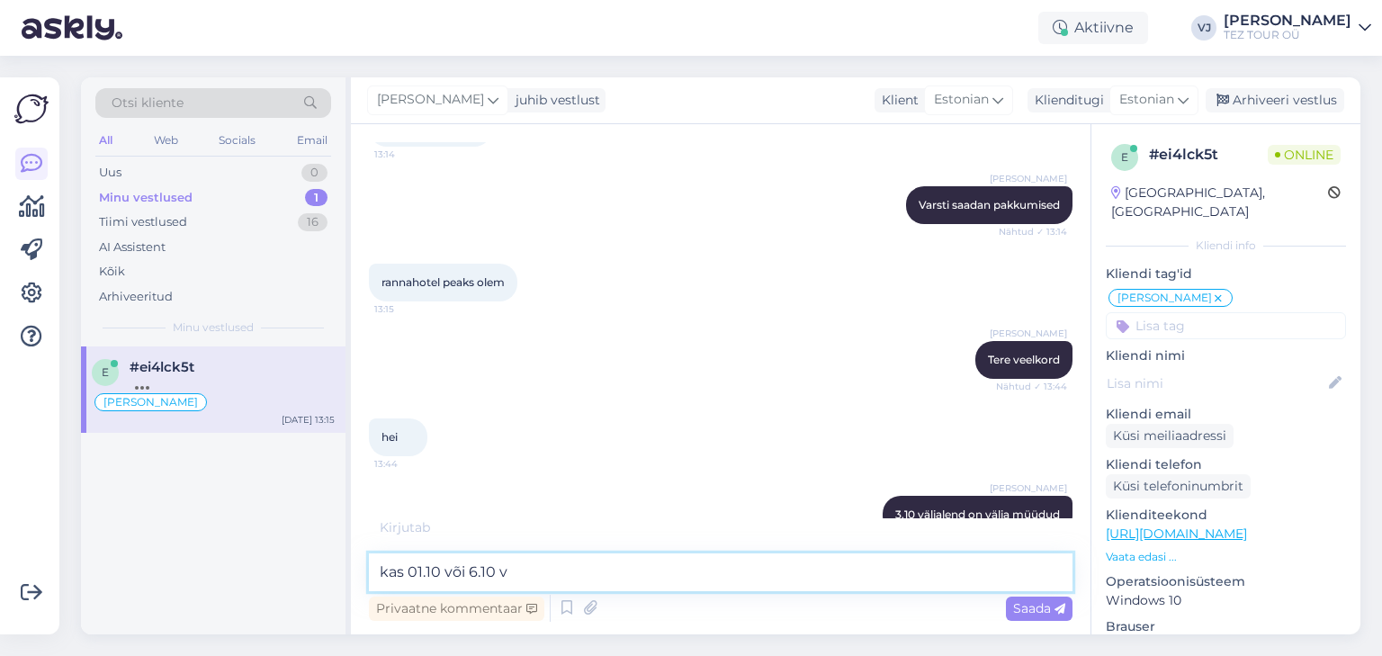
scroll to position [2763, 0]
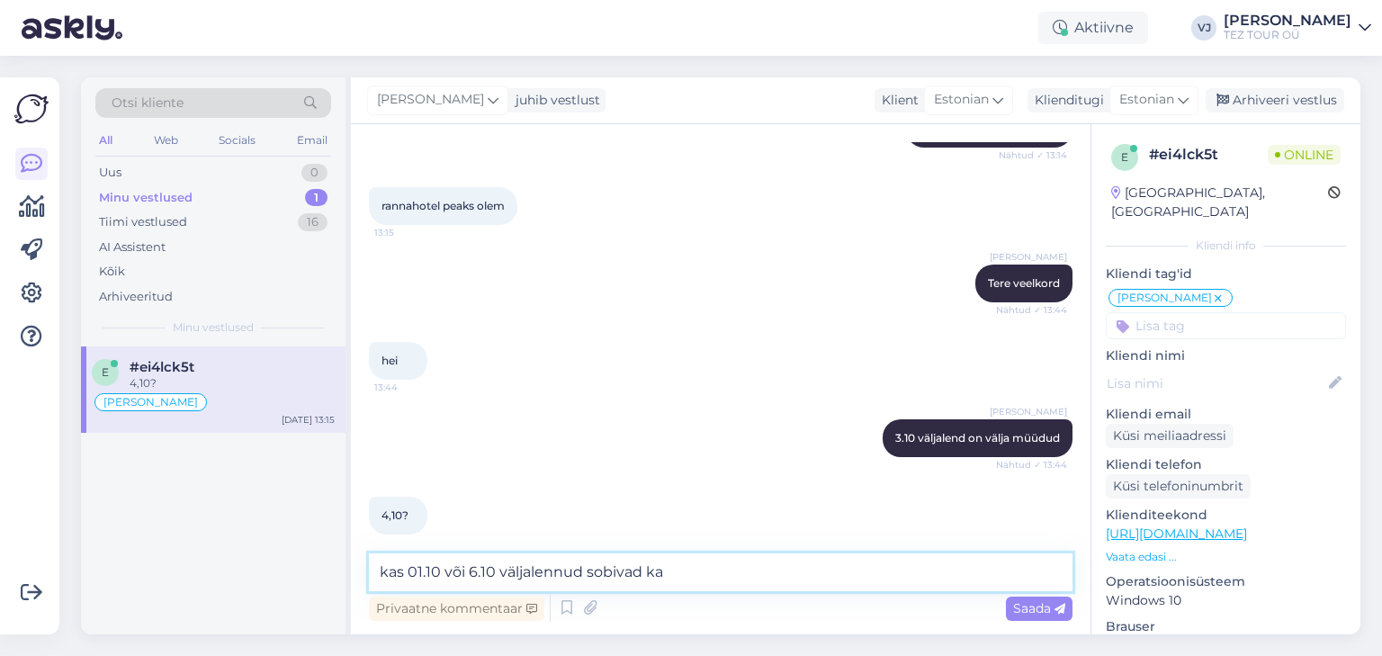
type textarea "kas 01.10 või 6.10 väljalennud sobivad ka?"
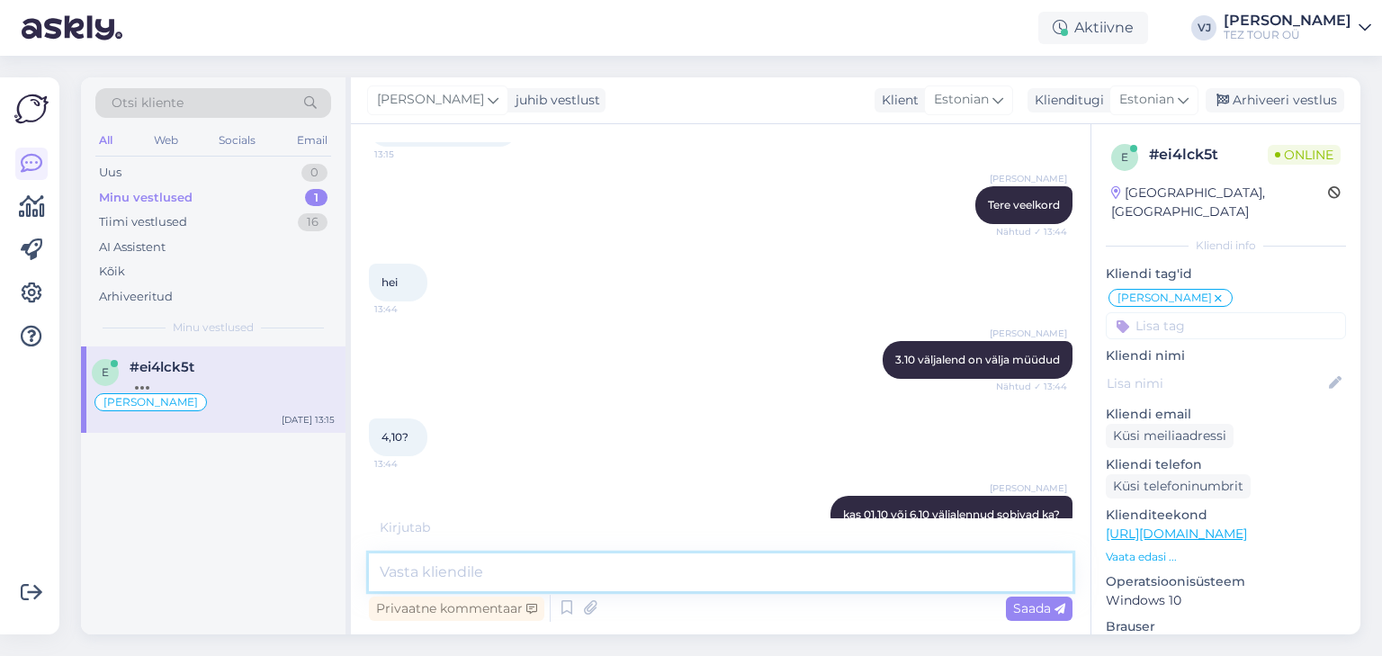
scroll to position [2918, 0]
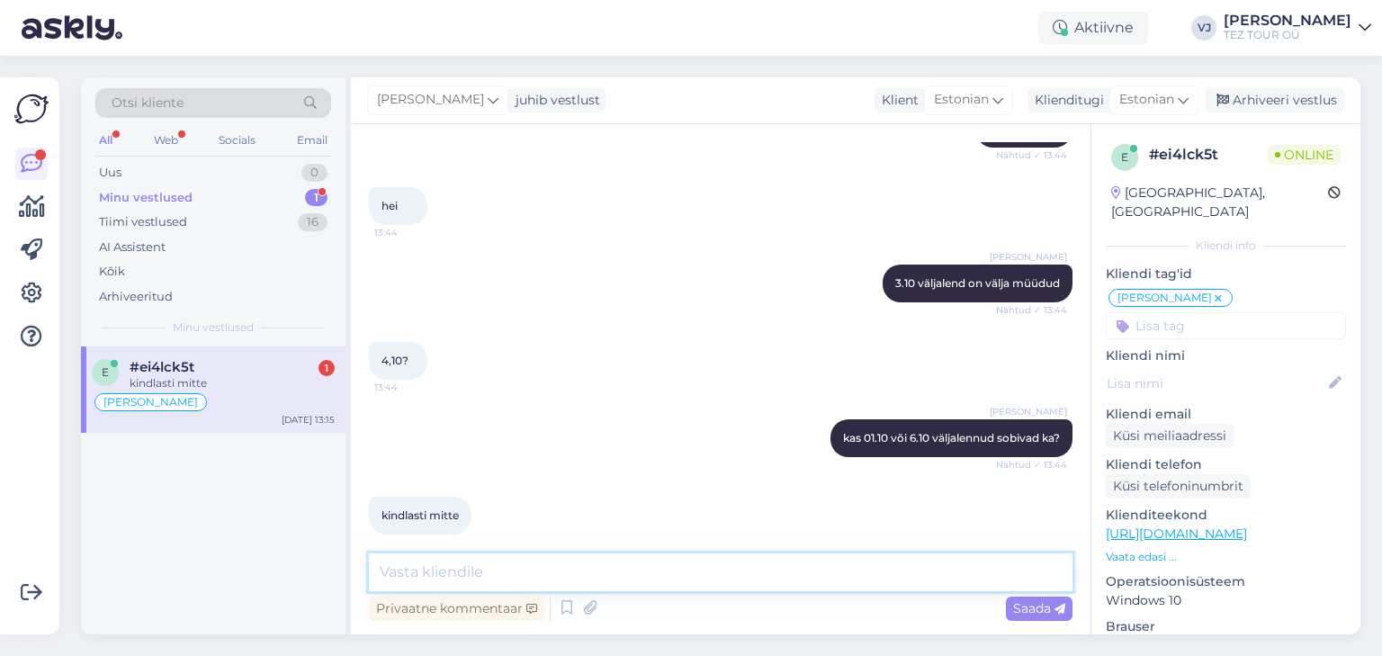
click at [512, 576] on textarea at bounding box center [720, 572] width 703 height 38
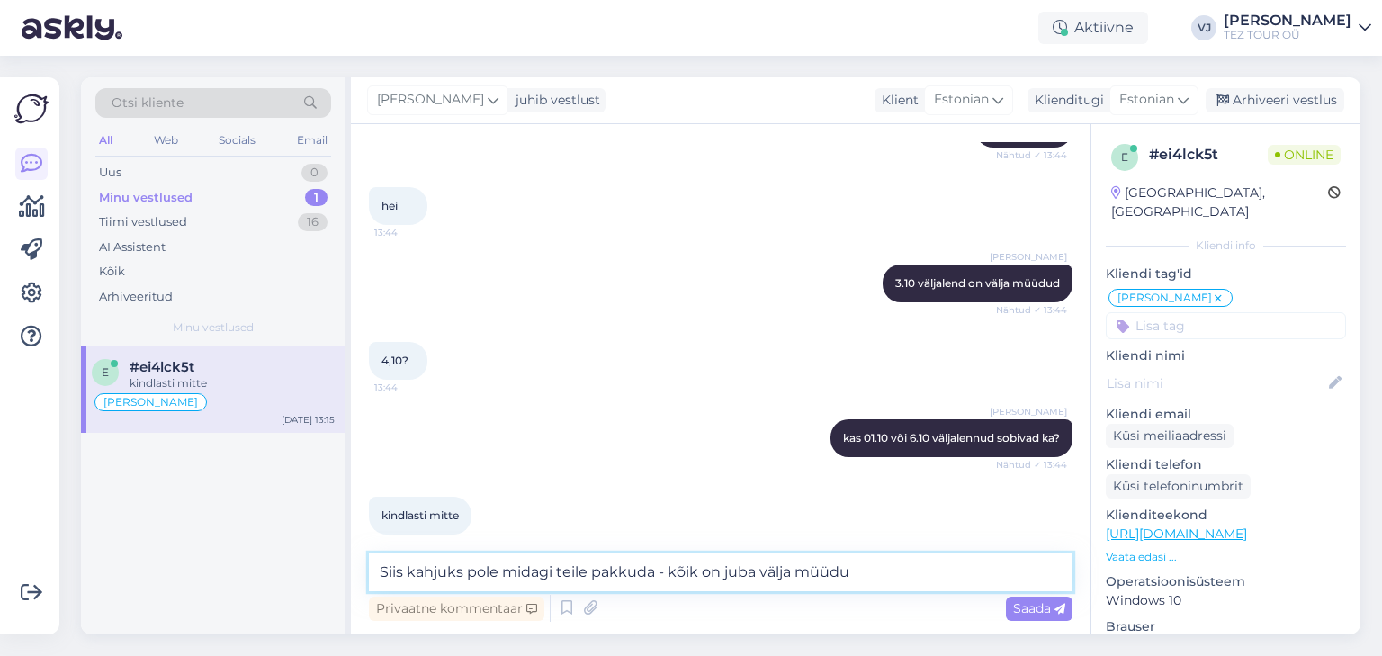
type textarea "Siis kahjuks pole midagi teile pakkuda - kõik on juba välja müüdud"
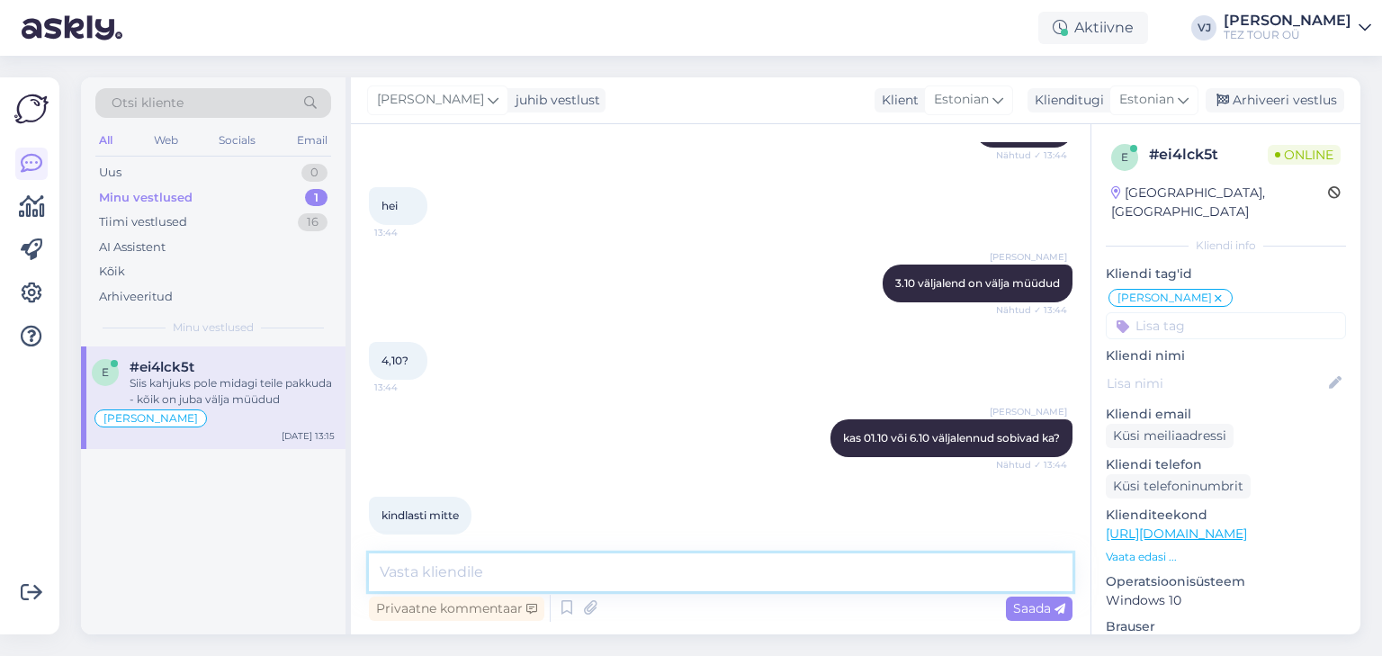
scroll to position [3012, 0]
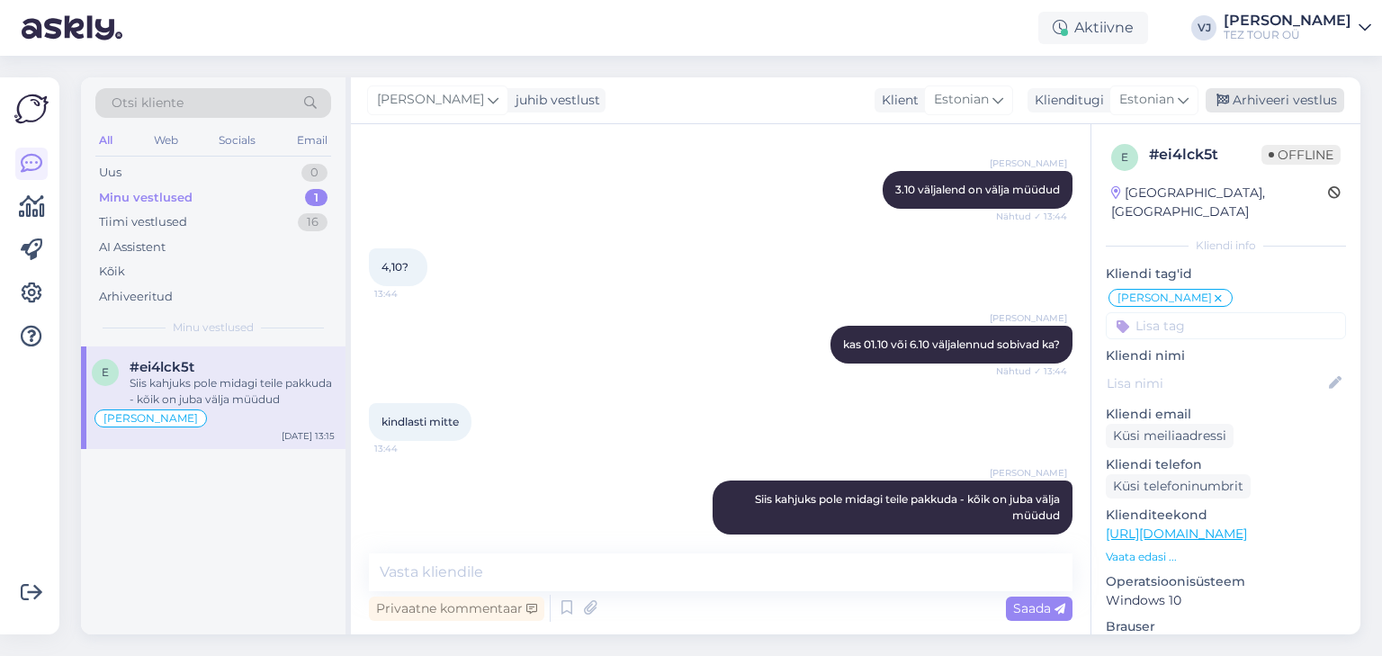
click at [1303, 105] on div "Arhiveeri vestlus" at bounding box center [1274, 100] width 139 height 24
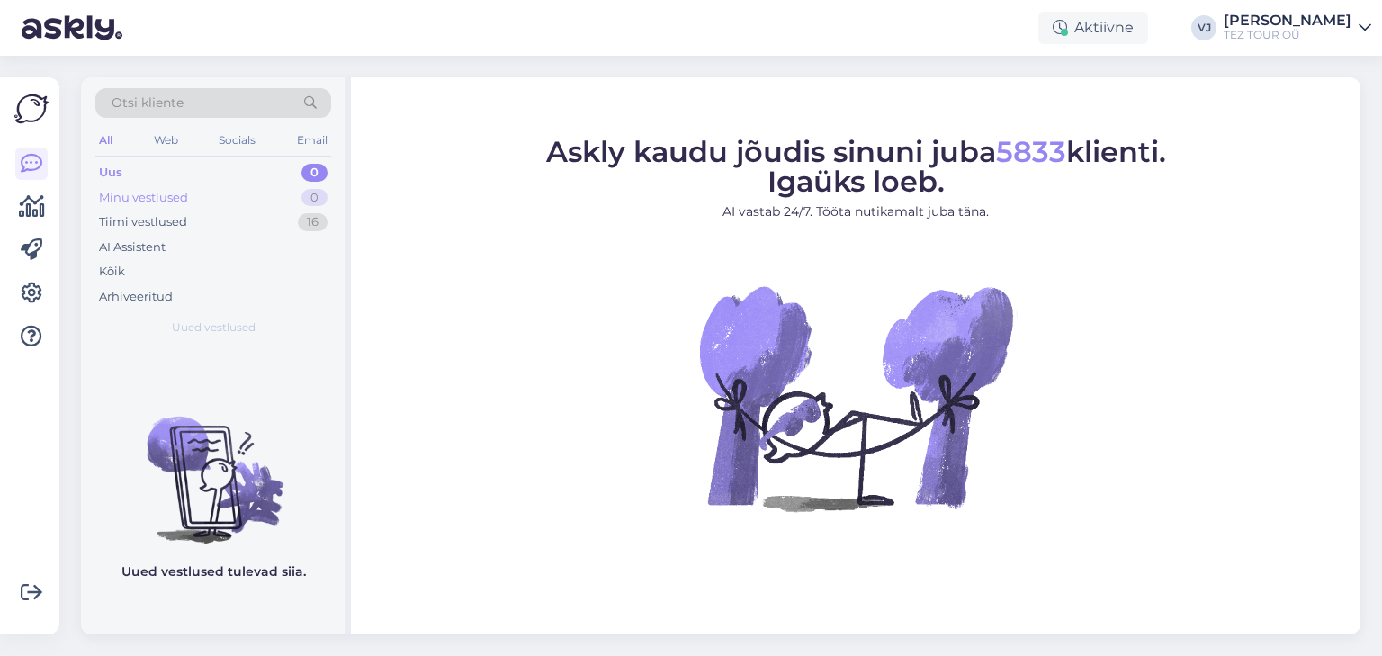
click at [273, 185] on div "Minu vestlused 0" at bounding box center [213, 197] width 236 height 25
click at [249, 210] on div "Tiimi vestlused 16" at bounding box center [213, 222] width 236 height 25
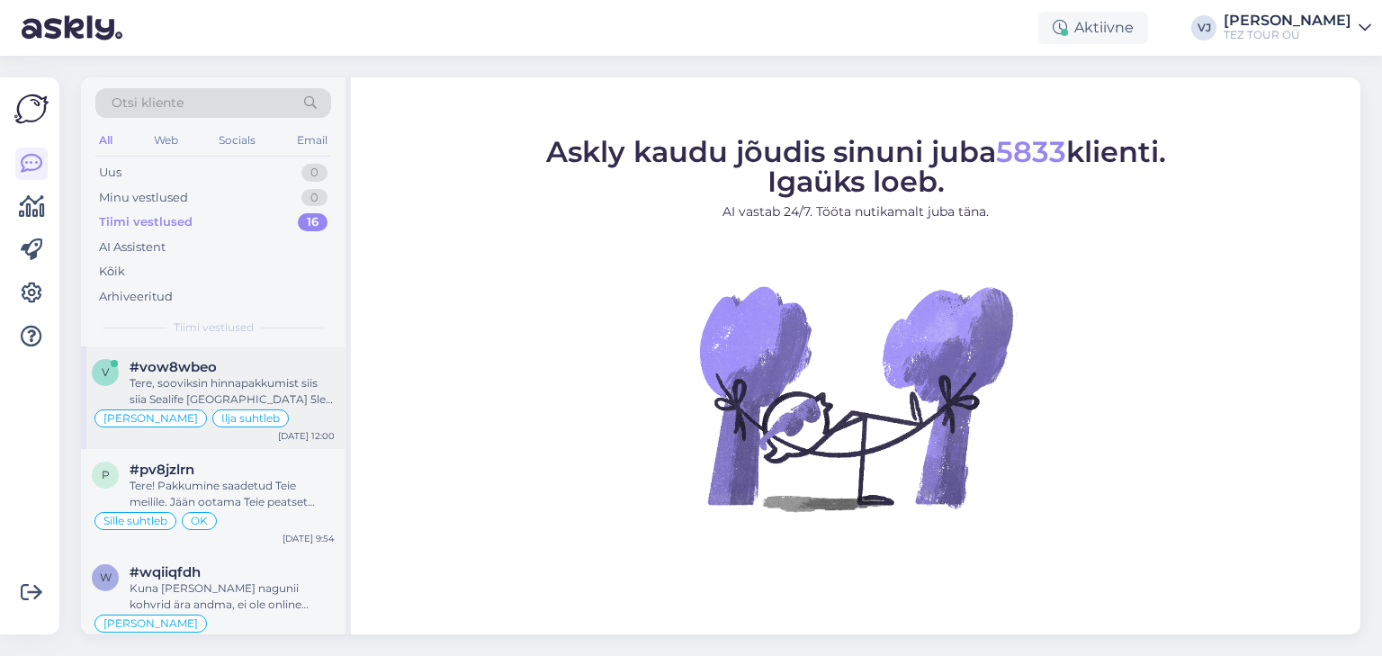
click at [291, 383] on div "Tere, sooviksin hinnapakkumist siis siia Sealife [GEOGRAPHIC_DATA] 5le täiskasv…" at bounding box center [232, 391] width 205 height 32
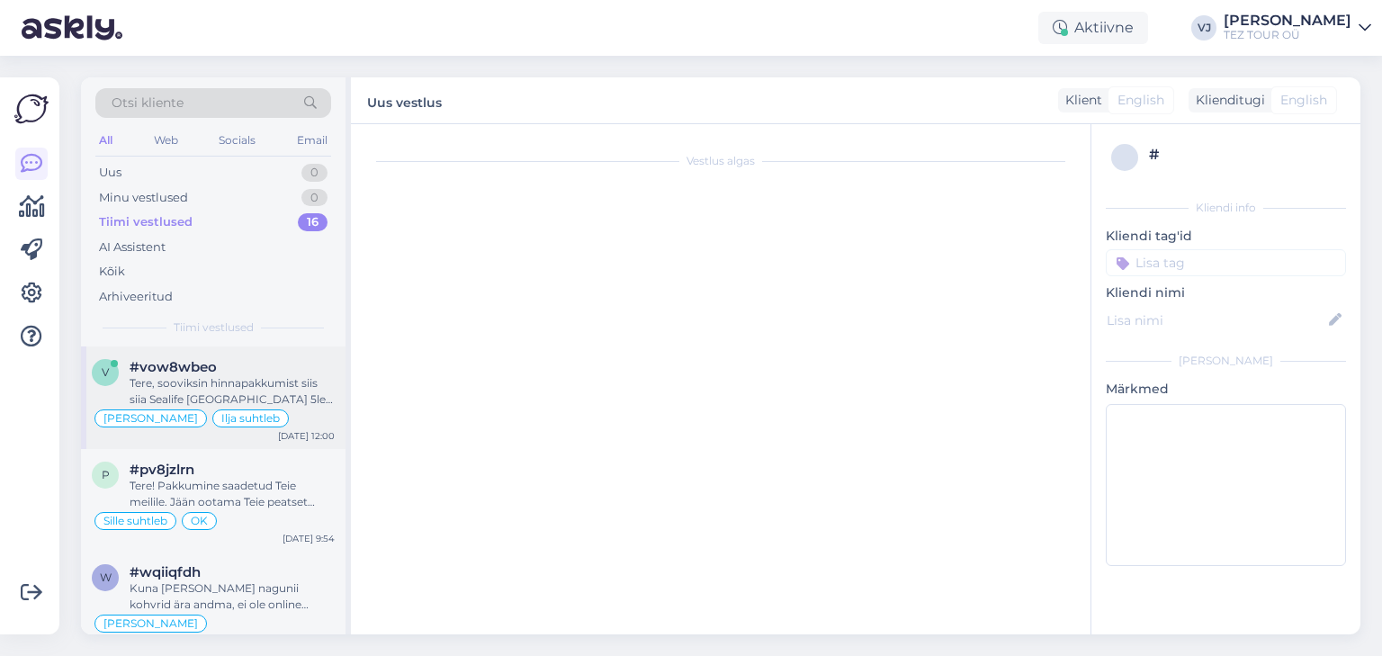
scroll to position [2599, 0]
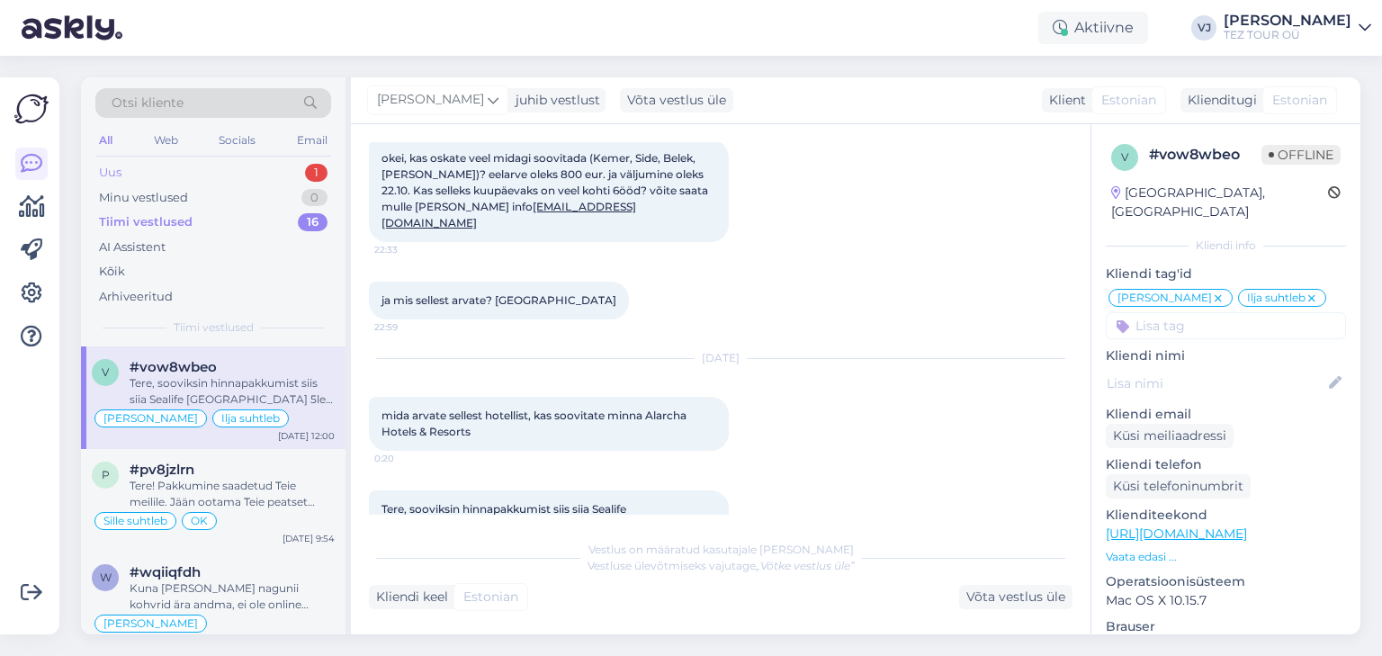
click at [295, 164] on div "Uus 1" at bounding box center [213, 172] width 236 height 25
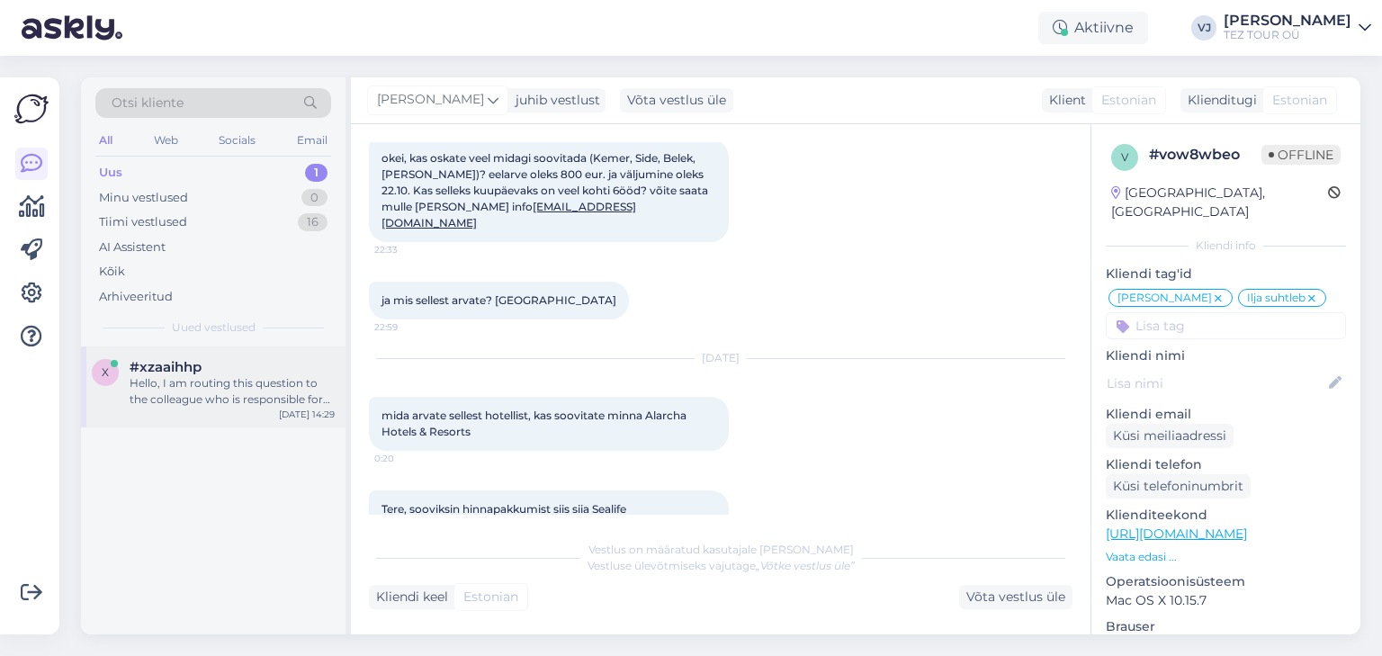
click at [234, 425] on div "x #xzaaihhp Hello, I am routing this question to the colleague who is responsib…" at bounding box center [213, 386] width 264 height 81
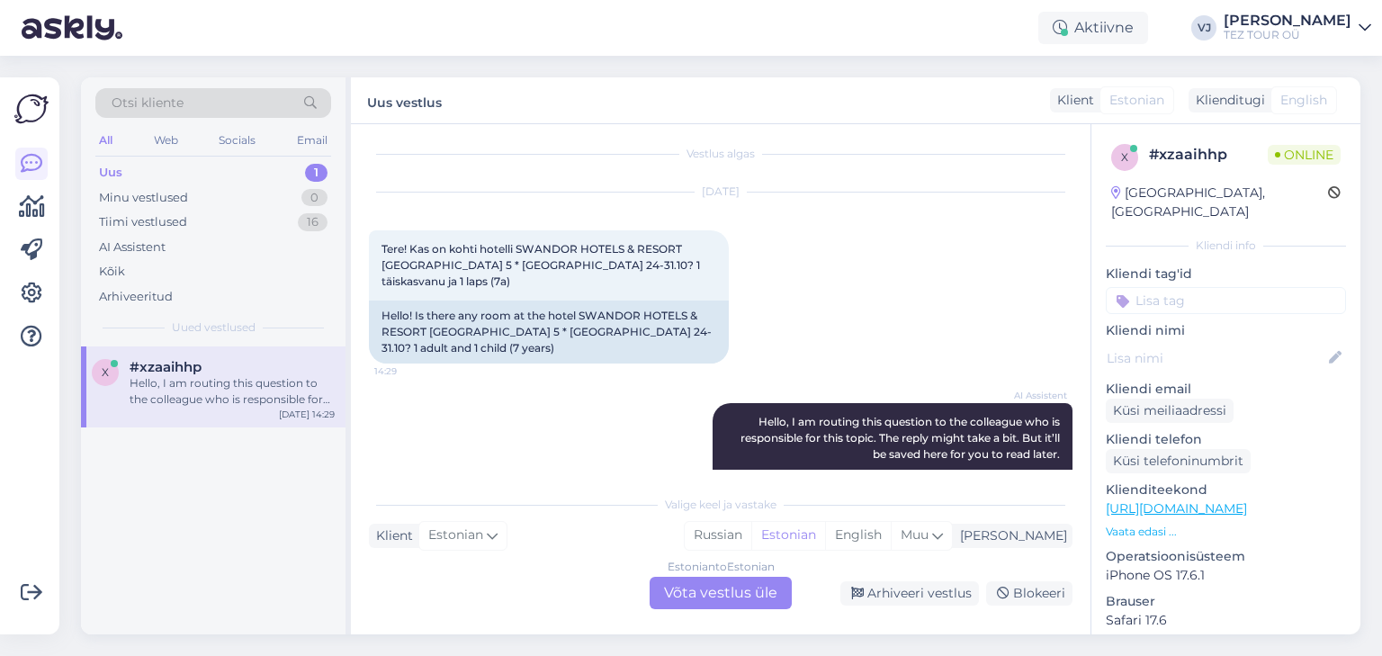
scroll to position [0, 0]
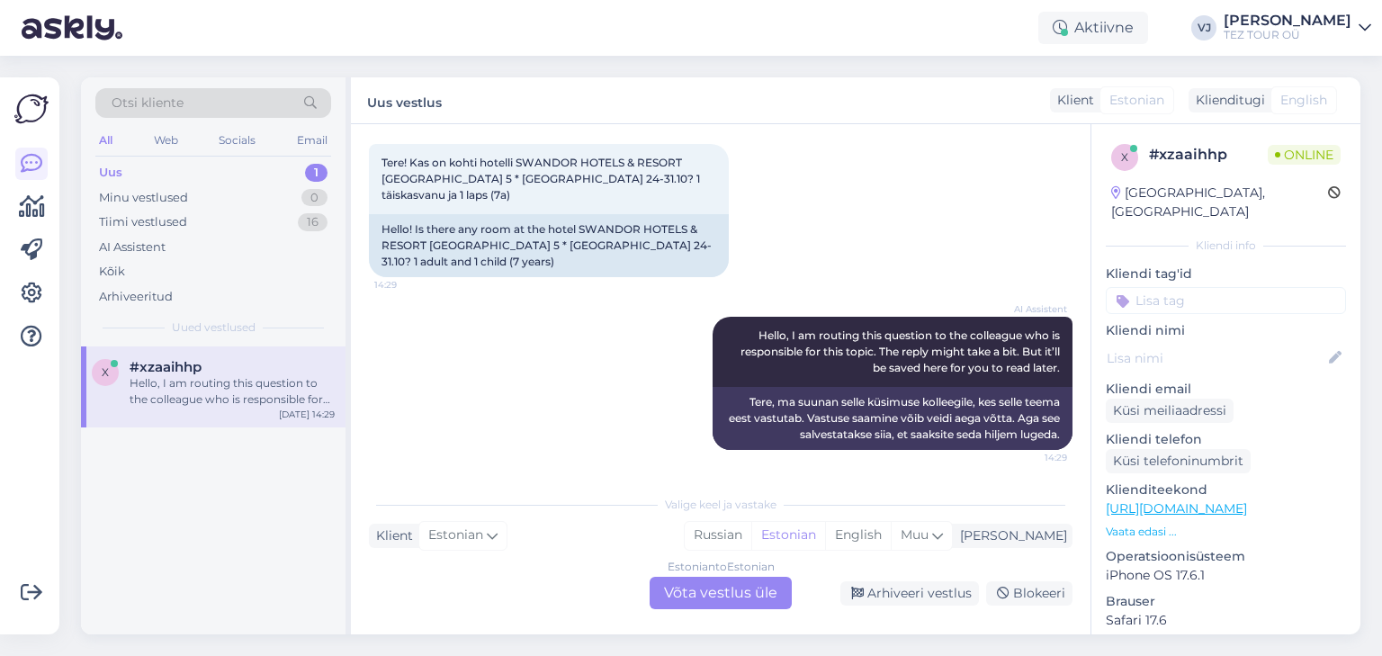
click at [740, 583] on div "Estonian to Estonian Võta vestlus üle" at bounding box center [720, 593] width 142 height 32
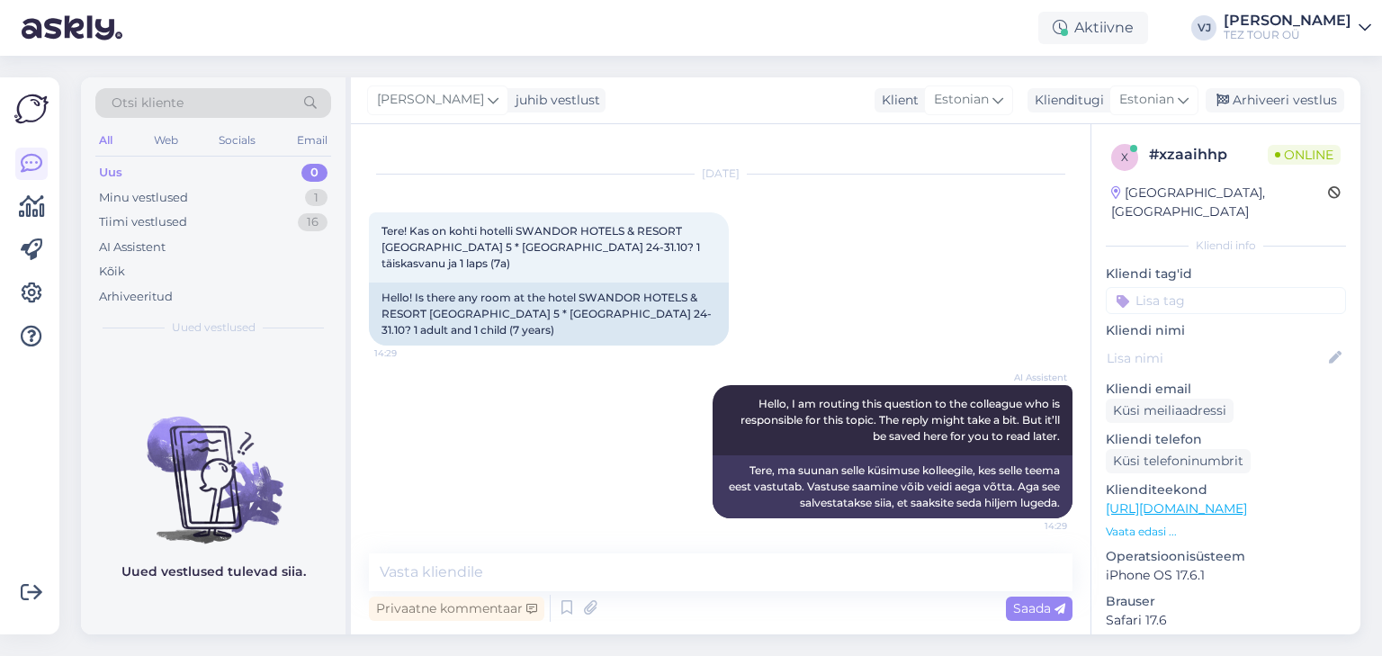
click at [1216, 291] on input at bounding box center [1226, 300] width 240 height 27
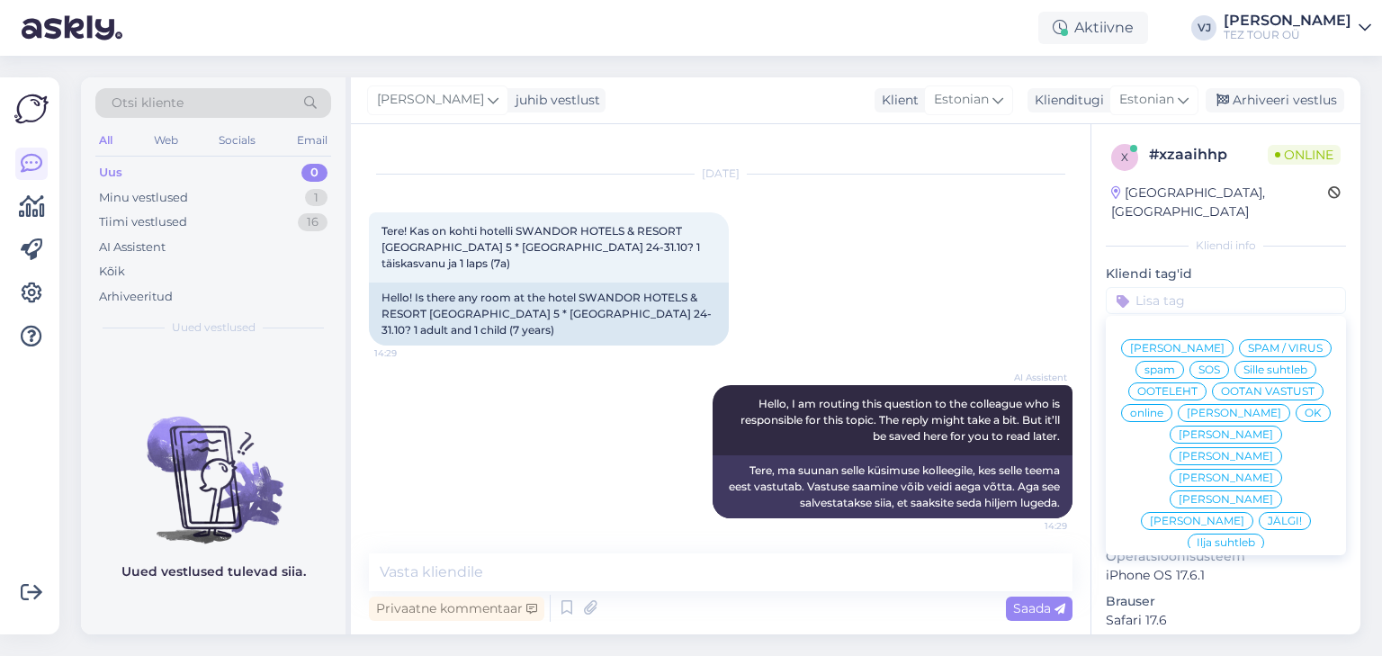
click at [1224, 343] on span "[PERSON_NAME]" at bounding box center [1177, 348] width 94 height 11
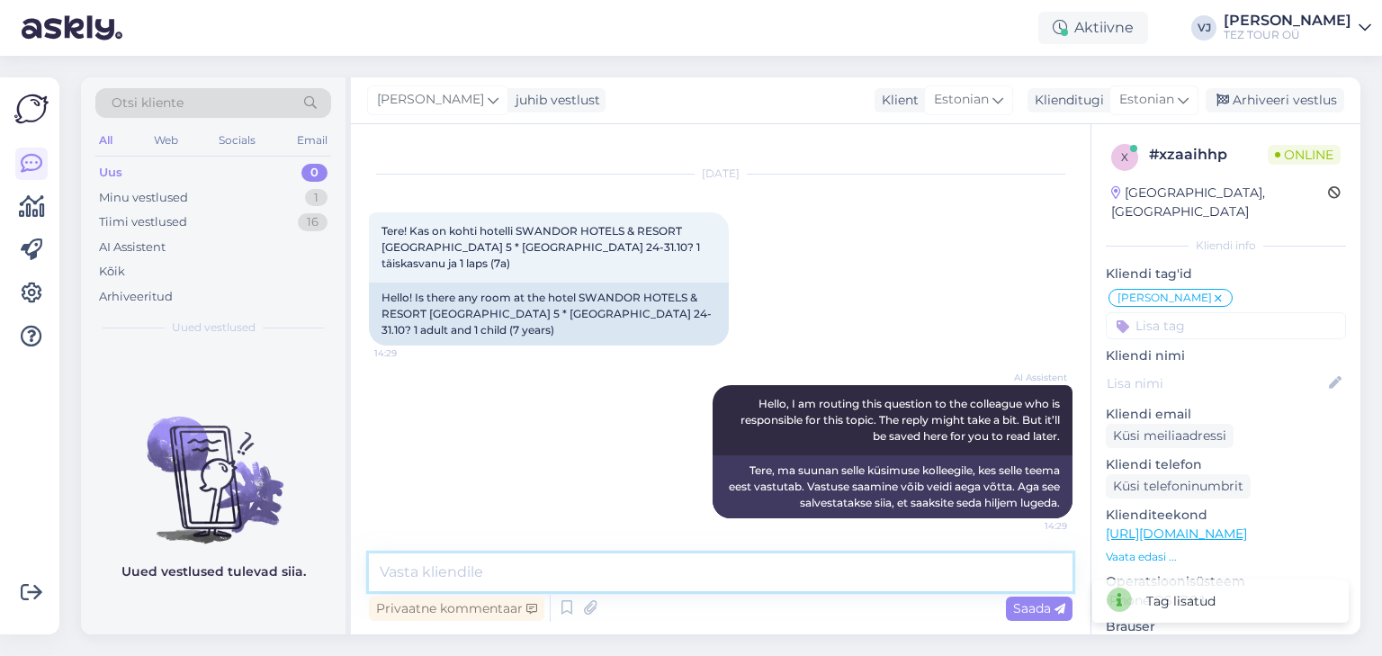
click at [497, 570] on textarea at bounding box center [720, 572] width 703 height 38
type textarea "Tere!"
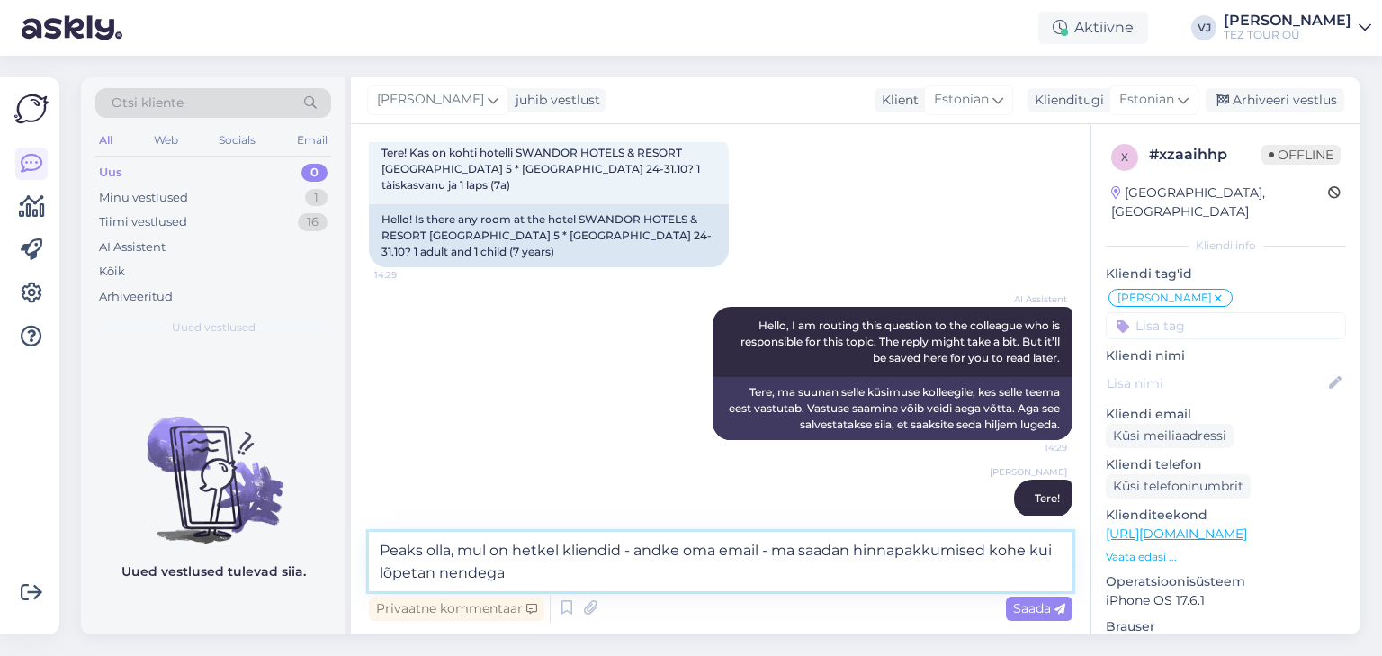
drag, startPoint x: 561, startPoint y: 582, endPoint x: 309, endPoint y: 493, distance: 268.0
click at [309, 493] on div "Otsi kliente All Web Socials Email Uus 0 Minu vestlused 1 Tiimi vestlused 16 AI…" at bounding box center [720, 355] width 1279 height 557
click at [565, 579] on textarea "Peaks olla, mul on hetkel kliendid - andke oma email - ma saadan hinnapakkumise…" at bounding box center [720, 561] width 703 height 59
drag, startPoint x: 600, startPoint y: 574, endPoint x: 321, endPoint y: 532, distance: 282.1
click at [321, 532] on div "Otsi kliente All Web Socials Email Uus 0 Minu vestlused 1 Tiimi vestlused 16 AI…" at bounding box center [720, 355] width 1279 height 557
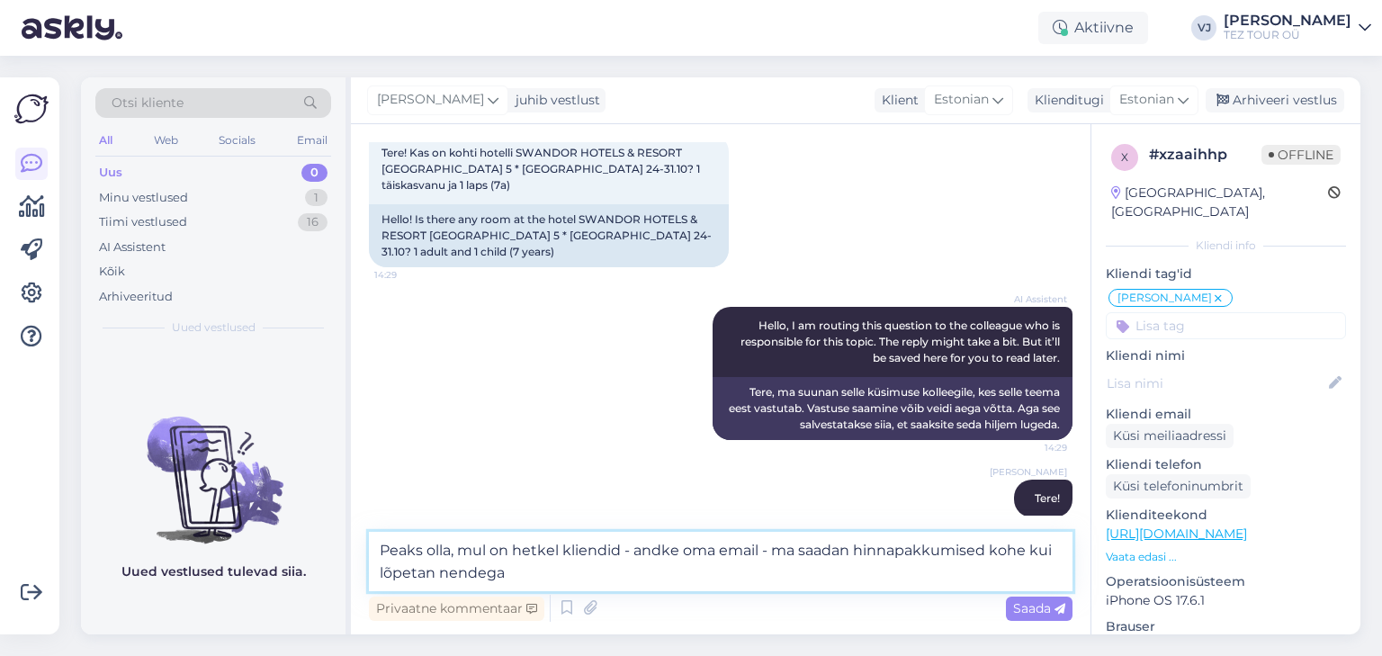
paste textarea "sobima, mul on hetkel kliendid. [PERSON_NAME] andke oma e-mail, saadan hinnapak…"
click at [468, 554] on textarea "Peaks sobima, mul on hetkel kliendid. [PERSON_NAME] andke oma e-mail, saadan hi…" at bounding box center [720, 561] width 703 height 59
click at [589, 546] on textarea "Peaks [PERSON_NAME]! Mul on hetkel kliendid. [PERSON_NAME] andke oma e-mail, sa…" at bounding box center [720, 561] width 703 height 59
type textarea "Peaks [PERSON_NAME]! Mul on hetkel büroos kliendid. [PERSON_NAME] andke oma e-m…"
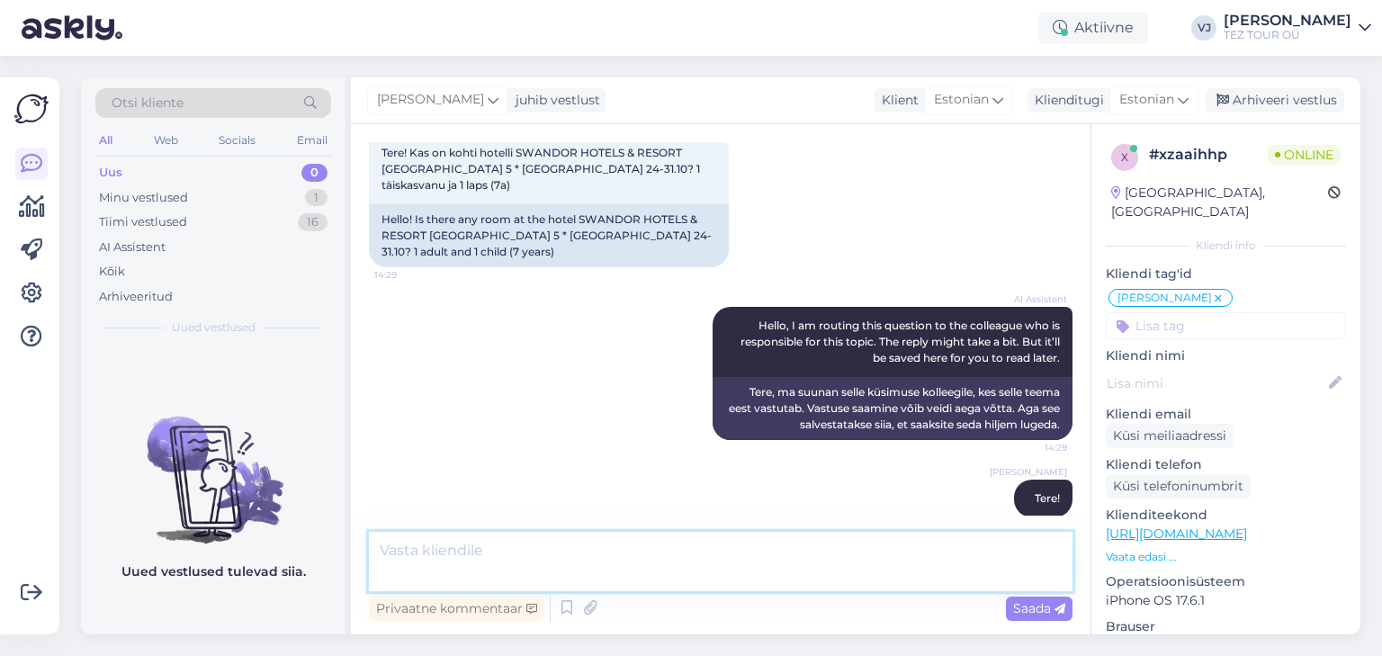
scroll to position [212, 0]
